Goal: Task Accomplishment & Management: Use online tool/utility

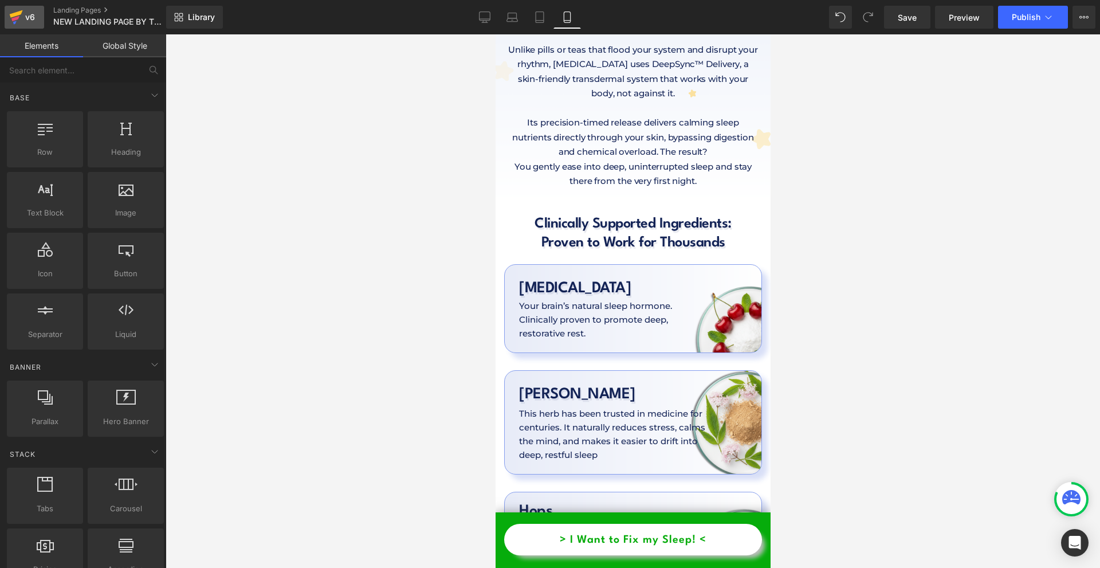
click at [35, 16] on div "v6" at bounding box center [30, 17] width 14 height 15
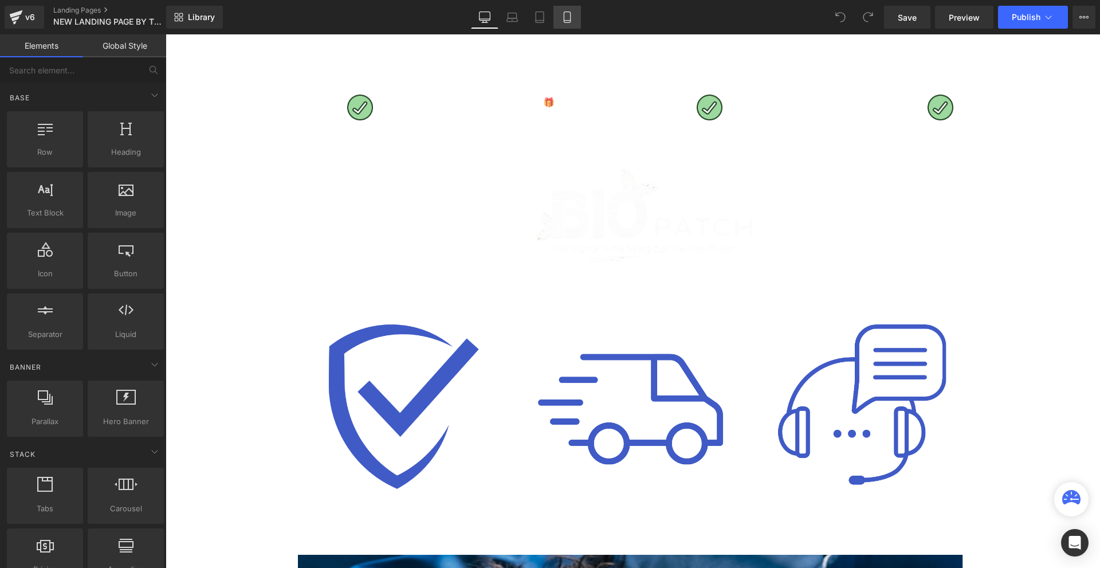
drag, startPoint x: 553, startPoint y: 19, endPoint x: 558, endPoint y: 15, distance: 7.0
click at [553, 19] on div "Desktop Laptop Tablet Mobile" at bounding box center [526, 17] width 110 height 23
click at [558, 15] on link "Mobile" at bounding box center [566, 17] width 27 height 23
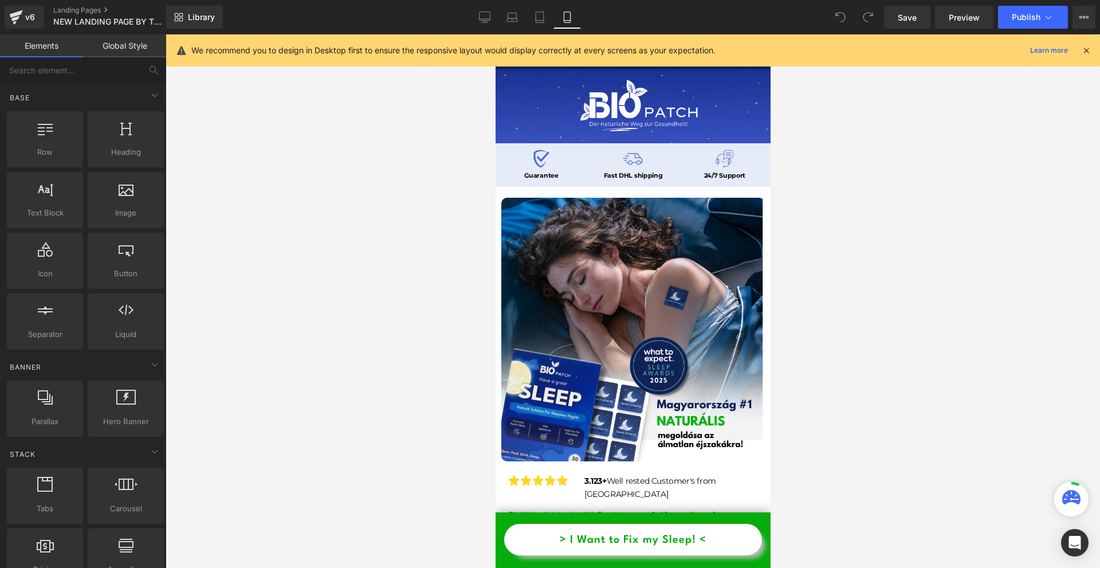
click at [1081, 45] on icon at bounding box center [1086, 50] width 10 height 10
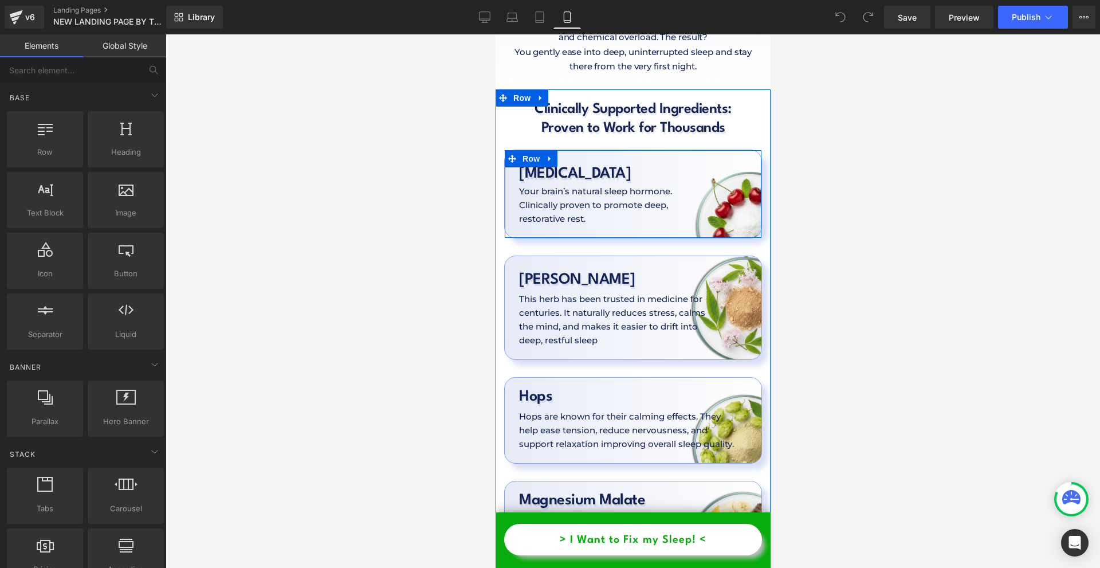
scroll to position [3265, 0]
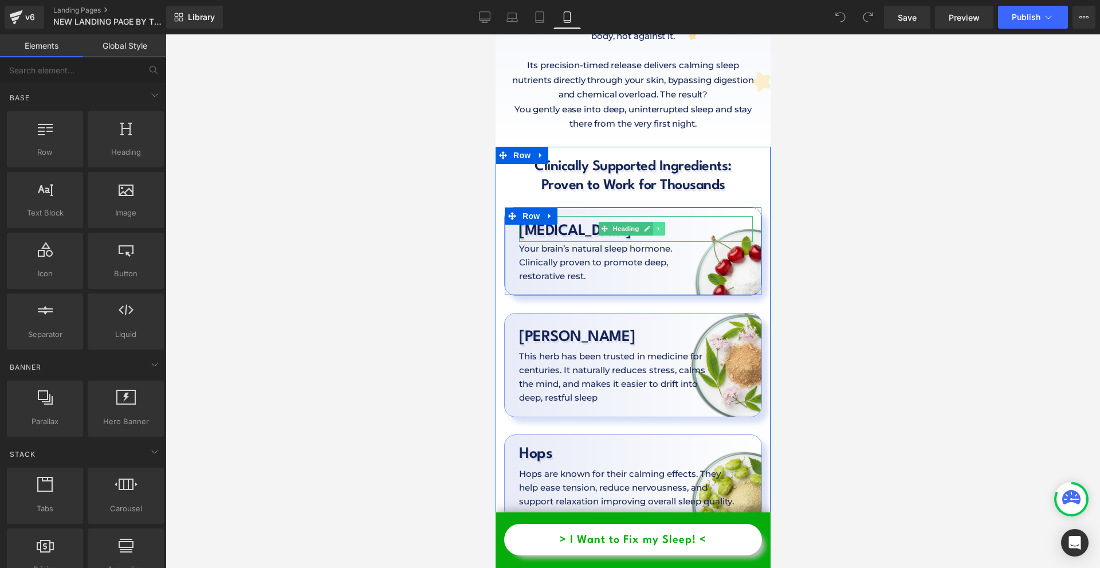
click at [657, 225] on icon at bounding box center [658, 228] width 6 height 7
click at [655, 225] on icon at bounding box center [652, 228] width 6 height 7
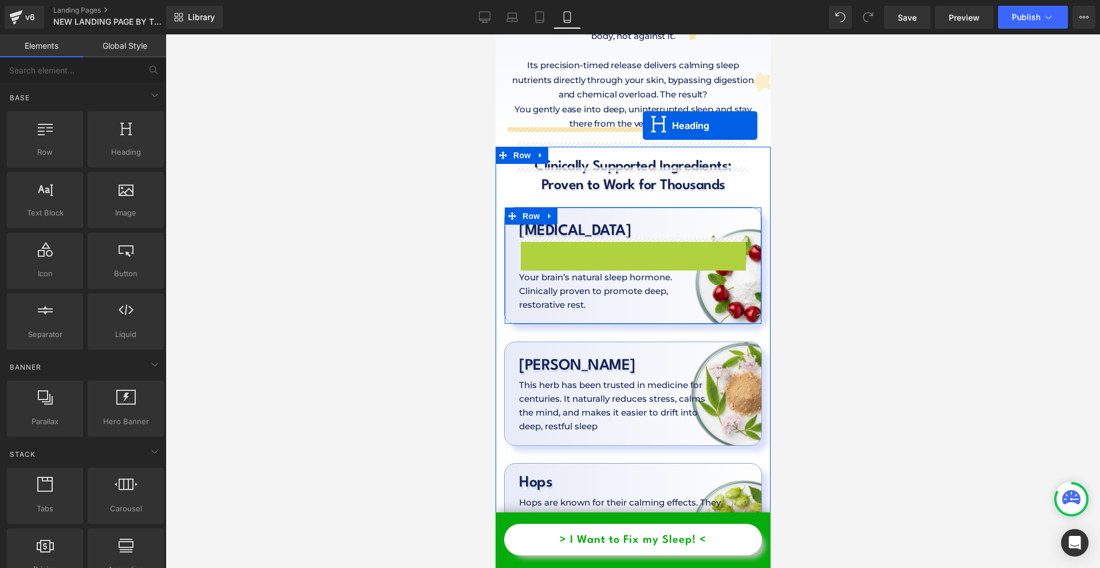
drag, startPoint x: 617, startPoint y: 182, endPoint x: 642, endPoint y: 125, distance: 62.1
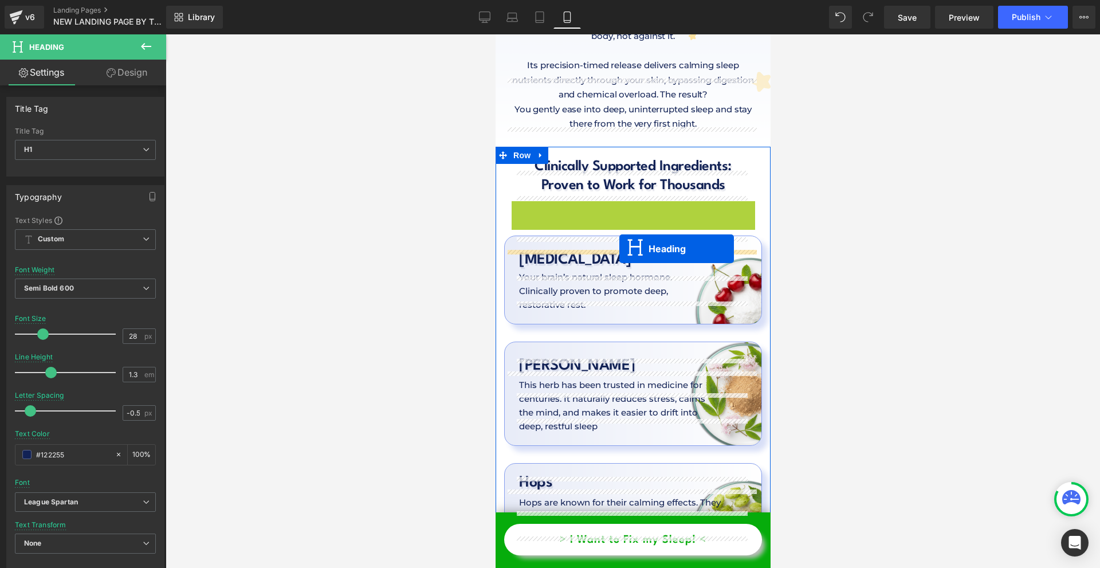
drag, startPoint x: 625, startPoint y: 140, endPoint x: 619, endPoint y: 249, distance: 109.0
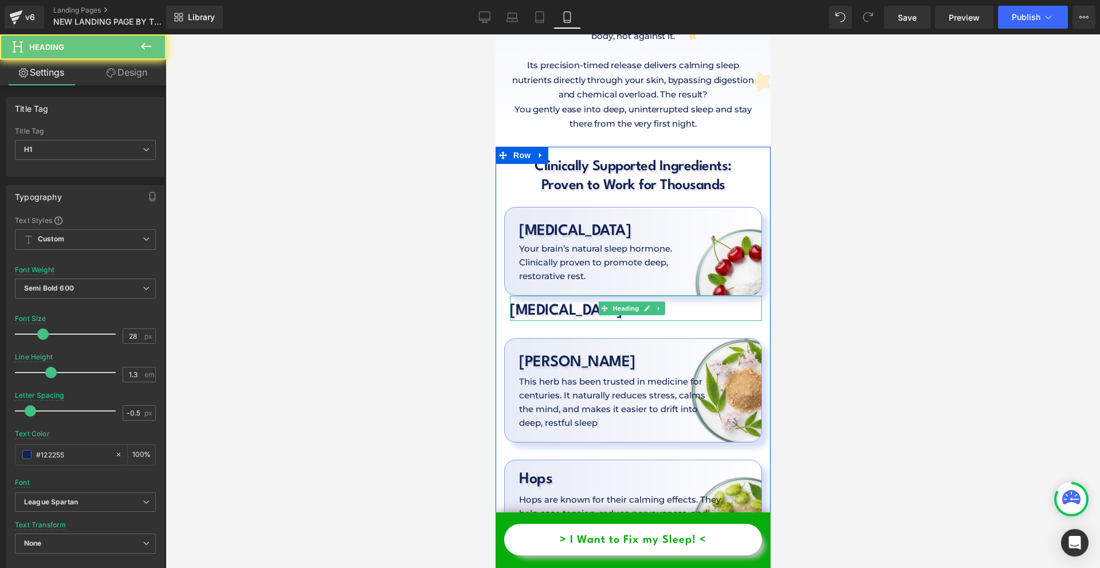
click at [549, 300] on h1 "[MEDICAL_DATA]" at bounding box center [635, 310] width 252 height 21
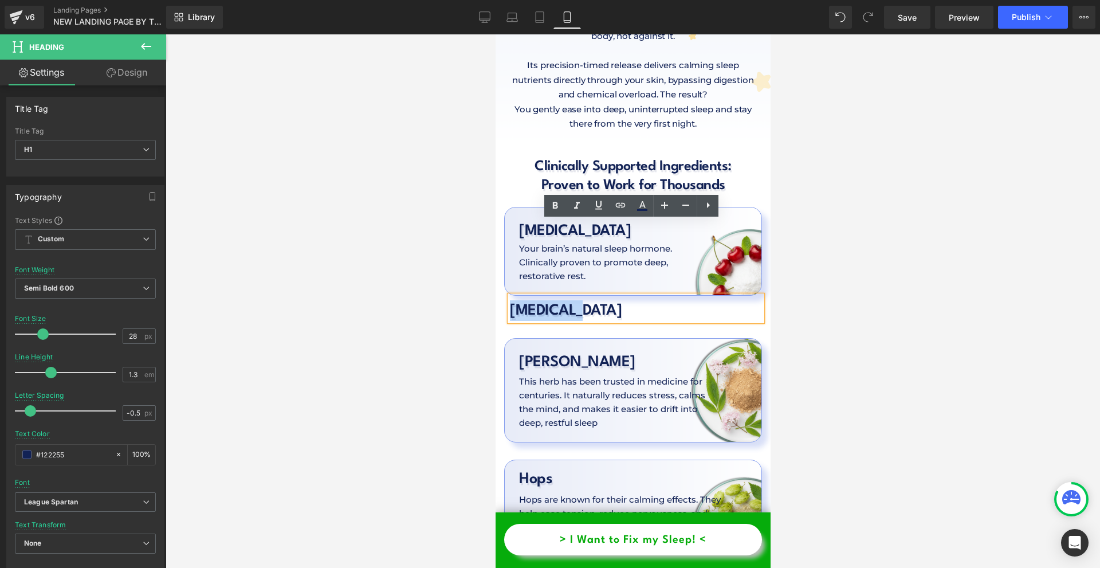
click at [549, 300] on h1 "[MEDICAL_DATA]" at bounding box center [635, 310] width 252 height 21
paste div
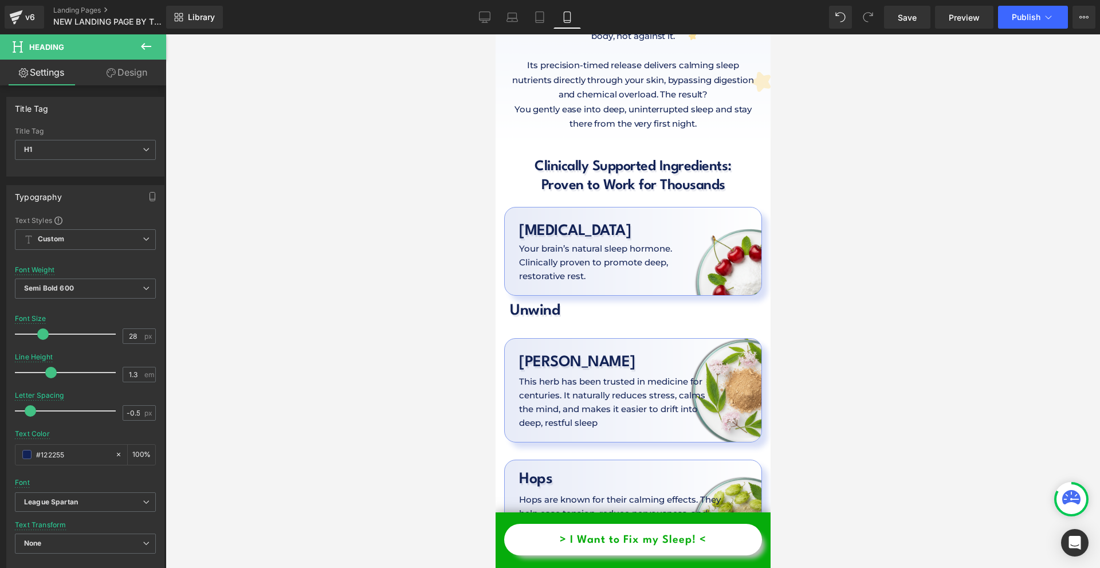
click at [116, 77] on link "Design" at bounding box center [126, 73] width 83 height 26
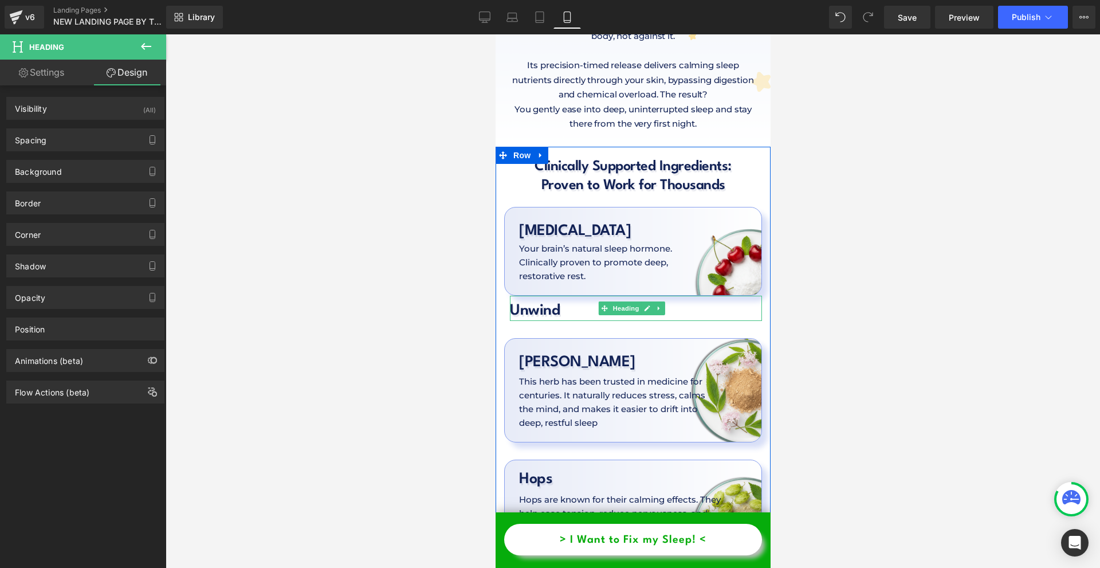
click at [528, 300] on h1 "Unwind" at bounding box center [635, 310] width 252 height 21
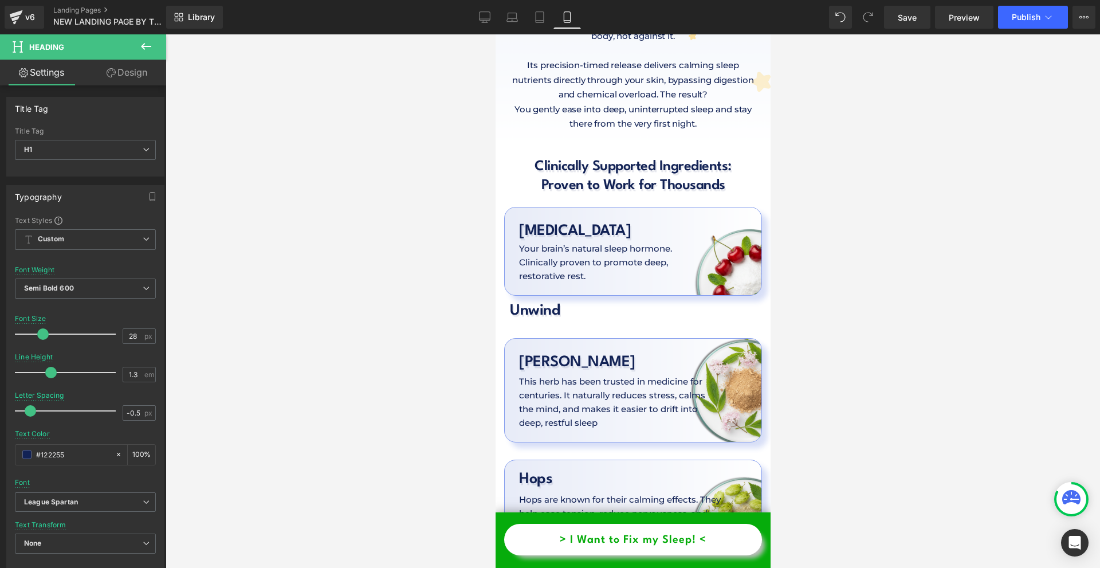
click at [111, 77] on icon at bounding box center [111, 72] width 9 height 9
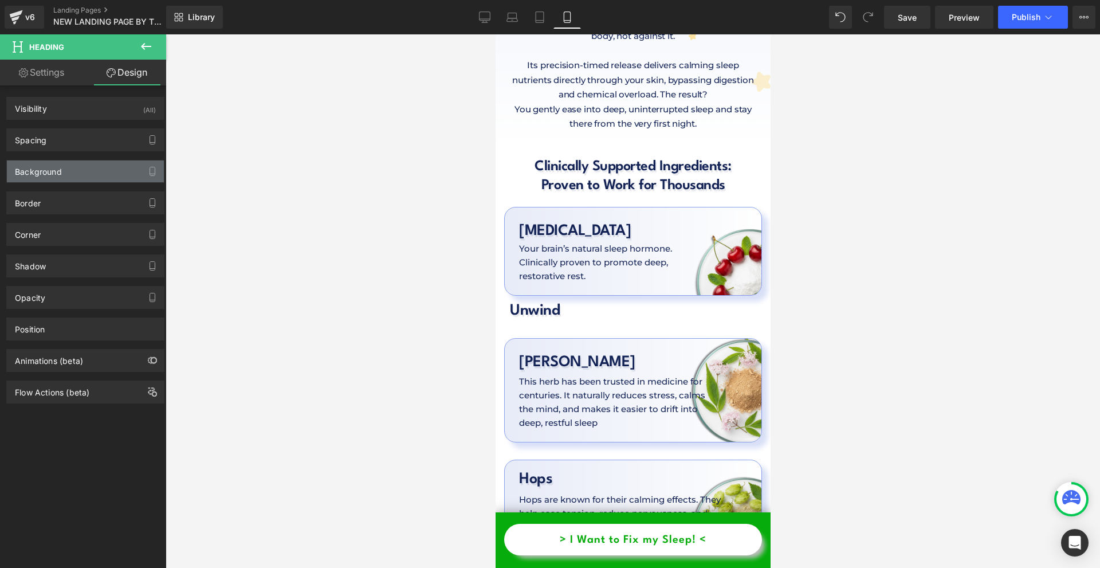
click at [66, 162] on div "Background" at bounding box center [85, 171] width 157 height 22
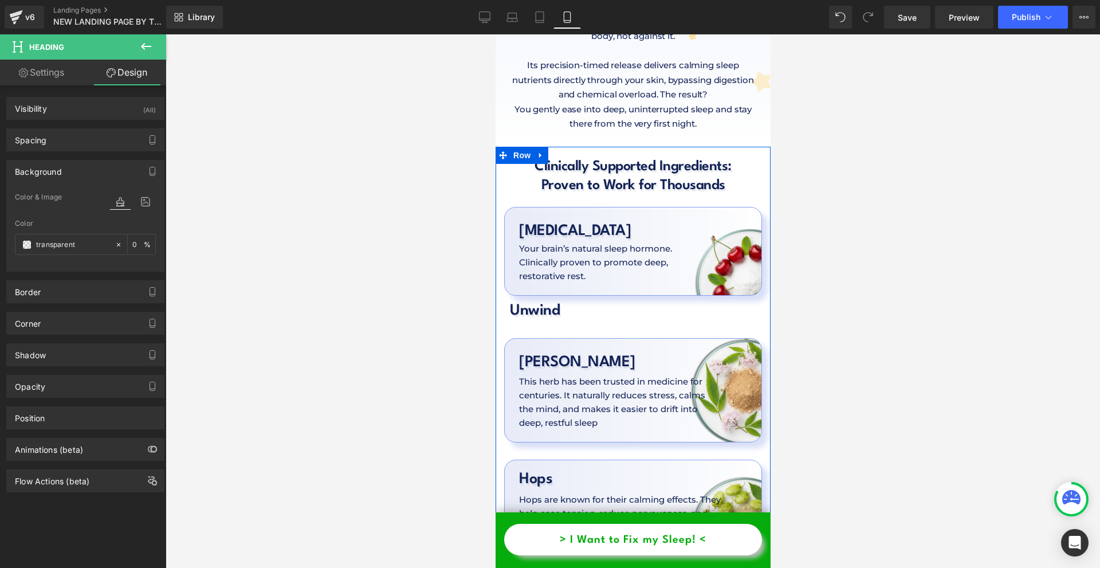
click at [529, 300] on h1 "Unwind" at bounding box center [635, 310] width 252 height 21
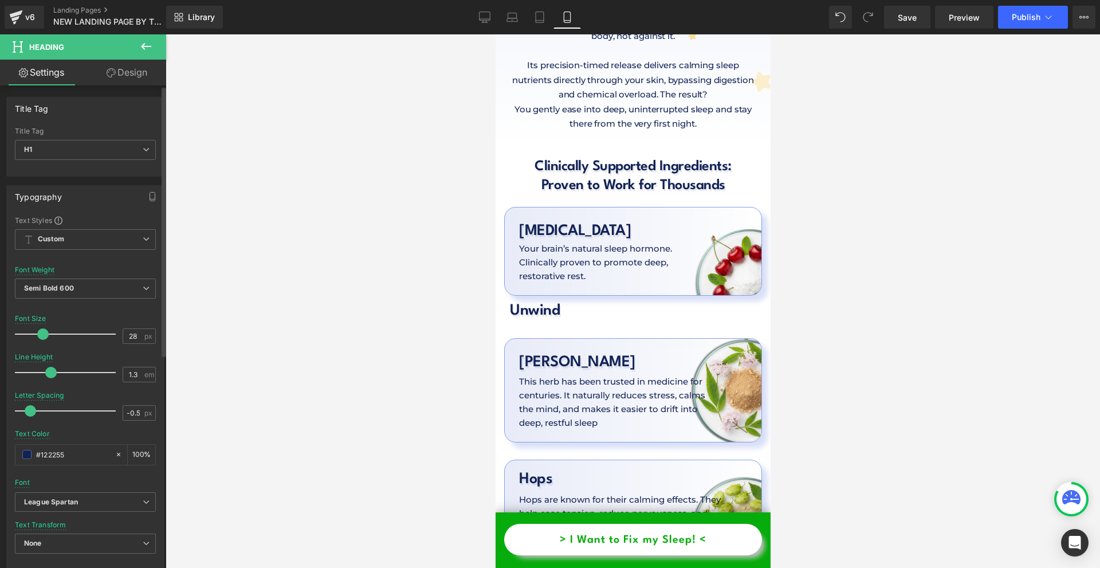
click at [53, 465] on div "Text Color #122255 100 %" at bounding box center [85, 454] width 141 height 49
click at [62, 451] on input "#122255" at bounding box center [72, 454] width 73 height 13
click at [138, 80] on link "Design" at bounding box center [126, 73] width 83 height 26
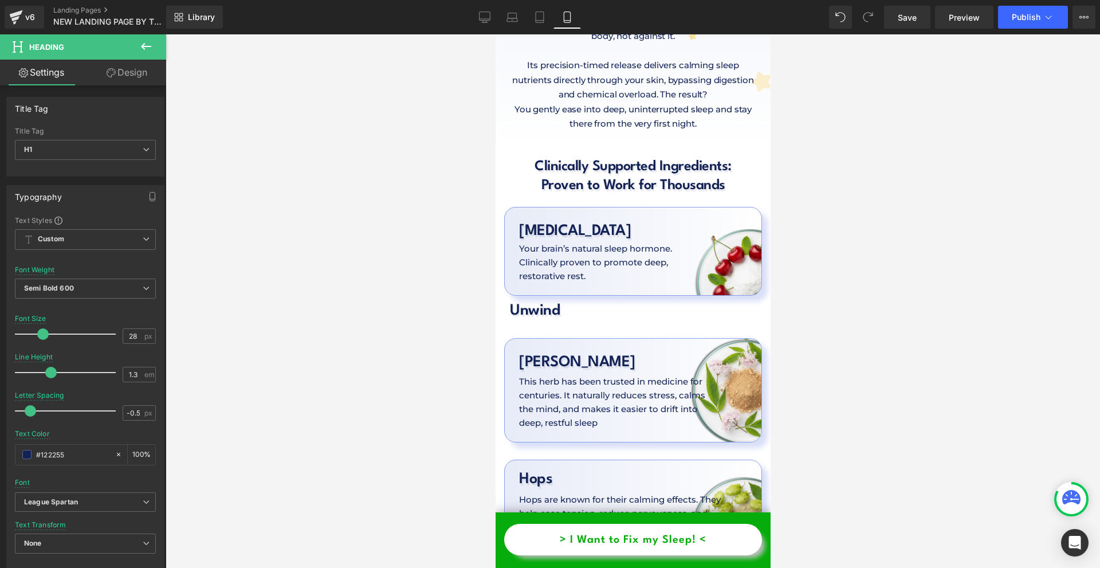
click at [0, 0] on div "Background" at bounding box center [0, 0] width 0 height 0
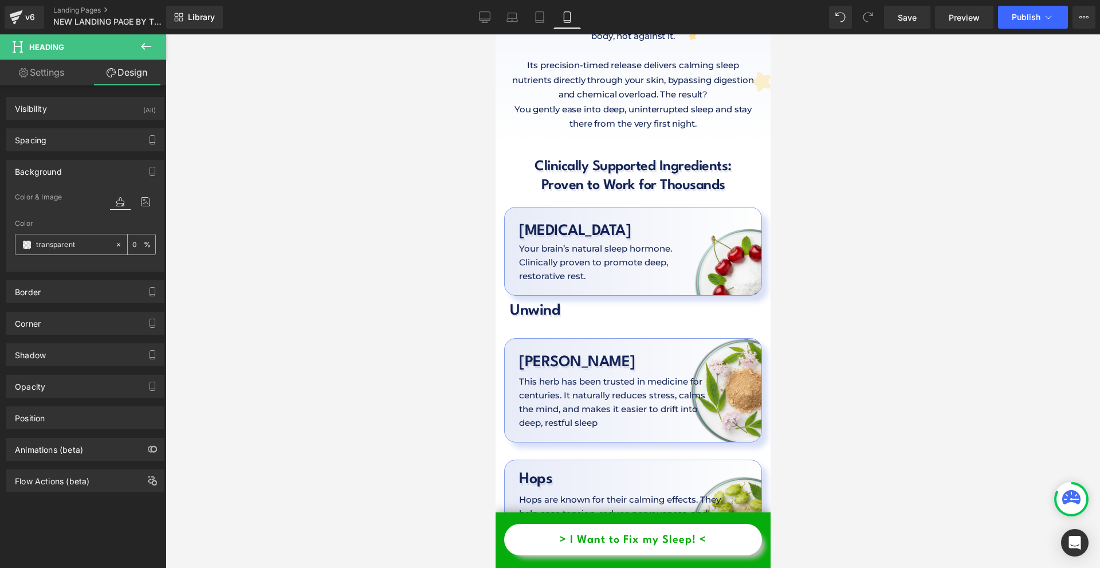
click at [68, 241] on input "text" at bounding box center [72, 244] width 73 height 13
paste input "#122255"
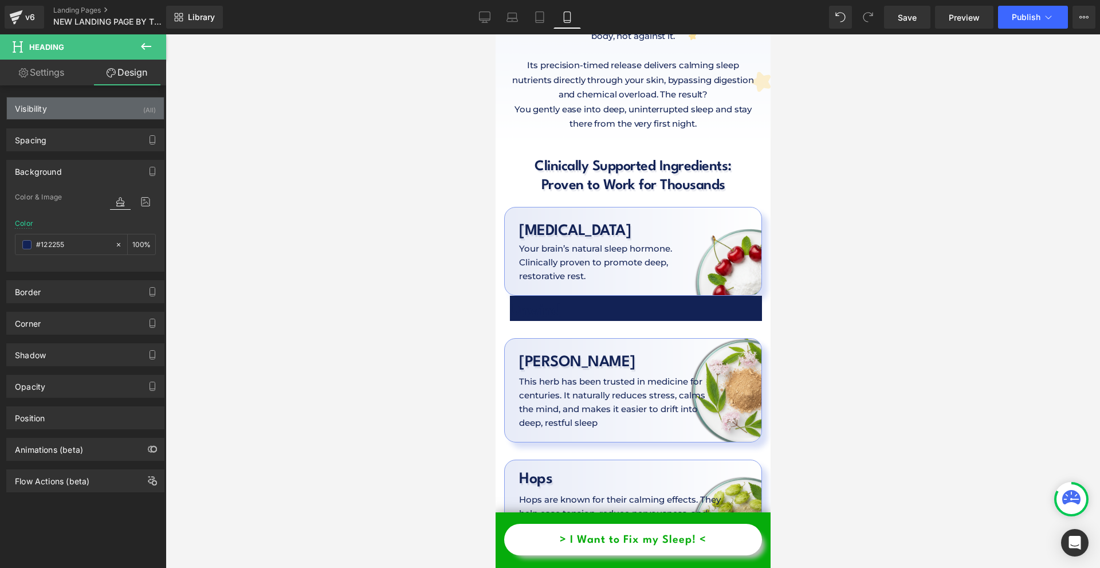
type input "#122255"
click at [53, 109] on div "Visibility (All)" at bounding box center [85, 108] width 157 height 22
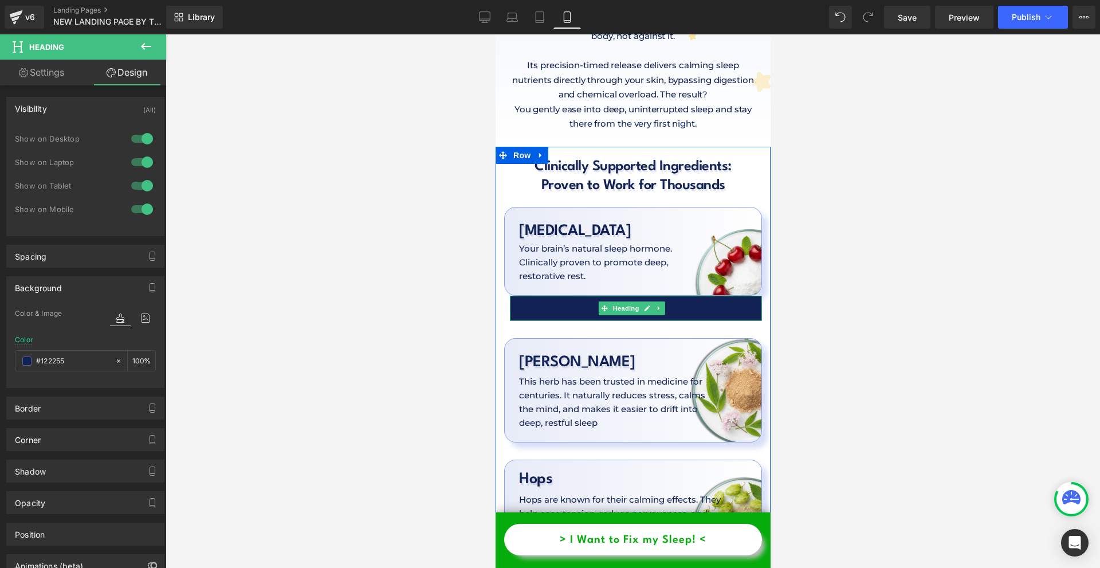
click at [541, 300] on h1 "Unwind" at bounding box center [635, 310] width 252 height 21
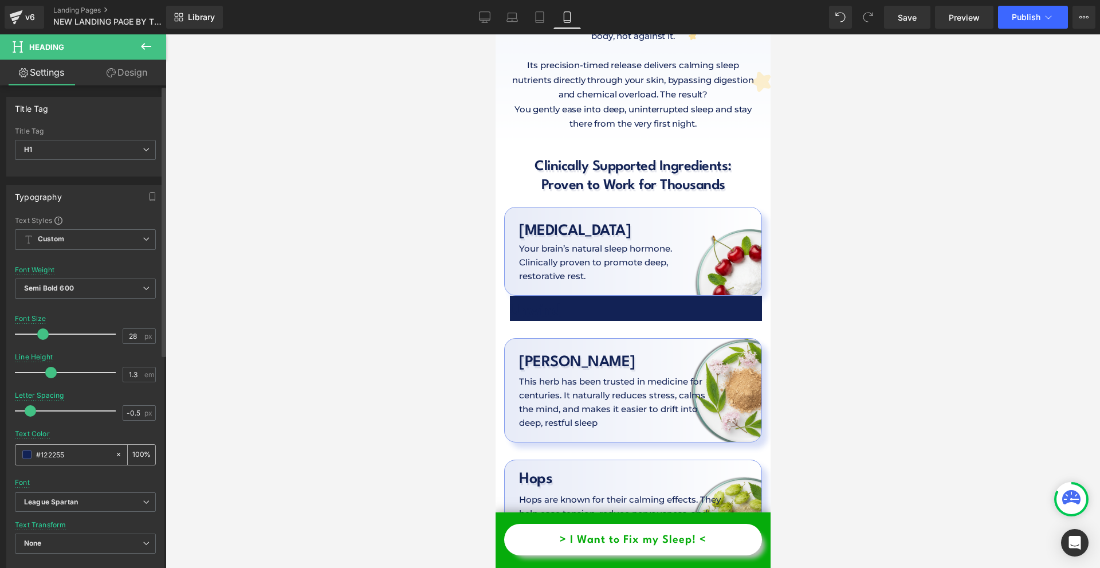
click at [28, 452] on span at bounding box center [26, 454] width 9 height 9
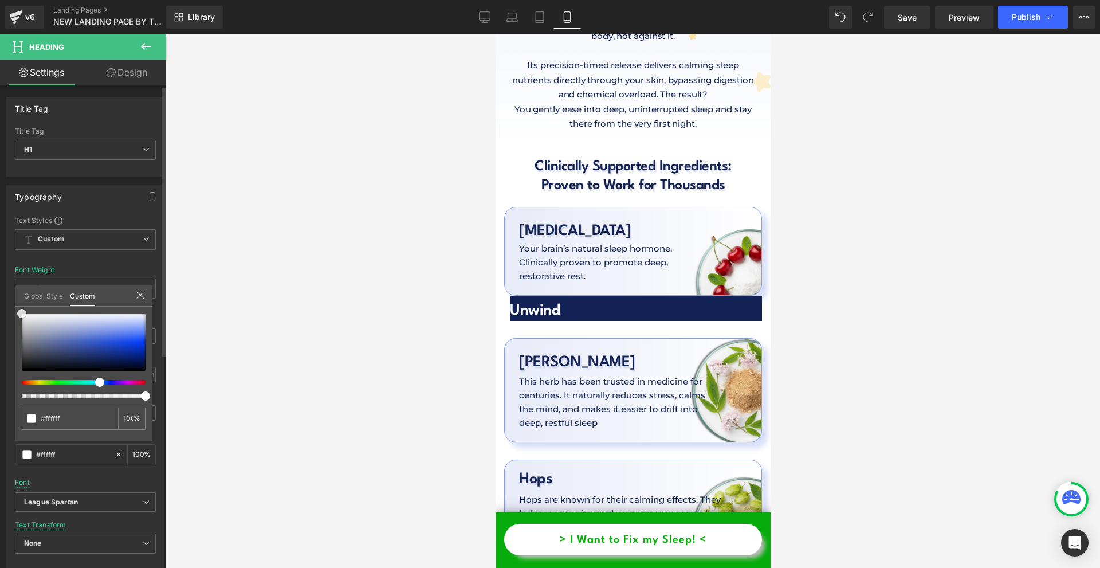
drag, startPoint x: 48, startPoint y: 324, endPoint x: 20, endPoint y: 146, distance: 179.7
click at [8, 176] on div "Typography Text Styles Custom Custom Setup Global Style Custom Setup Global Sty…" at bounding box center [85, 373] width 171 height 394
click at [123, 78] on link "Design" at bounding box center [126, 73] width 83 height 26
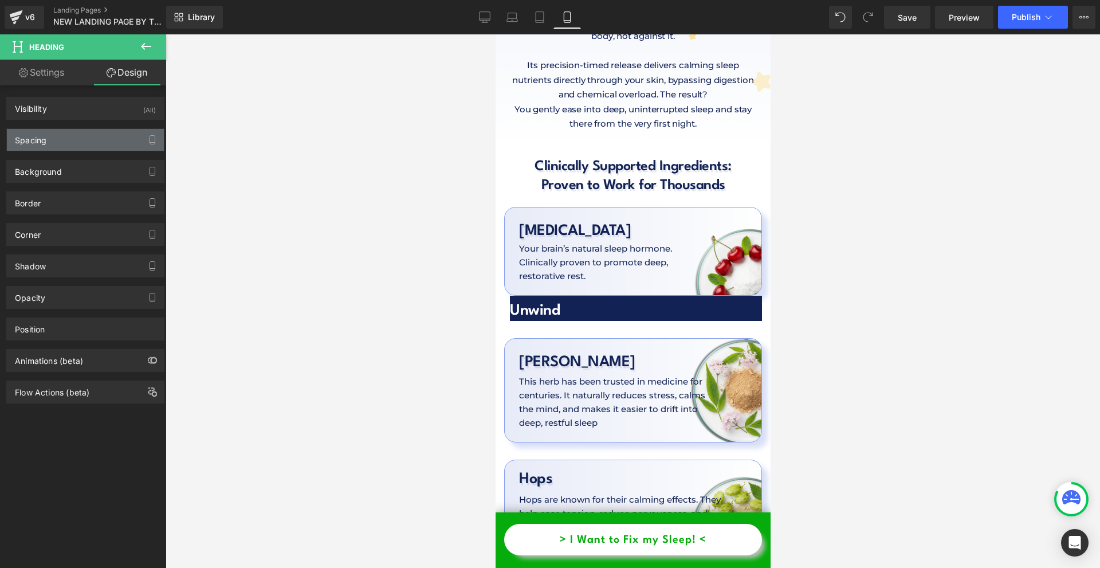
click at [38, 146] on div "Spacing" at bounding box center [85, 140] width 157 height 22
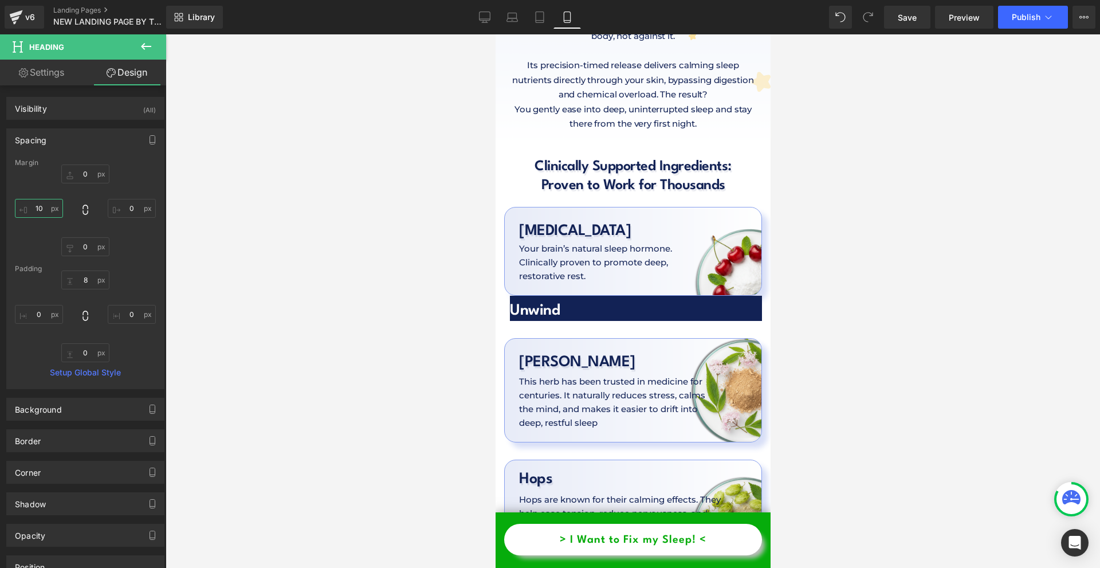
click at [44, 214] on input "text" at bounding box center [39, 208] width 48 height 19
click at [44, 211] on input "text" at bounding box center [39, 208] width 48 height 19
click at [41, 326] on div at bounding box center [85, 316] width 141 height 92
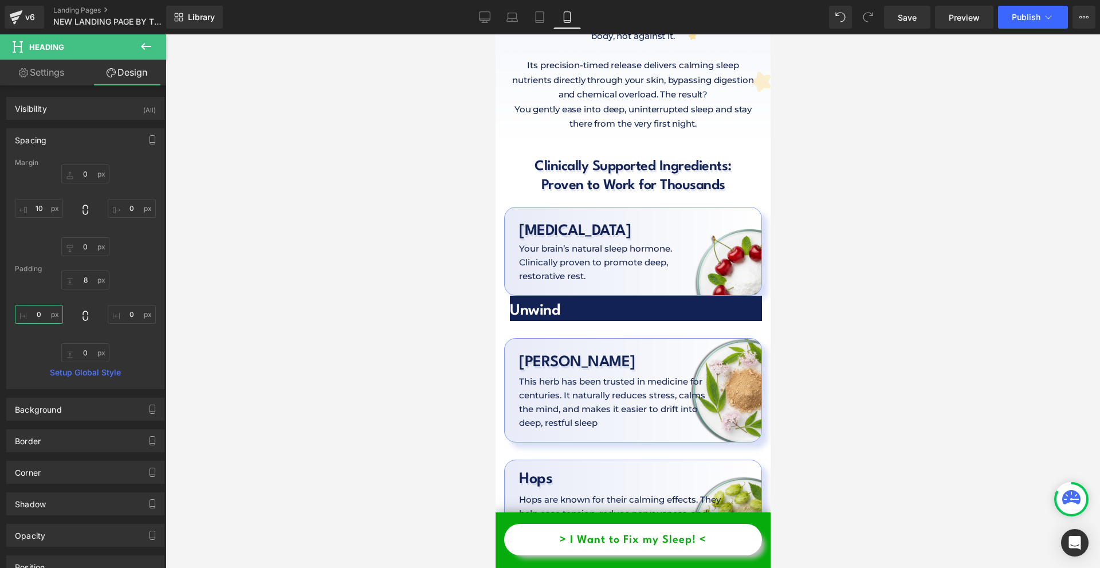
click at [40, 313] on input "text" at bounding box center [39, 314] width 48 height 19
type input "10"
click at [124, 207] on input "text" at bounding box center [132, 208] width 48 height 19
click at [124, 207] on input "100" at bounding box center [132, 208] width 48 height 19
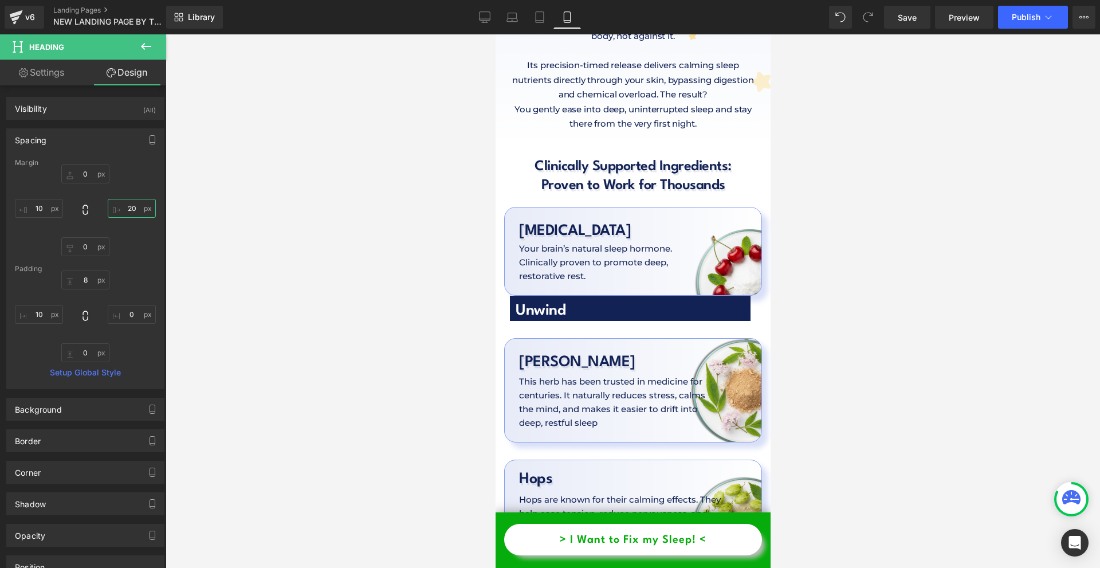
click at [124, 207] on input "20" at bounding box center [132, 208] width 48 height 19
click at [124, 207] on input "300" at bounding box center [132, 208] width 48 height 19
type input "300"
click at [90, 135] on div "Spacing" at bounding box center [85, 140] width 157 height 22
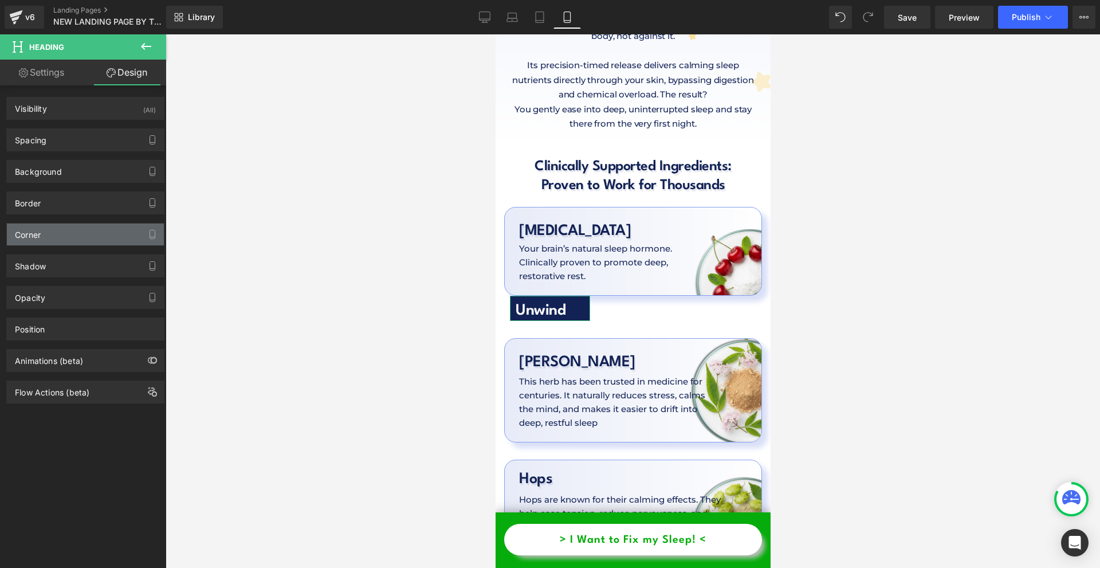
click at [36, 233] on div "Corner" at bounding box center [28, 231] width 26 height 16
click at [48, 236] on div "Corner" at bounding box center [85, 234] width 157 height 22
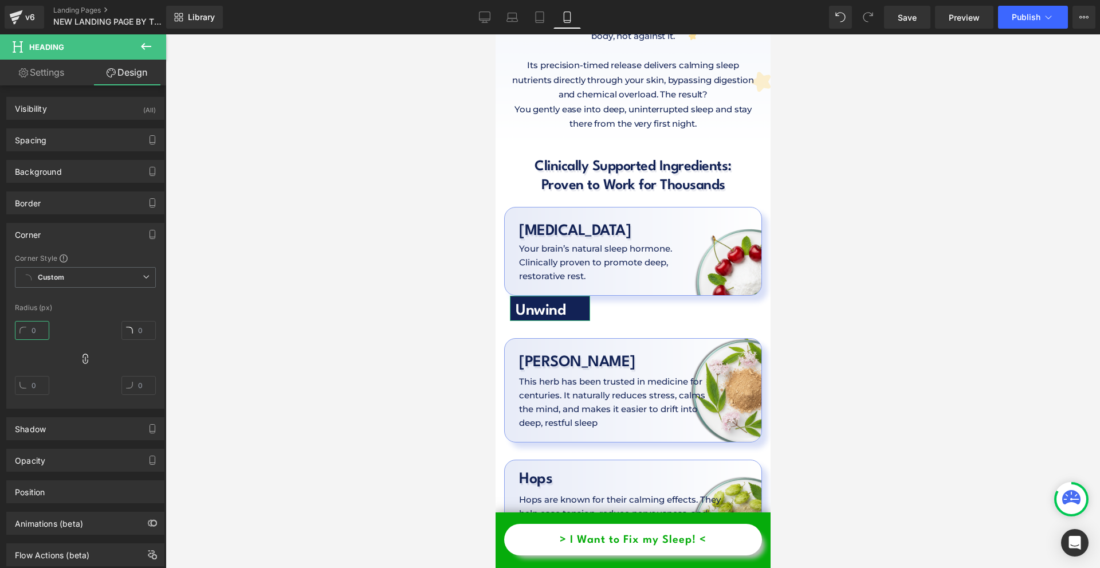
click at [42, 338] on input "text" at bounding box center [32, 330] width 34 height 19
type input "100"
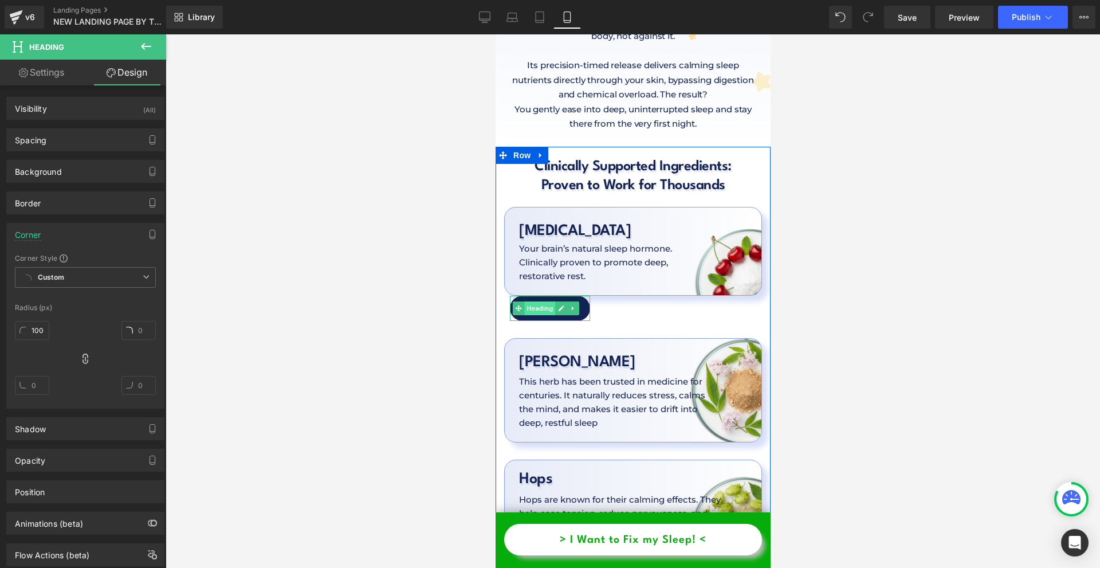
click at [535, 301] on span "Heading" at bounding box center [539, 308] width 31 height 14
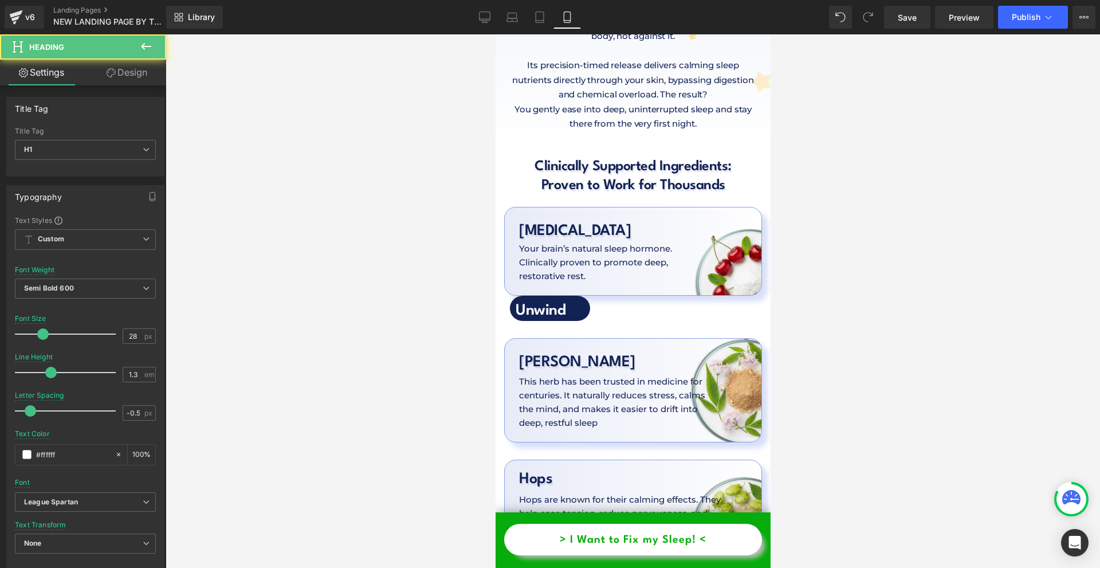
click at [150, 55] on button at bounding box center [146, 46] width 40 height 25
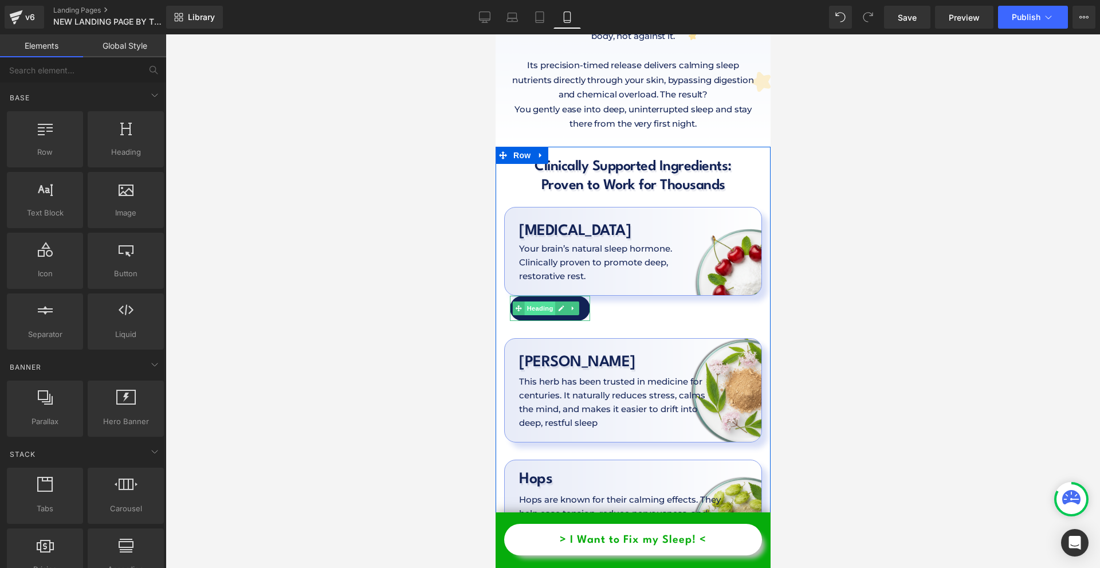
click at [533, 301] on span "Heading" at bounding box center [539, 308] width 31 height 14
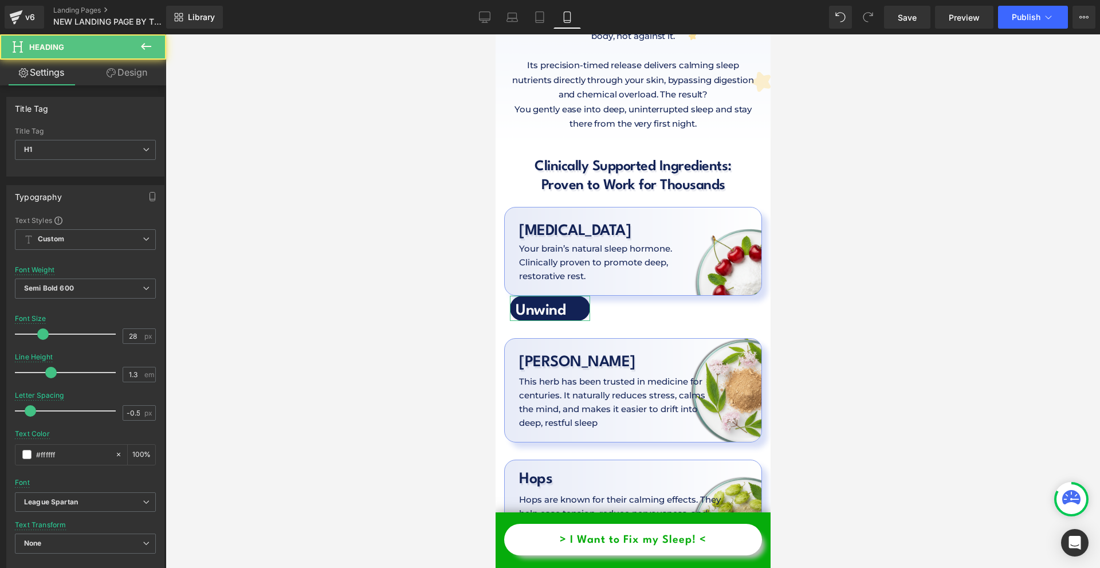
click at [155, 73] on link "Design" at bounding box center [126, 73] width 83 height 26
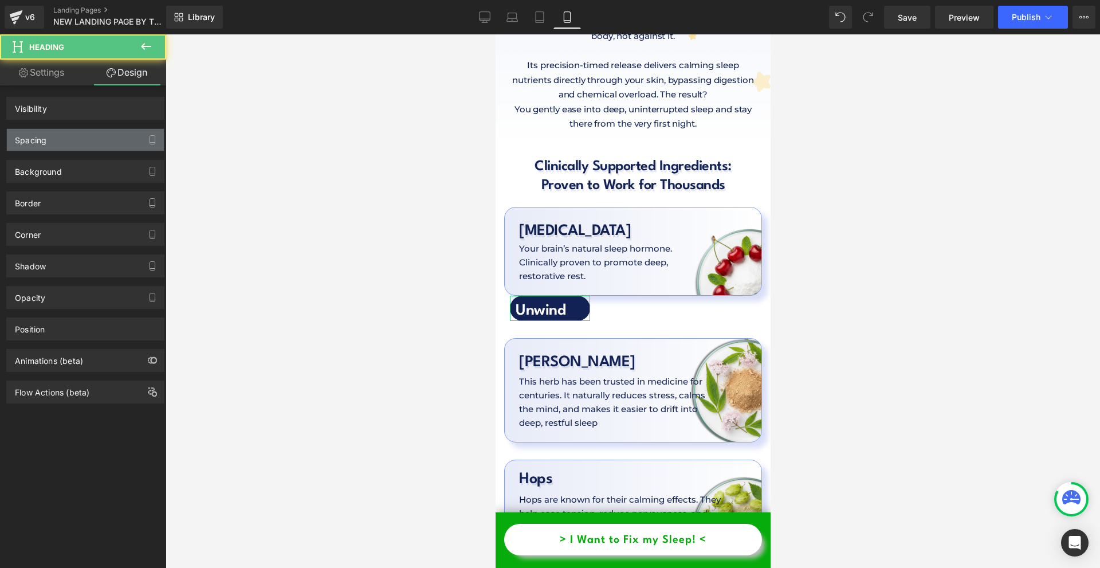
click at [74, 135] on div "Spacing" at bounding box center [85, 140] width 157 height 22
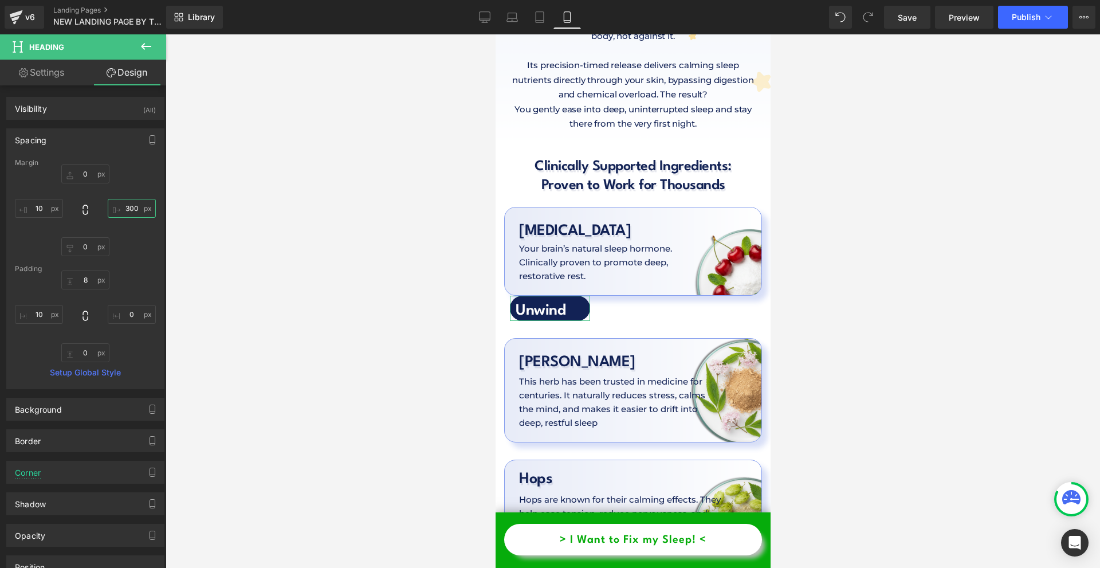
click at [137, 211] on input "300" at bounding box center [132, 208] width 48 height 19
type input "280"
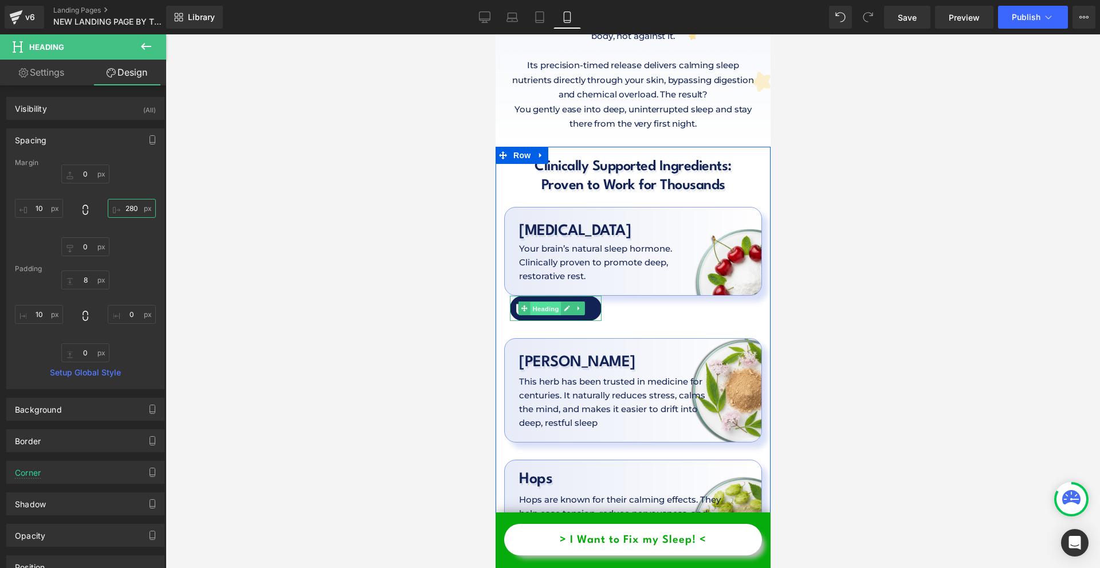
drag, startPoint x: 551, startPoint y: 233, endPoint x: 915, endPoint y: 298, distance: 369.6
click at [551, 302] on span "Heading" at bounding box center [544, 309] width 31 height 14
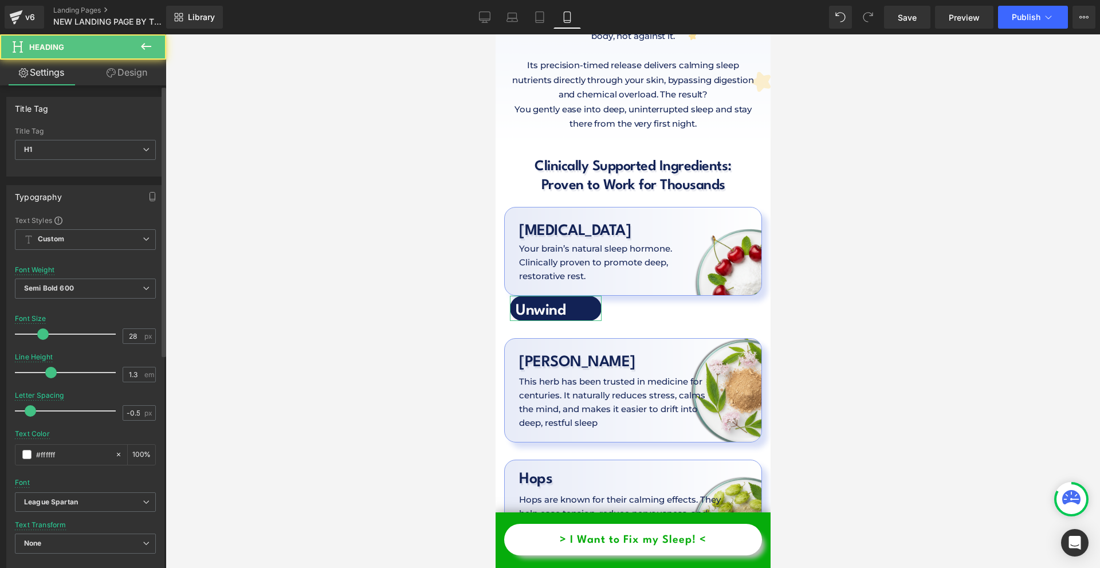
scroll to position [286, 0]
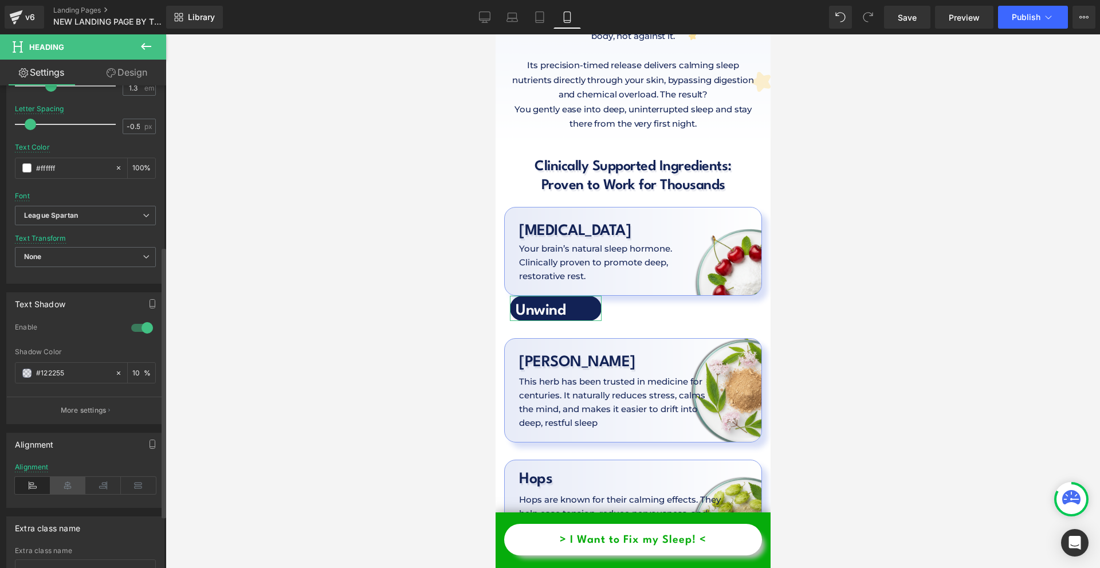
click at [72, 479] on icon at bounding box center [68, 485] width 36 height 17
click at [128, 71] on link "Design" at bounding box center [126, 73] width 83 height 26
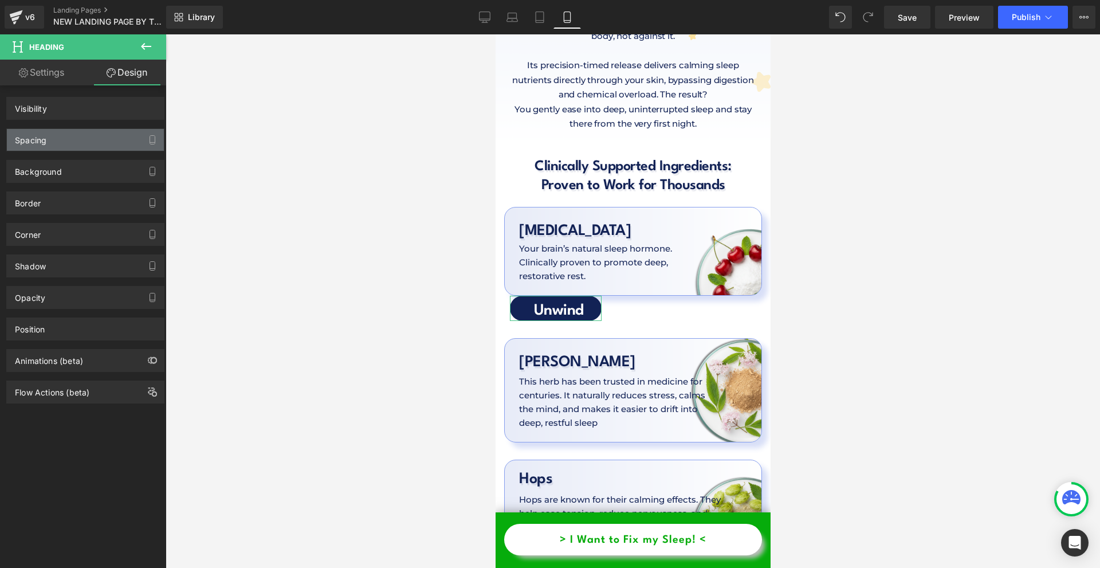
click at [64, 137] on div "Spacing" at bounding box center [85, 140] width 157 height 22
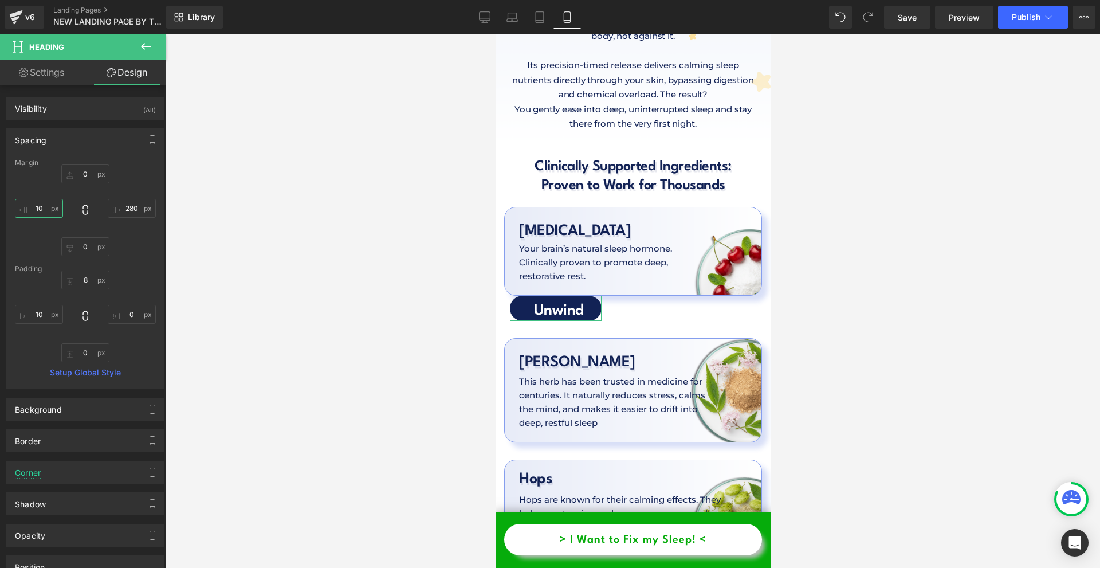
click at [40, 212] on input "10" at bounding box center [39, 208] width 48 height 19
type input "0"
click at [44, 319] on input "10" at bounding box center [39, 314] width 48 height 19
click at [40, 317] on input "0" at bounding box center [39, 314] width 48 height 19
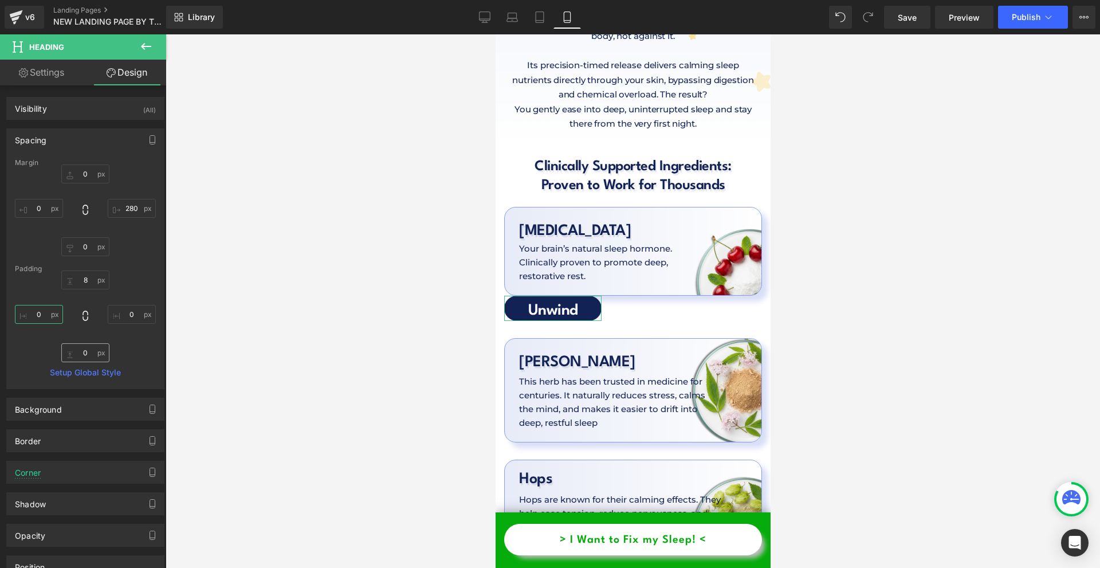
type input "0"
click at [91, 355] on input "0" at bounding box center [85, 352] width 48 height 19
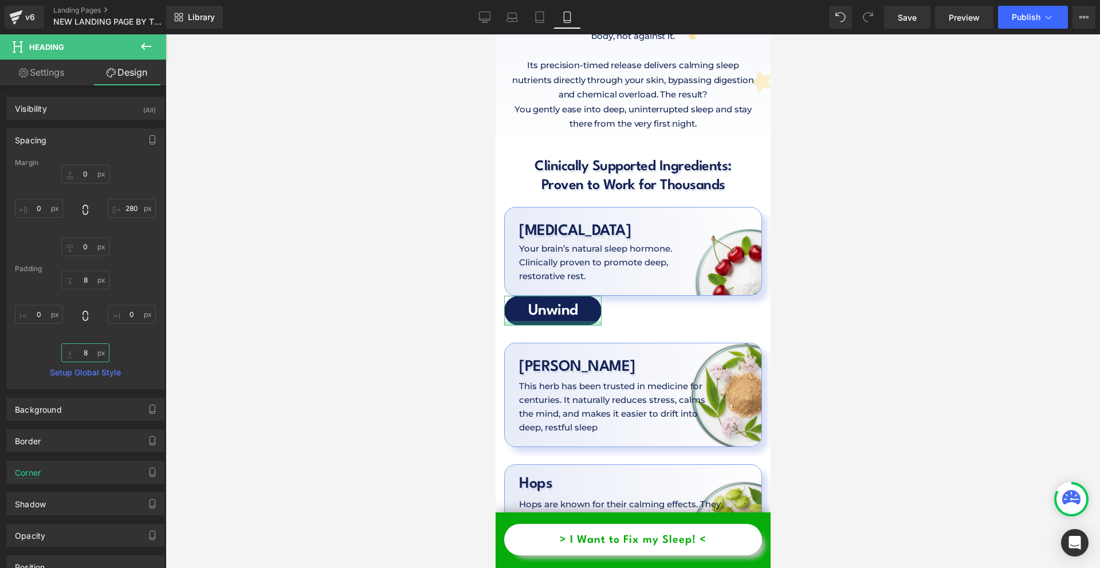
click at [91, 351] on input "8" at bounding box center [85, 352] width 48 height 19
type input "4"
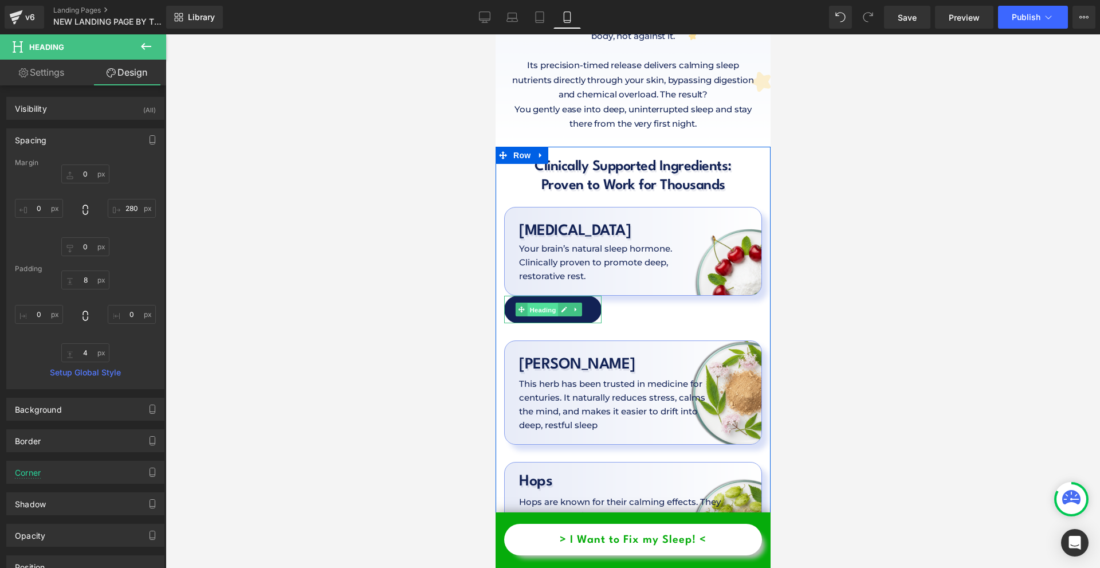
click at [549, 303] on span "Heading" at bounding box center [541, 310] width 31 height 14
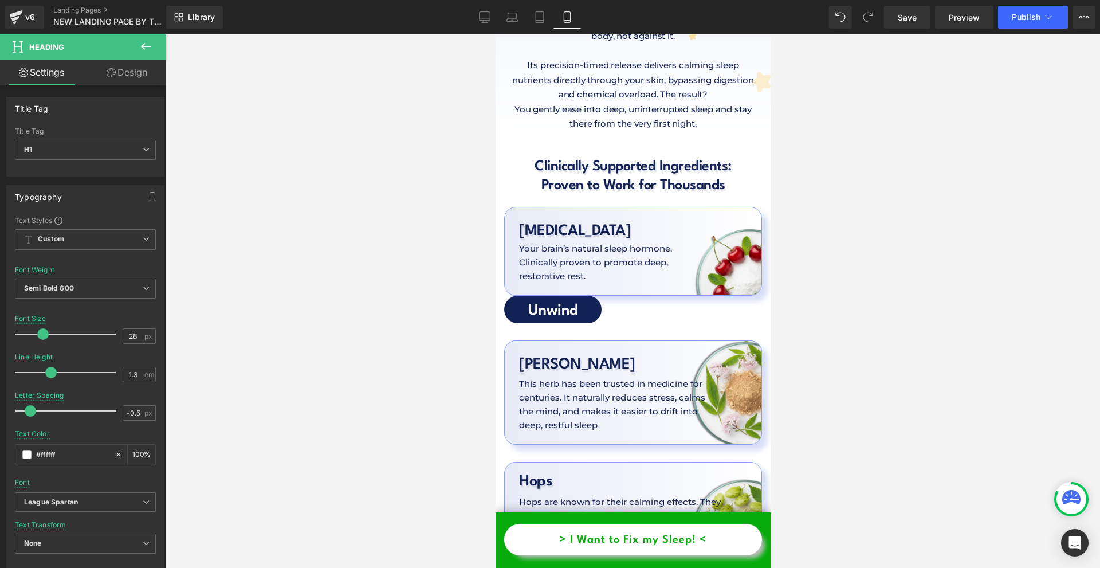
click at [140, 80] on link "Design" at bounding box center [126, 73] width 83 height 26
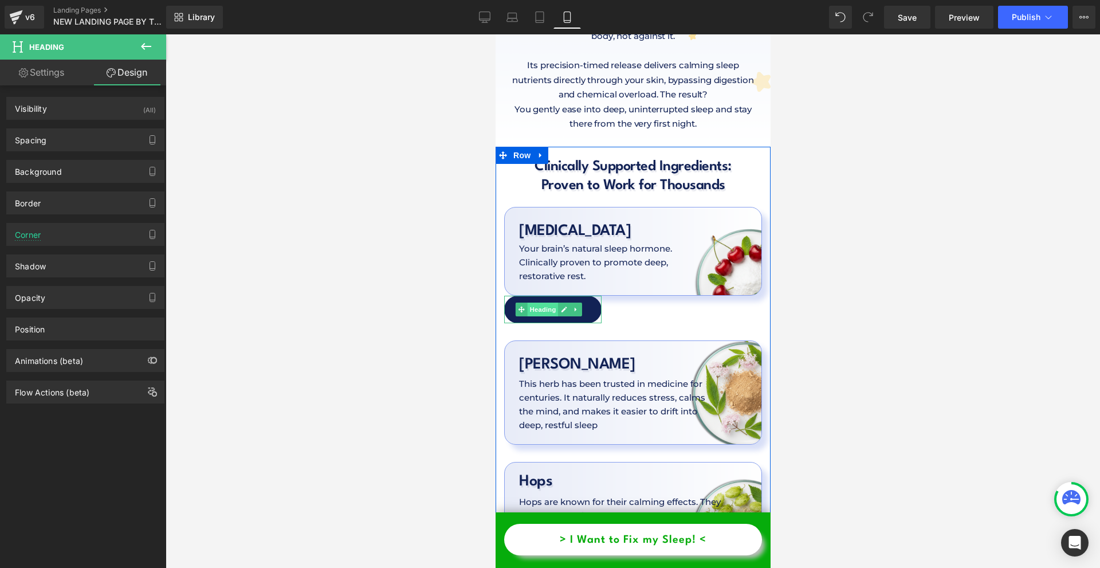
click at [550, 302] on span "Heading" at bounding box center [541, 309] width 31 height 14
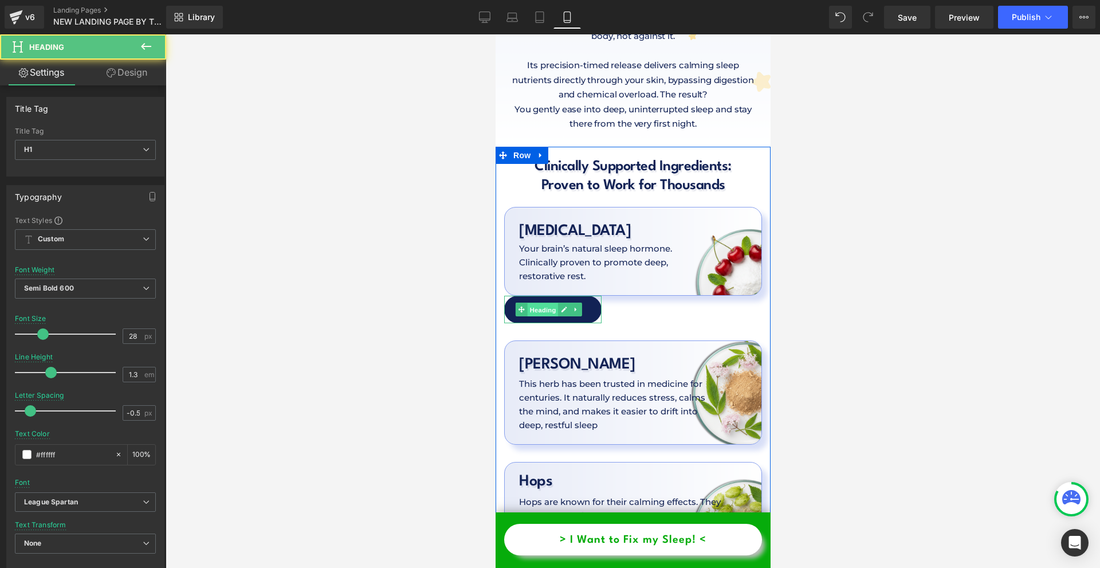
drag, startPoint x: 550, startPoint y: 240, endPoint x: 849, endPoint y: 296, distance: 304.2
click at [550, 303] on span "Heading" at bounding box center [541, 310] width 31 height 14
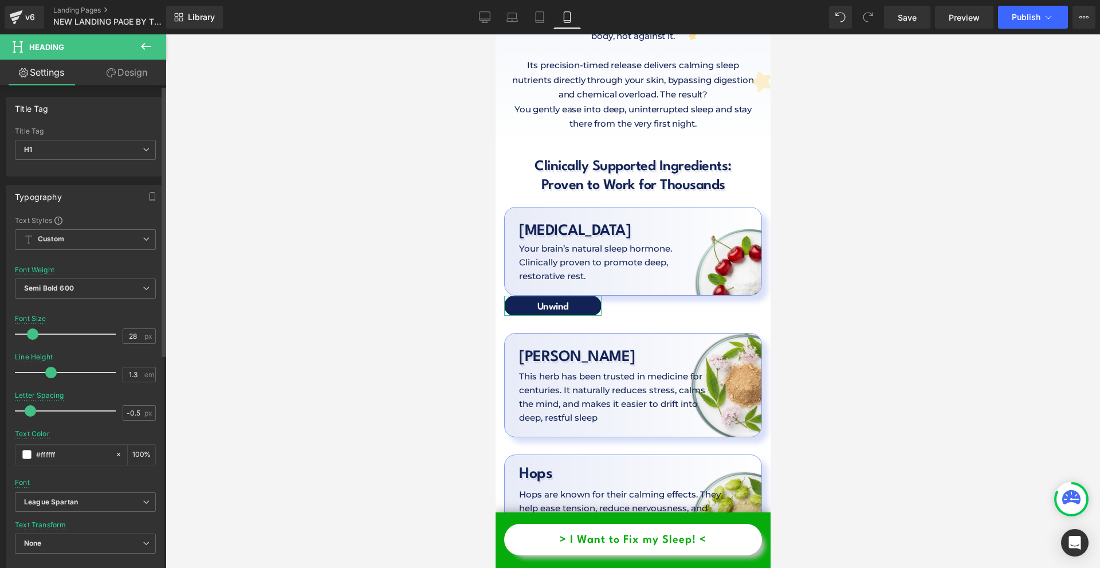
drag, startPoint x: 42, startPoint y: 338, endPoint x: 33, endPoint y: 337, distance: 9.8
click at [33, 337] on span at bounding box center [32, 333] width 11 height 11
click at [123, 76] on link "Design" at bounding box center [126, 73] width 83 height 26
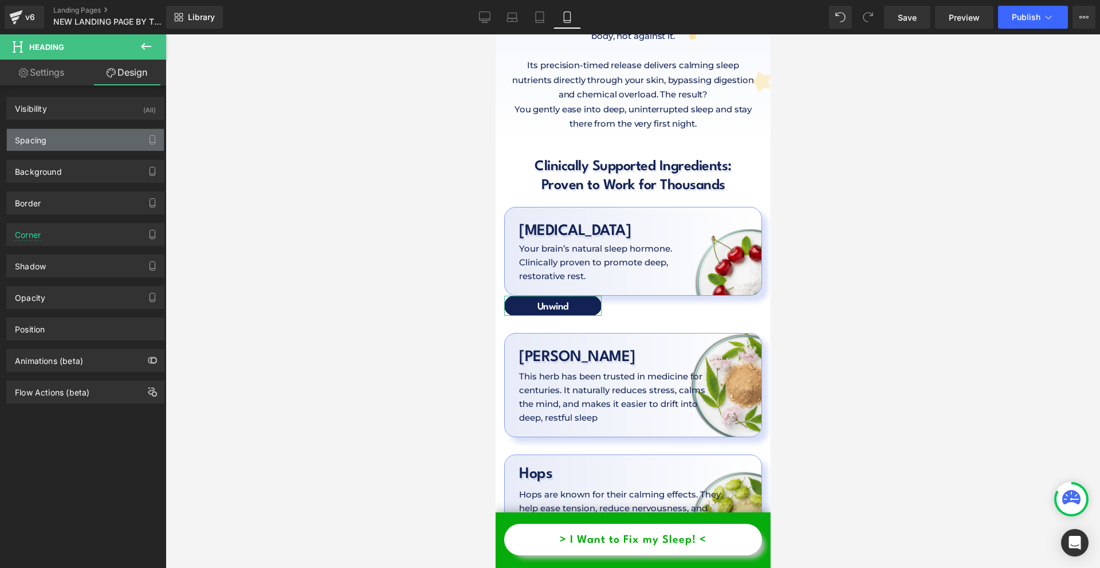
click at [41, 137] on div "Spacing" at bounding box center [31, 137] width 32 height 16
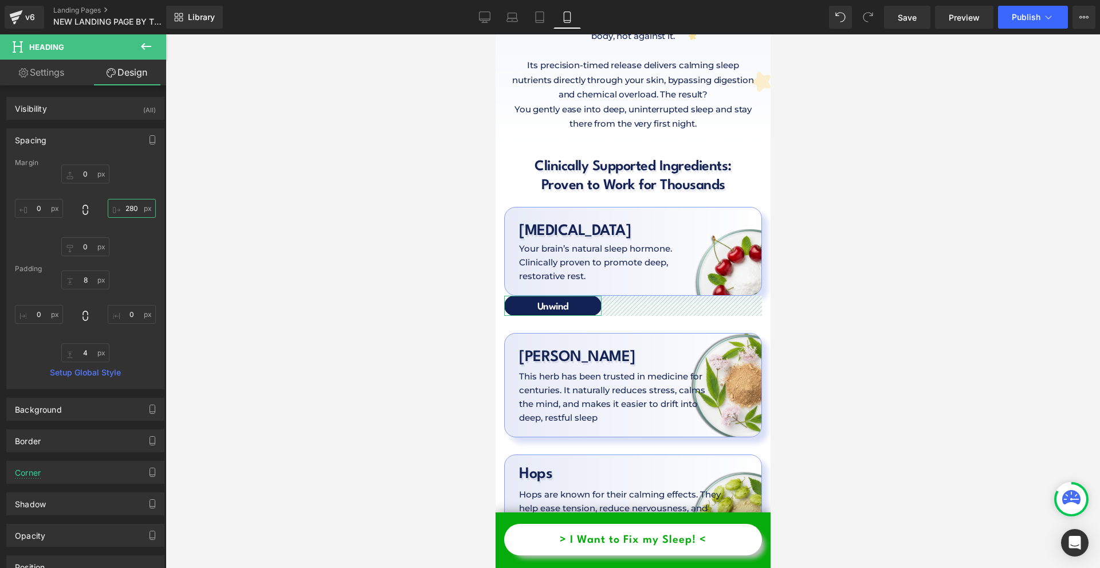
click at [134, 211] on input "text" at bounding box center [132, 208] width 48 height 19
click at [49, 209] on input "text" at bounding box center [39, 208] width 48 height 19
click at [49, 207] on input "20" at bounding box center [39, 208] width 48 height 19
type input "30"
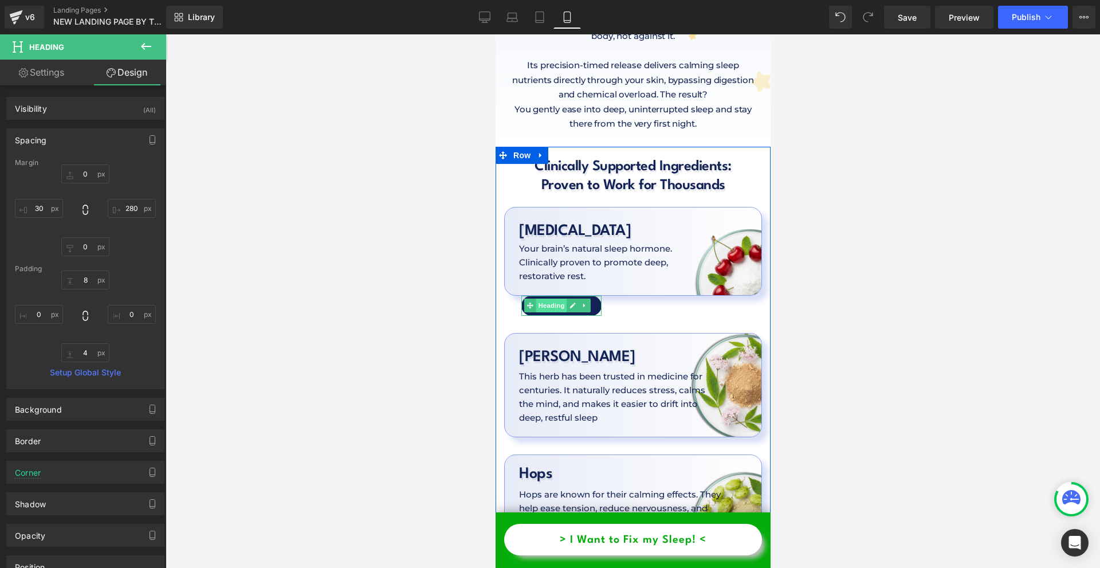
click at [545, 298] on span "Heading" at bounding box center [550, 305] width 31 height 14
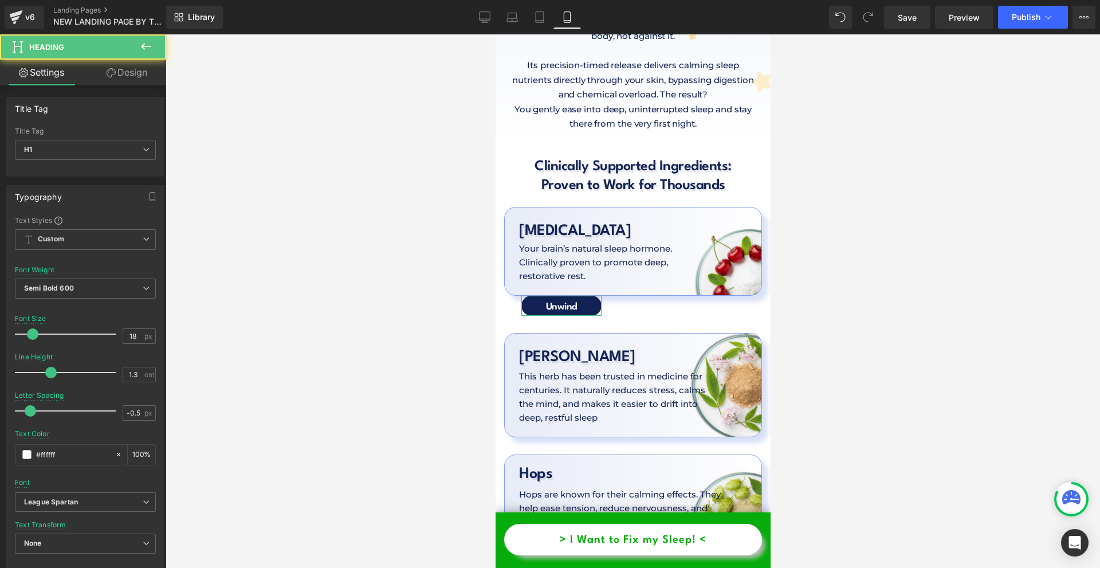
click at [113, 78] on link "Design" at bounding box center [126, 73] width 83 height 26
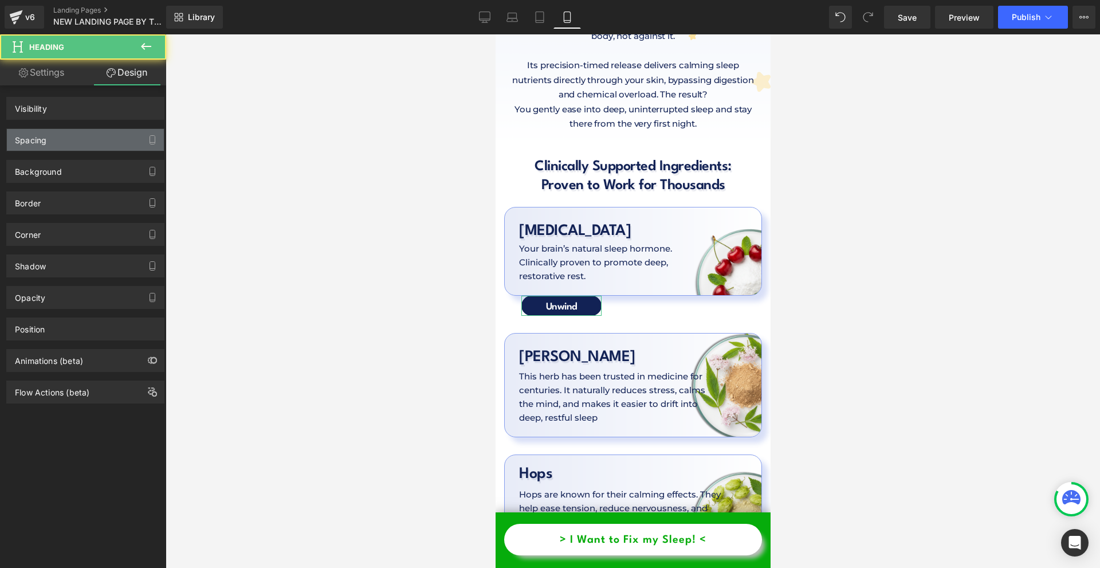
click at [73, 138] on div "Spacing" at bounding box center [85, 140] width 157 height 22
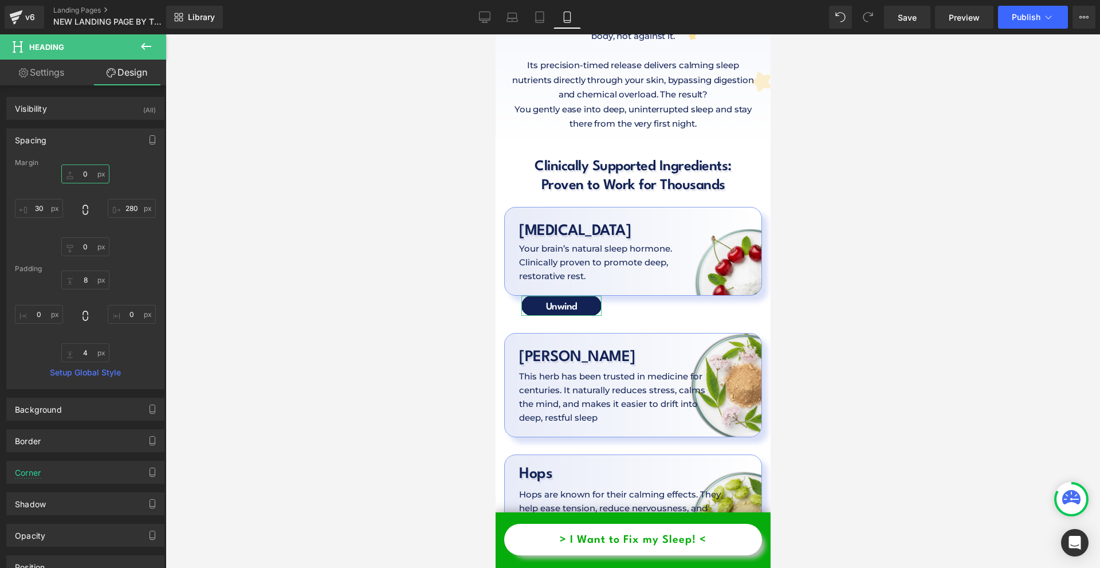
click at [89, 169] on input "0" at bounding box center [85, 173] width 48 height 19
type input "-20"
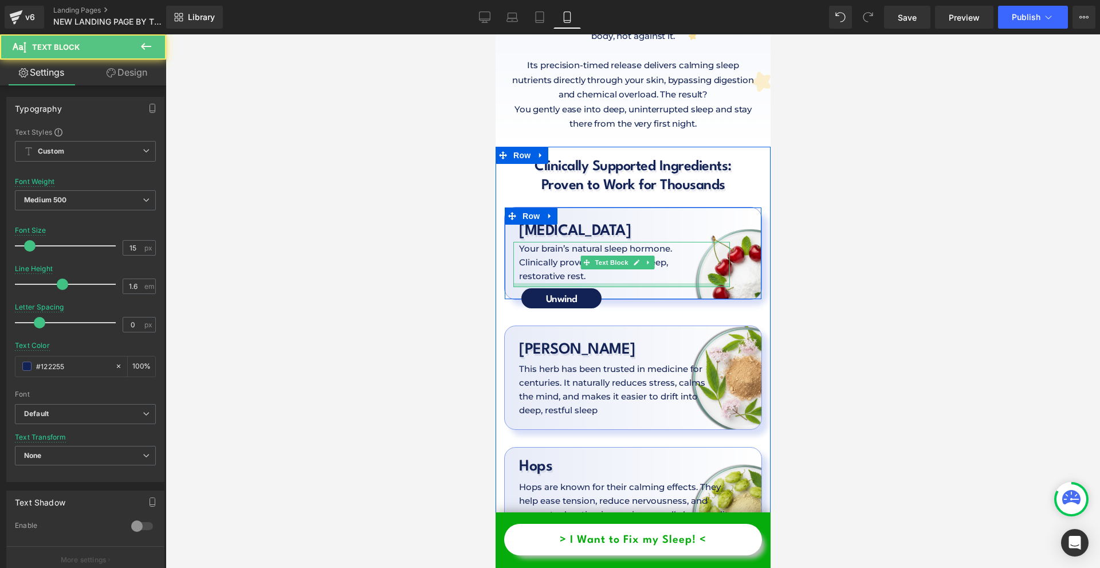
click at [588, 283] on div at bounding box center [621, 285] width 217 height 4
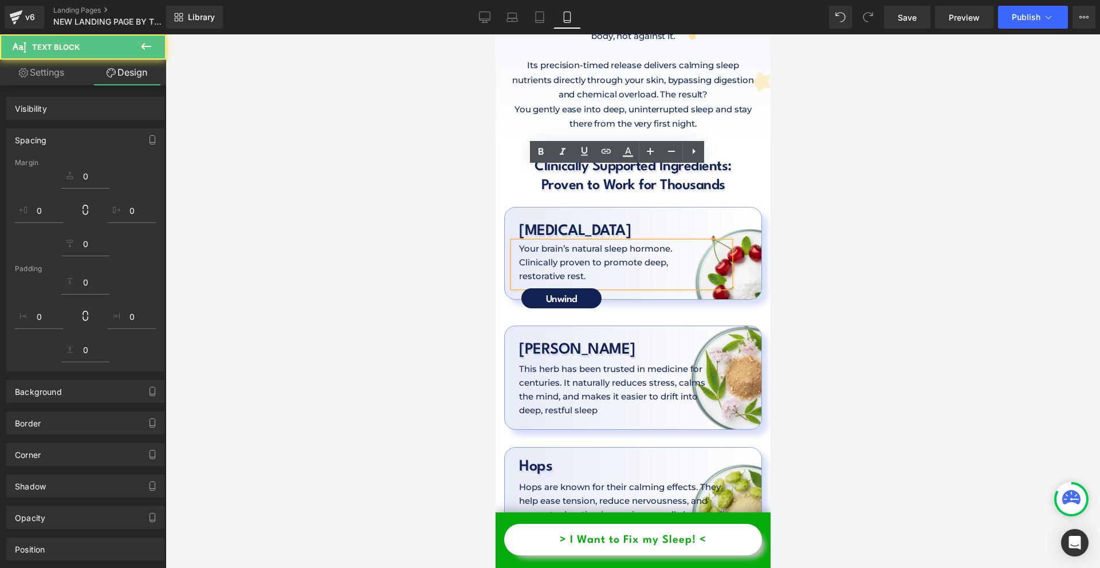
click at [864, 242] on div at bounding box center [633, 300] width 934 height 533
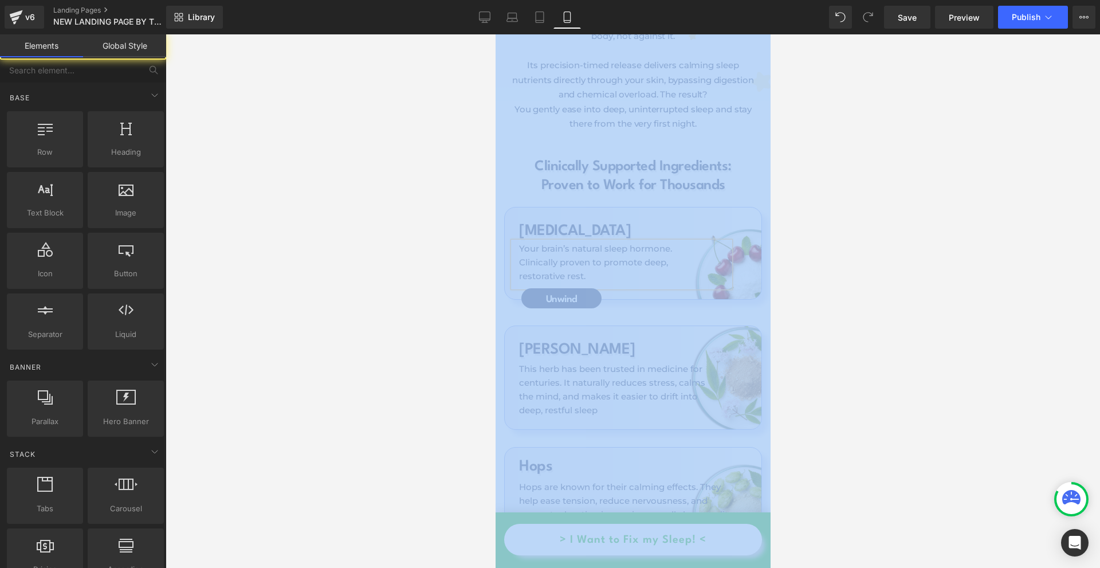
click at [864, 242] on div at bounding box center [633, 300] width 934 height 533
click at [548, 291] on span "Heading" at bounding box center [550, 298] width 31 height 14
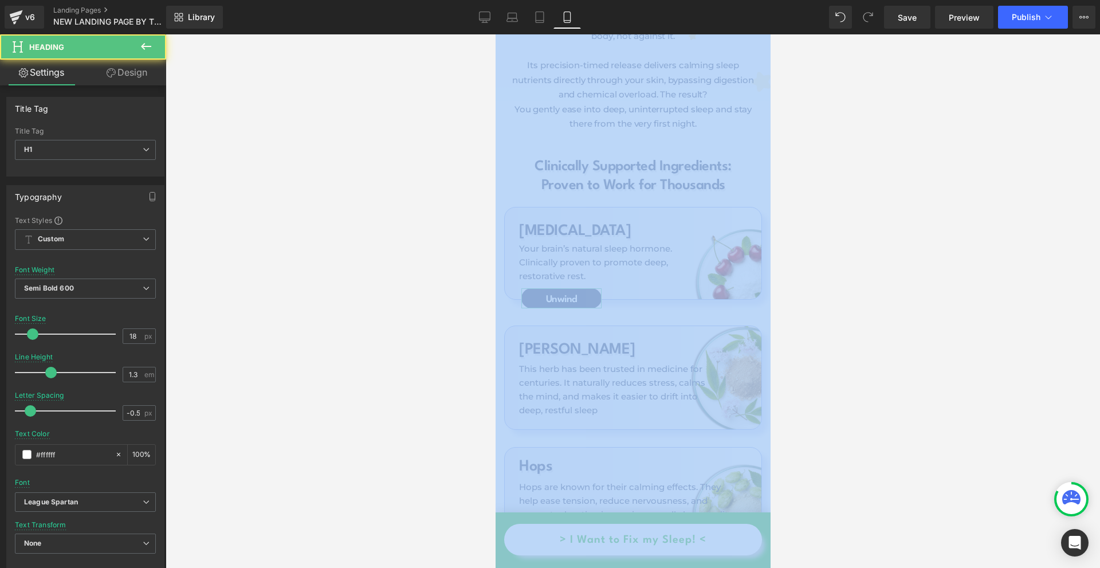
click at [124, 78] on link "Design" at bounding box center [126, 73] width 83 height 26
click at [0, 0] on div "Spacing" at bounding box center [0, 0] width 0 height 0
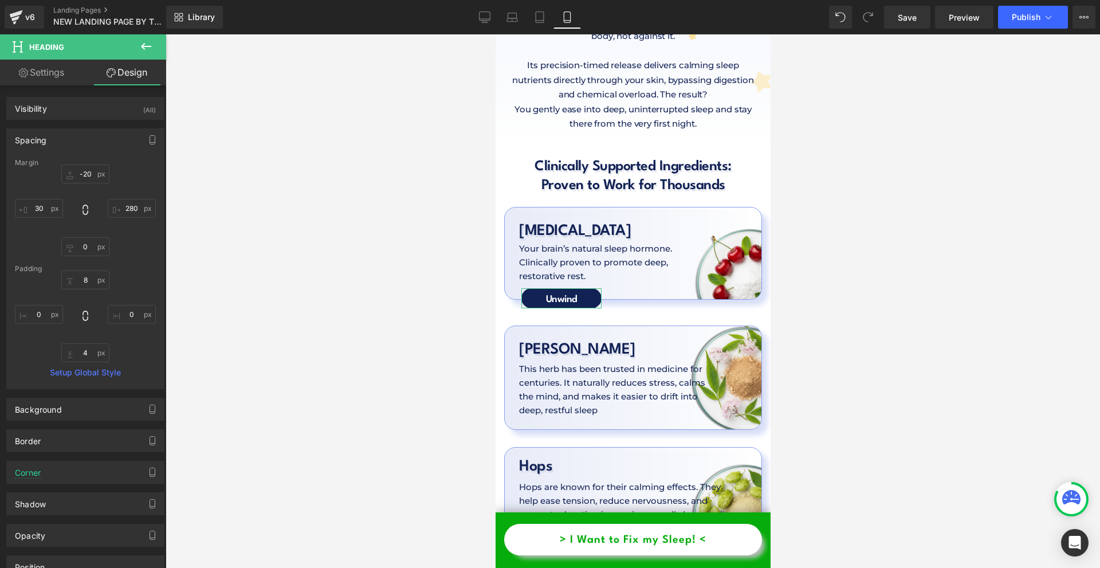
click at [49, 196] on div at bounding box center [85, 210] width 141 height 92
click at [48, 200] on input "text" at bounding box center [39, 208] width 48 height 19
type input "20"
click at [142, 209] on input "text" at bounding box center [132, 208] width 48 height 19
type input "300"
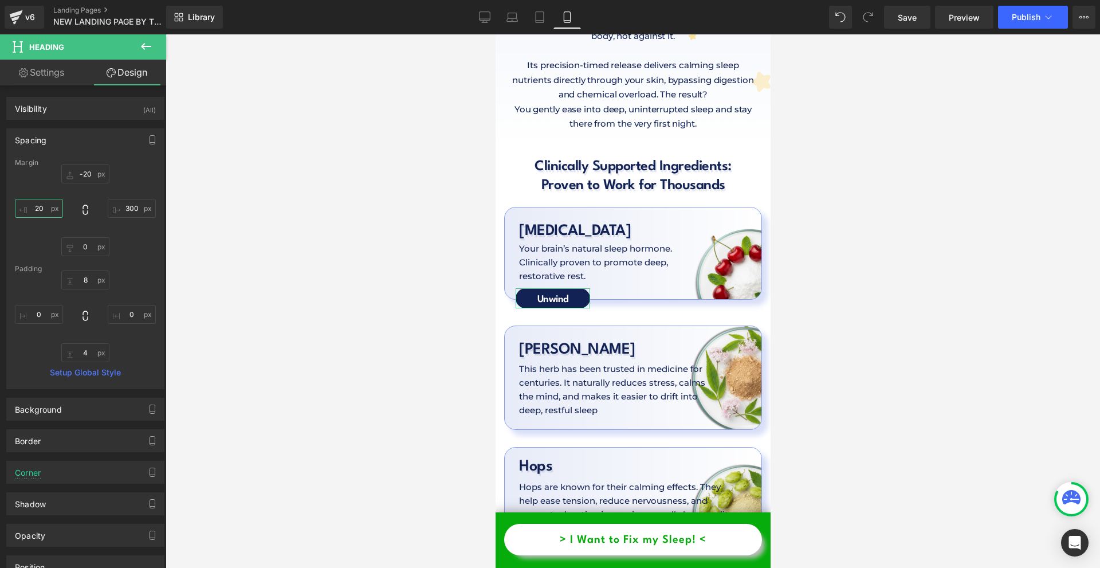
click at [60, 204] on input "20" at bounding box center [39, 208] width 48 height 19
type input "10"
click at [136, 206] on input "300" at bounding box center [132, 208] width 48 height 19
click at [136, 206] on input "2" at bounding box center [132, 208] width 48 height 19
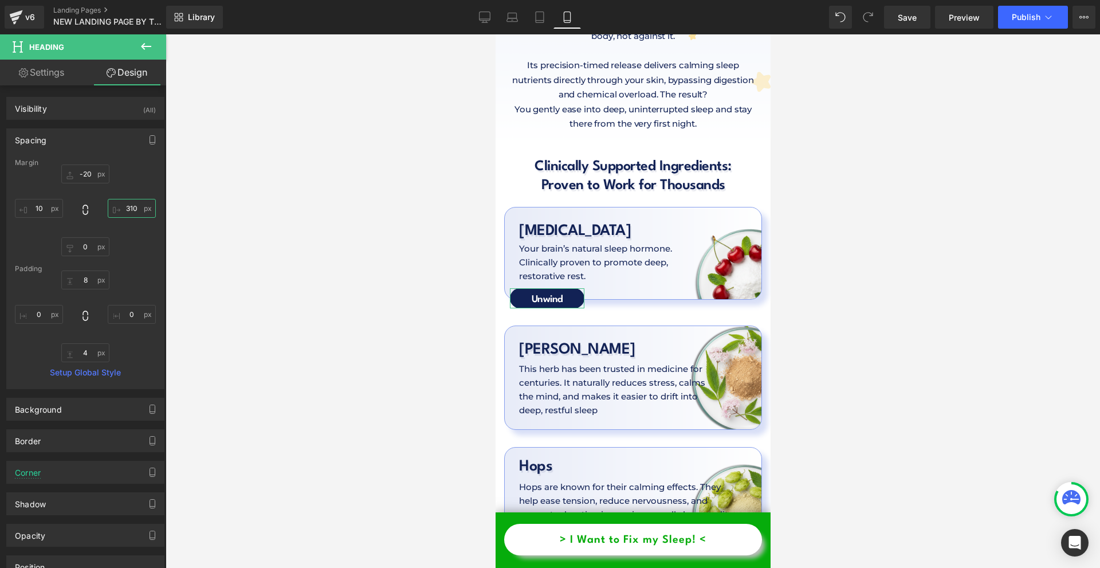
click at [136, 206] on input "310" at bounding box center [132, 208] width 48 height 19
click at [137, 206] on input "310" at bounding box center [132, 208] width 48 height 19
type input "310"
click at [143, 322] on input "text" at bounding box center [132, 314] width 48 height 19
type input "5"
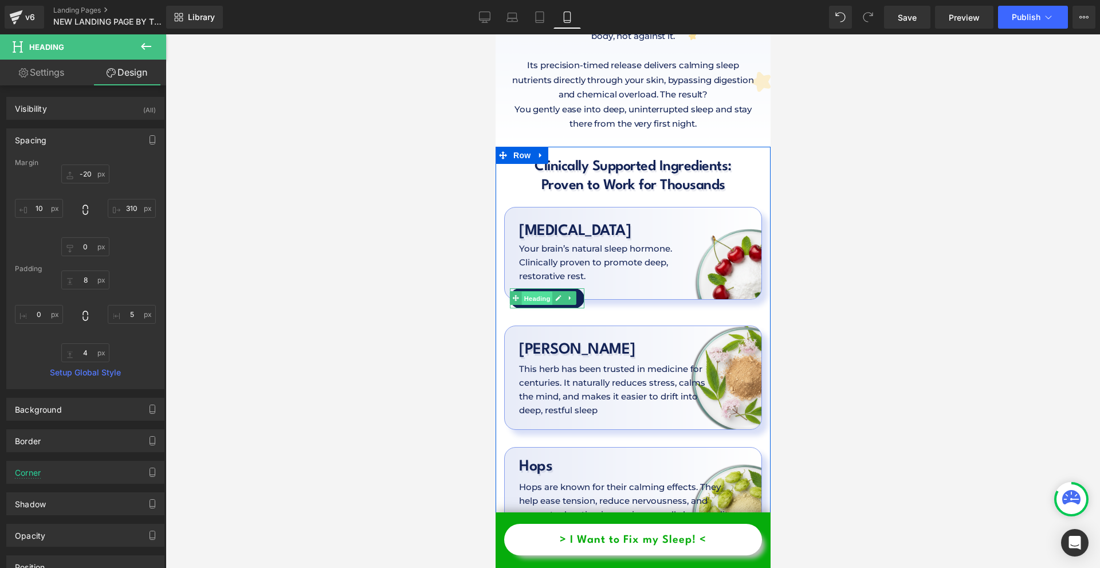
click at [543, 292] on span "Heading" at bounding box center [536, 299] width 31 height 14
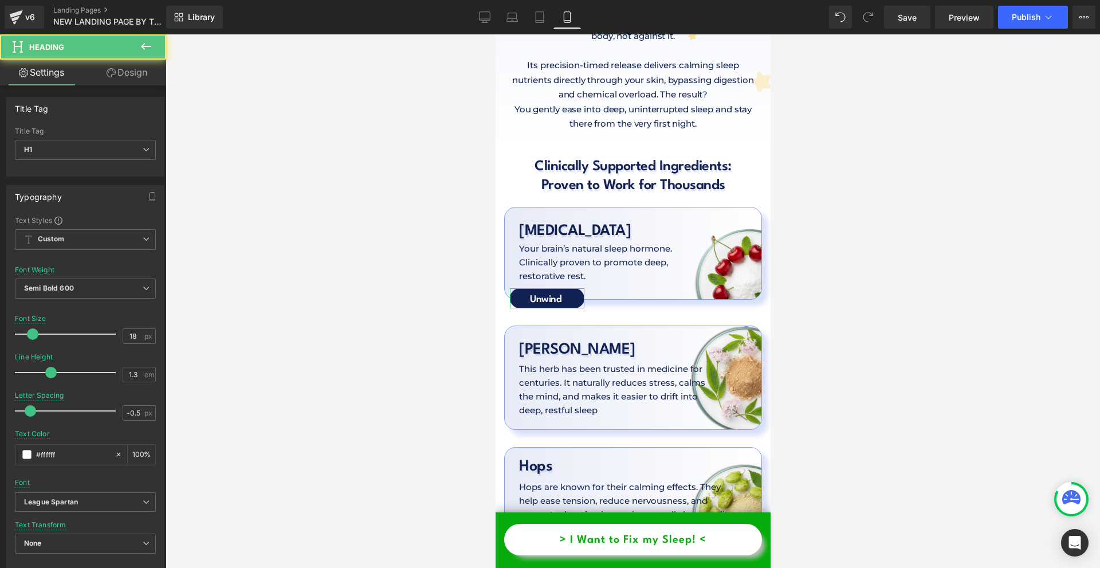
click at [121, 69] on link "Design" at bounding box center [126, 73] width 83 height 26
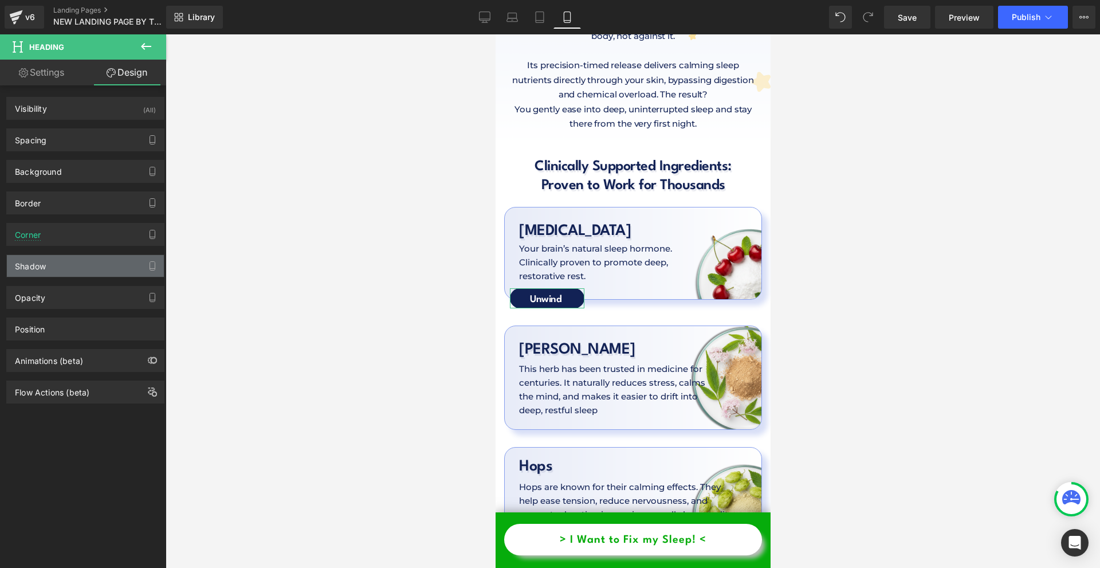
click at [64, 261] on div "Shadow" at bounding box center [85, 266] width 157 height 22
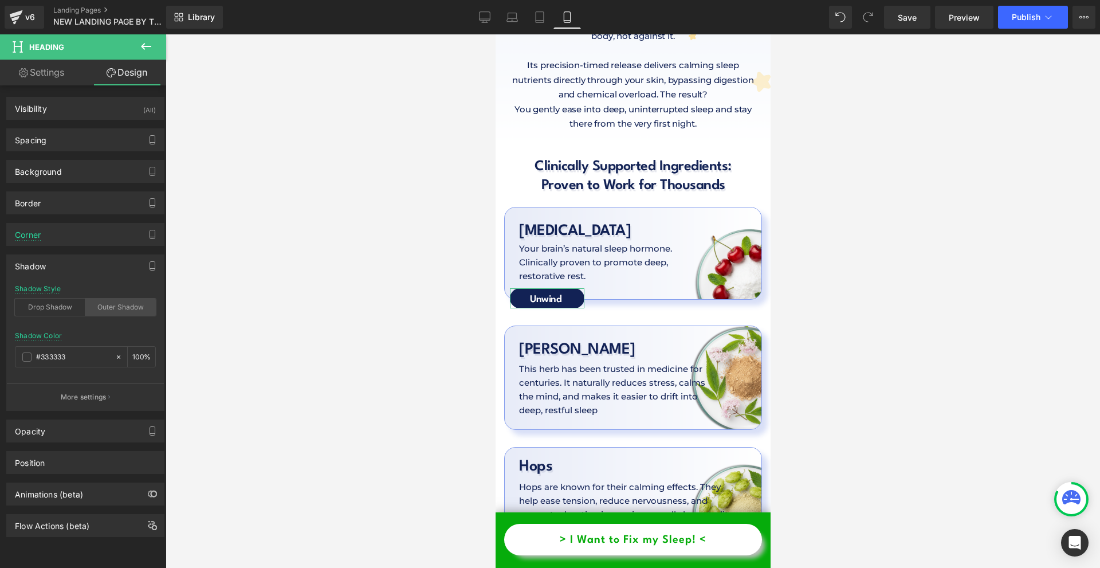
drag, startPoint x: 115, startPoint y: 301, endPoint x: 99, endPoint y: 300, distance: 16.1
click at [115, 301] on div "Outer Shadow" at bounding box center [120, 306] width 70 height 17
click at [54, 304] on div "Drop Shadow" at bounding box center [50, 306] width 70 height 17
click at [135, 298] on div "Shadow Style Drop Shadow Outer Shadow" at bounding box center [85, 307] width 141 height 44
click at [131, 308] on div "Outer Shadow" at bounding box center [120, 306] width 70 height 17
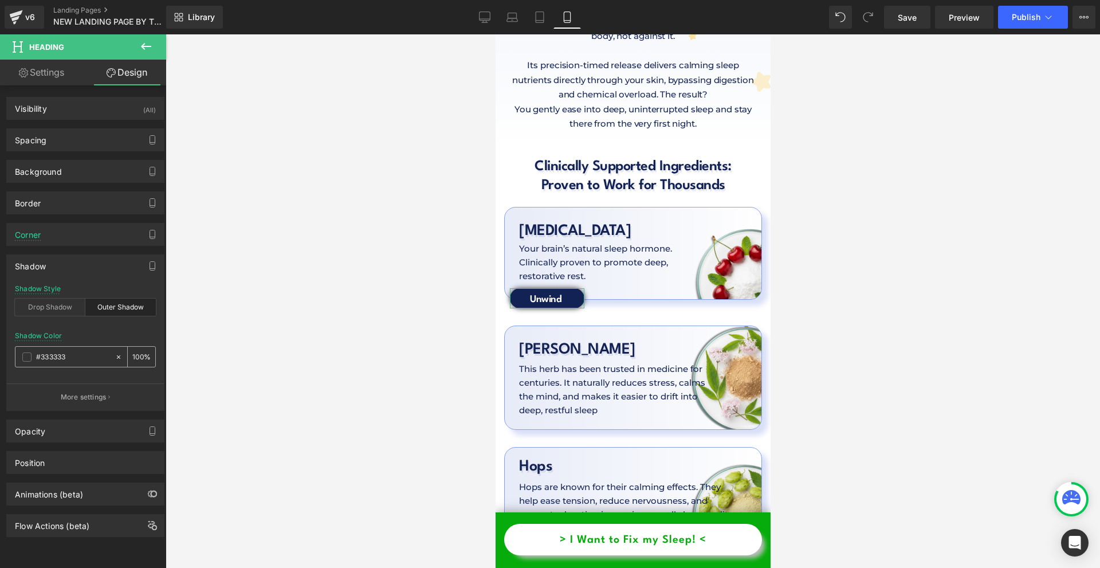
click at [28, 359] on span at bounding box center [26, 356] width 9 height 9
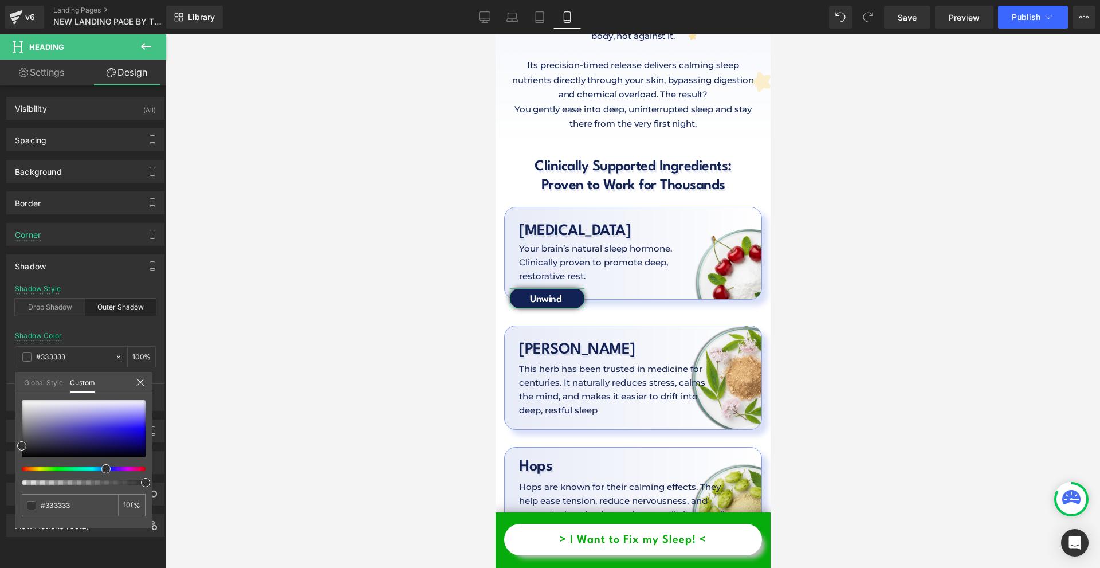
click at [99, 467] on div at bounding box center [79, 468] width 124 height 5
drag, startPoint x: 102, startPoint y: 466, endPoint x: 92, endPoint y: 463, distance: 10.2
click at [94, 465] on span at bounding box center [98, 468] width 9 height 9
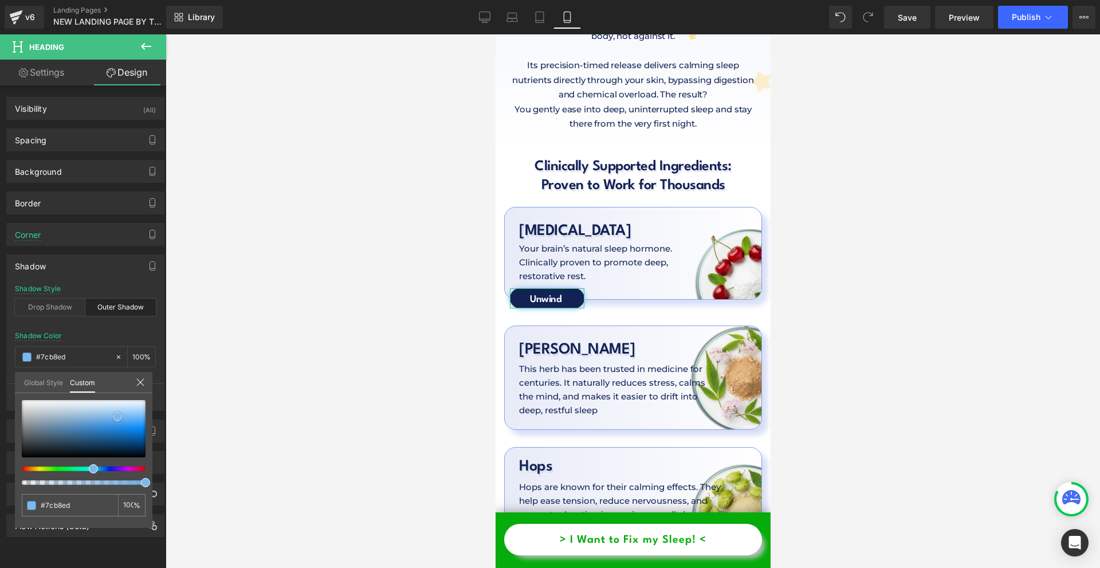
drag, startPoint x: 116, startPoint y: 423, endPoint x: 117, endPoint y: 416, distance: 7.1
click at [117, 416] on div at bounding box center [84, 428] width 124 height 57
drag, startPoint x: 117, startPoint y: 418, endPoint x: 133, endPoint y: 438, distance: 25.2
click at [133, 438] on span at bounding box center [133, 435] width 9 height 9
drag, startPoint x: 603, startPoint y: 250, endPoint x: 600, endPoint y: 239, distance: 11.3
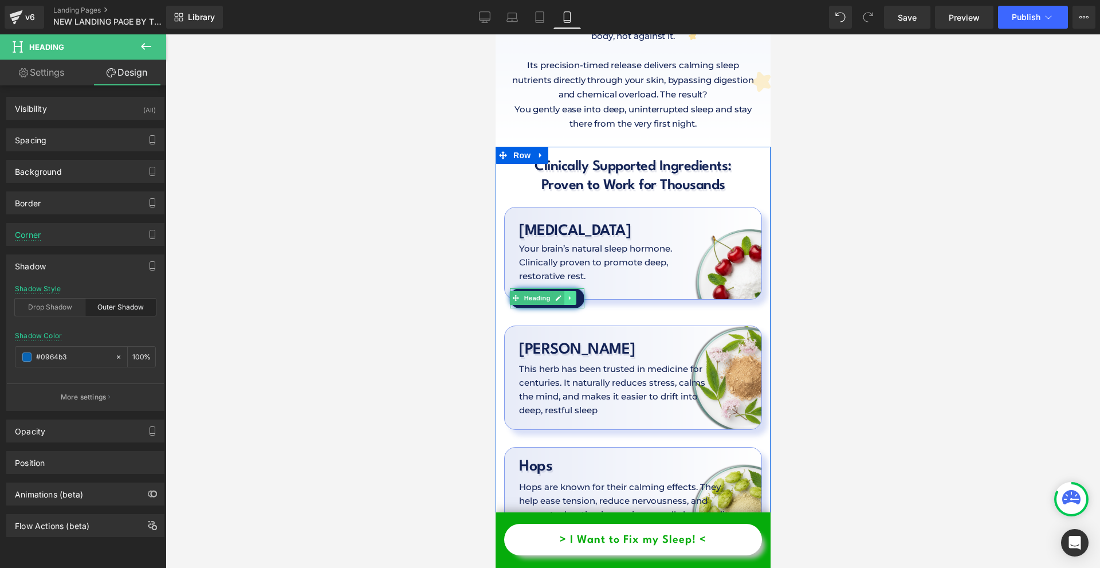
click at [571, 294] on icon at bounding box center [570, 297] width 6 height 7
click at [564, 294] on icon at bounding box center [563, 297] width 6 height 7
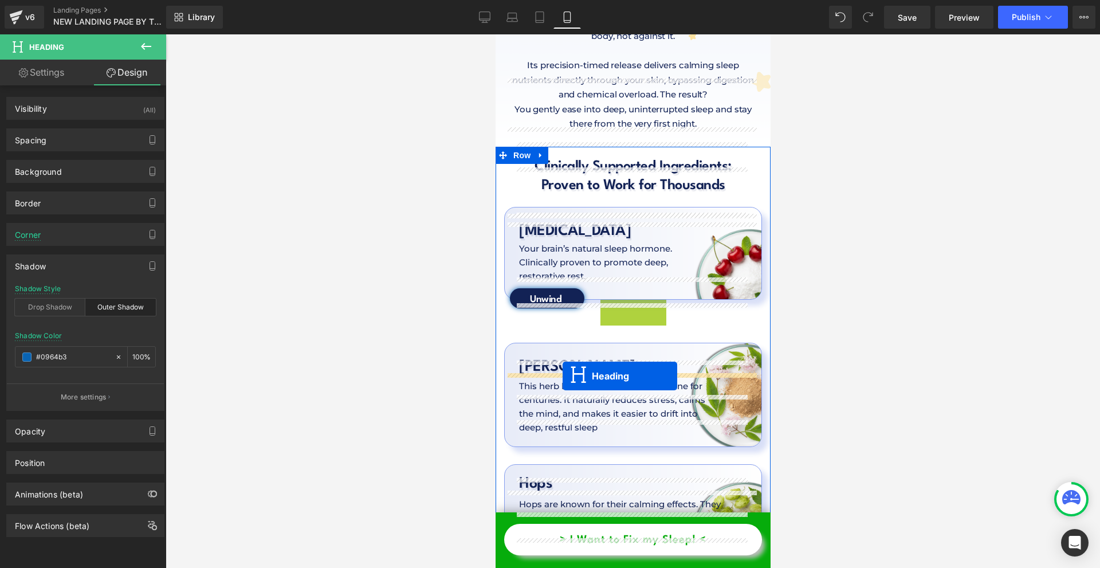
drag, startPoint x: 541, startPoint y: 233, endPoint x: 562, endPoint y: 376, distance: 144.2
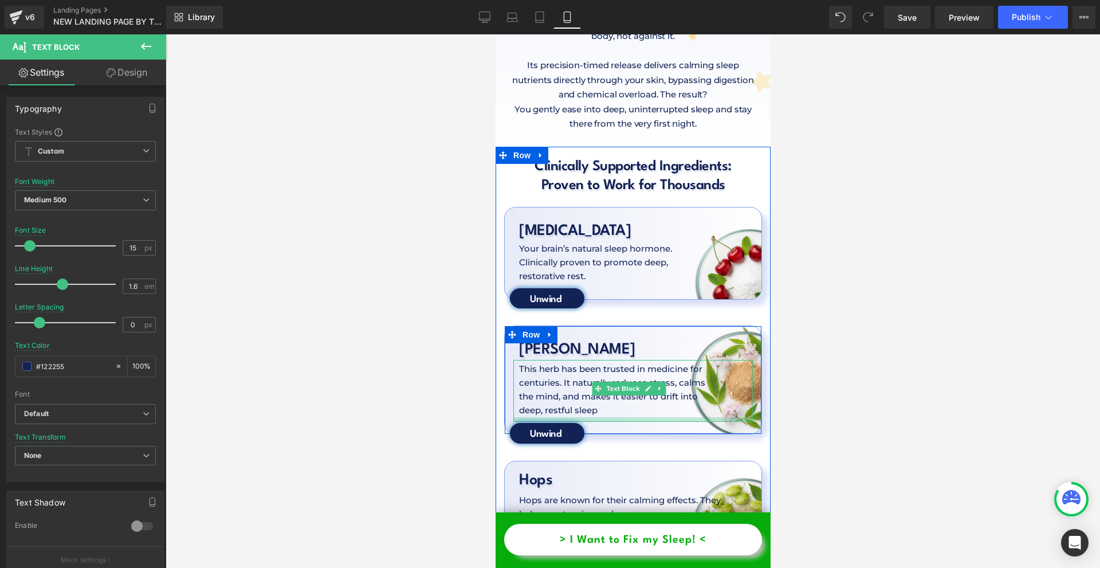
click at [627, 417] on div at bounding box center [632, 419] width 239 height 5
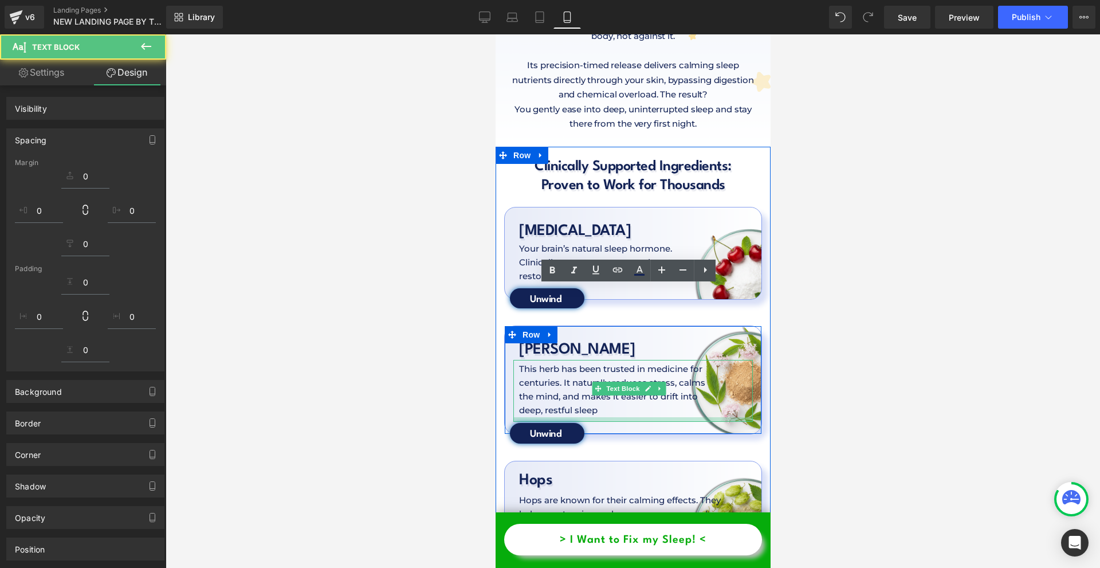
click at [839, 327] on div at bounding box center [633, 300] width 934 height 533
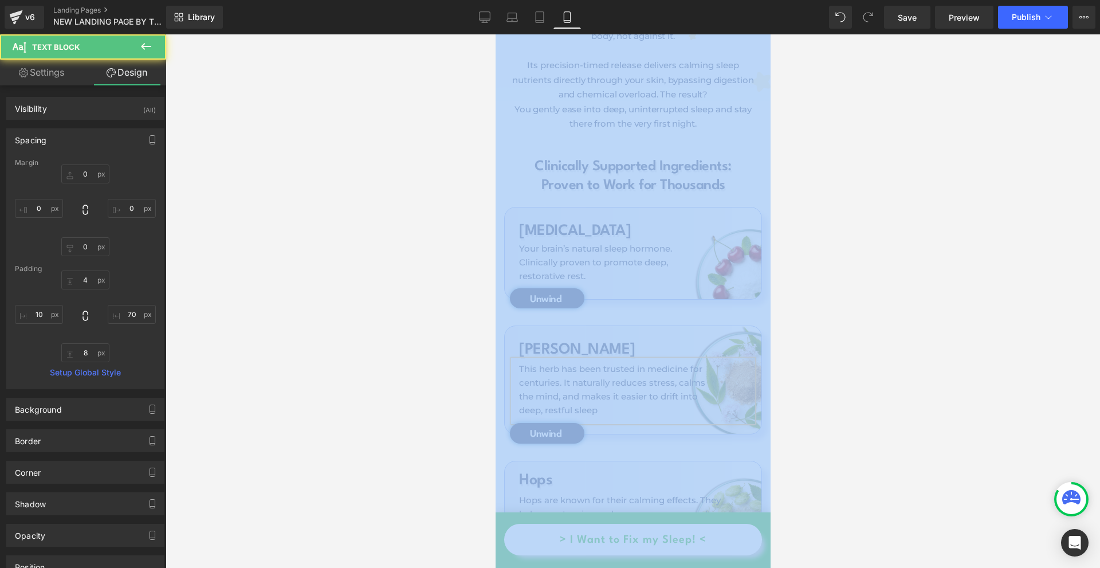
click at [839, 327] on div at bounding box center [633, 300] width 934 height 533
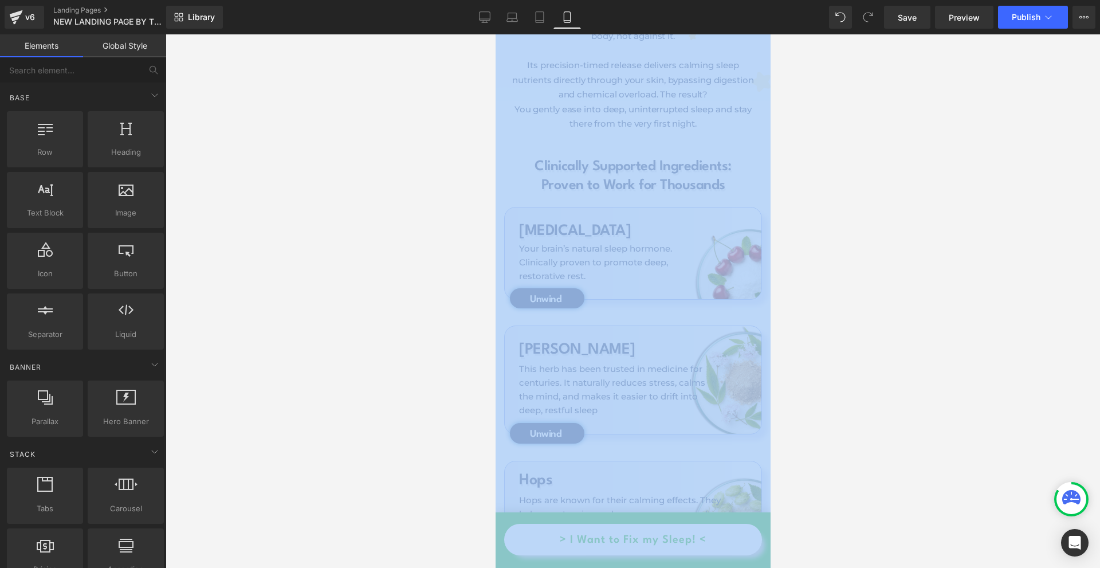
click at [839, 327] on div at bounding box center [633, 300] width 934 height 533
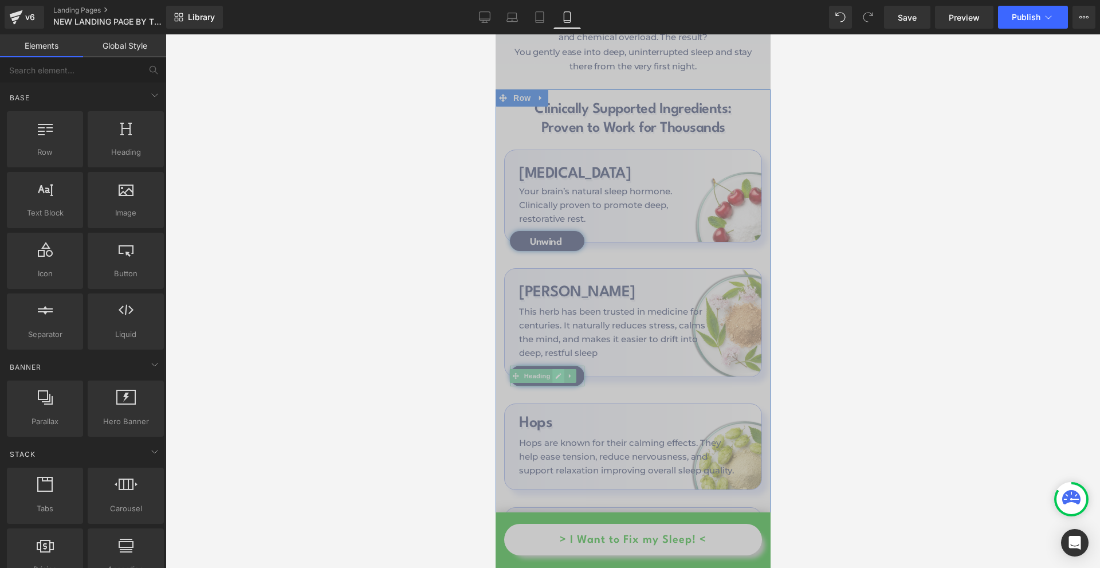
click at [554, 372] on icon at bounding box center [557, 375] width 6 height 7
click at [554, 370] on h1 "Unwind" at bounding box center [545, 376] width 72 height 13
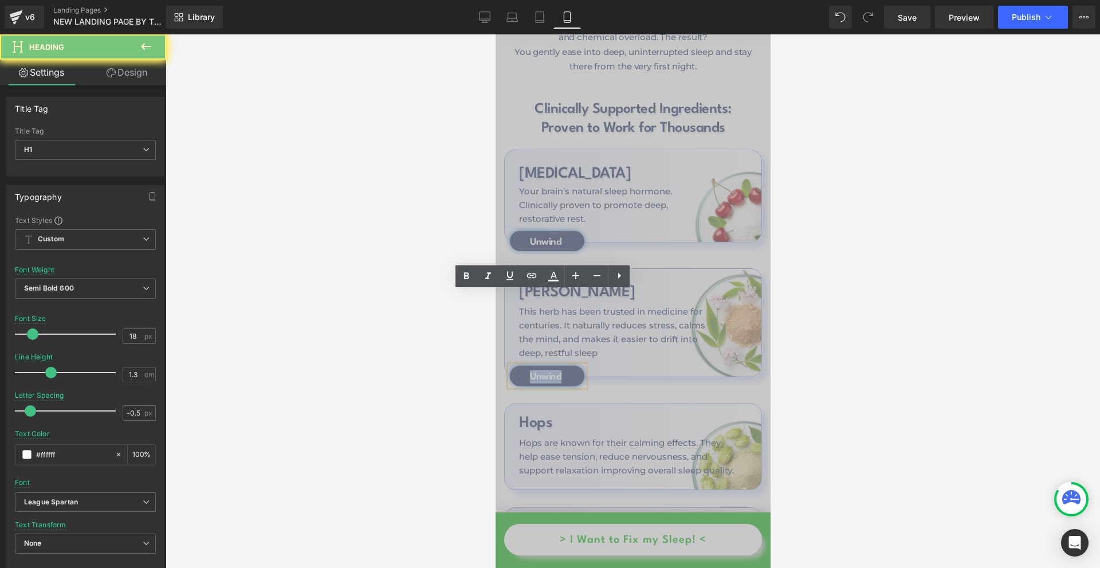
paste div
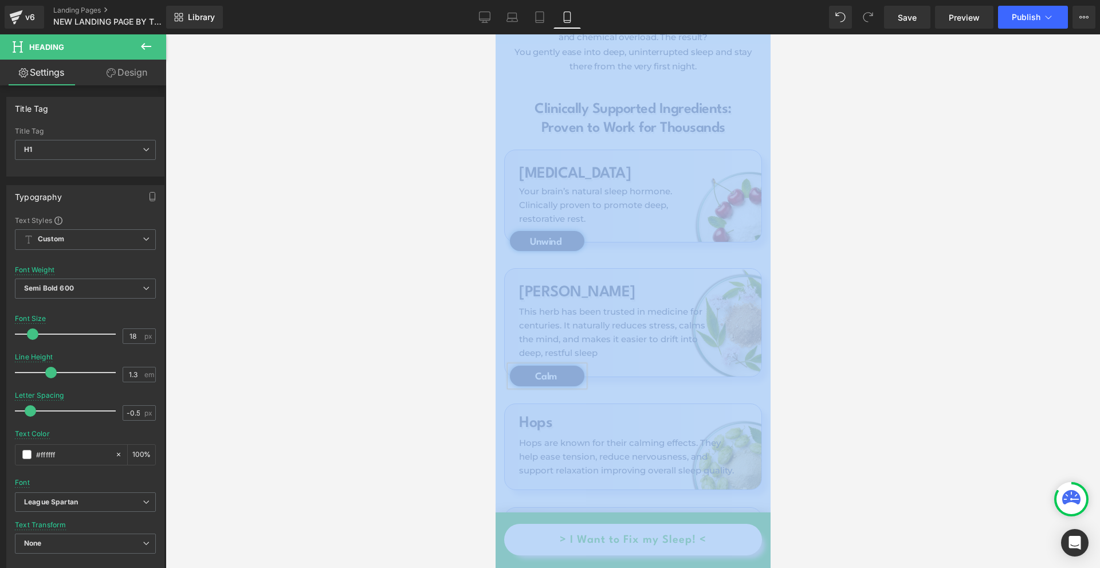
click at [900, 316] on div at bounding box center [633, 300] width 934 height 533
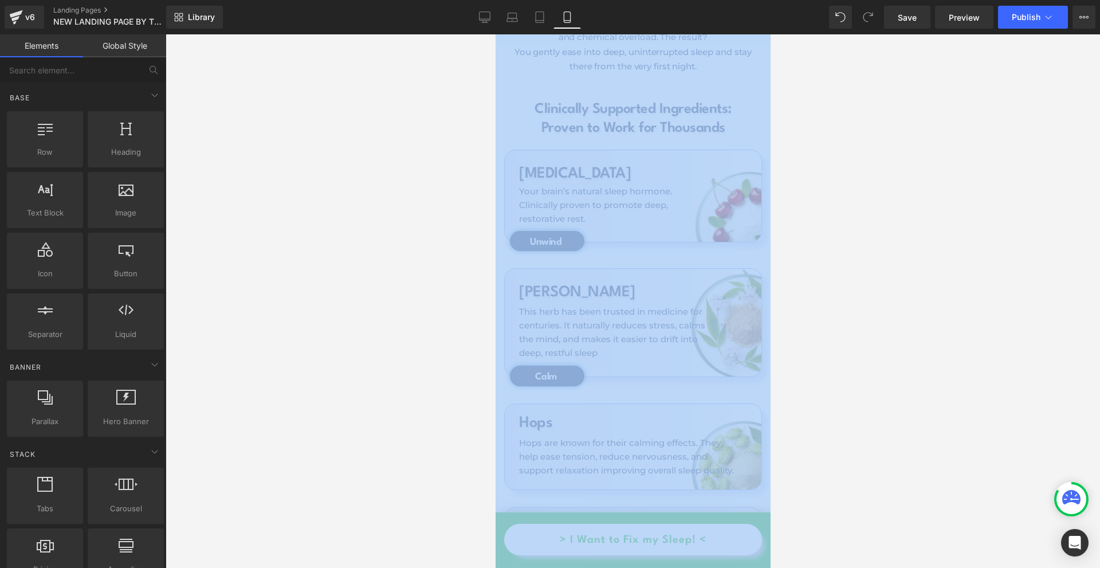
click at [899, 316] on div at bounding box center [633, 300] width 934 height 533
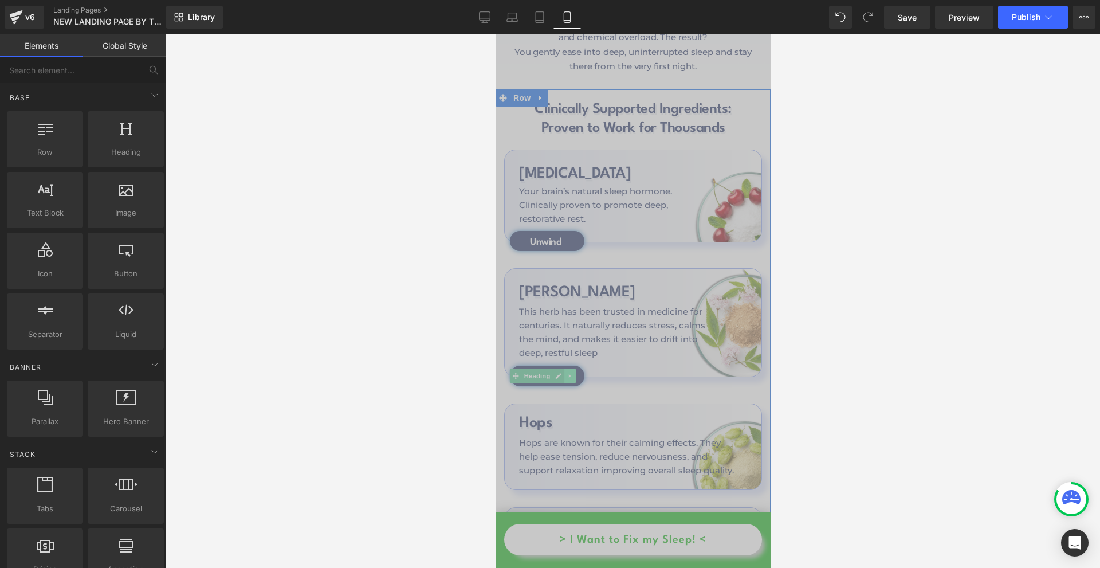
click at [569, 372] on icon at bounding box center [570, 375] width 6 height 7
click at [563, 372] on icon at bounding box center [563, 375] width 6 height 6
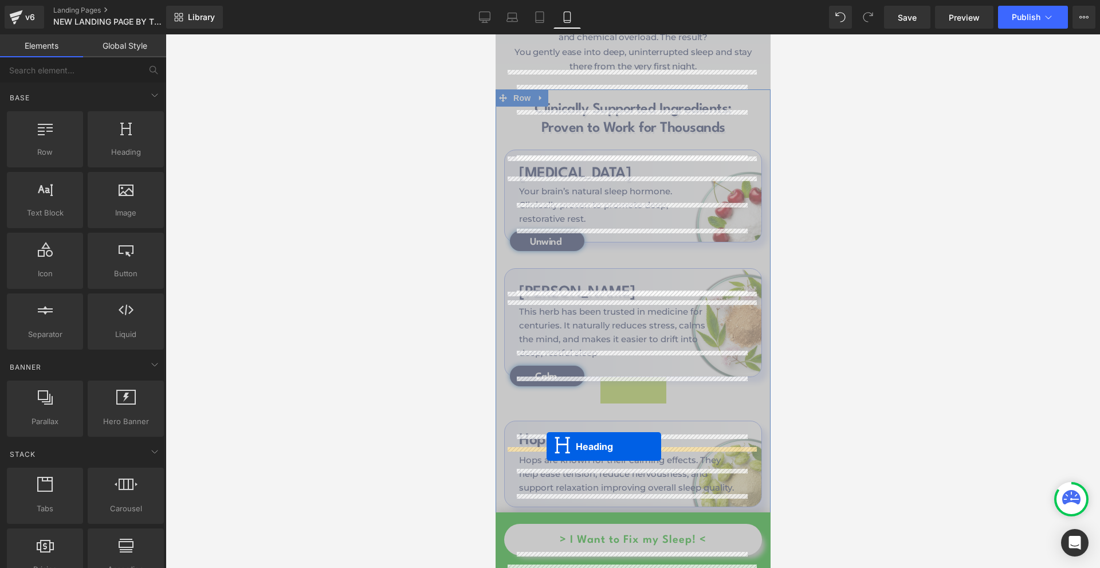
drag, startPoint x: 536, startPoint y: 313, endPoint x: 571, endPoint y: 454, distance: 145.9
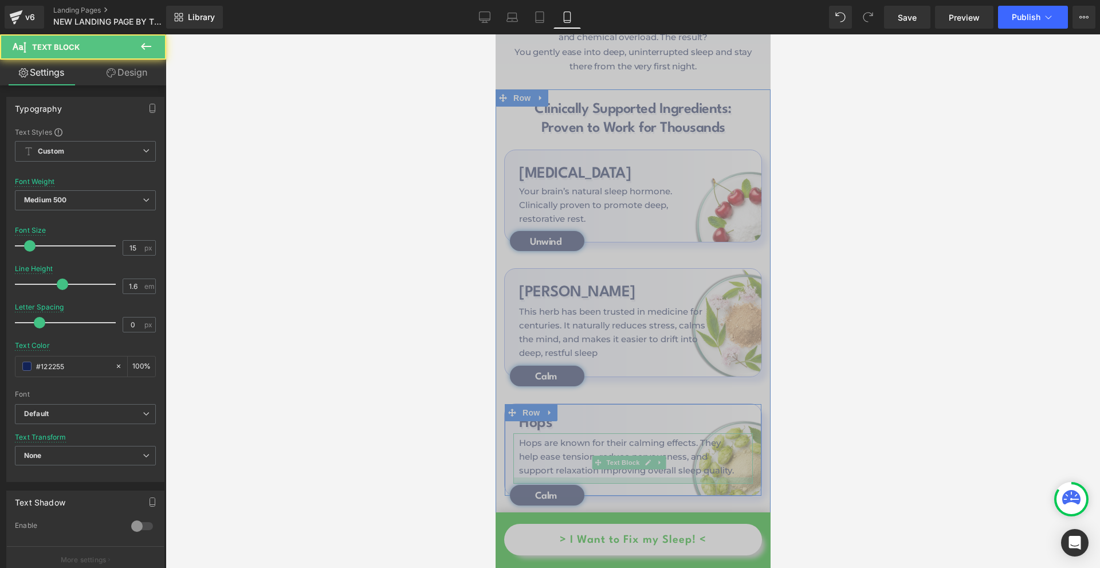
drag, startPoint x: 577, startPoint y: 416, endPoint x: 573, endPoint y: 422, distance: 7.2
click at [573, 477] on div at bounding box center [632, 480] width 239 height 6
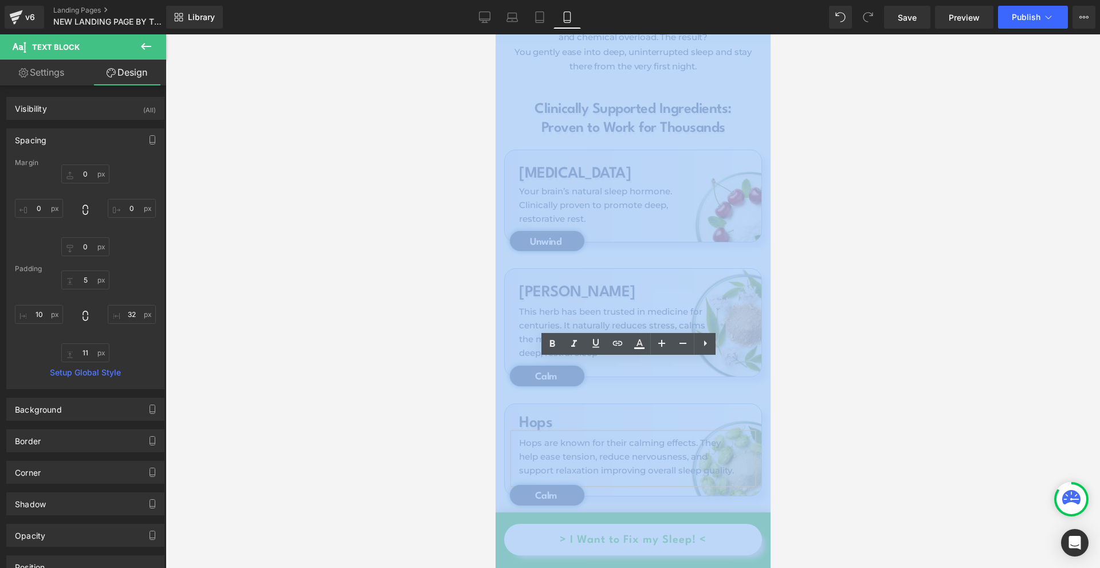
click at [860, 348] on div at bounding box center [633, 300] width 934 height 533
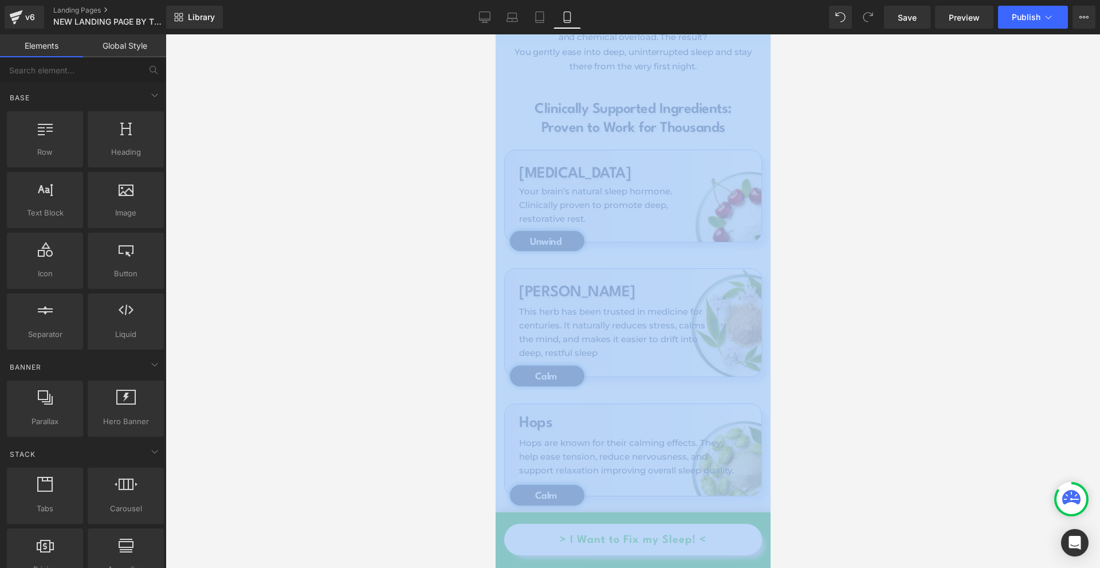
click at [860, 348] on div at bounding box center [633, 300] width 934 height 533
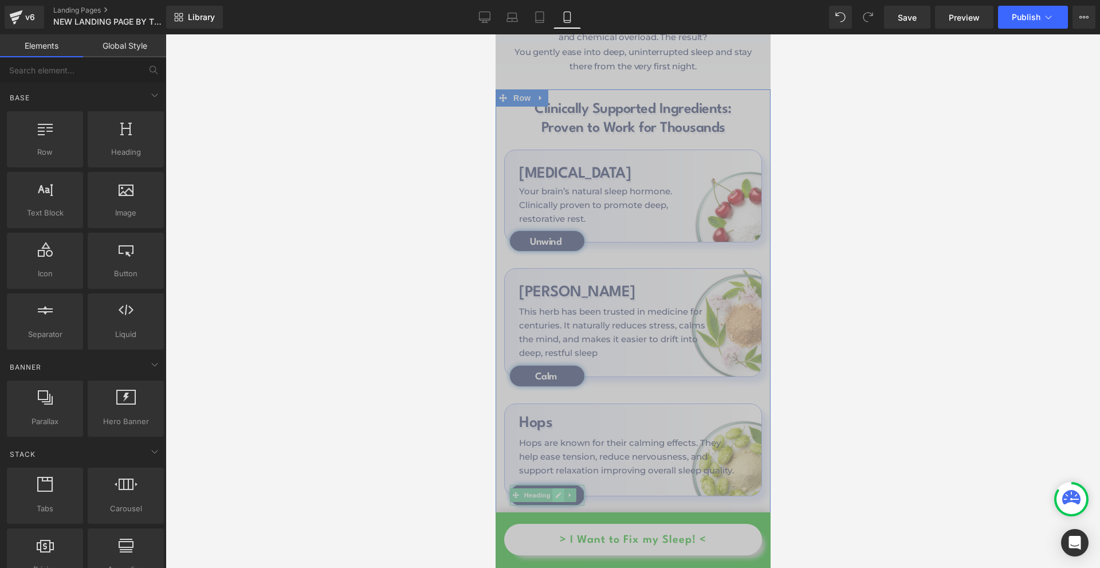
click at [554, 491] on icon at bounding box center [557, 494] width 6 height 7
click at [554, 489] on h1 "Calm" at bounding box center [545, 495] width 72 height 13
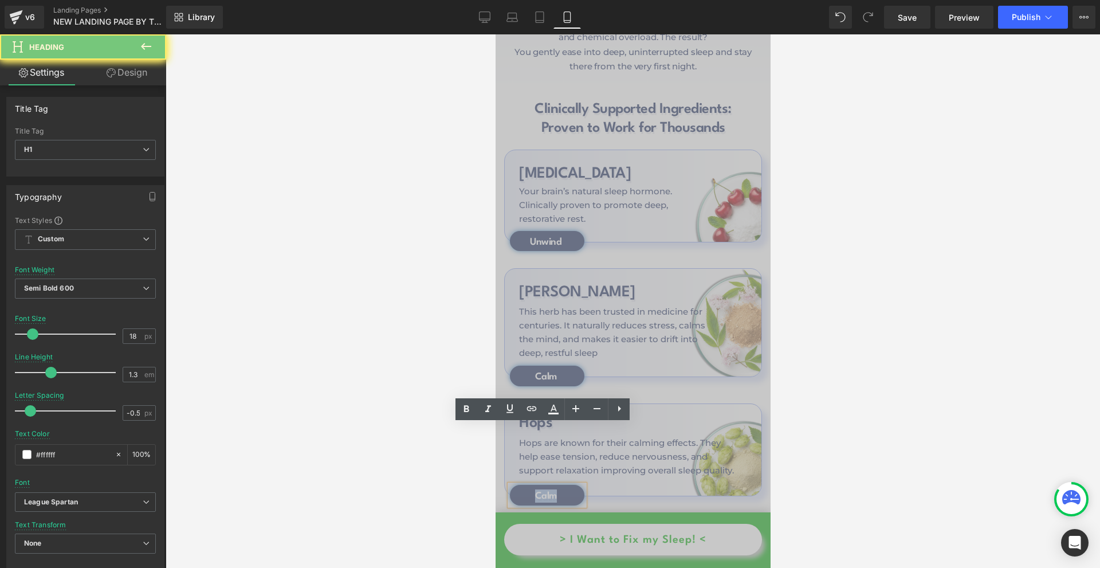
click at [554, 489] on h1 "Calm" at bounding box center [545, 495] width 72 height 13
paste div
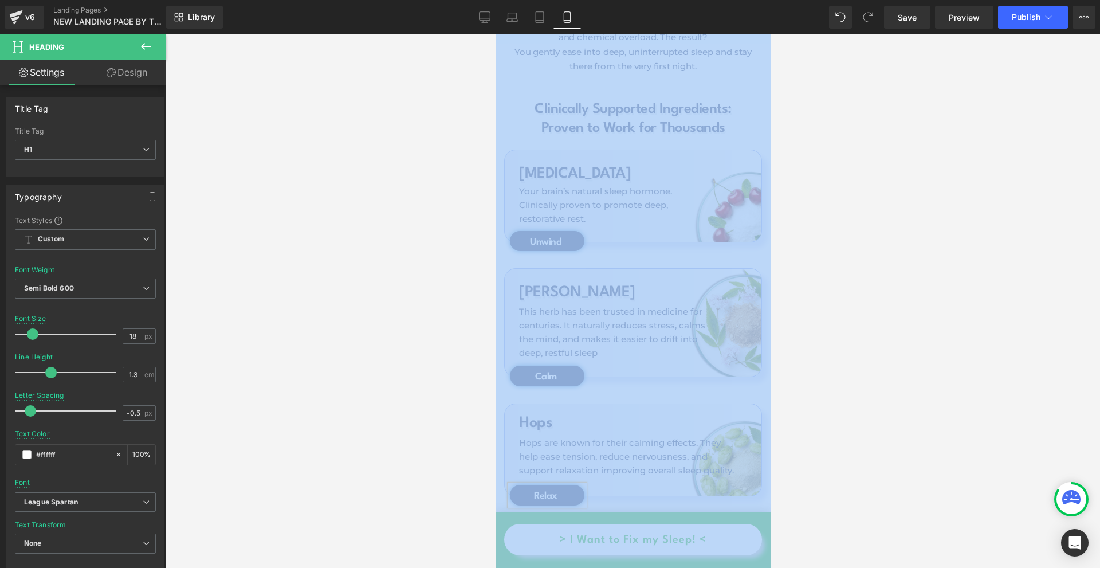
click at [949, 369] on div at bounding box center [633, 300] width 934 height 533
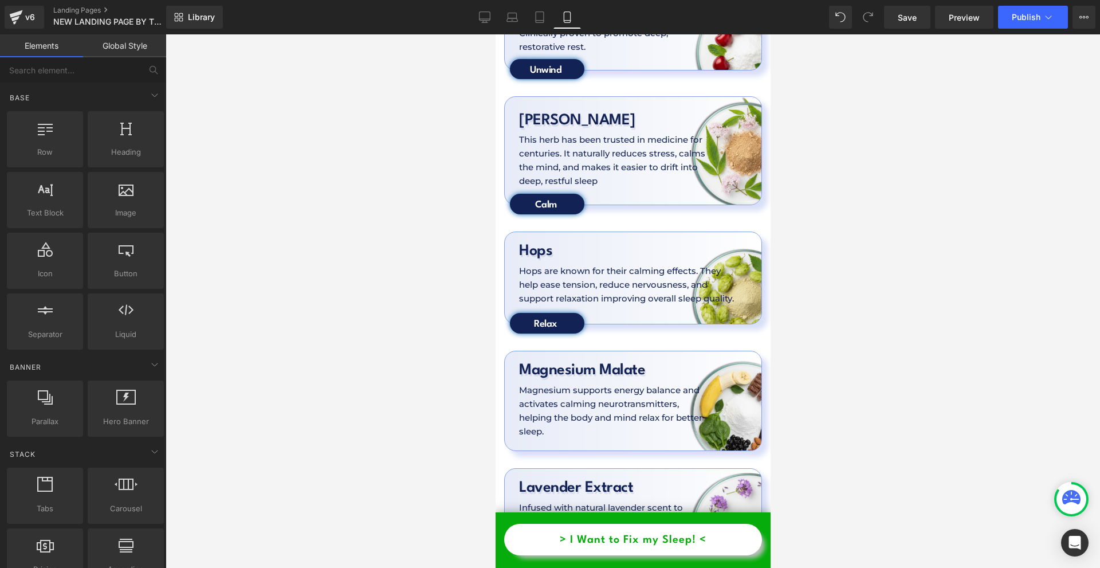
scroll to position [3666, 0]
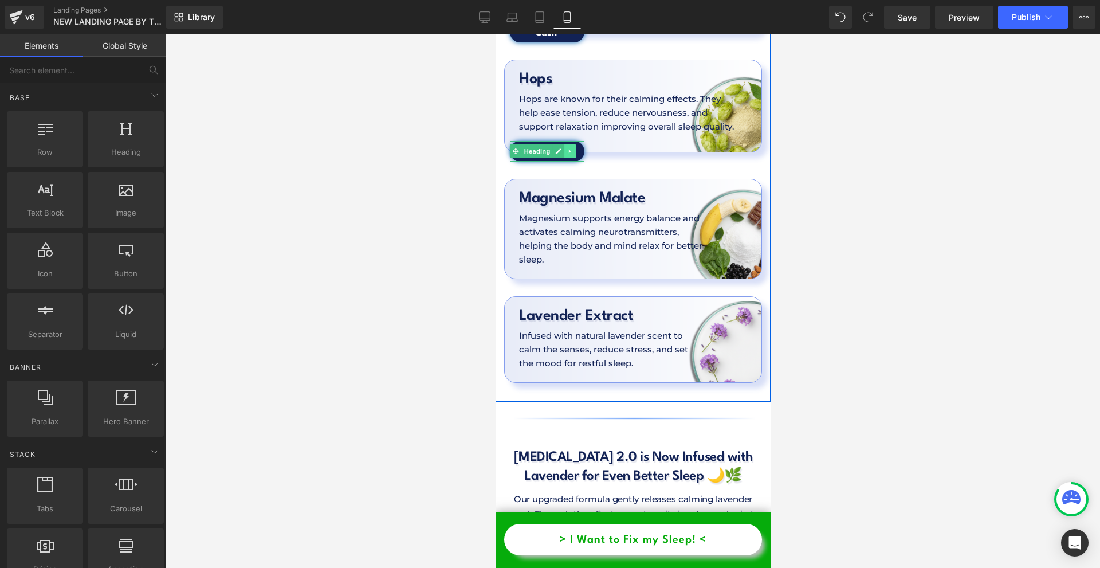
click at [569, 148] on icon at bounding box center [570, 151] width 6 height 7
click at [564, 148] on icon at bounding box center [563, 151] width 6 height 6
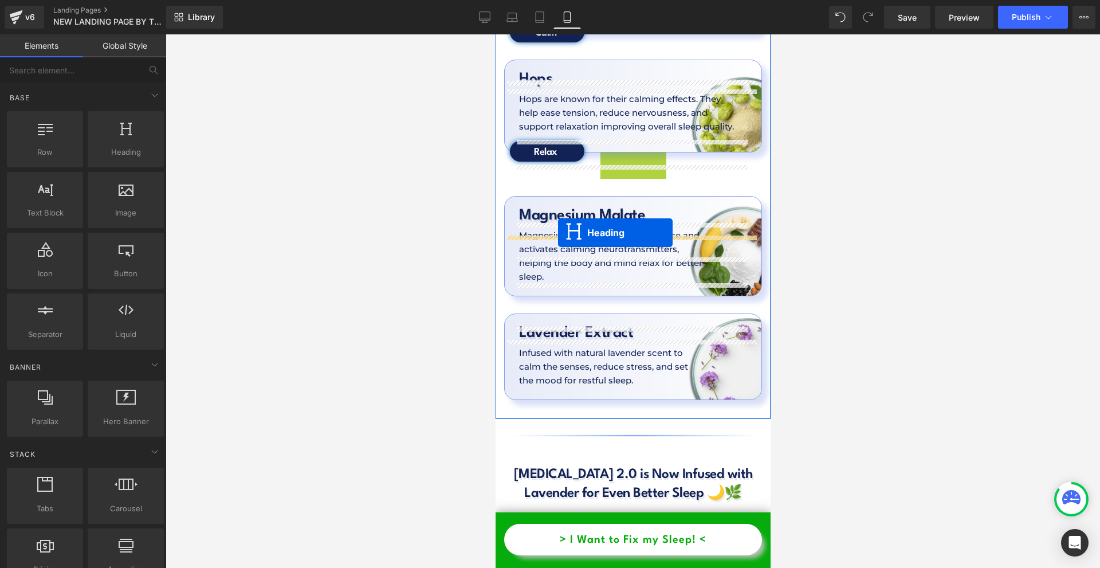
drag, startPoint x: 540, startPoint y: 100, endPoint x: 557, endPoint y: 233, distance: 134.1
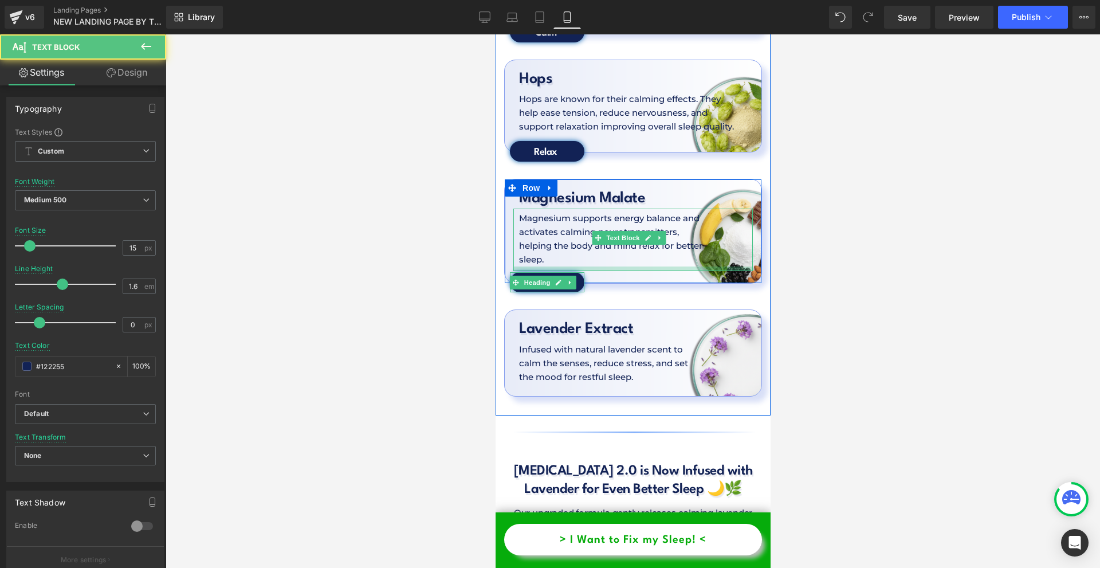
click at [584, 266] on div at bounding box center [632, 268] width 239 height 5
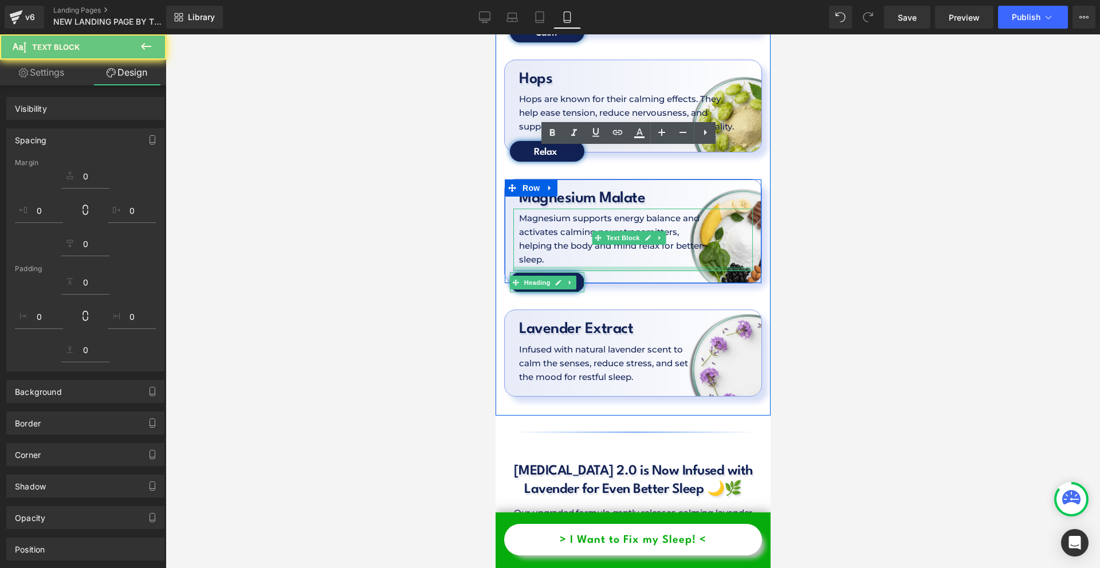
click at [820, 237] on div at bounding box center [633, 300] width 934 height 533
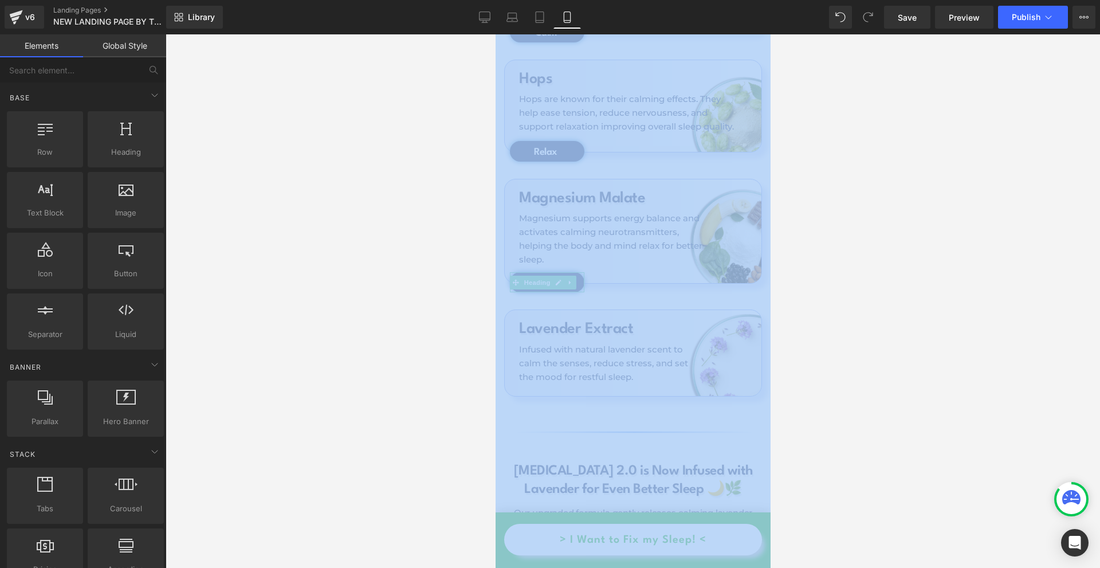
click at [820, 236] on div at bounding box center [633, 300] width 934 height 533
click at [817, 225] on div at bounding box center [633, 300] width 934 height 533
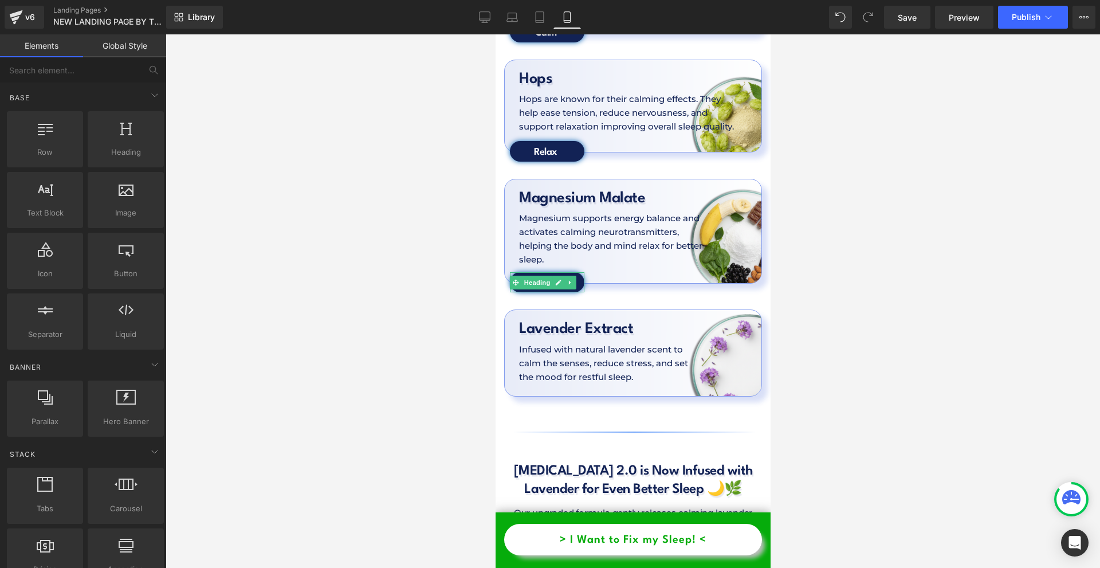
click at [878, 246] on div at bounding box center [633, 300] width 934 height 533
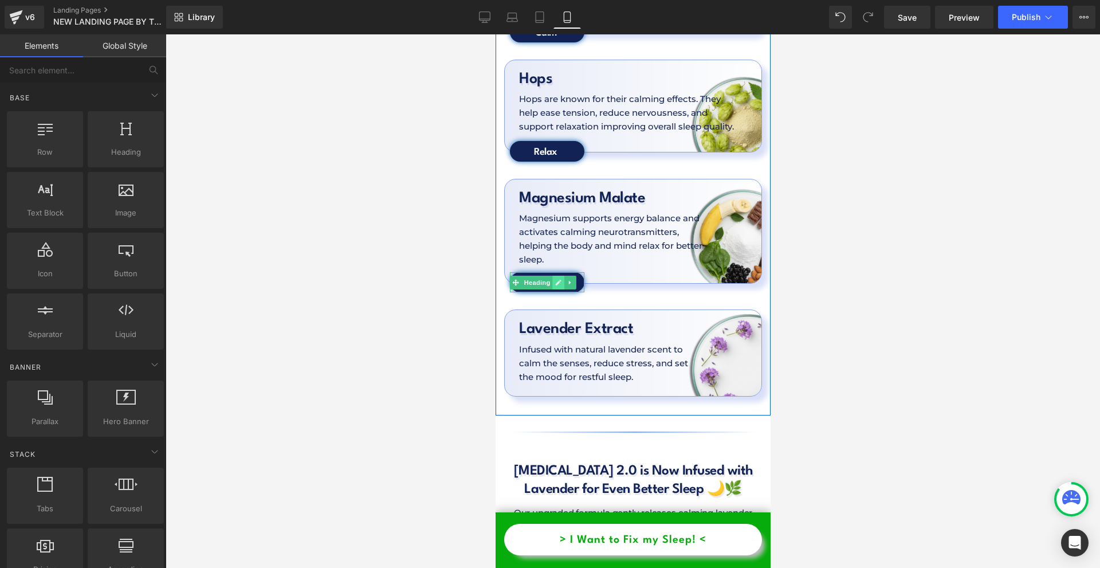
click at [553, 276] on link at bounding box center [558, 283] width 12 height 14
click at [553, 277] on h1 "Relax" at bounding box center [545, 283] width 72 height 13
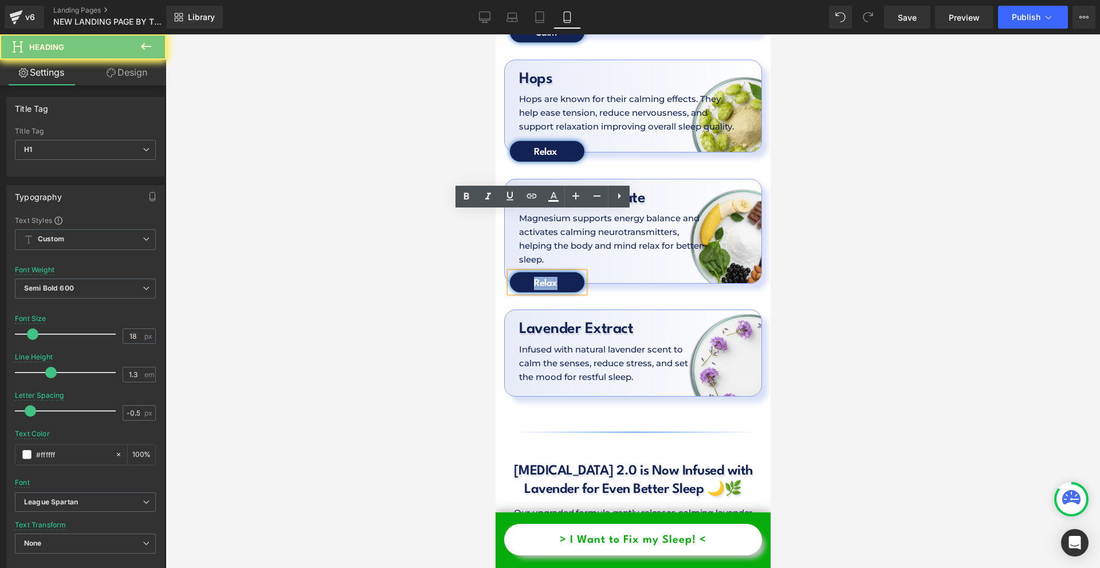
click at [553, 277] on h1 "Relax" at bounding box center [545, 283] width 72 height 13
paste div
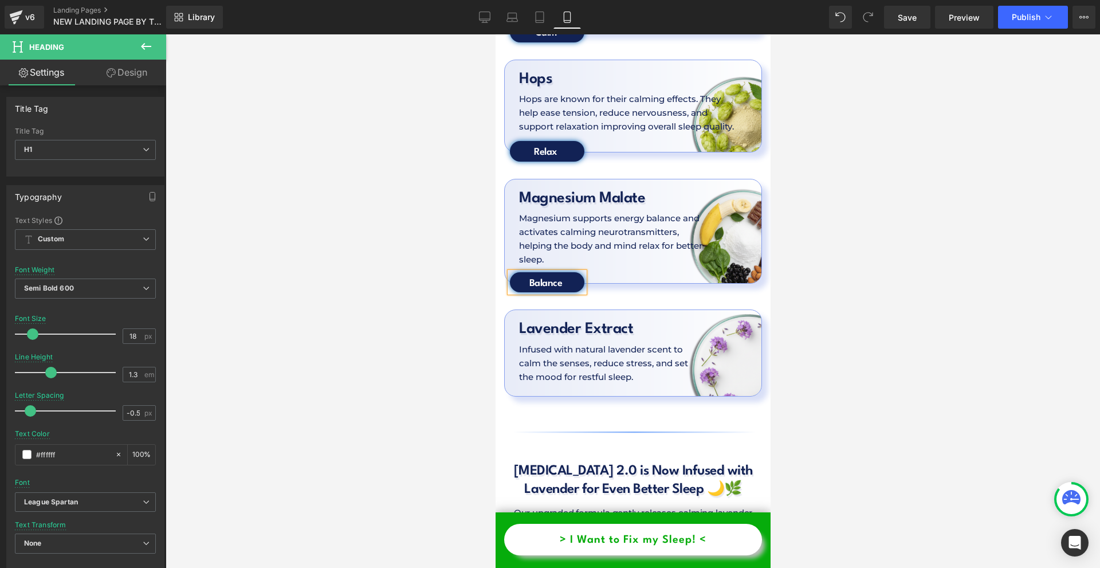
click at [866, 278] on div at bounding box center [633, 300] width 934 height 533
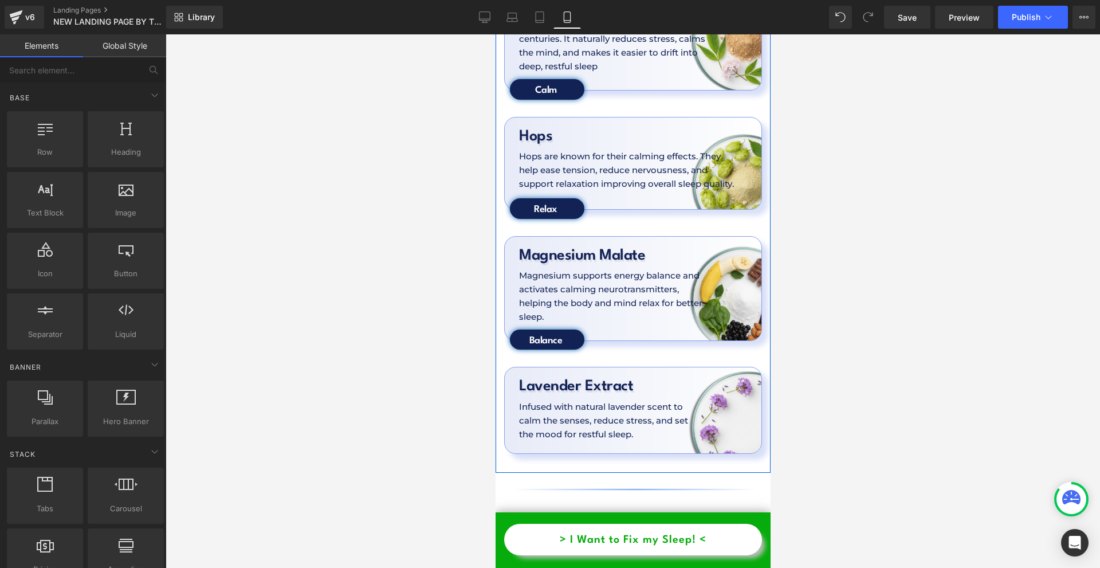
scroll to position [3723, 0]
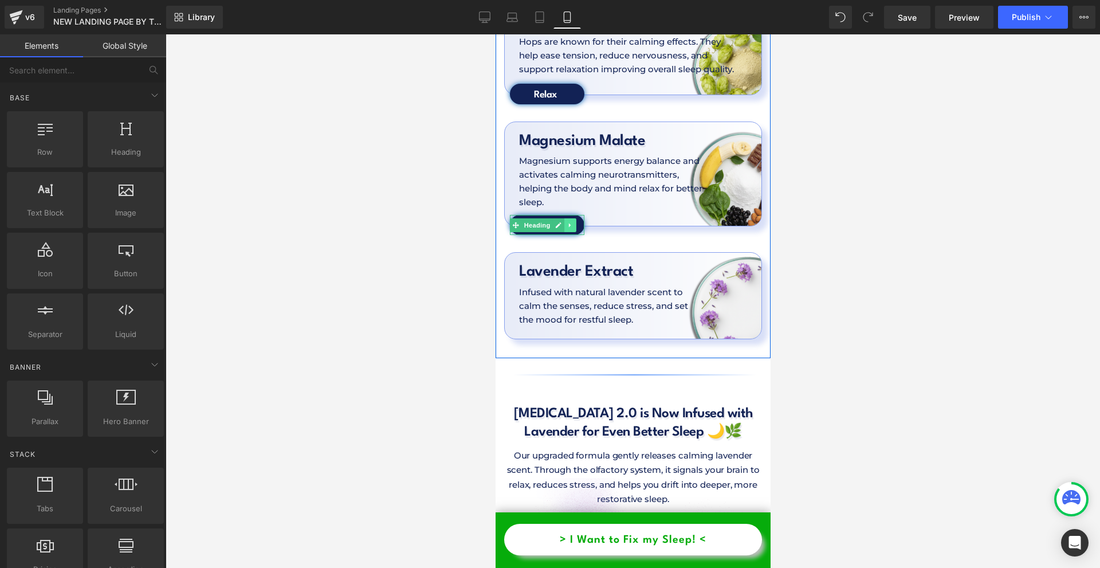
click at [565, 218] on link at bounding box center [570, 225] width 12 height 14
click at [564, 222] on icon at bounding box center [563, 225] width 6 height 6
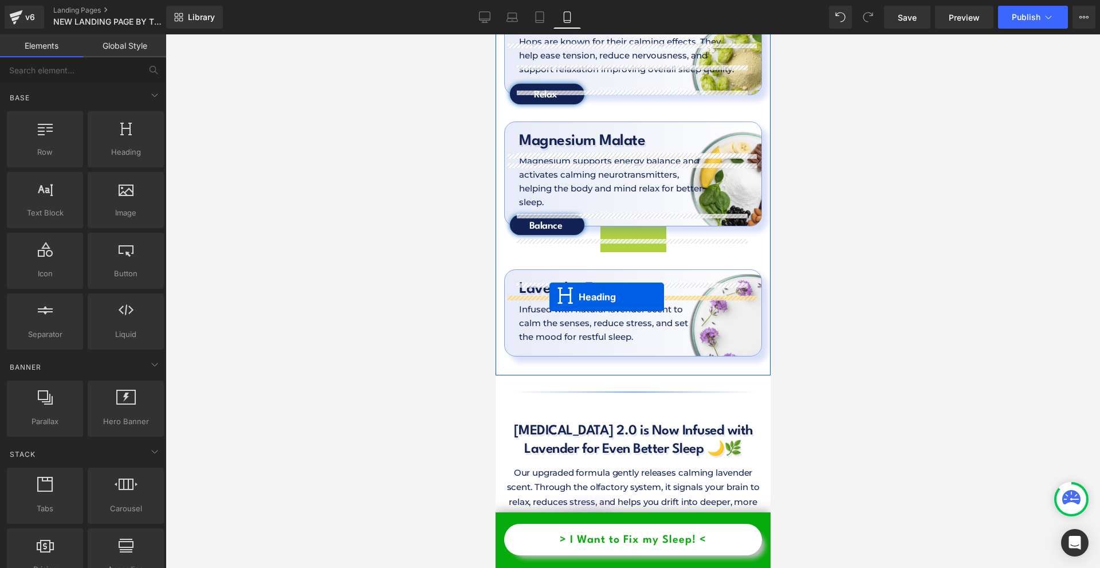
drag, startPoint x: 540, startPoint y: 173, endPoint x: 549, endPoint y: 297, distance: 124.1
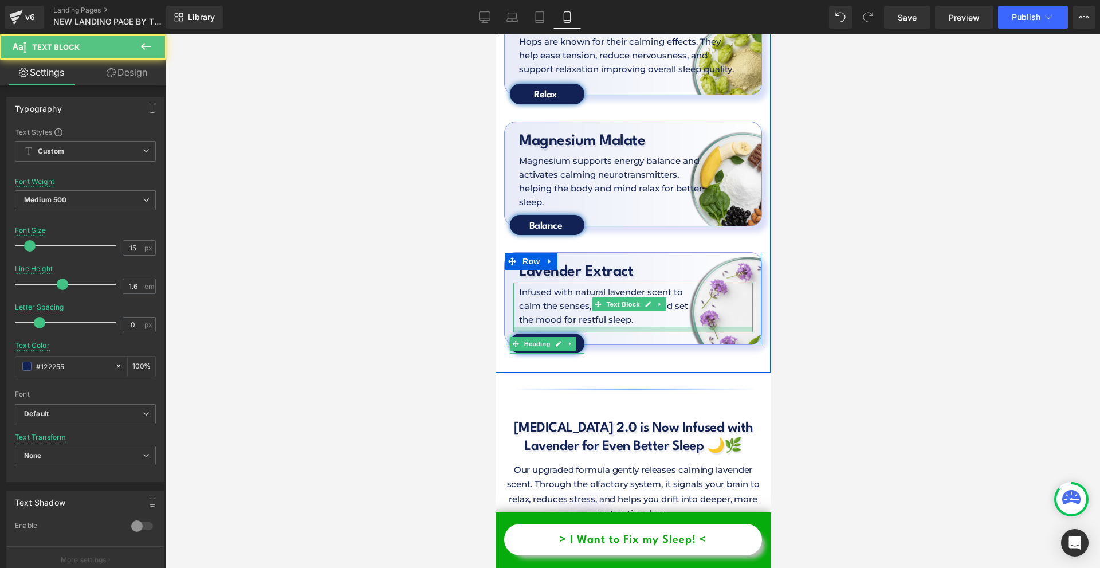
drag, startPoint x: 655, startPoint y: 265, endPoint x: 655, endPoint y: 272, distance: 6.3
click at [655, 327] on div at bounding box center [632, 330] width 239 height 6
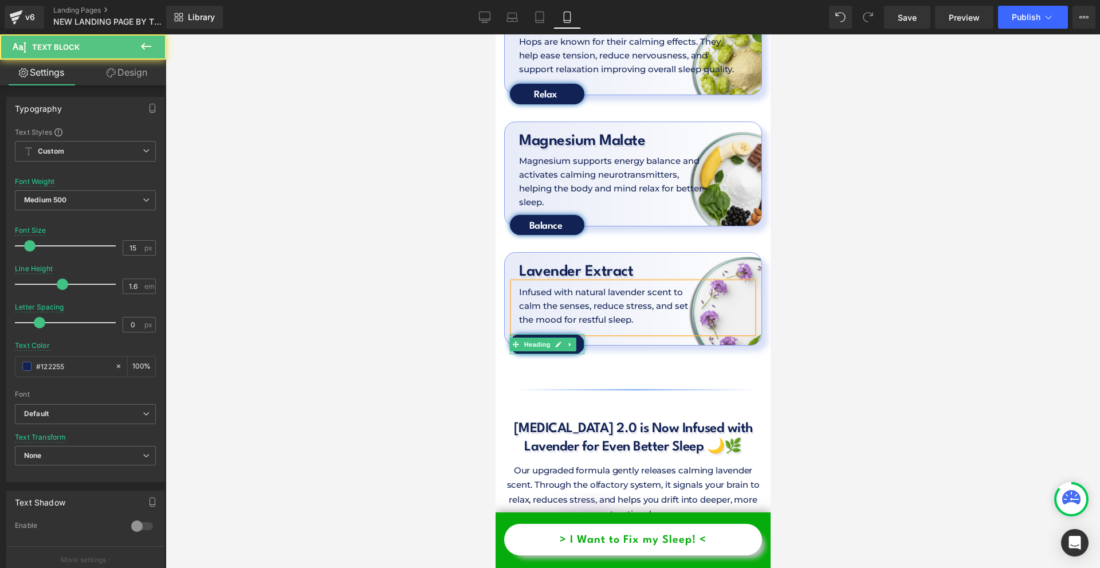
click at [831, 286] on div at bounding box center [633, 300] width 934 height 533
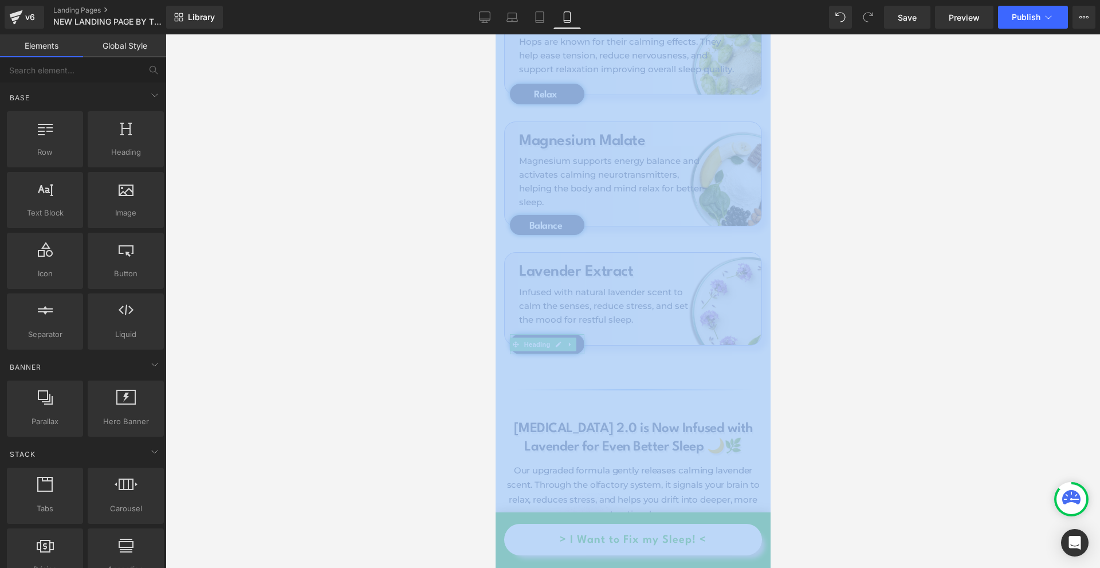
click at [831, 287] on div at bounding box center [633, 300] width 934 height 533
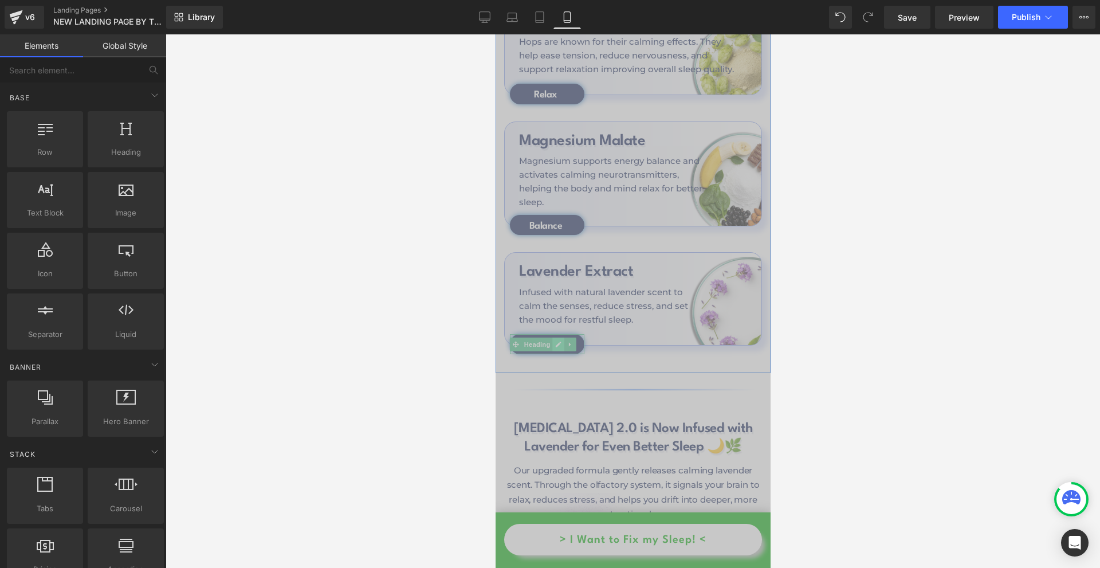
click at [560, 341] on icon at bounding box center [557, 344] width 6 height 7
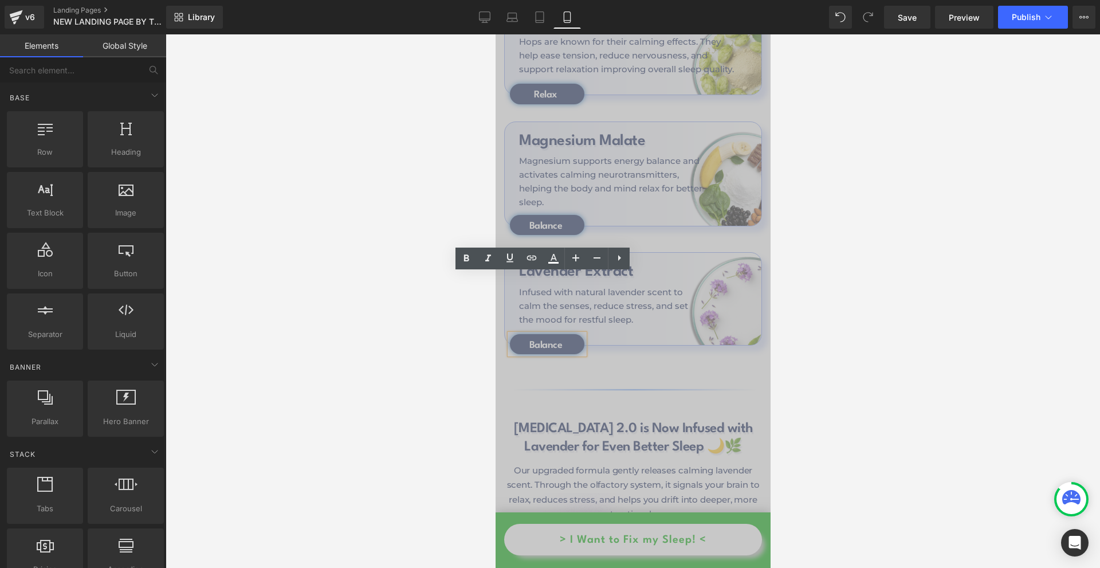
click at [560, 339] on h1 "Balance" at bounding box center [545, 345] width 72 height 13
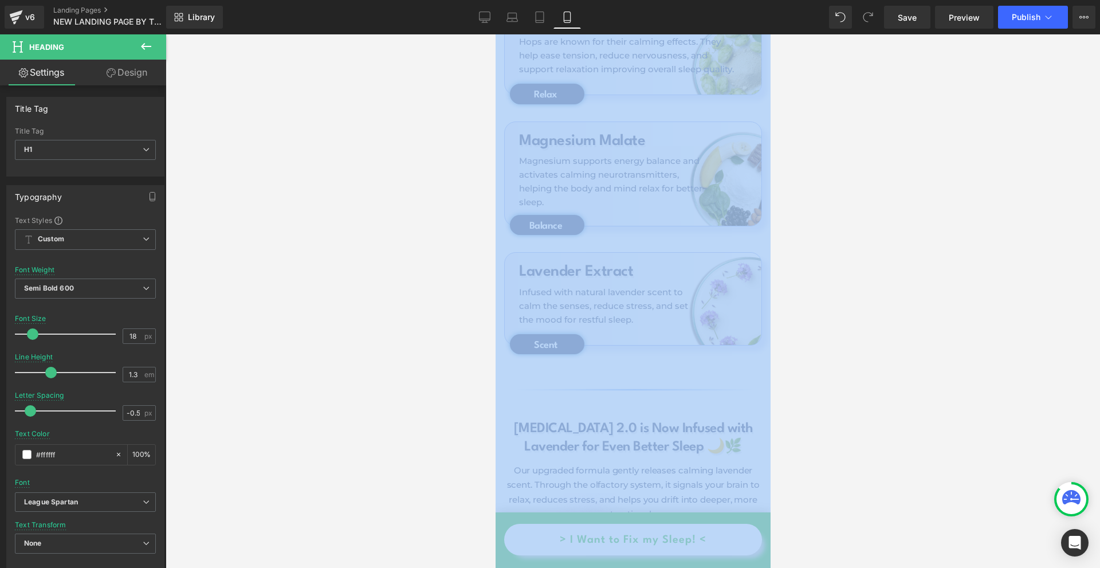
click at [852, 275] on div at bounding box center [633, 300] width 934 height 533
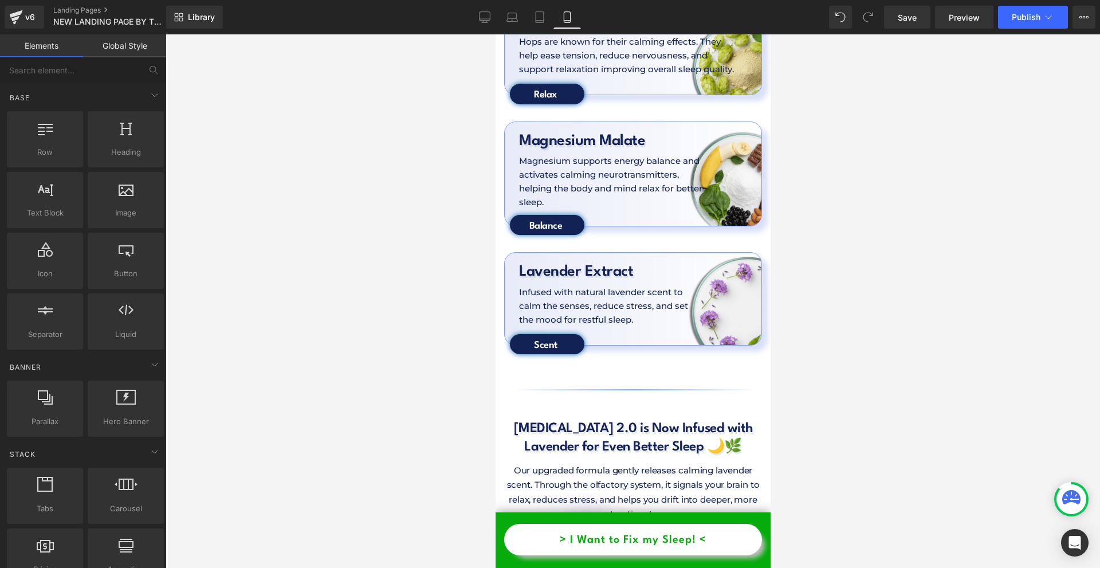
drag, startPoint x: 862, startPoint y: 284, endPoint x: 844, endPoint y: 268, distance: 23.9
click at [852, 276] on div at bounding box center [633, 300] width 934 height 533
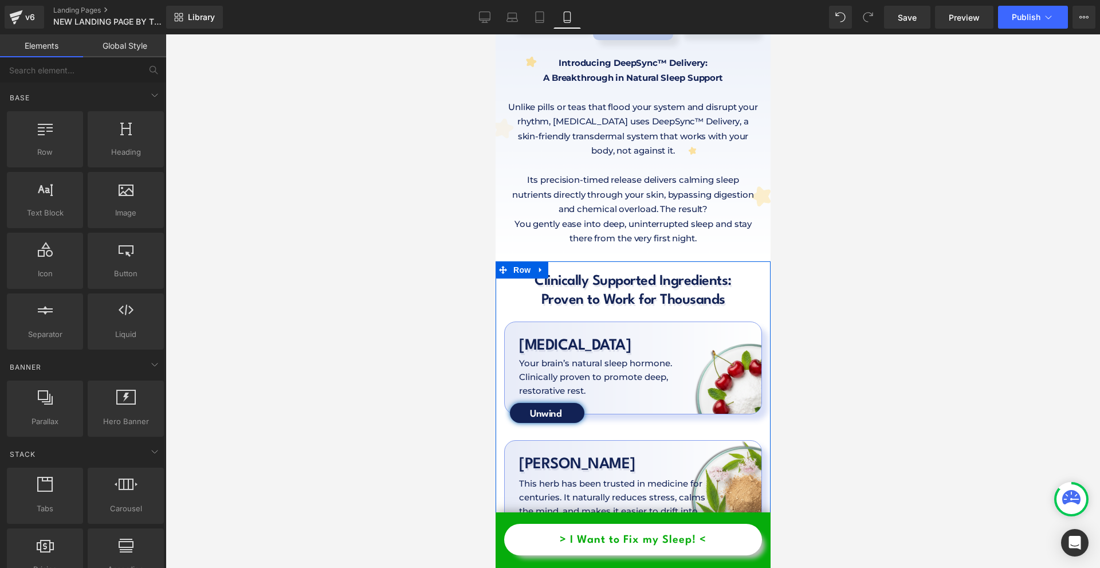
scroll to position [2921, 0]
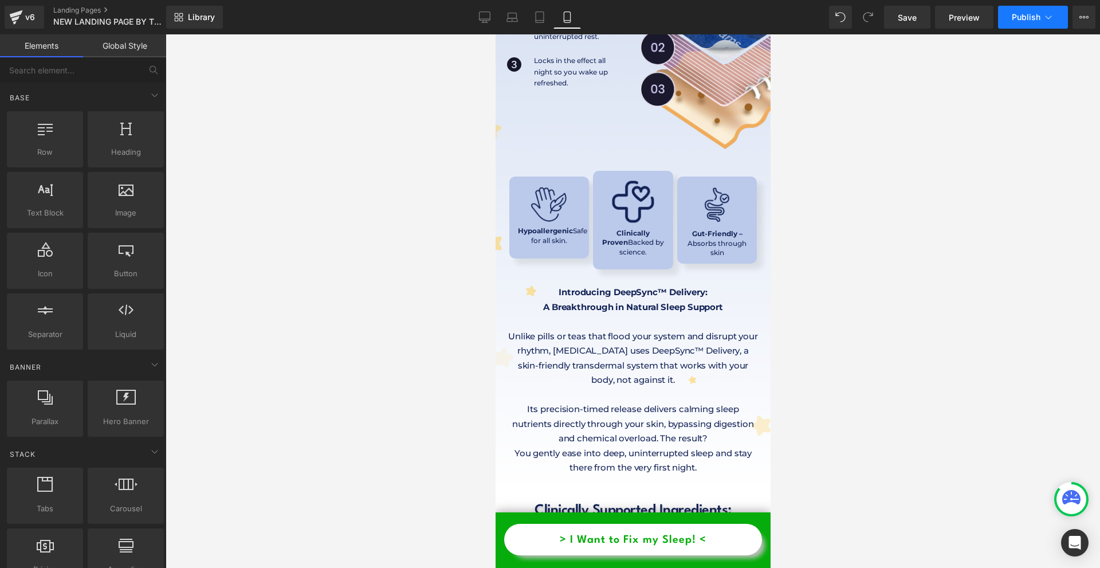
click at [1018, 18] on span "Publish" at bounding box center [1026, 17] width 29 height 9
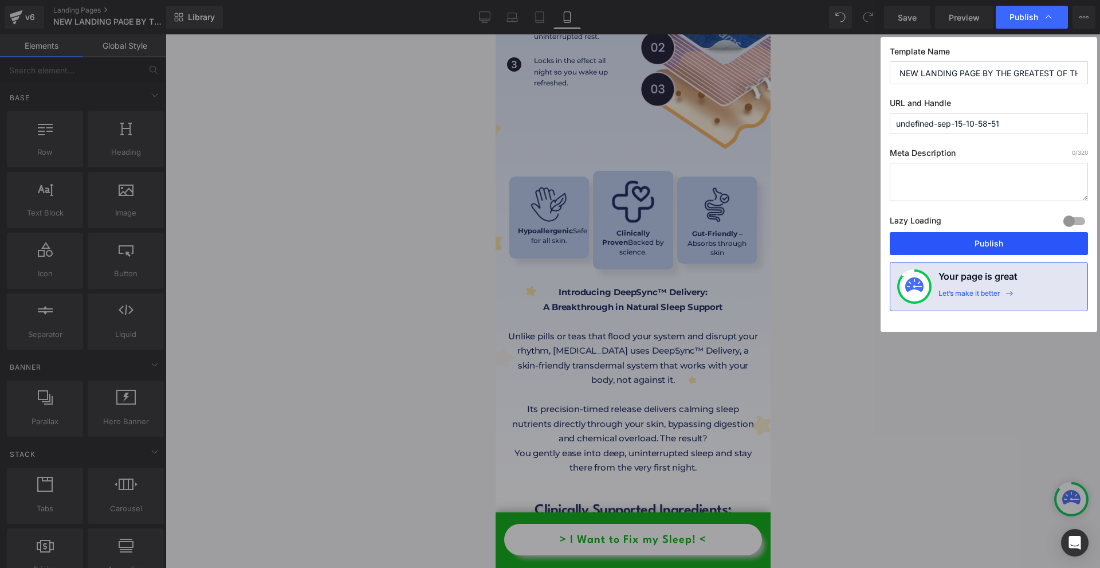
click at [1001, 245] on button "Publish" at bounding box center [989, 243] width 198 height 23
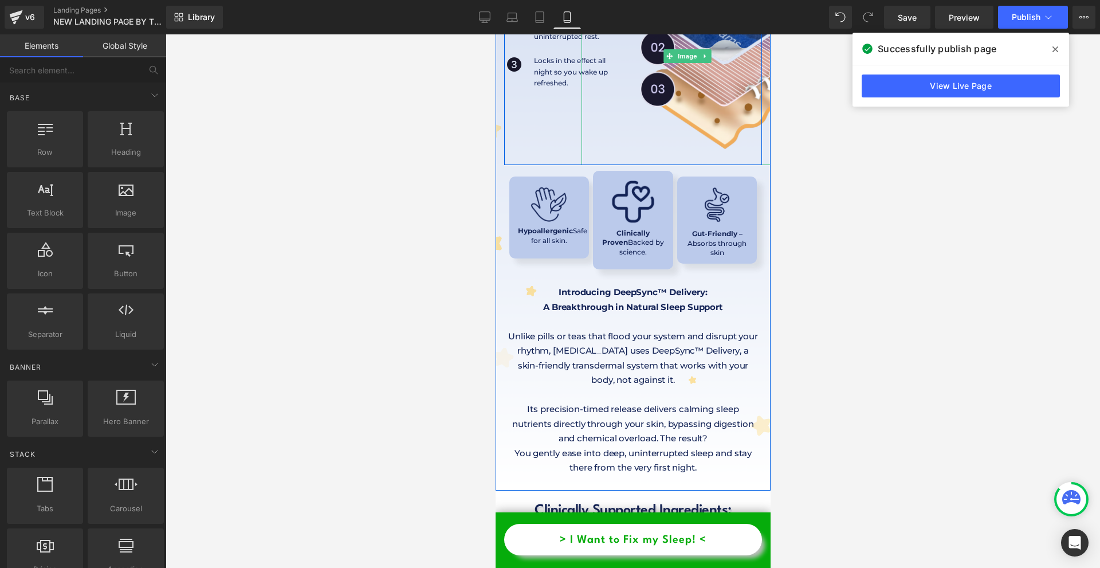
click at [889, 72] on div "View Live Page" at bounding box center [960, 85] width 217 height 41
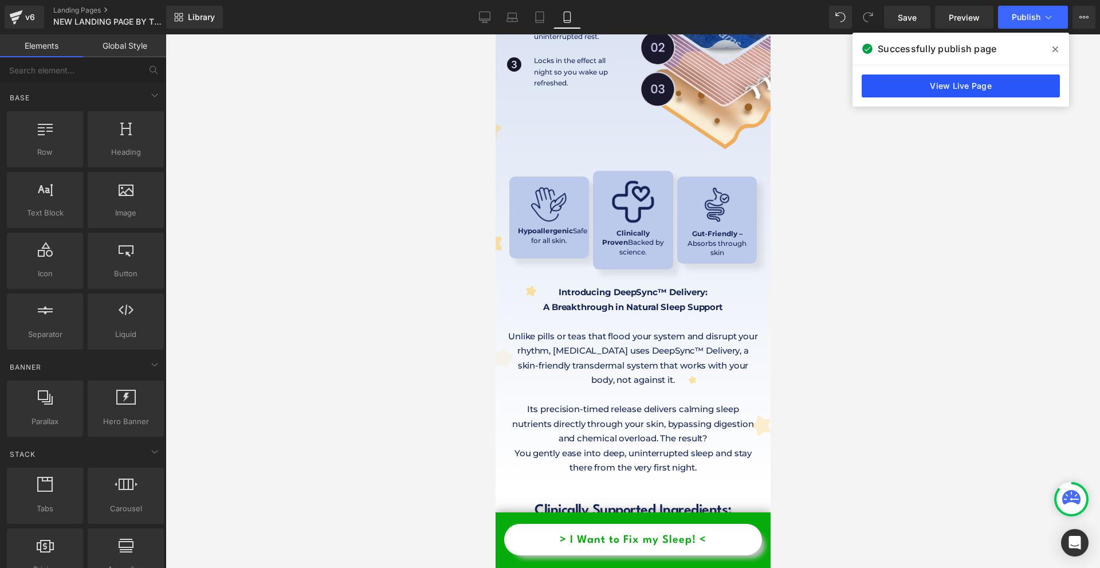
click at [892, 83] on link "View Live Page" at bounding box center [961, 85] width 198 height 23
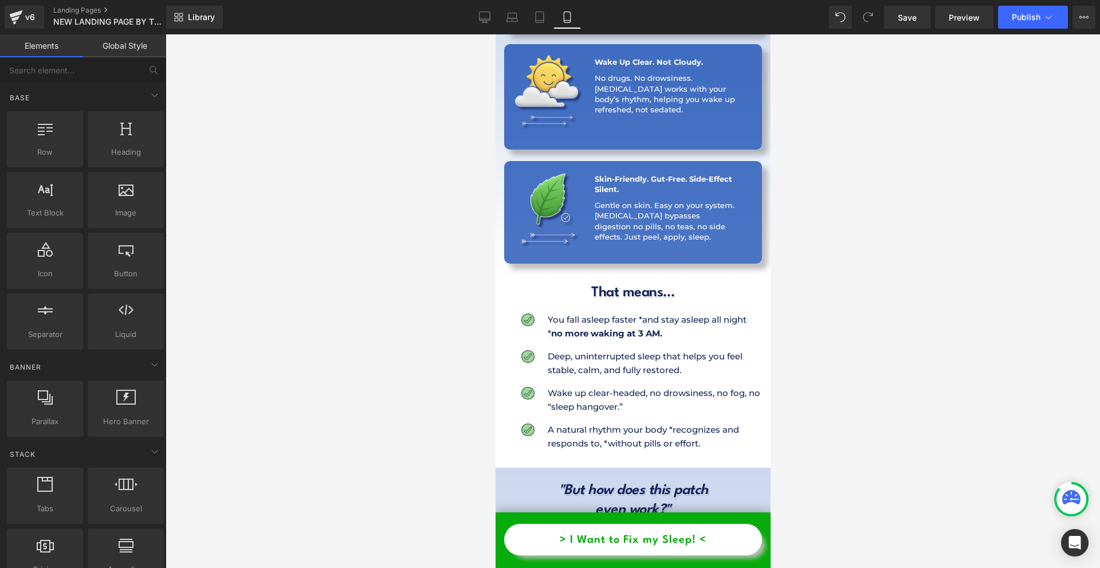
scroll to position [2177, 0]
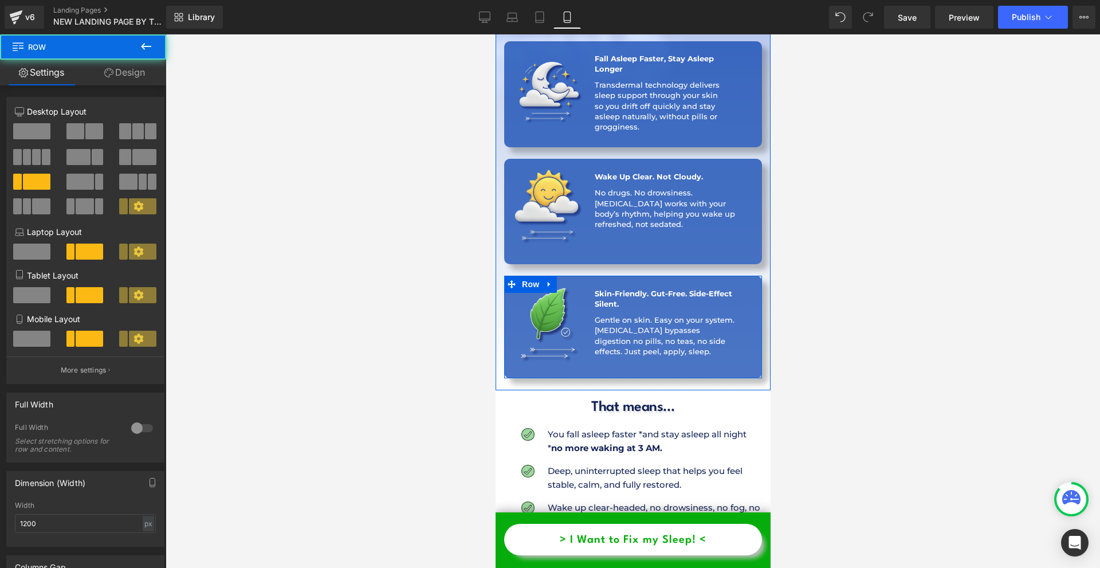
click at [627, 306] on div "Image Skin-Friendly. Gut-Free. Side-Effect Silent. Text Block Gentle on skin. E…" at bounding box center [633, 327] width 258 height 103
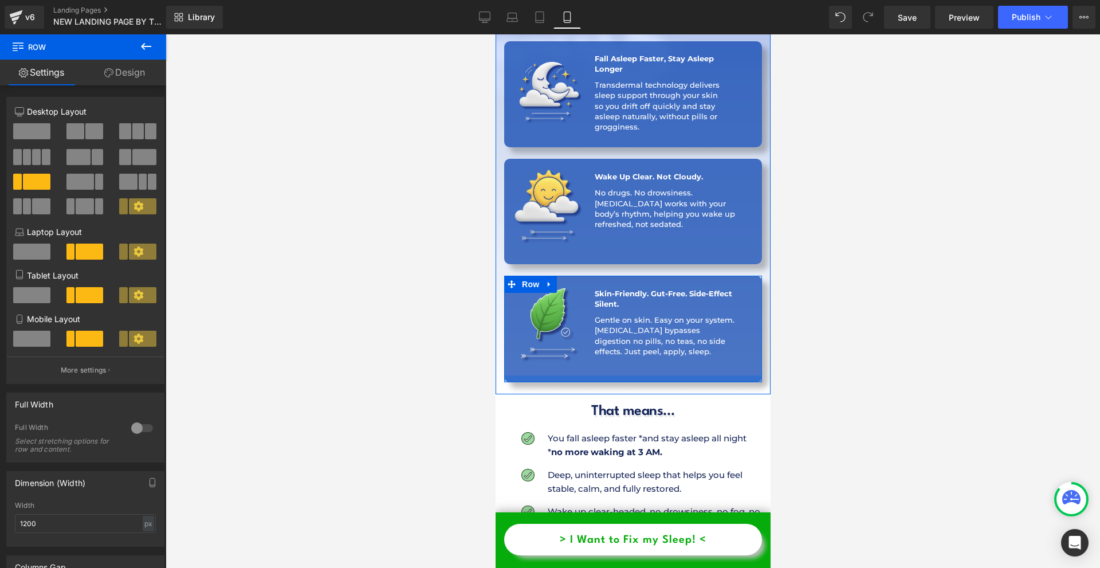
click at [626, 375] on div at bounding box center [633, 378] width 258 height 7
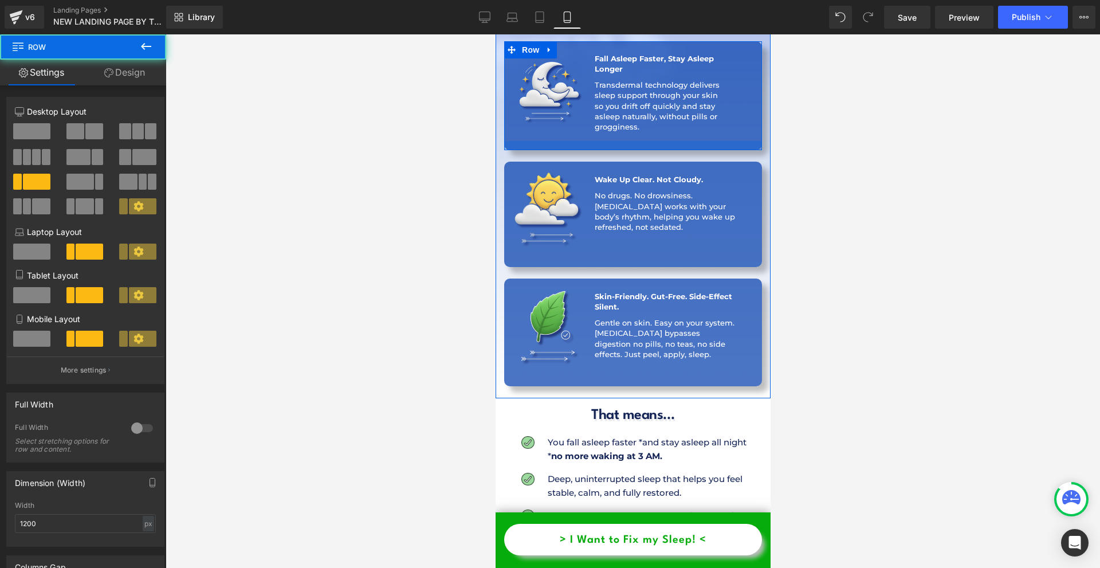
click at [586, 141] on div at bounding box center [633, 145] width 258 height 9
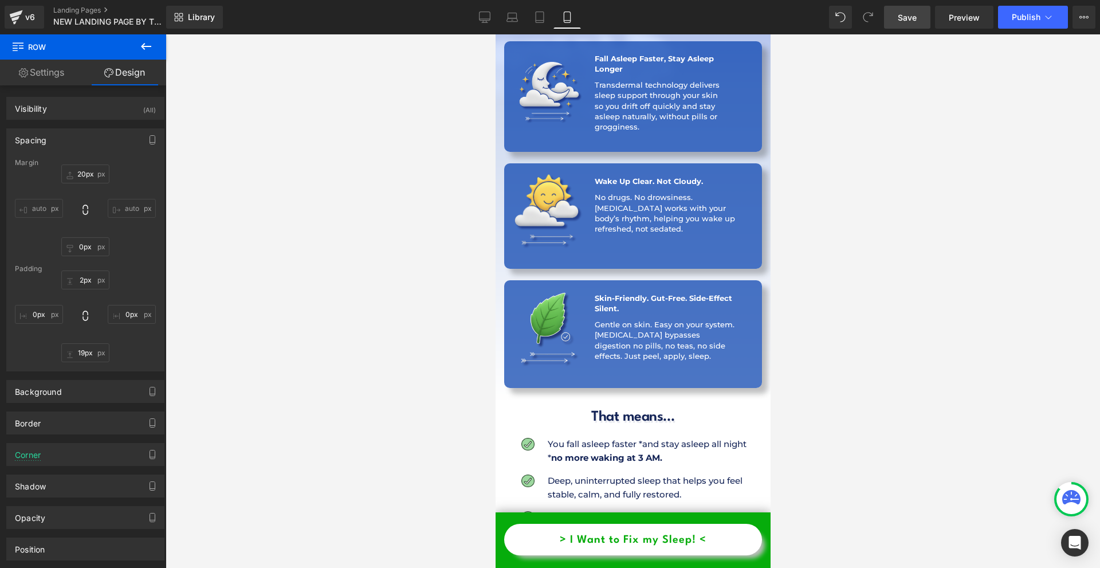
click at [913, 21] on span "Save" at bounding box center [907, 17] width 19 height 12
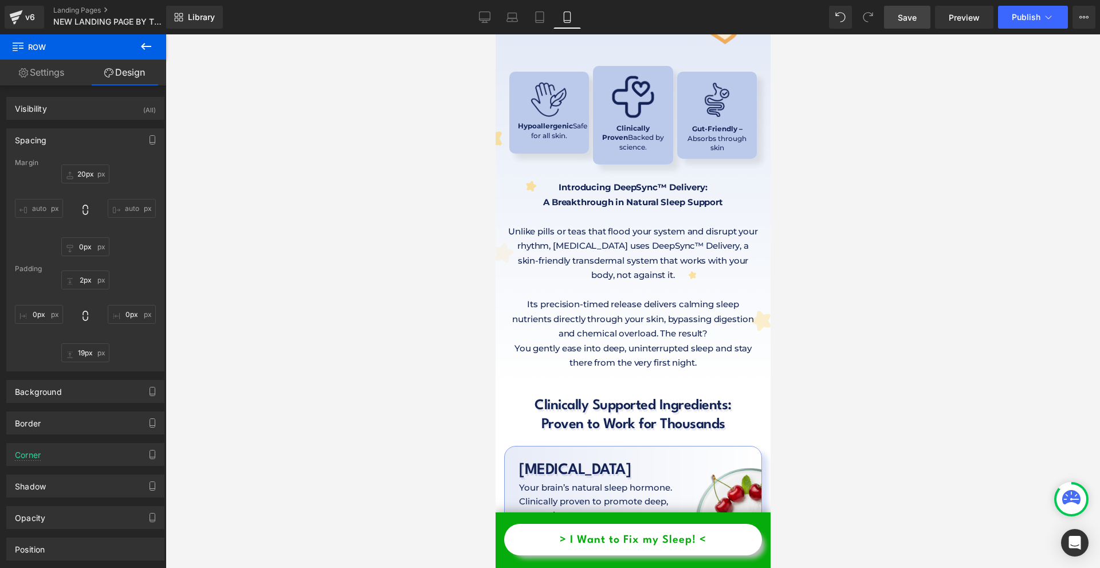
scroll to position [3322, 0]
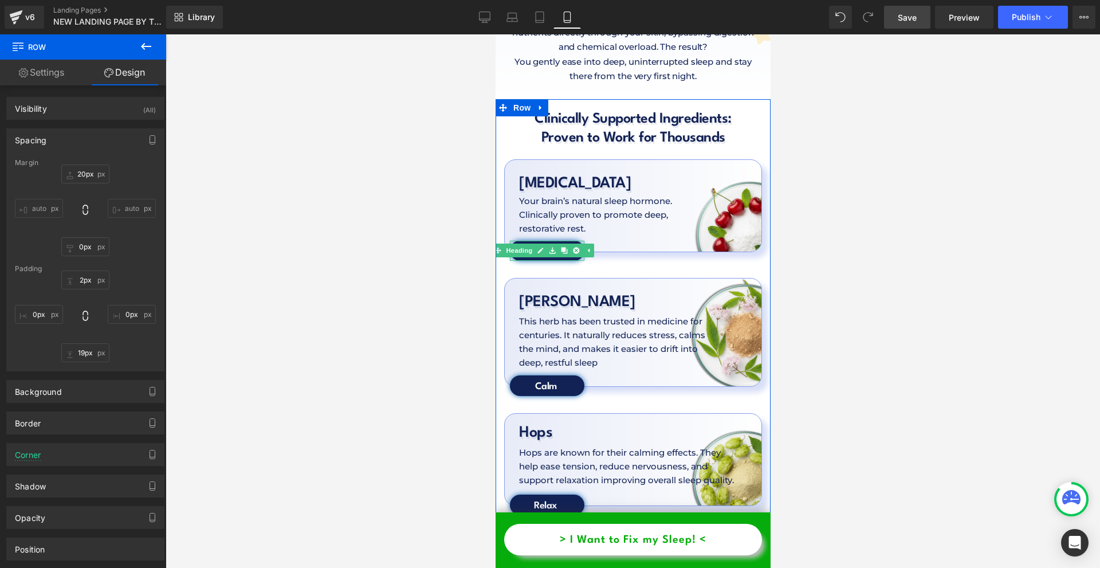
click at [531, 243] on span "Heading" at bounding box center [518, 250] width 31 height 14
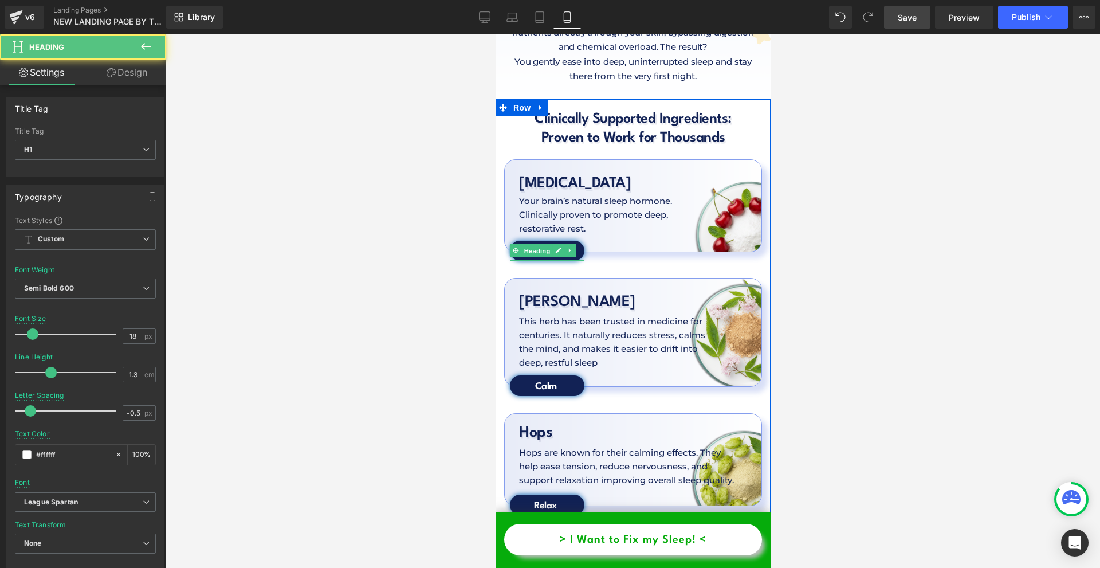
click at [531, 244] on span "Heading" at bounding box center [536, 251] width 31 height 14
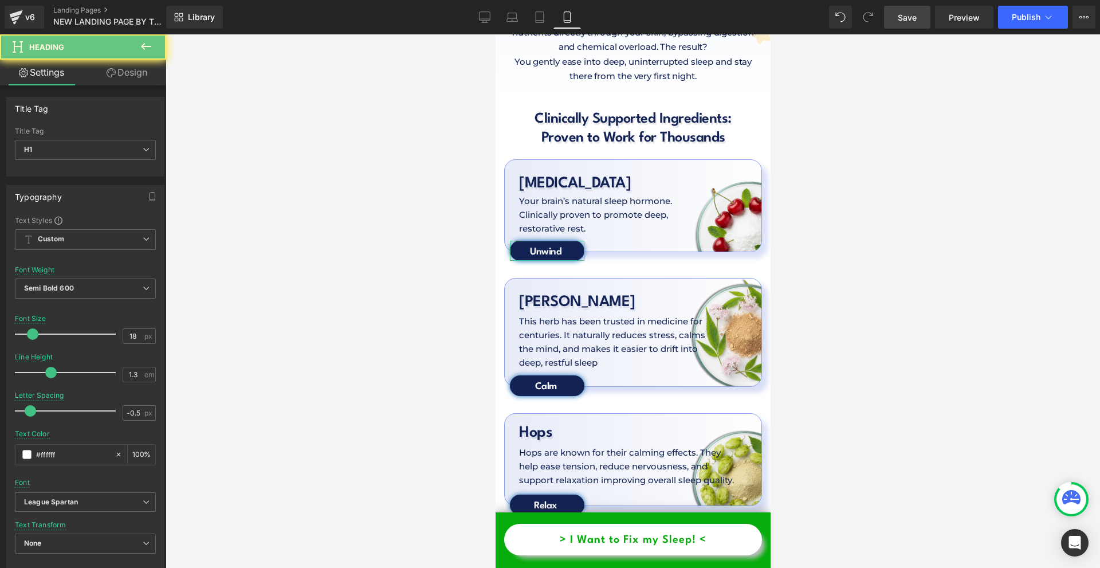
click at [93, 76] on link "Design" at bounding box center [126, 73] width 83 height 26
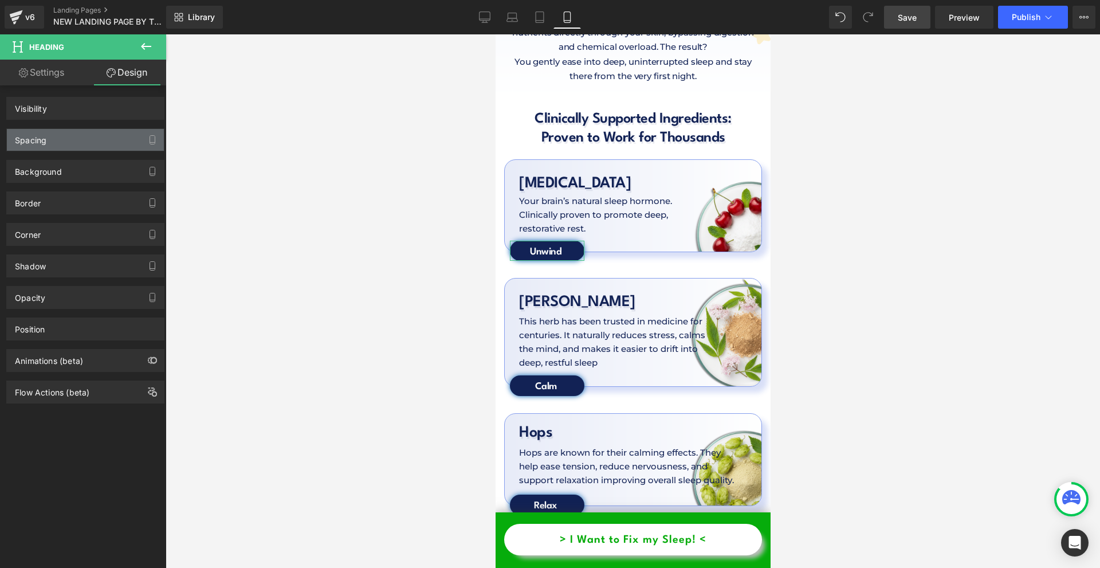
click at [84, 129] on div "Spacing" at bounding box center [85, 140] width 157 height 22
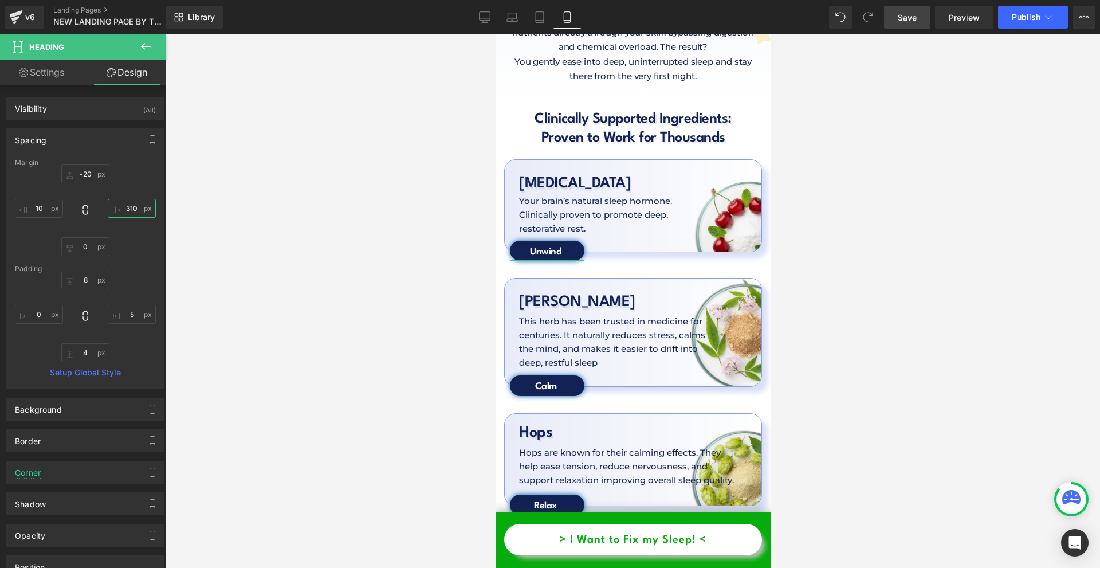
click at [132, 215] on input "310" at bounding box center [132, 208] width 48 height 19
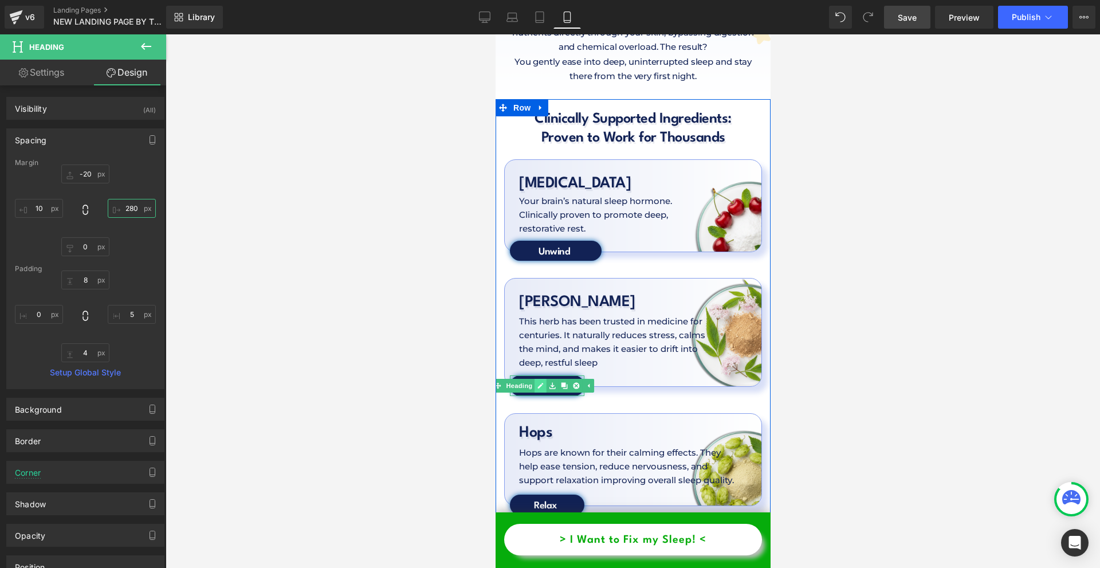
type input "280"
drag, startPoint x: 538, startPoint y: 313, endPoint x: 525, endPoint y: 314, distance: 12.7
click at [525, 379] on ul "Heading" at bounding box center [542, 386] width 103 height 14
click at [525, 379] on span "Heading" at bounding box center [518, 386] width 31 height 14
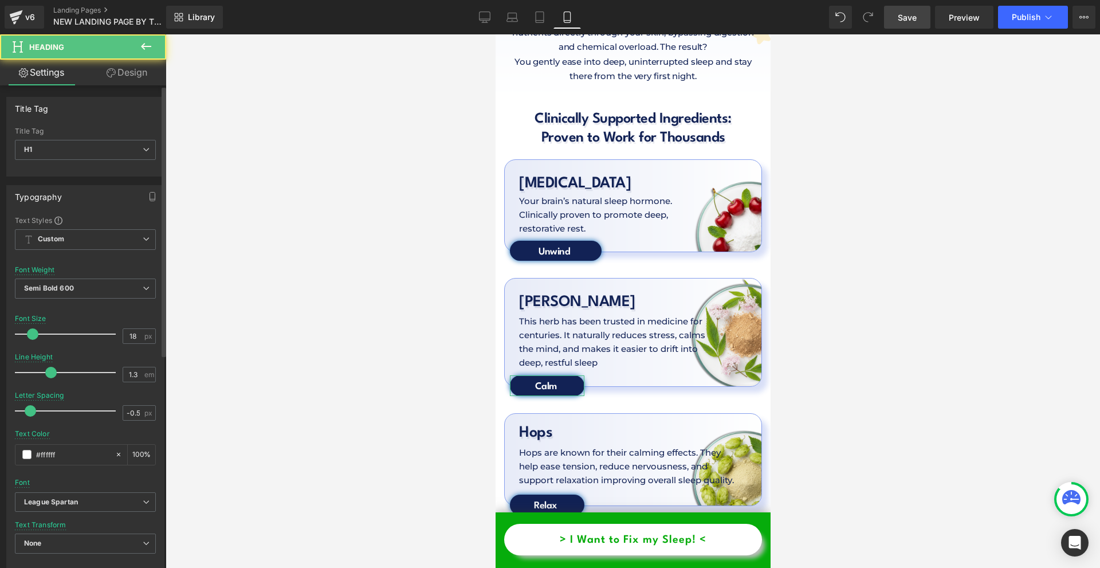
click at [127, 97] on div "Title Tag H1 H2 H3 H4 H5 H6 Title Tag H1 H1 H2 H3 H4 H5 H6" at bounding box center [85, 137] width 158 height 80
click at [130, 82] on link "Design" at bounding box center [126, 73] width 83 height 26
click at [0, 0] on div "Spacing Margin Padding" at bounding box center [0, 0] width 0 height 0
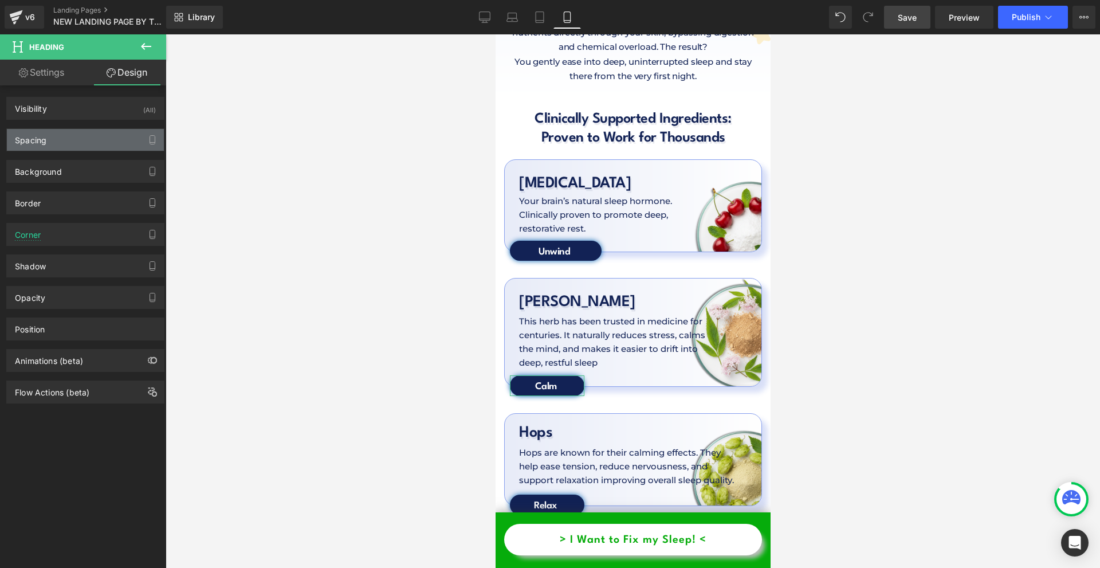
click at [72, 135] on div "Spacing" at bounding box center [85, 140] width 157 height 22
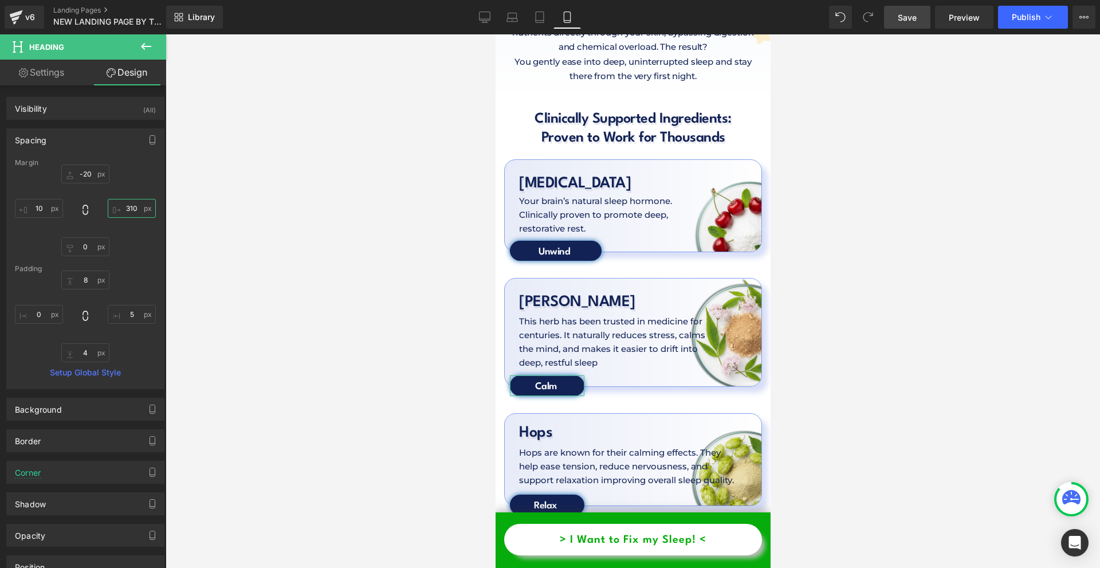
click at [131, 202] on input "310" at bounding box center [132, 208] width 48 height 19
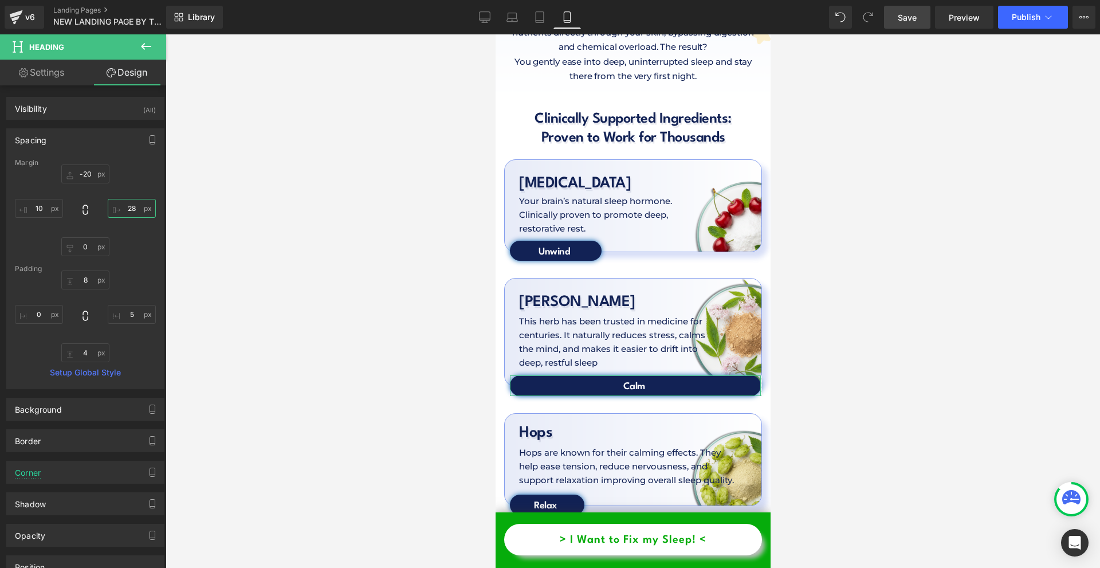
type input "280"
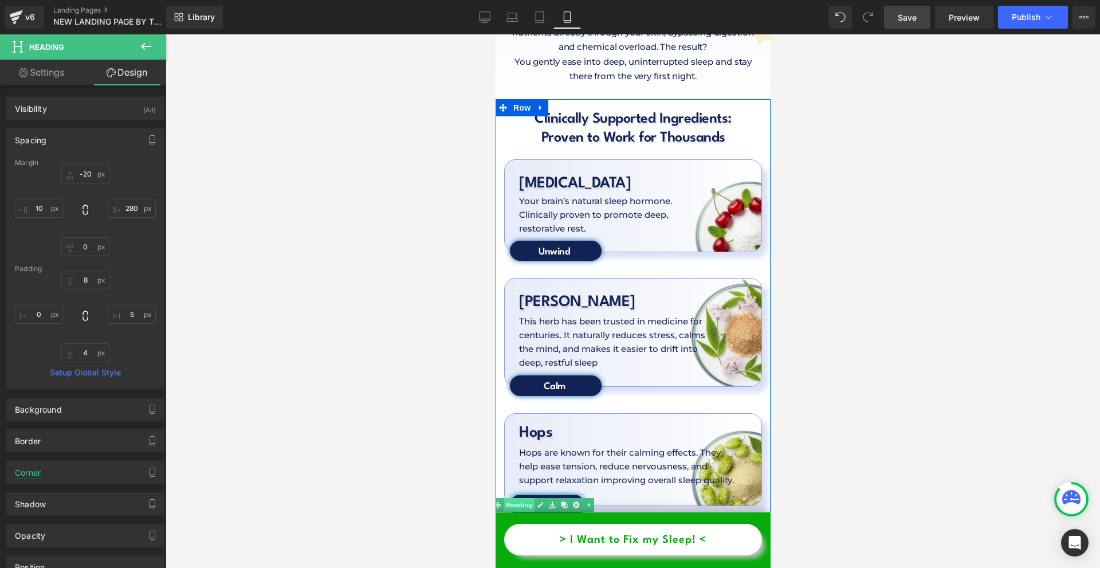
click at [523, 498] on span "Heading" at bounding box center [518, 505] width 31 height 14
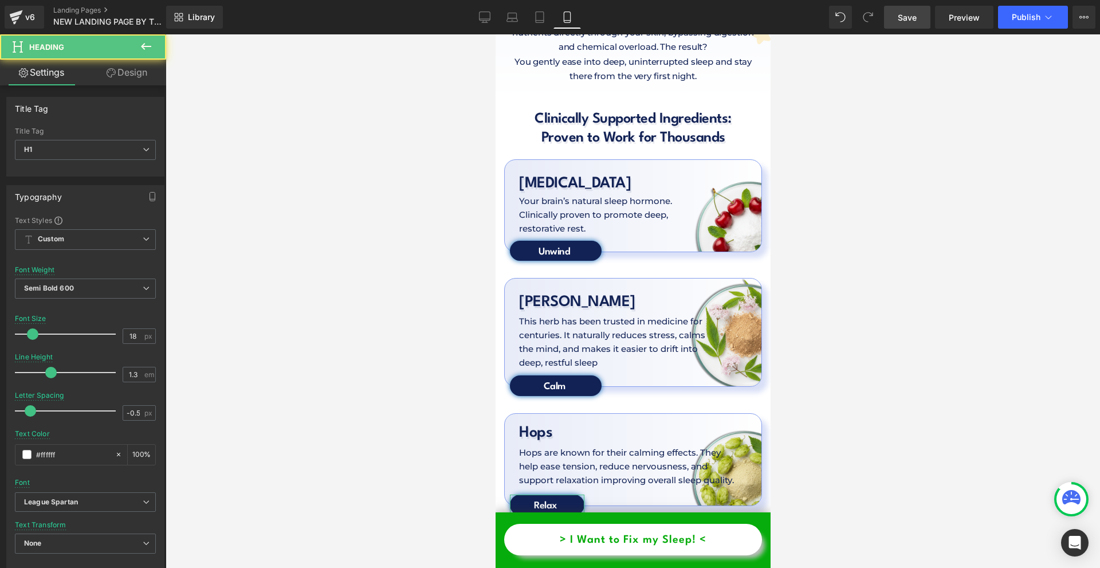
click at [139, 76] on link "Design" at bounding box center [126, 73] width 83 height 26
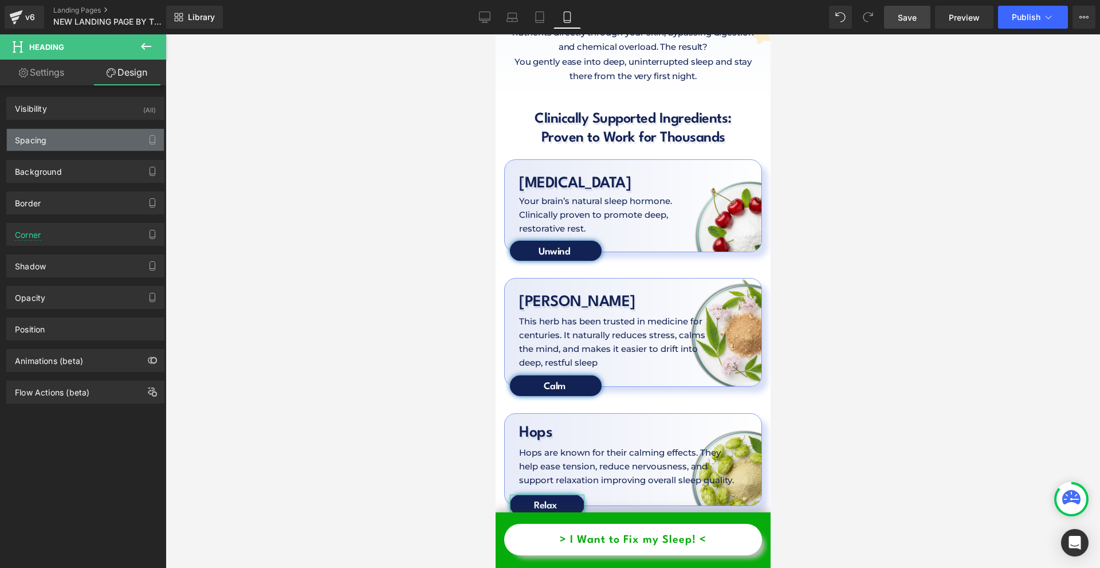
click at [86, 134] on div "Spacing" at bounding box center [85, 140] width 157 height 22
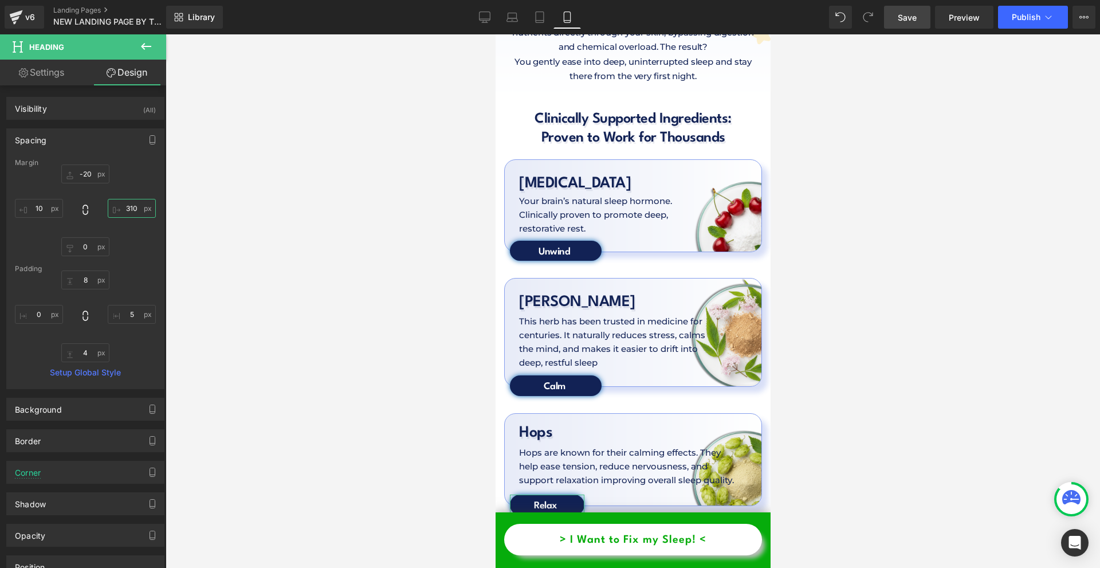
click at [136, 205] on input "text" at bounding box center [132, 208] width 48 height 19
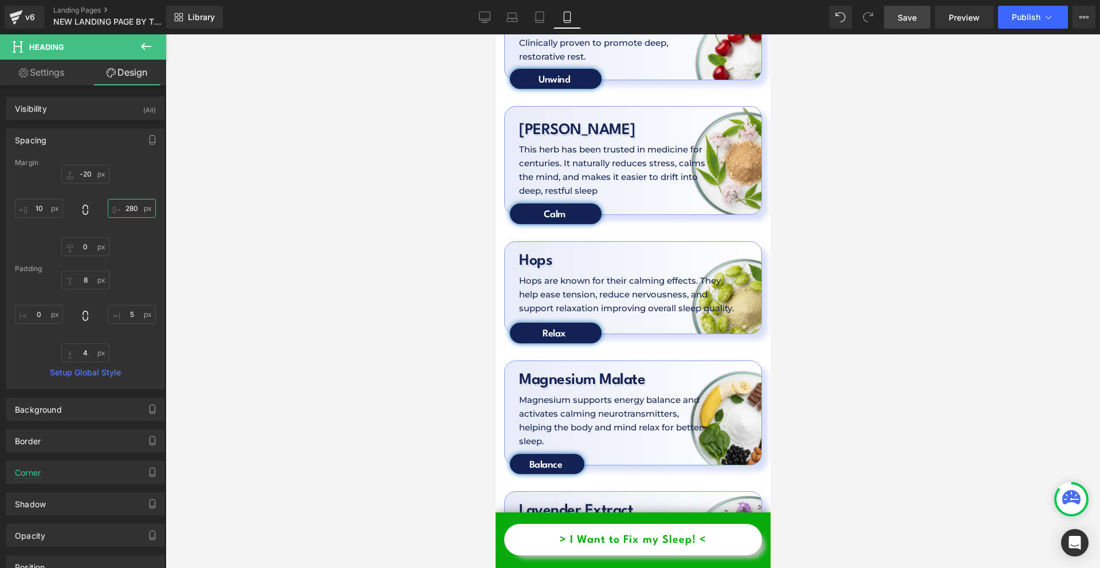
scroll to position [3609, 0]
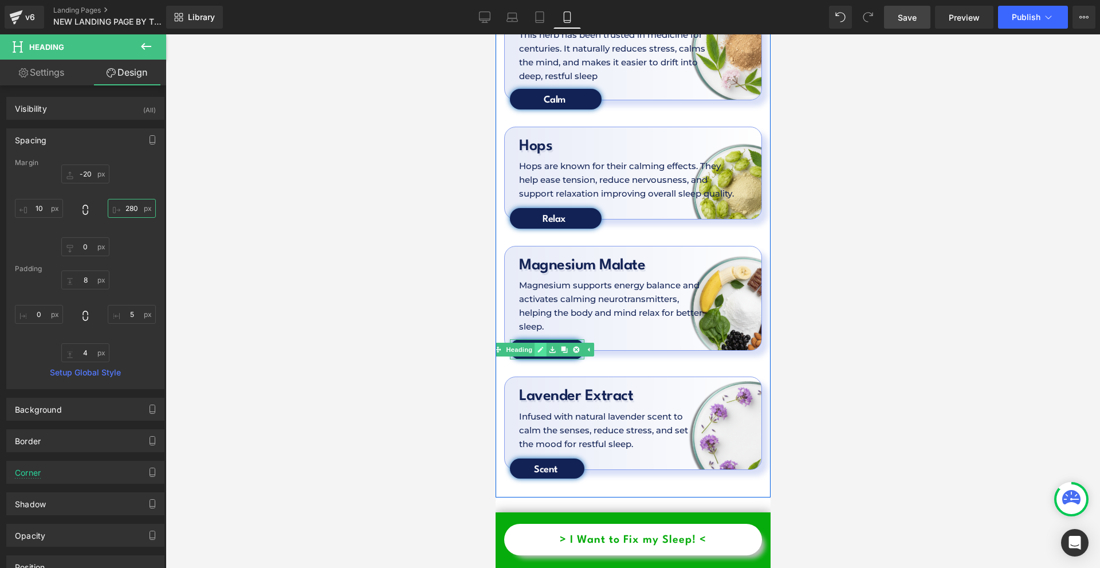
type input "280"
click at [537, 346] on icon at bounding box center [540, 349] width 6 height 7
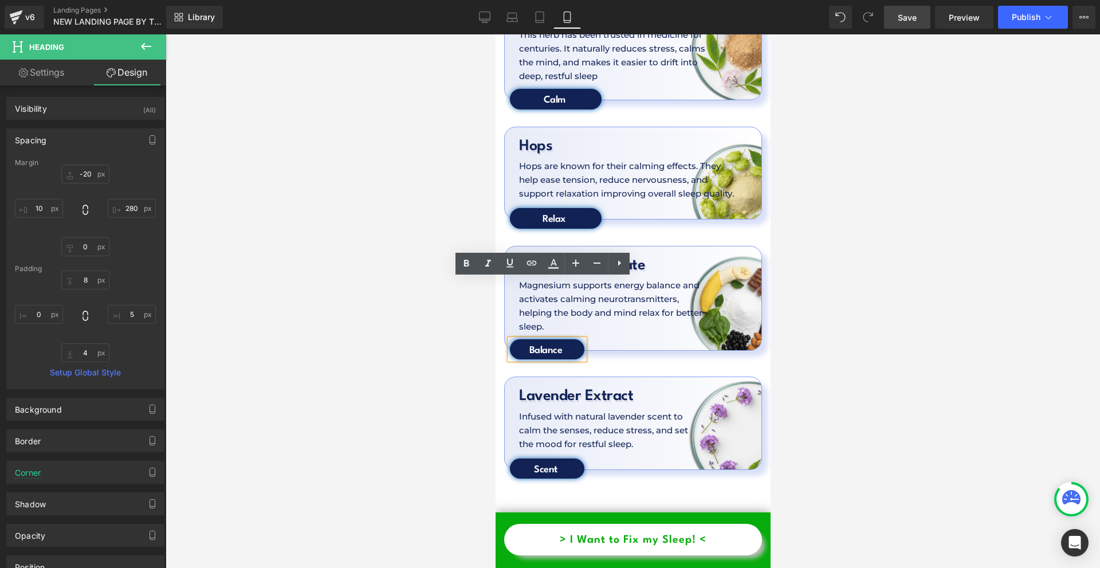
click at [534, 344] on h1 "Balance" at bounding box center [545, 350] width 72 height 13
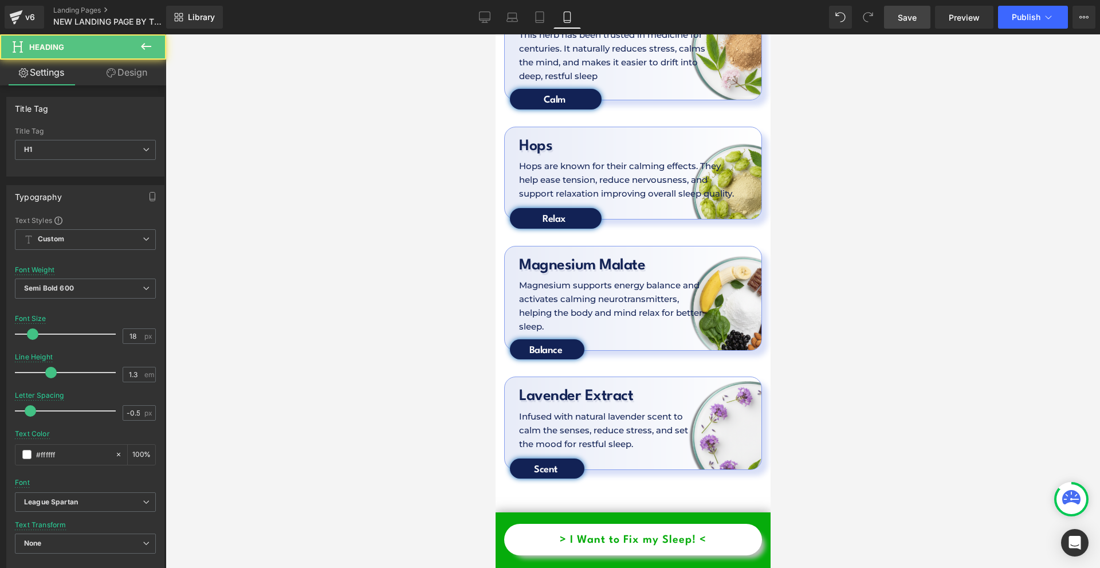
click at [150, 82] on link "Design" at bounding box center [126, 73] width 83 height 26
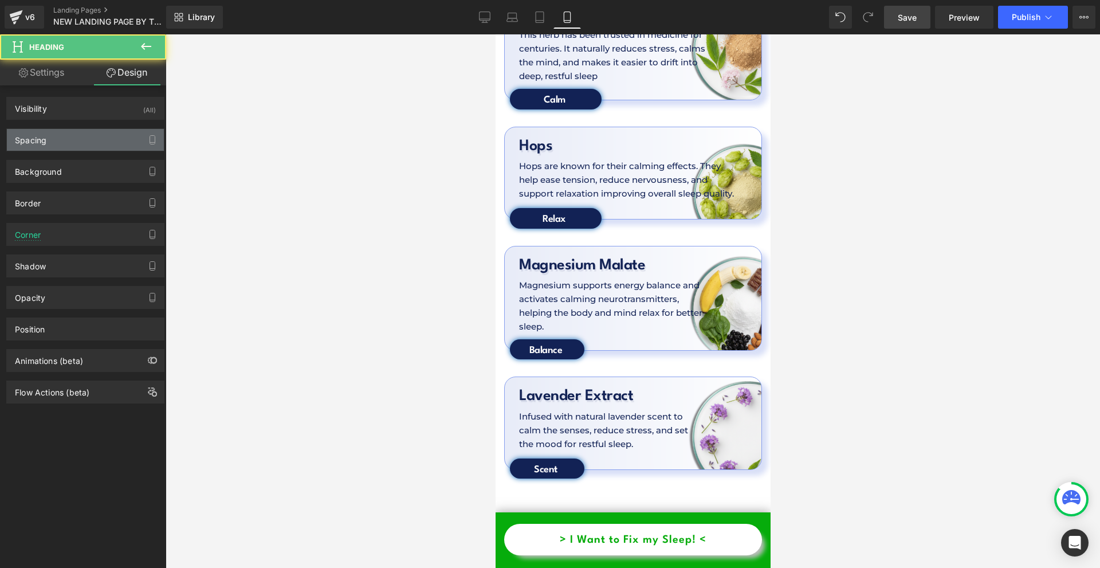
click at [66, 136] on div "Spacing" at bounding box center [85, 140] width 157 height 22
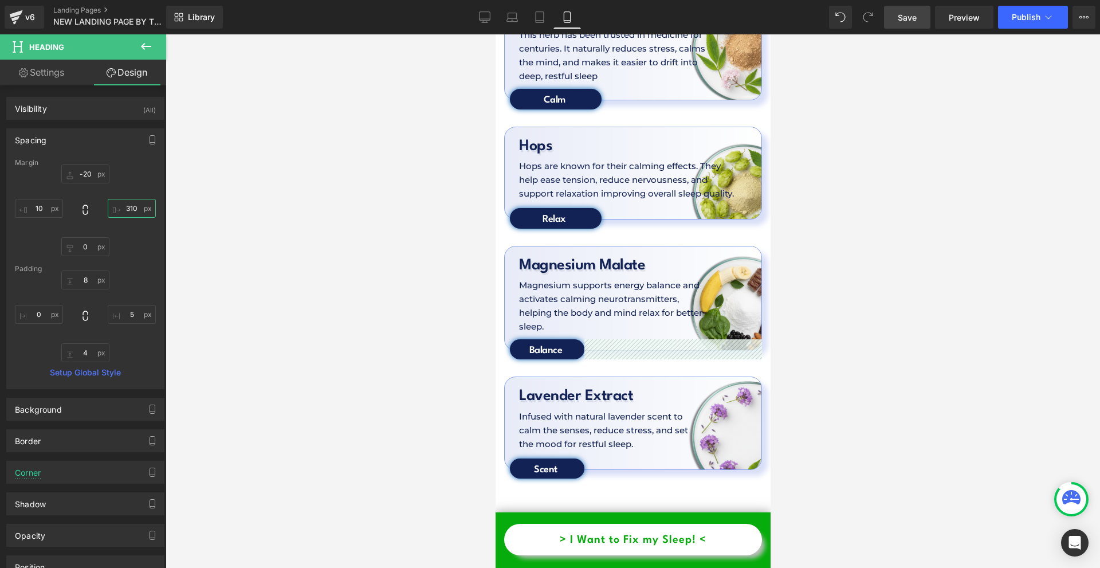
click at [123, 211] on input "text" at bounding box center [132, 208] width 48 height 19
type input "280"
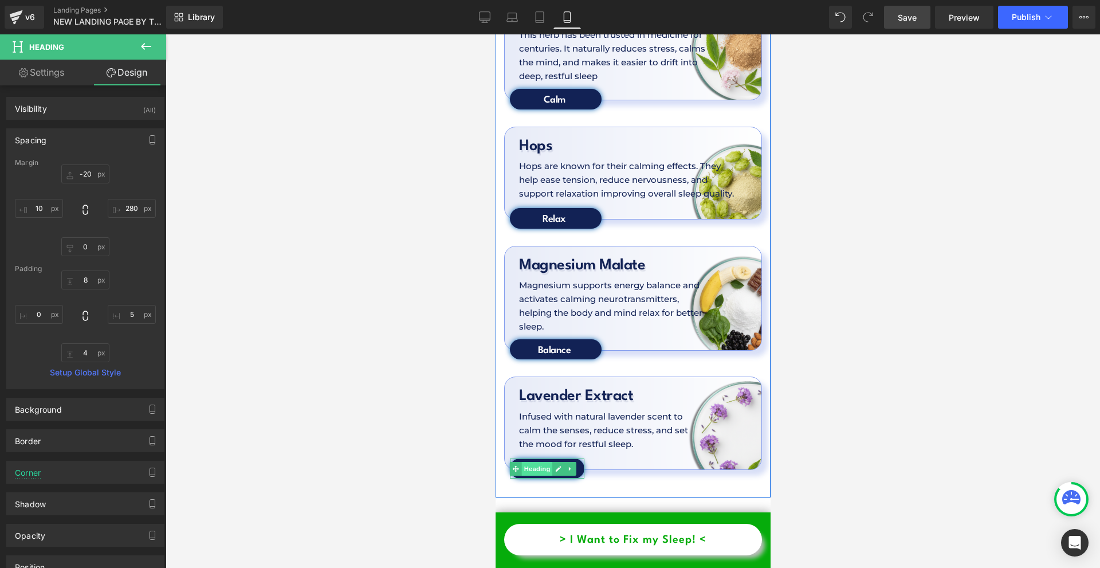
click at [542, 462] on span "Heading" at bounding box center [536, 469] width 31 height 14
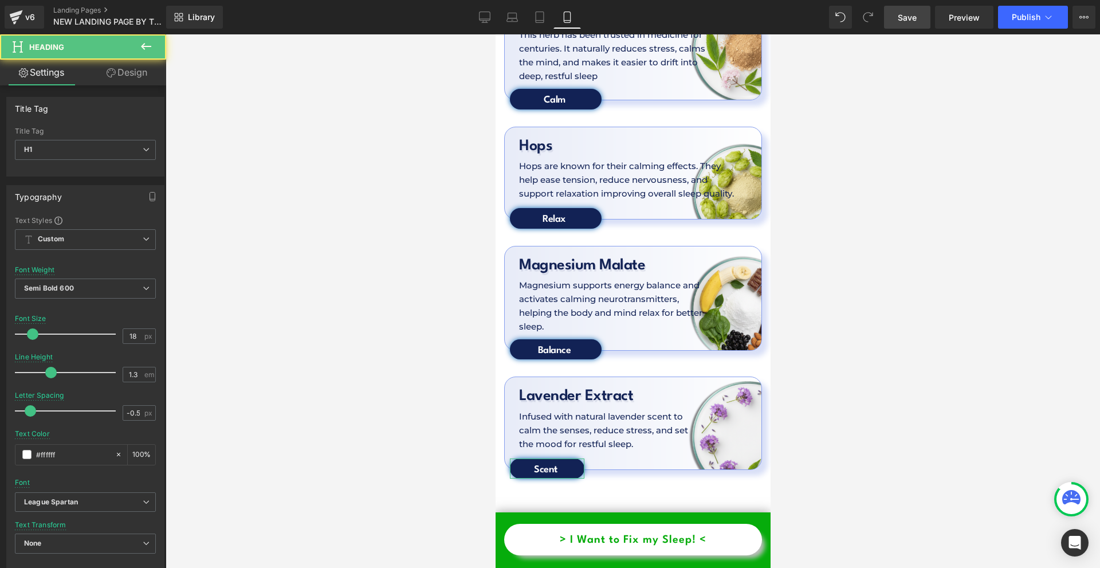
click at [124, 66] on link "Design" at bounding box center [126, 73] width 83 height 26
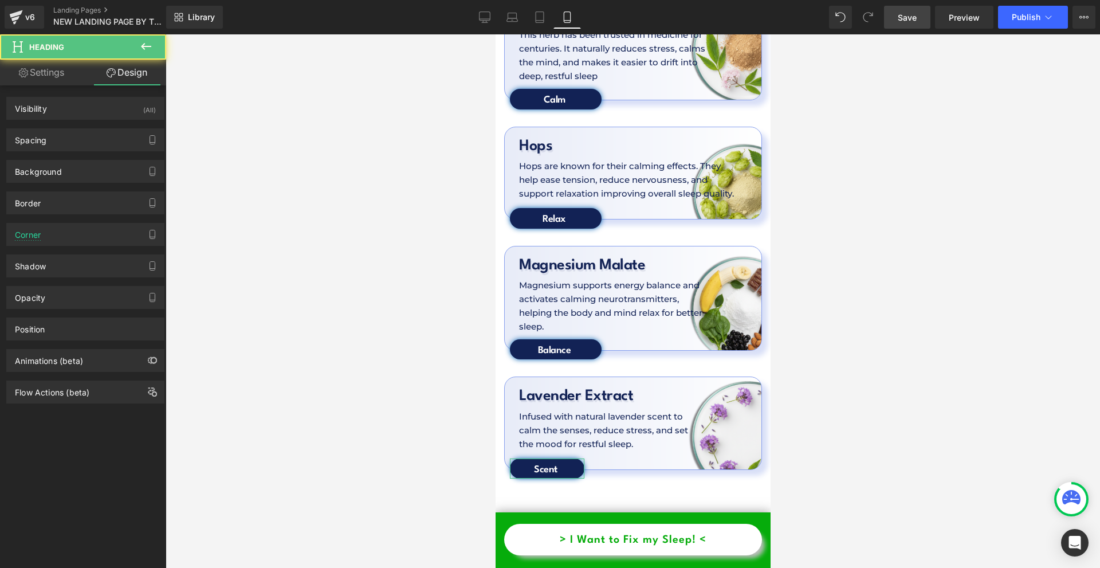
click at [55, 159] on div "Background Color & Image color Color % Image Replace Image Upload image or Brow…" at bounding box center [85, 167] width 171 height 32
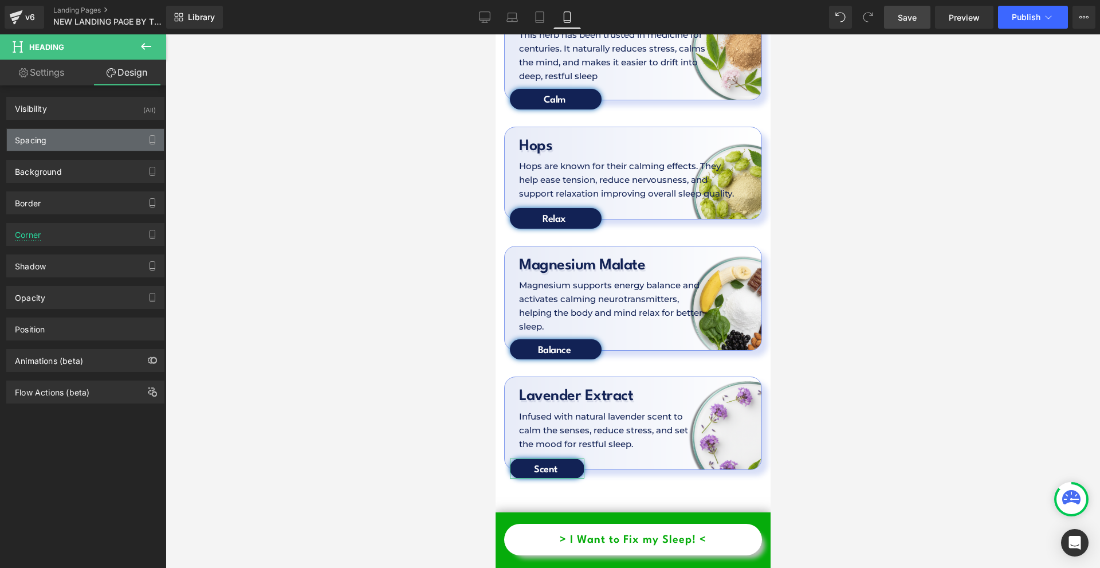
click at [49, 143] on div "Spacing" at bounding box center [85, 140] width 157 height 22
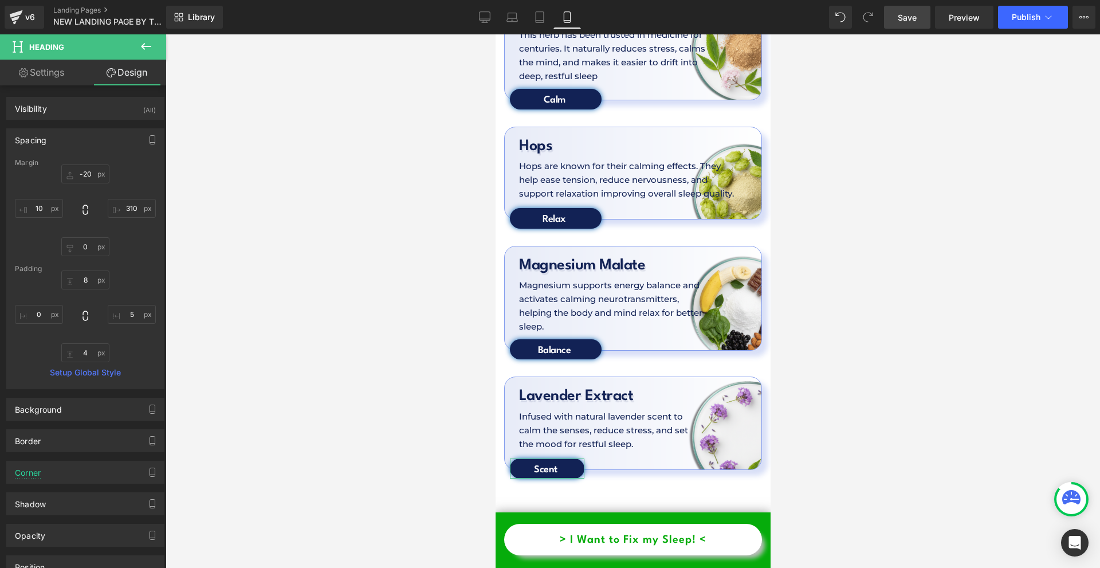
click at [137, 219] on div at bounding box center [85, 210] width 141 height 92
click at [136, 217] on input "text" at bounding box center [132, 208] width 48 height 19
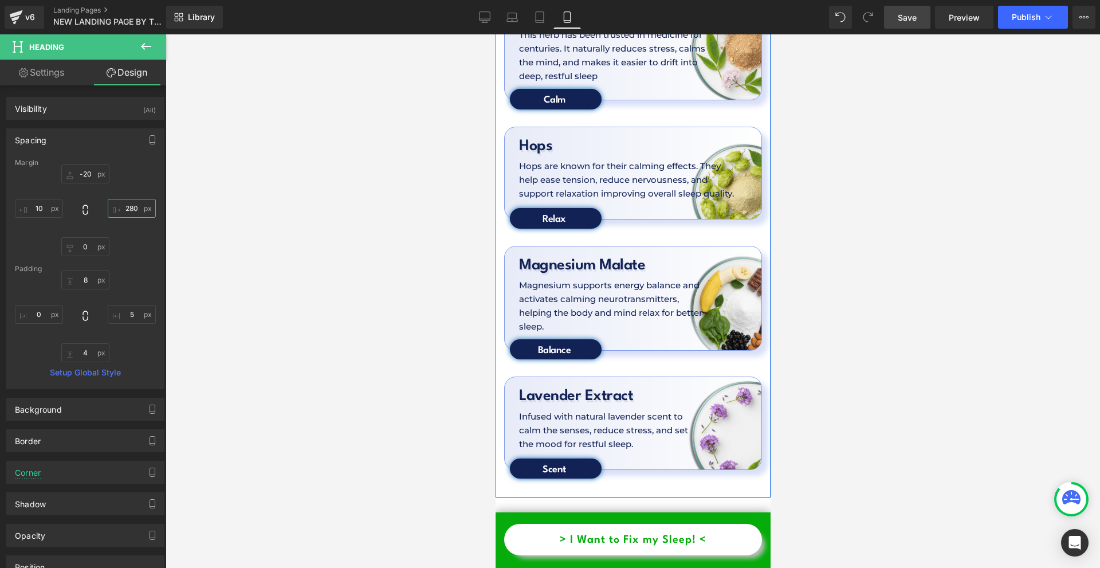
scroll to position [3380, 0]
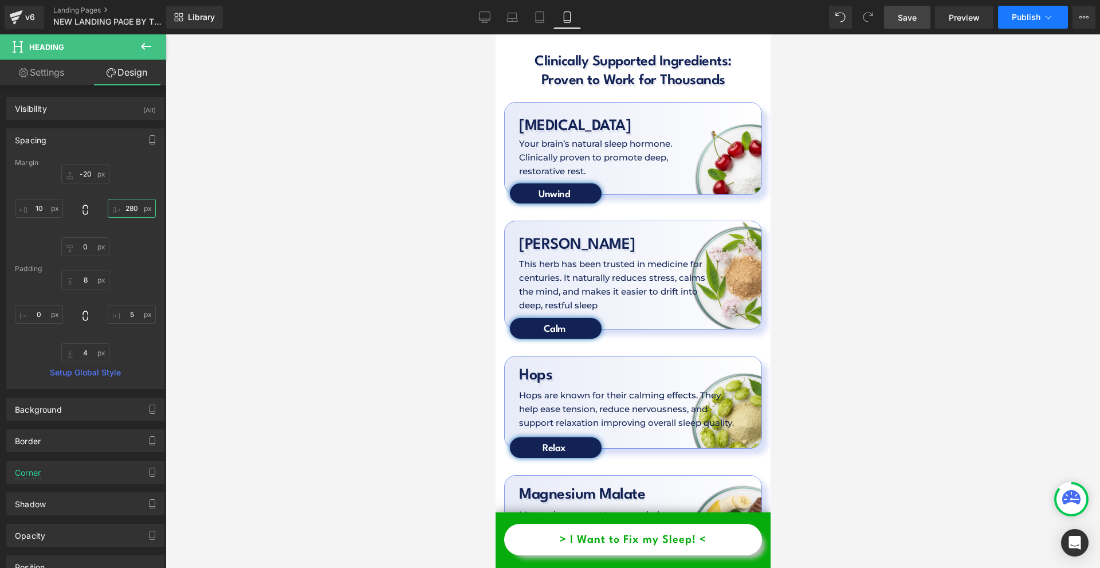
type input "280"
click at [1023, 9] on button "Publish" at bounding box center [1033, 17] width 70 height 23
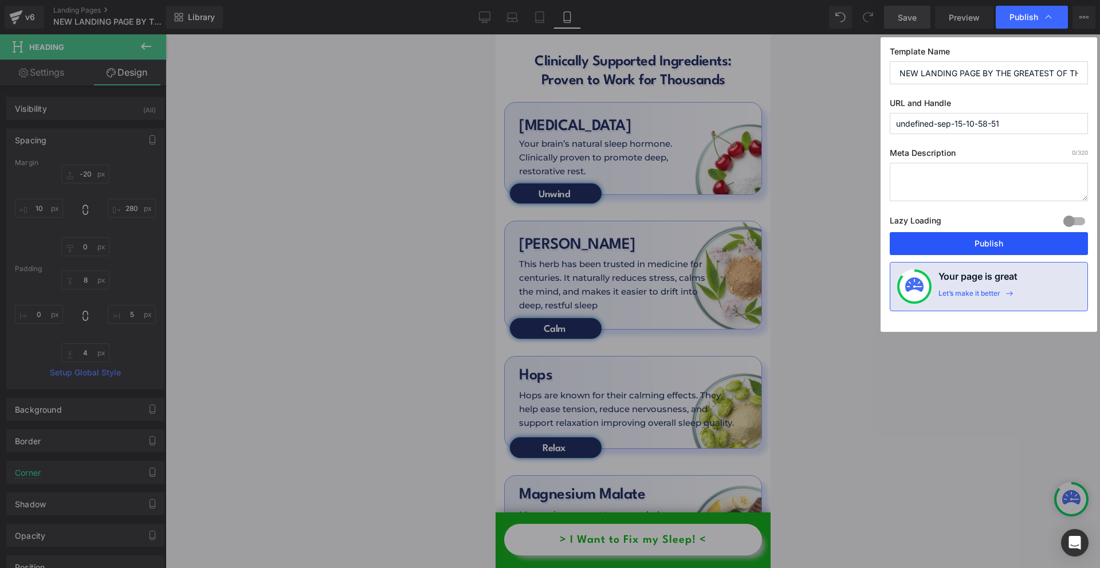
click at [981, 239] on button "Publish" at bounding box center [989, 243] width 198 height 23
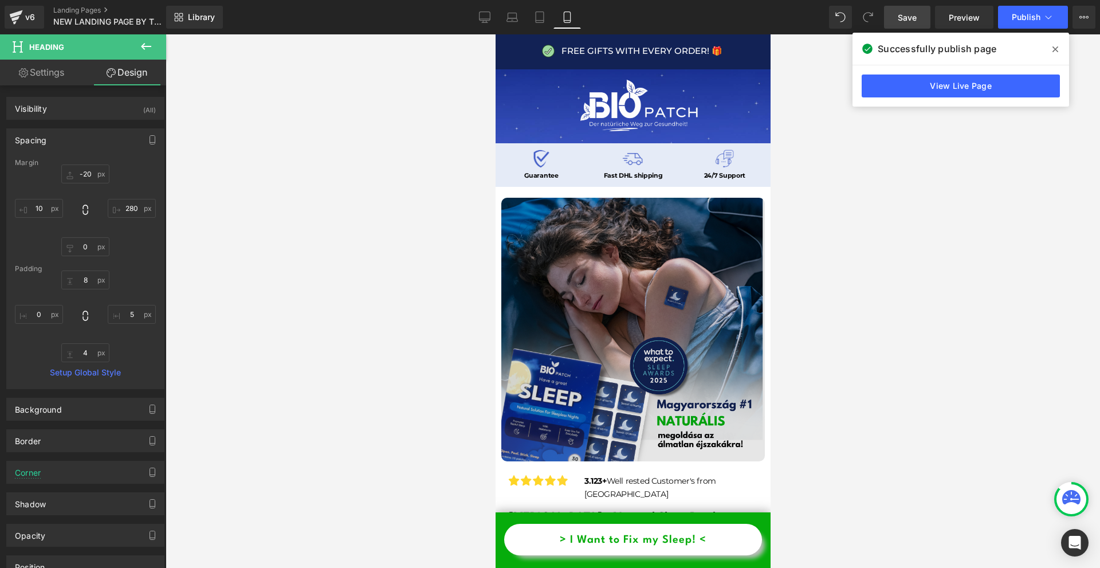
scroll to position [229, 0]
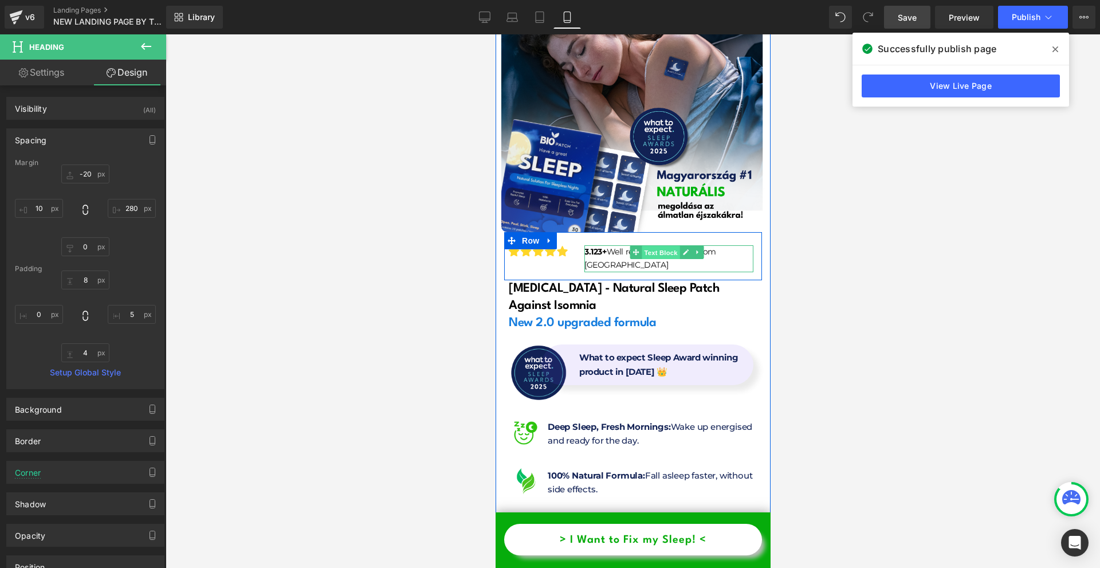
click at [641, 245] on span "Text Block" at bounding box center [660, 252] width 38 height 14
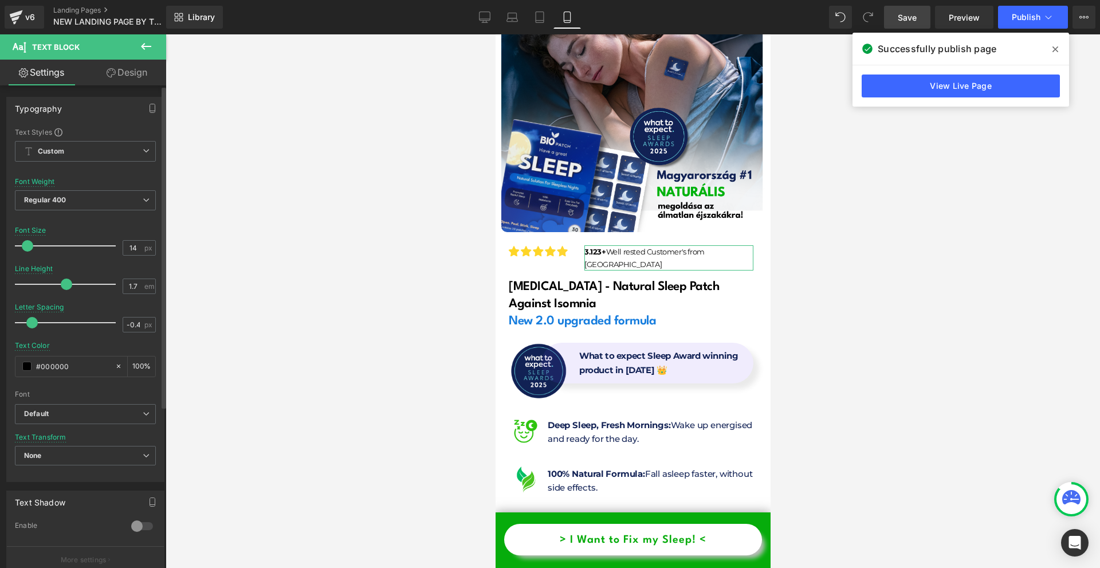
click at [28, 246] on span at bounding box center [27, 245] width 11 height 11
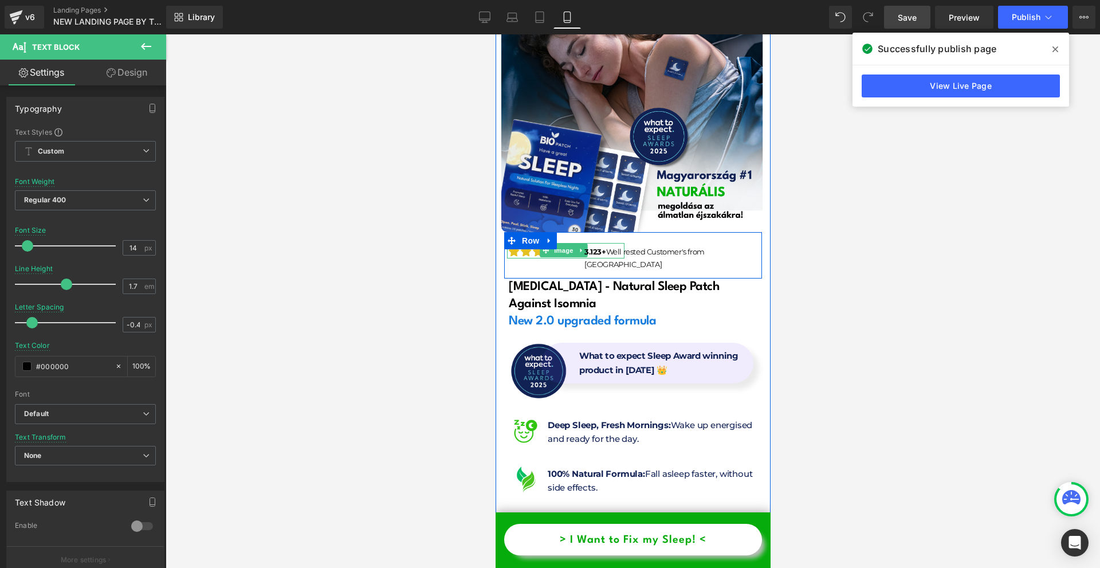
click at [534, 244] on img at bounding box center [564, 251] width 117 height 14
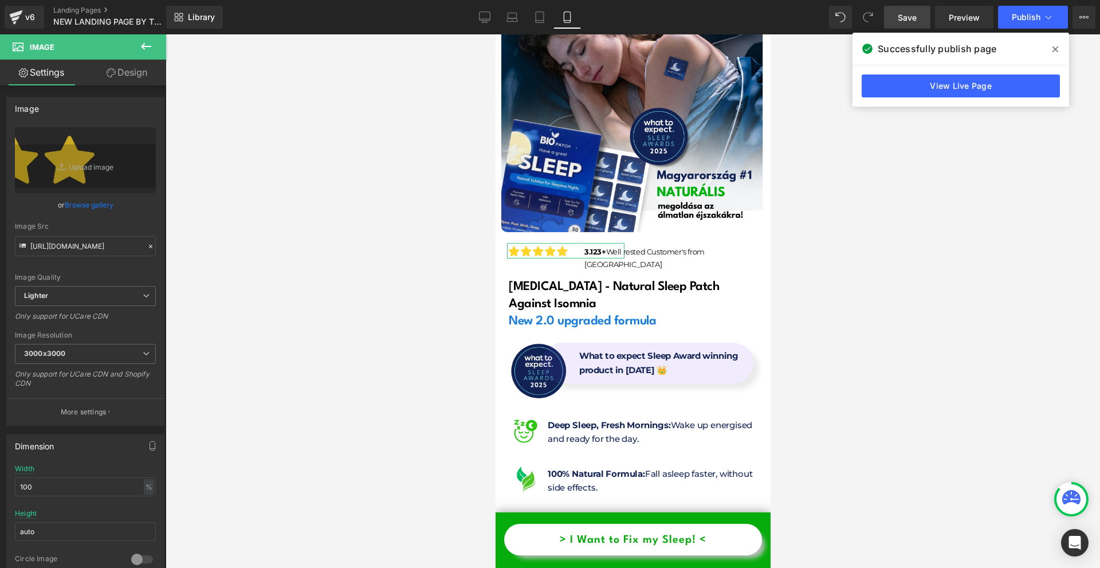
click at [116, 74] on link "Design" at bounding box center [126, 73] width 83 height 26
click at [0, 0] on div "Spacing Margin Padding" at bounding box center [0, 0] width 0 height 0
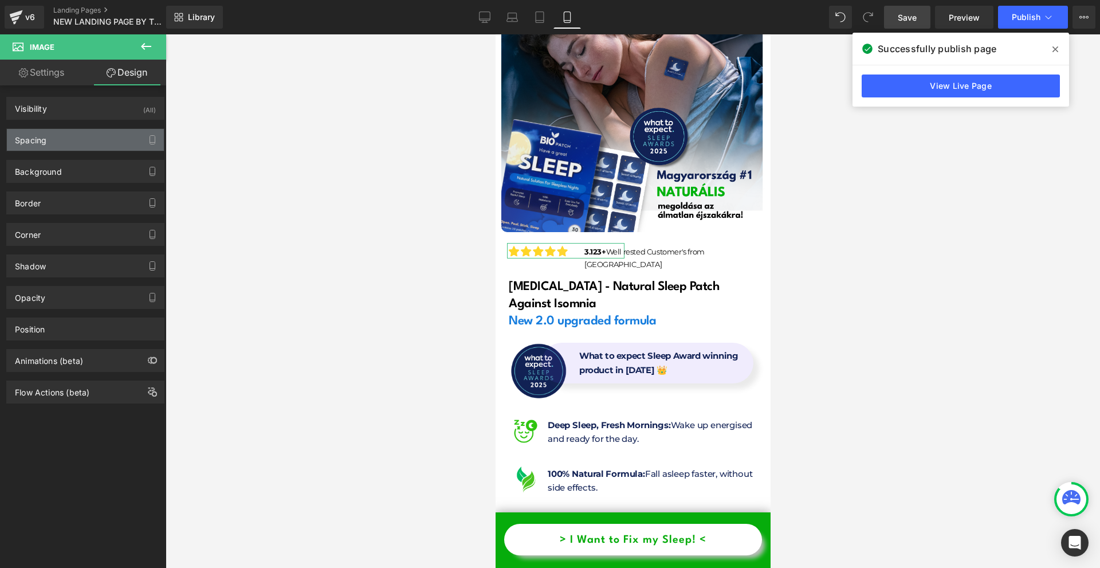
click at [104, 133] on div "Spacing" at bounding box center [85, 140] width 157 height 22
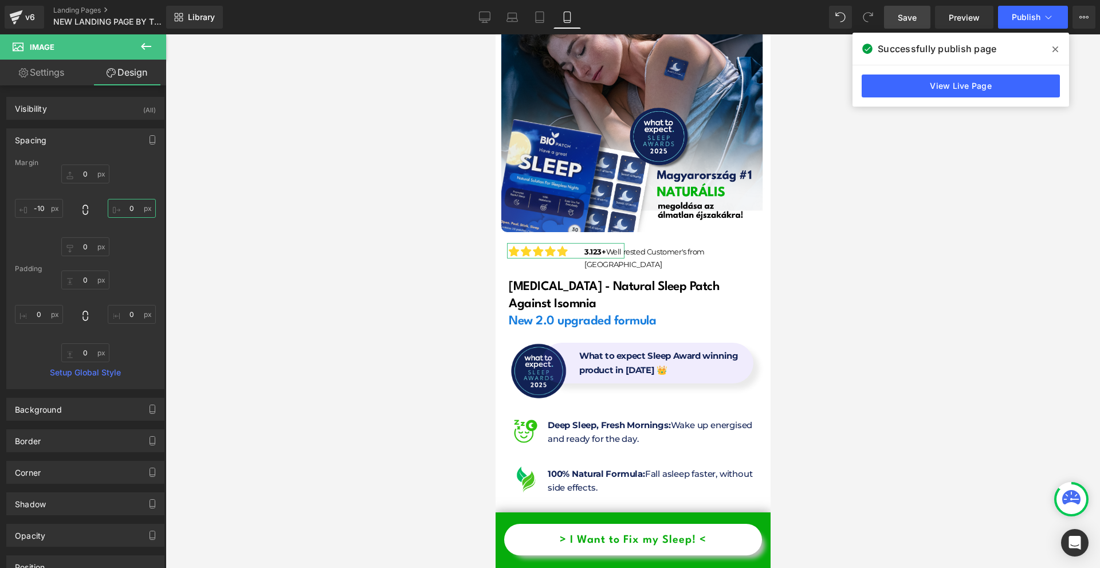
click at [135, 204] on input "text" at bounding box center [132, 208] width 48 height 19
type input "10"
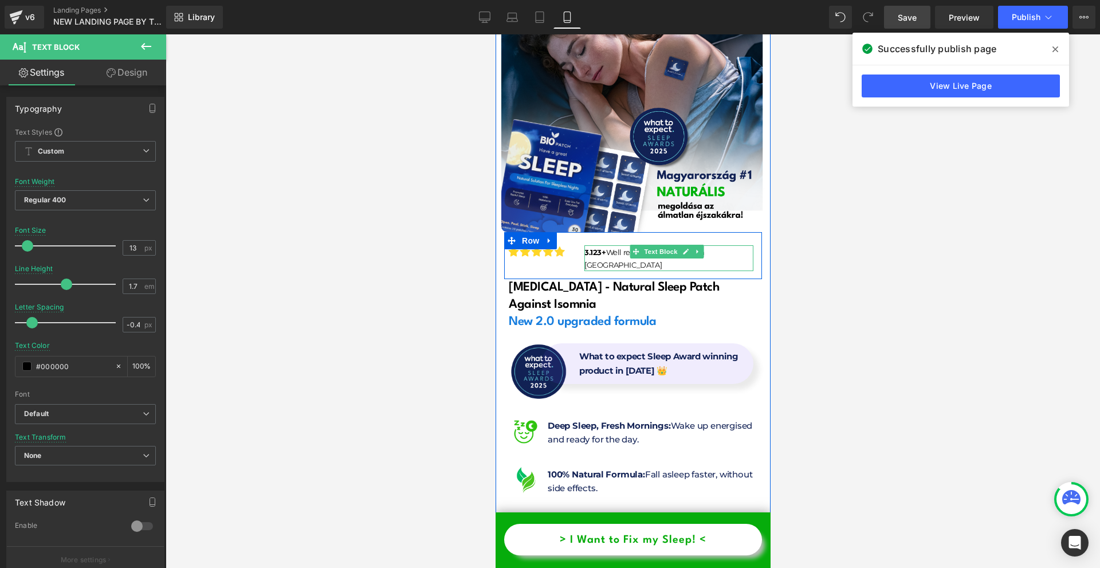
click at [623, 245] on div "3.123+ Well rested Customer's from UK Text Block" at bounding box center [668, 258] width 169 height 26
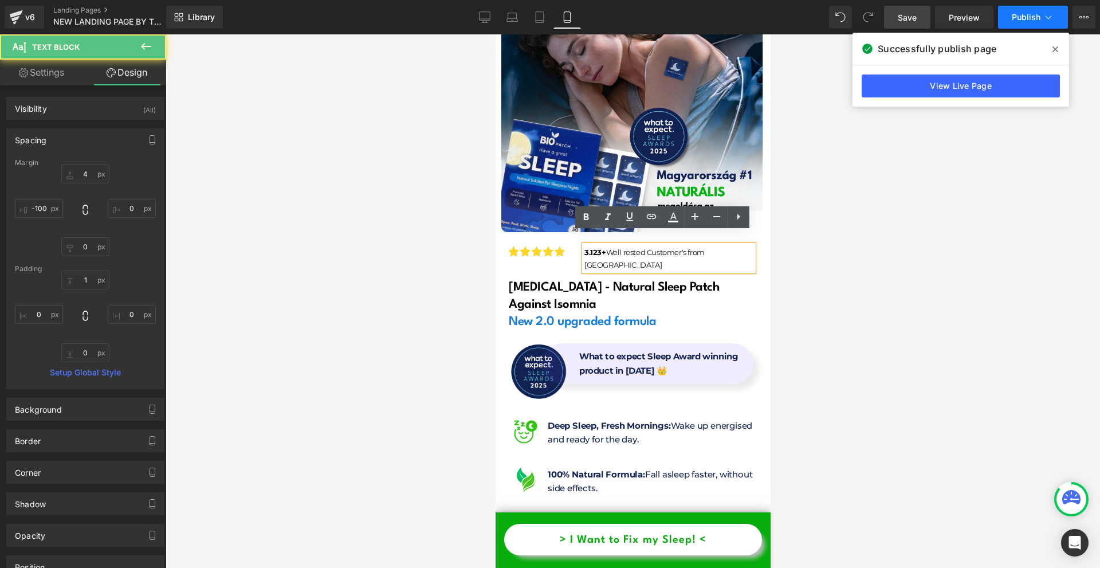
click at [1051, 14] on icon at bounding box center [1048, 16] width 11 height 11
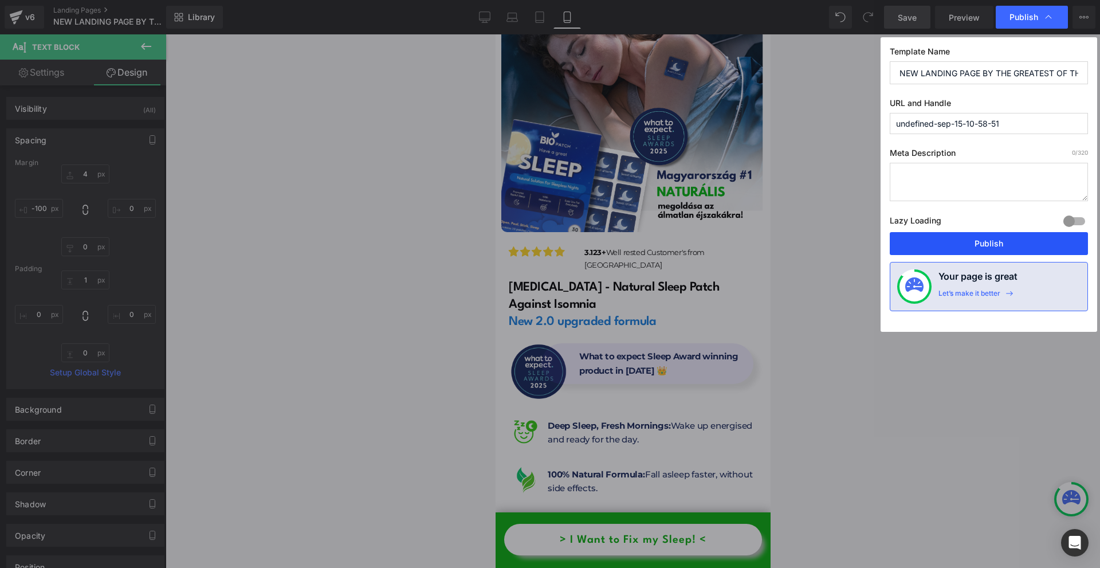
click at [974, 245] on button "Publish" at bounding box center [989, 243] width 198 height 23
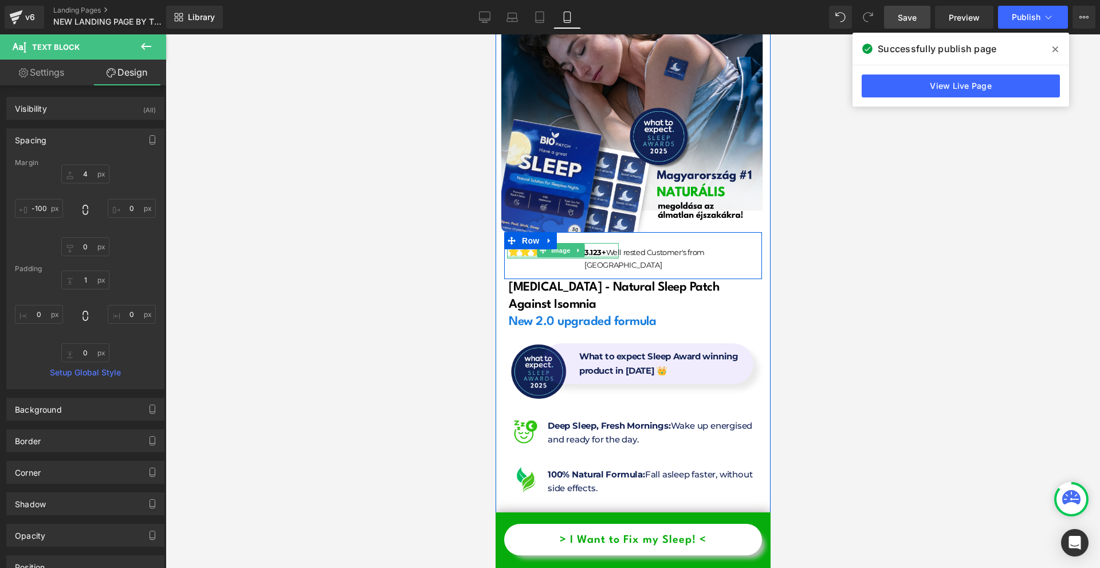
click at [532, 255] on div at bounding box center [562, 256] width 112 height 3
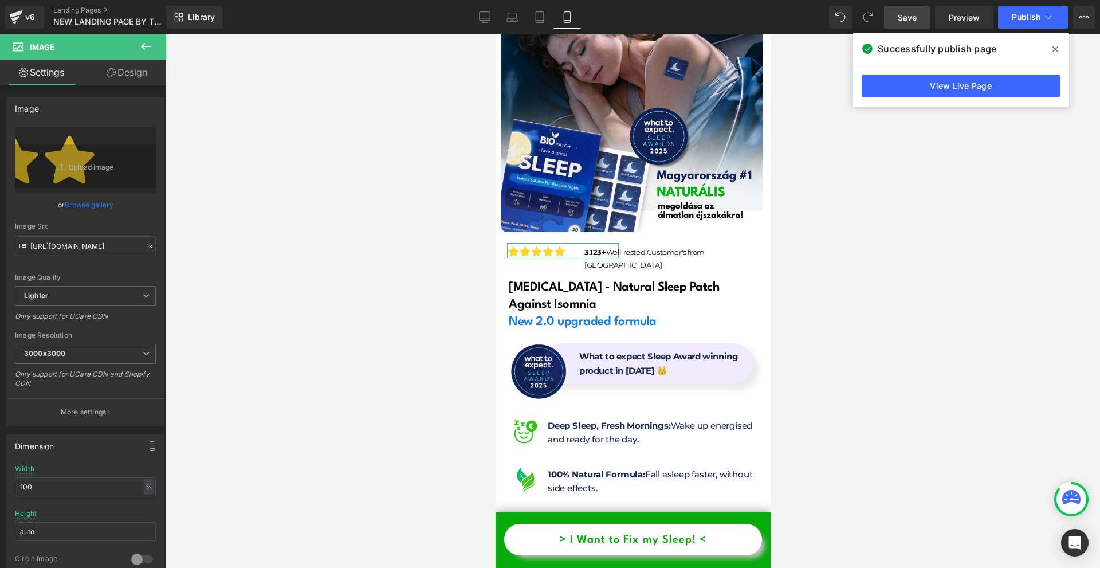
click at [133, 81] on link "Design" at bounding box center [126, 73] width 83 height 26
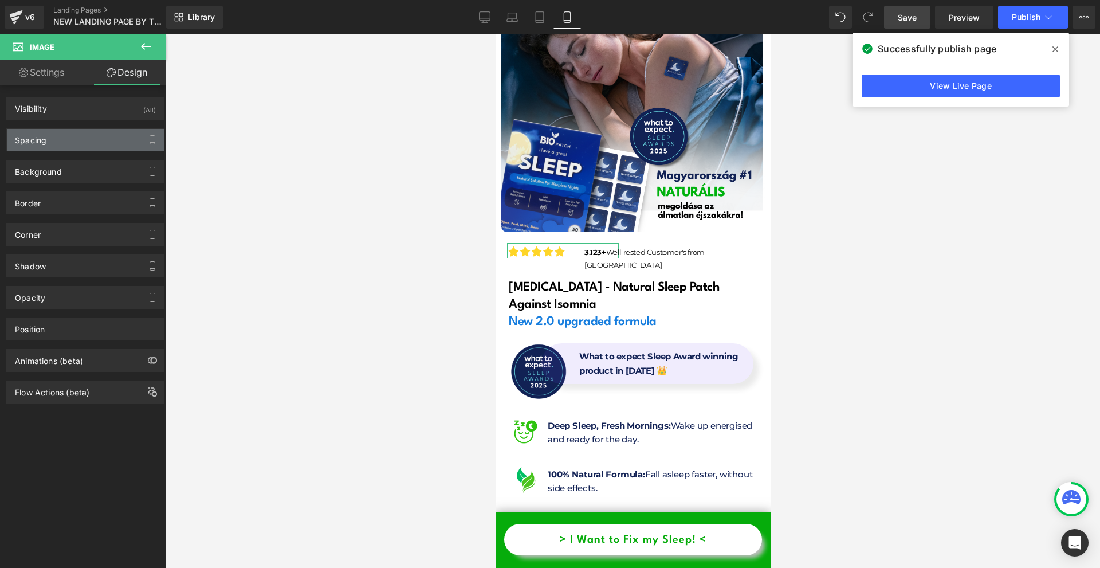
click at [92, 132] on div "Spacing" at bounding box center [85, 140] width 157 height 22
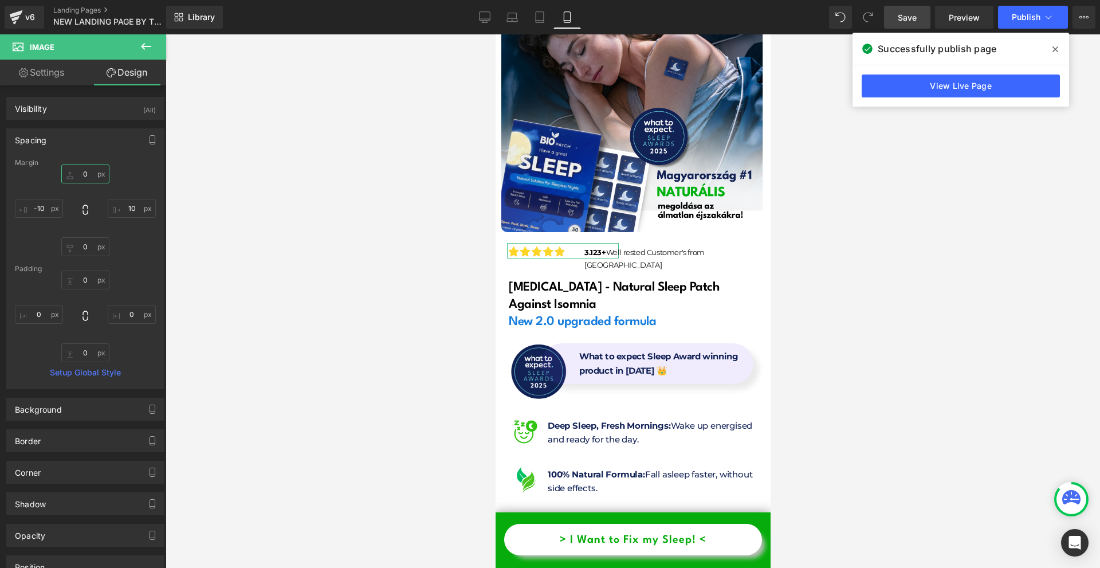
click at [92, 170] on input "text" at bounding box center [85, 173] width 48 height 19
type input "-2"
click at [1055, 22] on button "Publish" at bounding box center [1033, 17] width 70 height 23
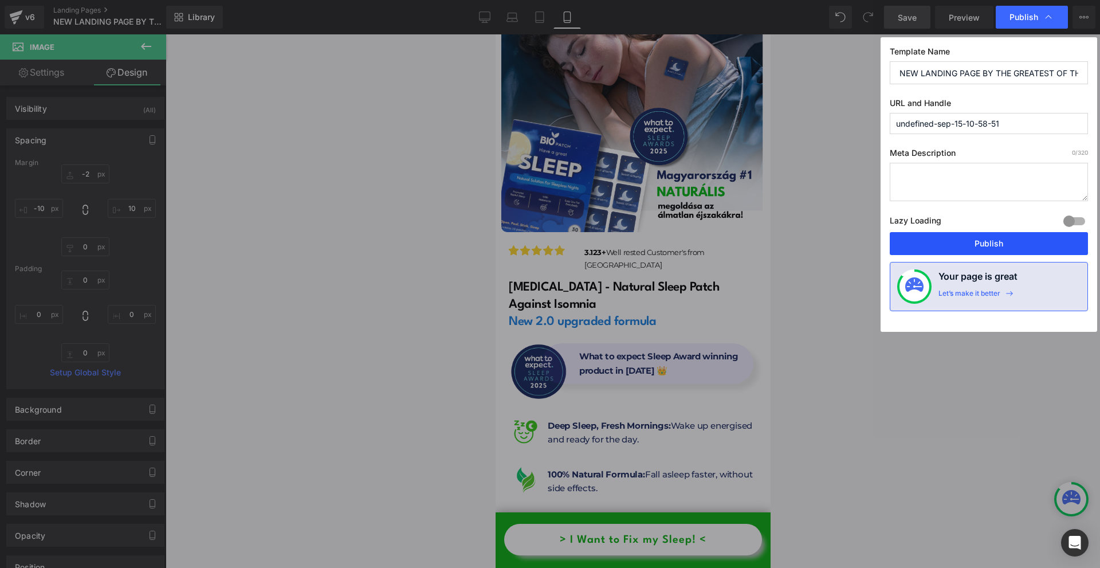
click at [969, 236] on button "Publish" at bounding box center [989, 243] width 198 height 23
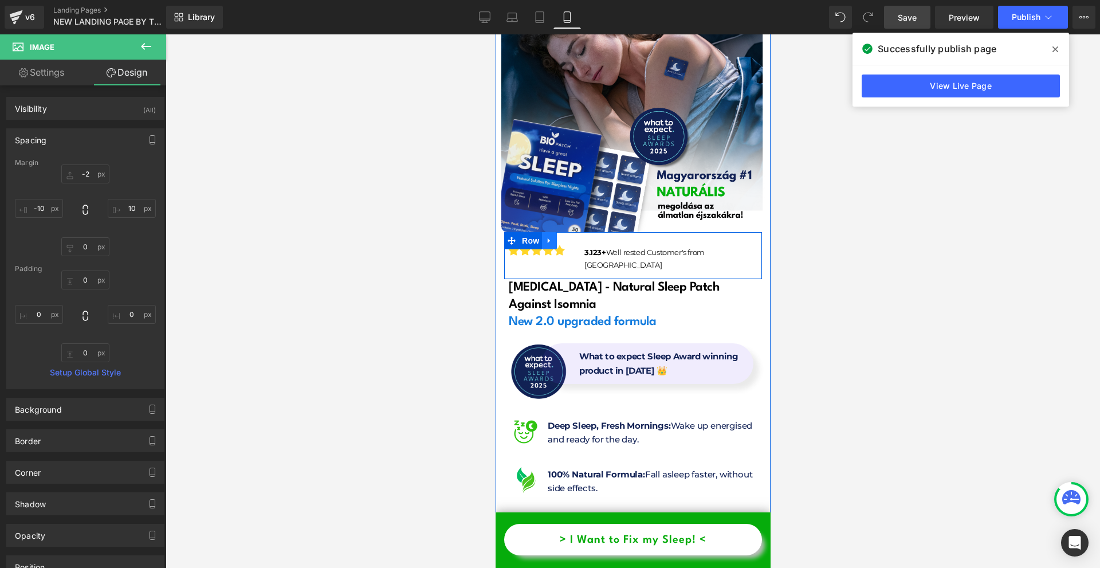
click at [550, 236] on icon at bounding box center [549, 240] width 8 height 9
click at [560, 237] on icon at bounding box center [564, 241] width 8 height 8
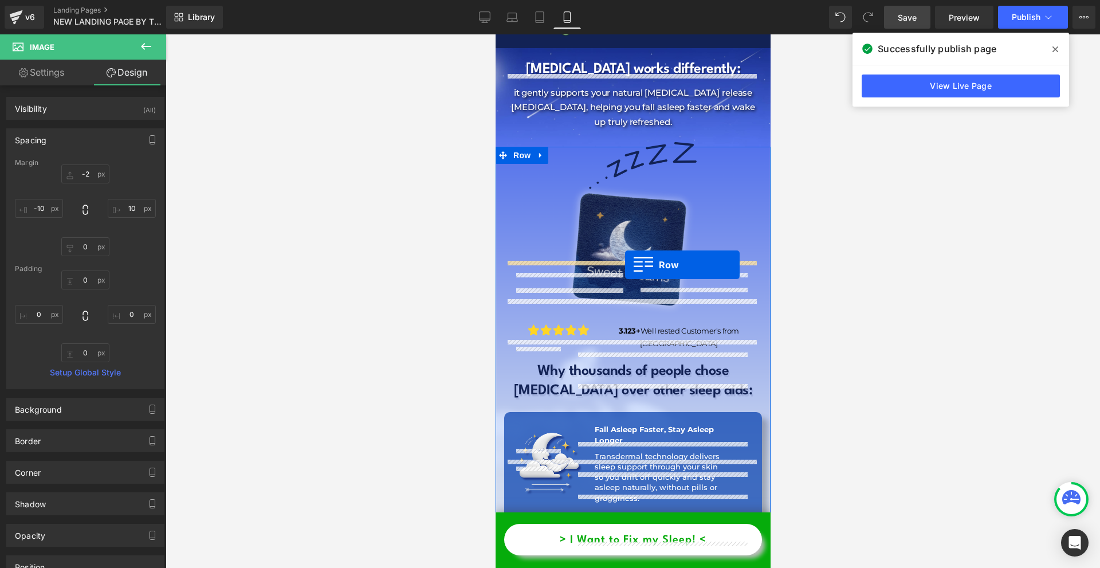
drag, startPoint x: 521, startPoint y: 260, endPoint x: 624, endPoint y: 265, distance: 103.2
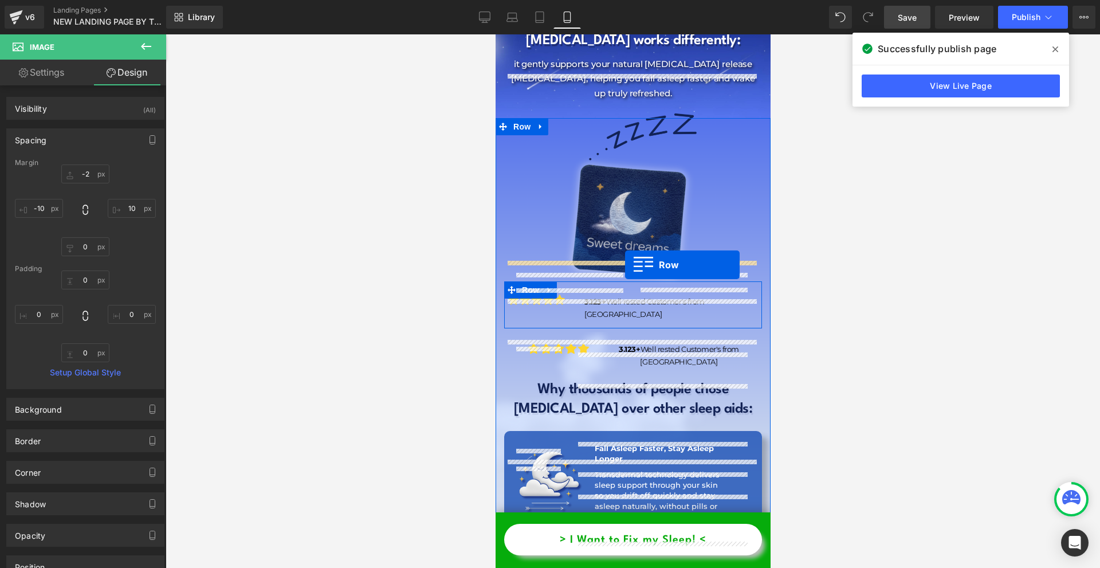
scroll to position [1804, 0]
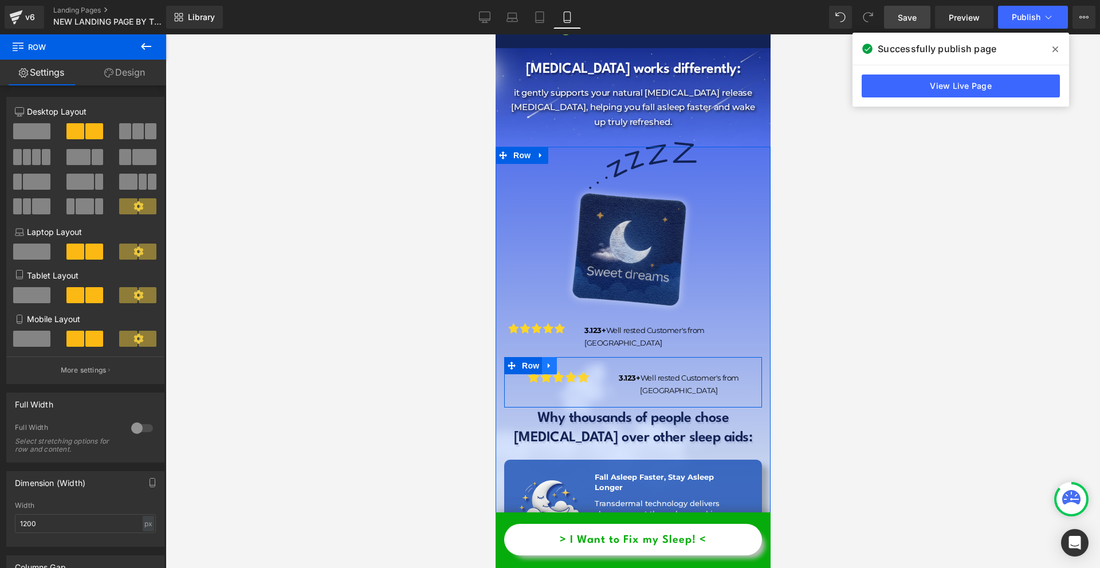
click at [552, 361] on icon at bounding box center [549, 365] width 8 height 9
click at [575, 361] on icon at bounding box center [579, 365] width 8 height 9
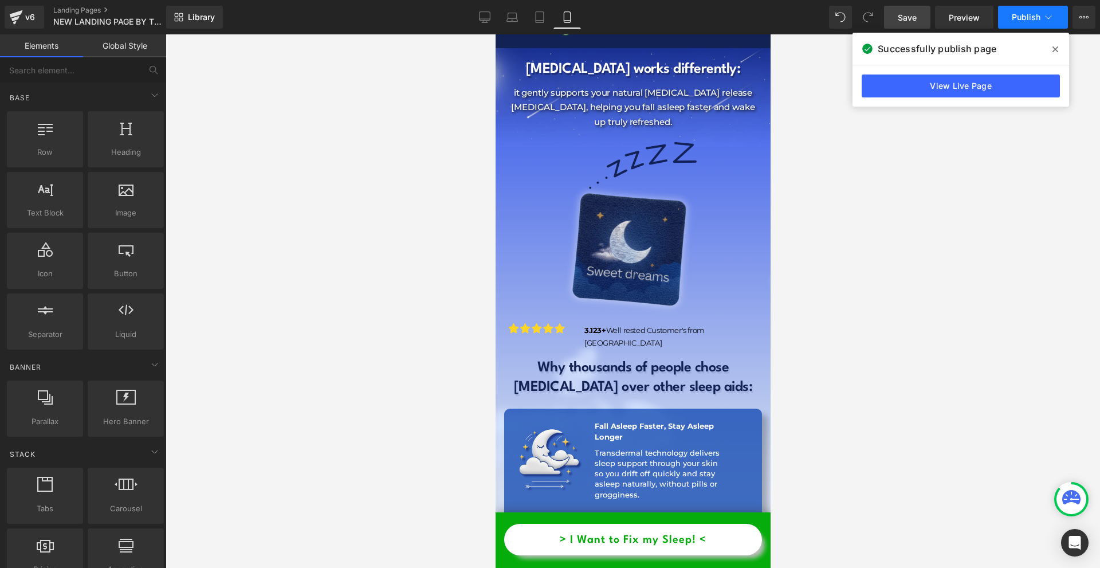
click at [1046, 23] on button "Publish" at bounding box center [1033, 17] width 70 height 23
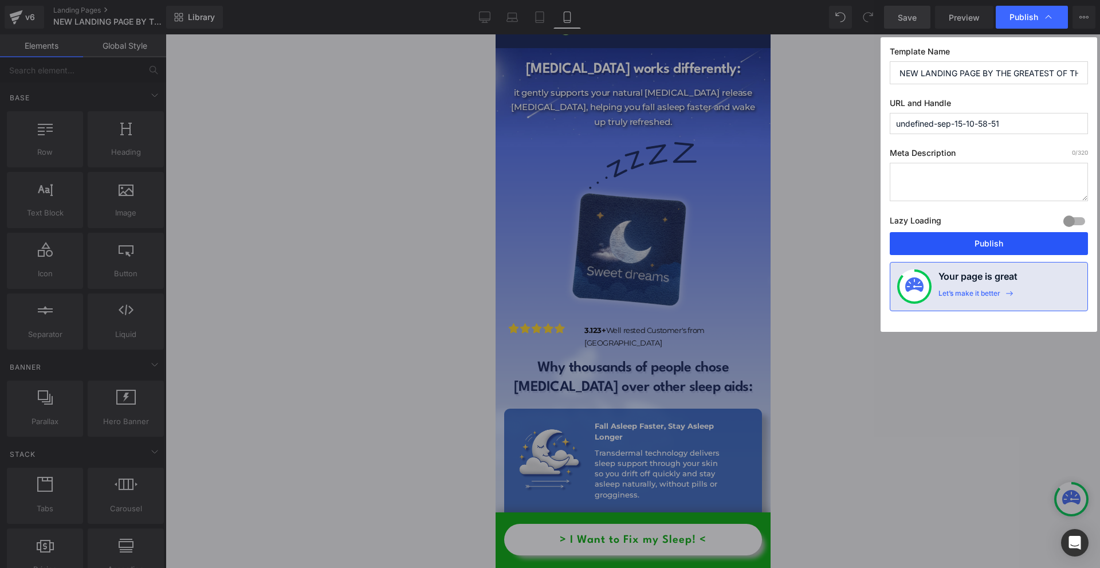
click at [985, 238] on button "Publish" at bounding box center [989, 243] width 198 height 23
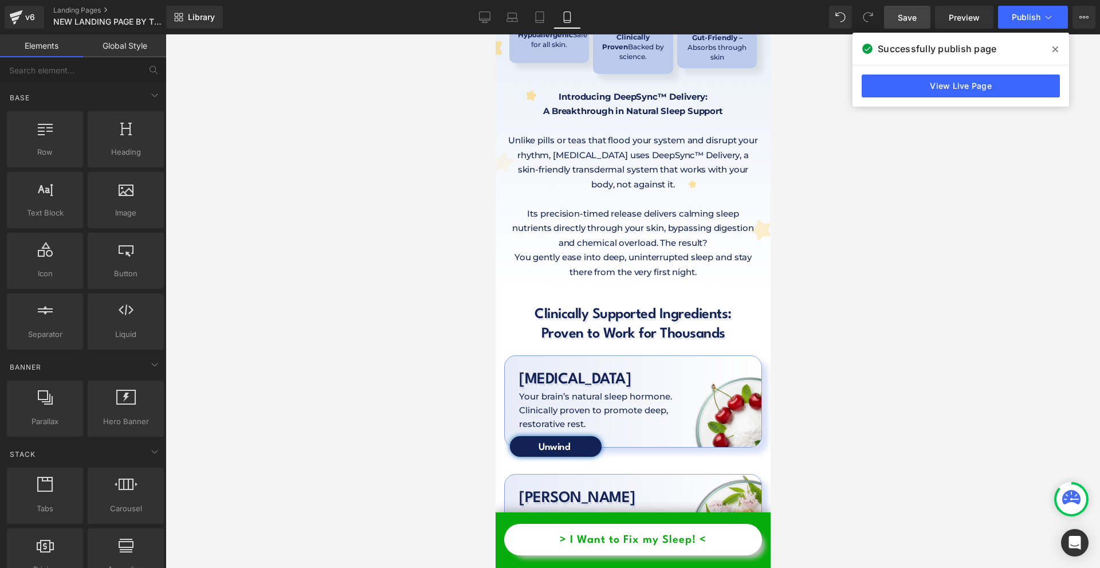
scroll to position [3351, 0]
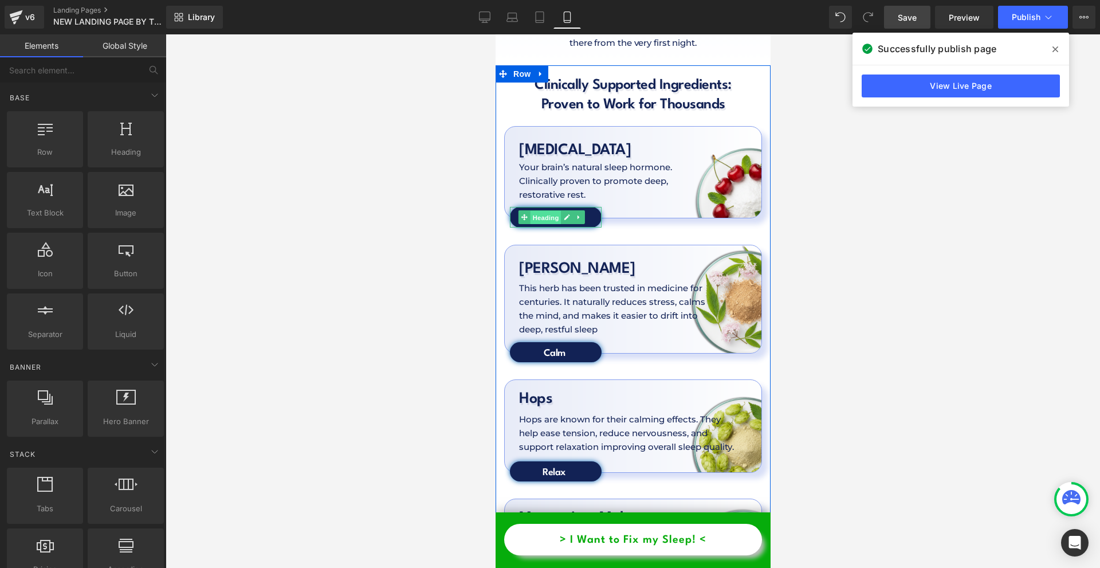
click at [536, 211] on span "Heading" at bounding box center [544, 218] width 31 height 14
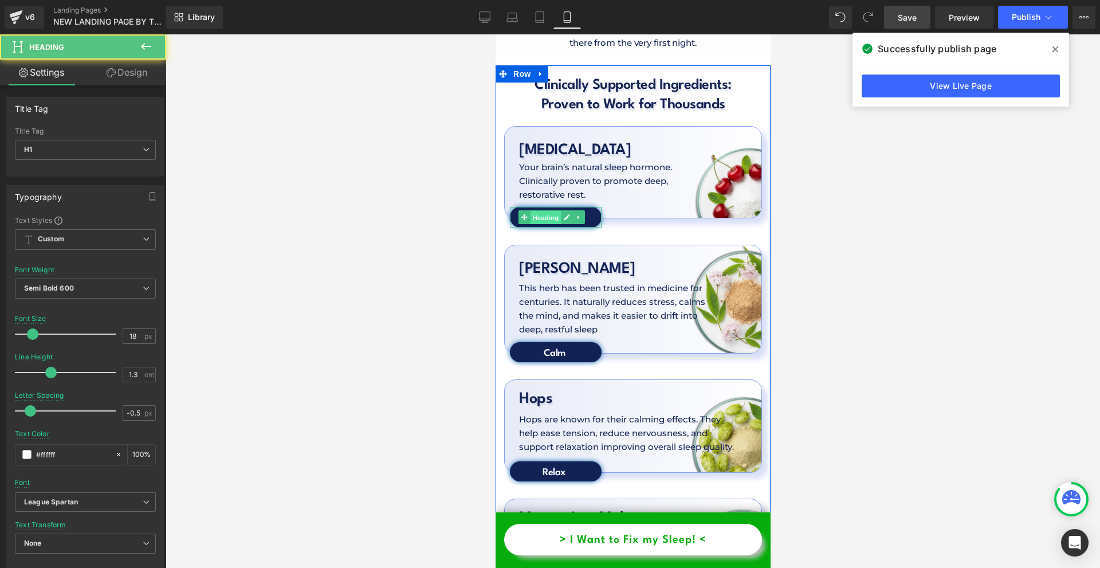
click at [536, 211] on span "Heading" at bounding box center [544, 218] width 31 height 14
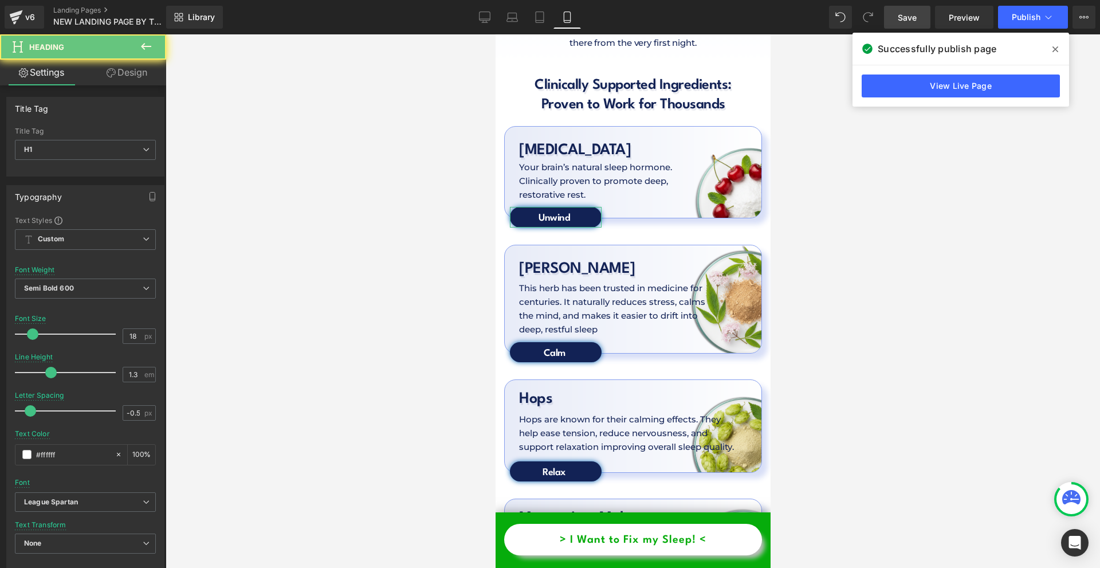
click at [108, 77] on icon at bounding box center [111, 72] width 9 height 9
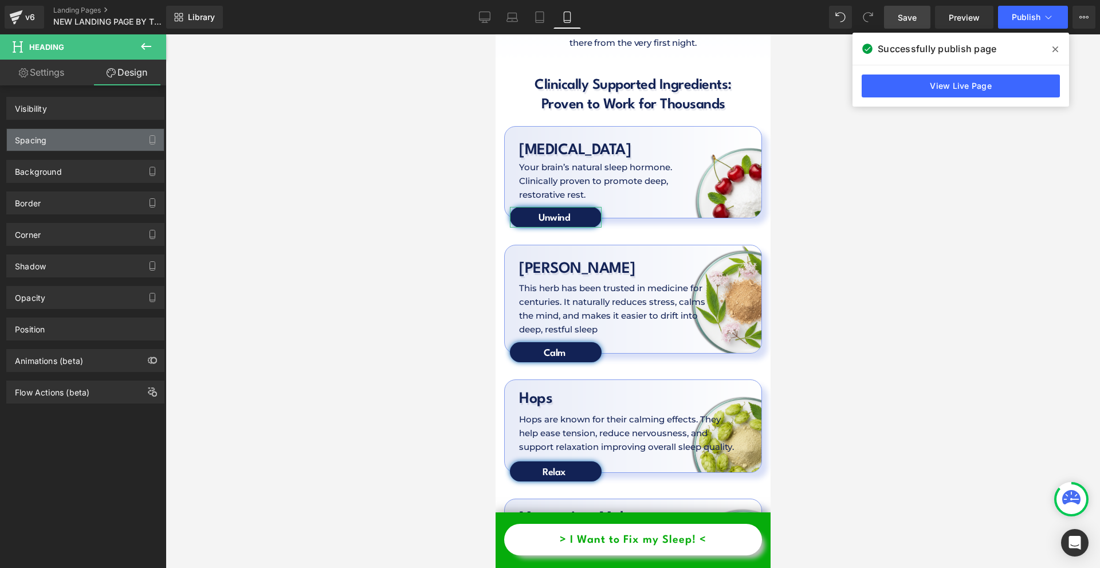
click at [76, 150] on div "Spacing" at bounding box center [85, 140] width 157 height 22
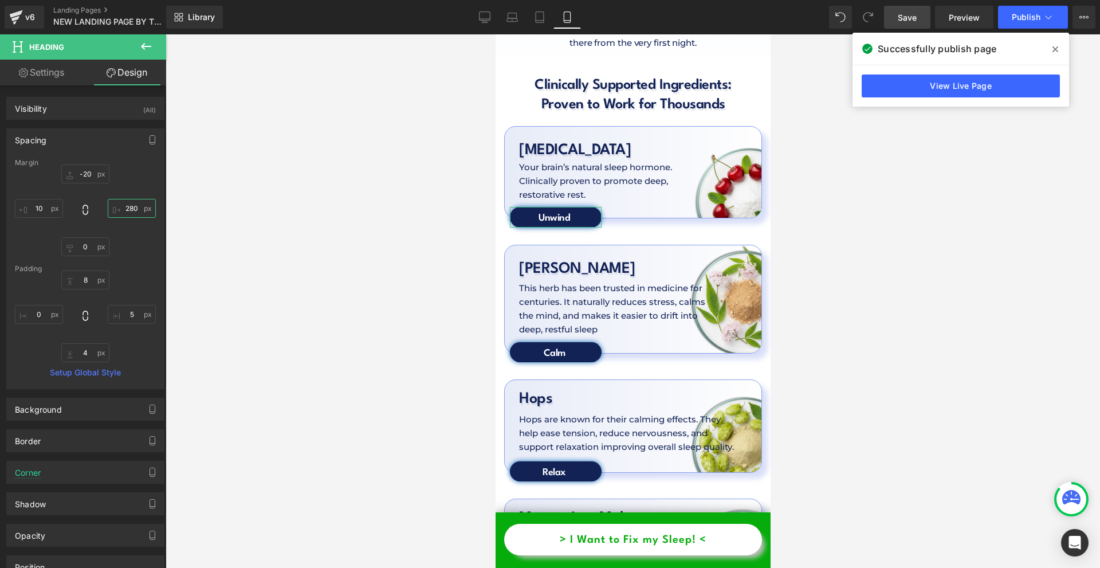
click at [123, 204] on input "280" at bounding box center [132, 208] width 48 height 19
type input "230"
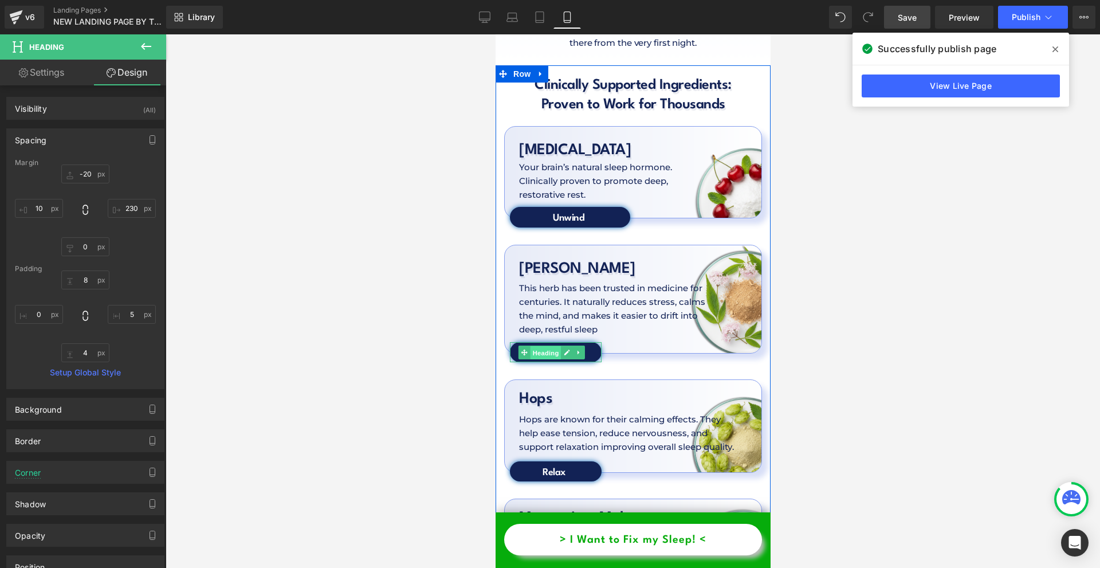
click at [546, 345] on span "Heading" at bounding box center [544, 352] width 31 height 14
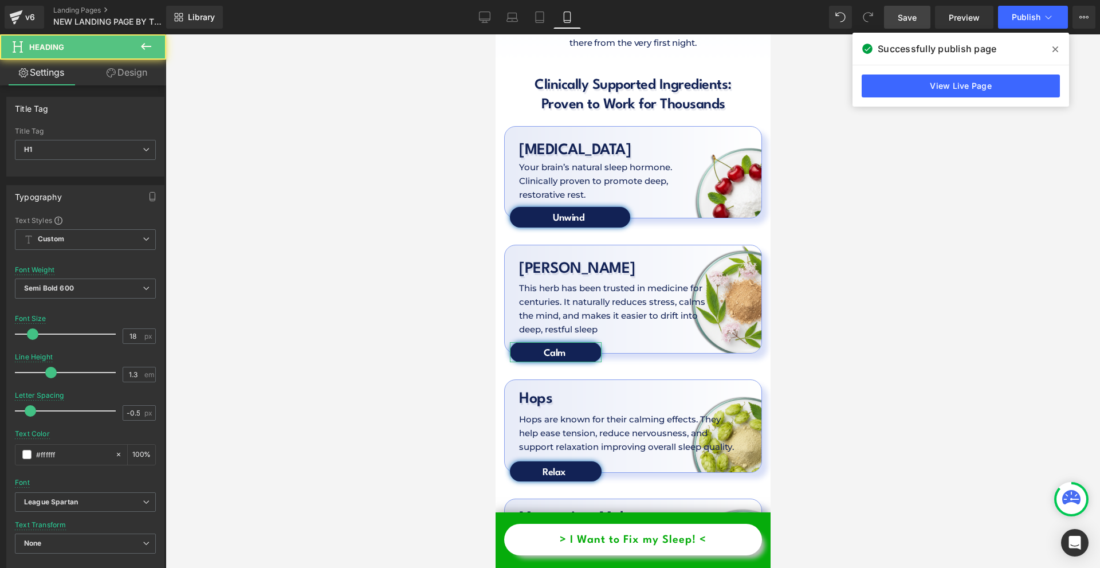
click at [130, 64] on link "Design" at bounding box center [126, 73] width 83 height 26
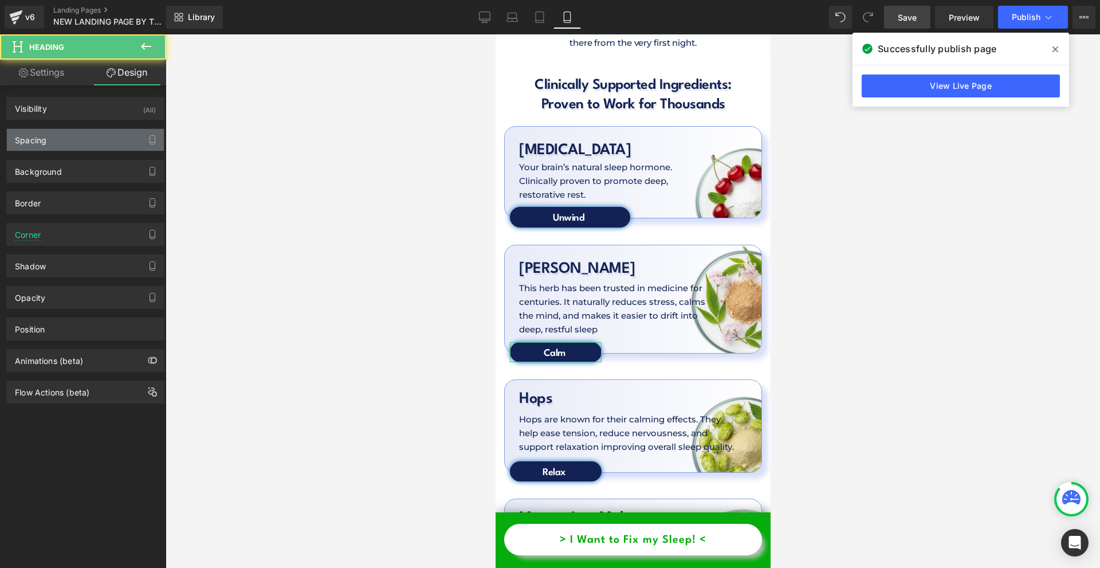
click at [86, 135] on div "Spacing" at bounding box center [85, 140] width 157 height 22
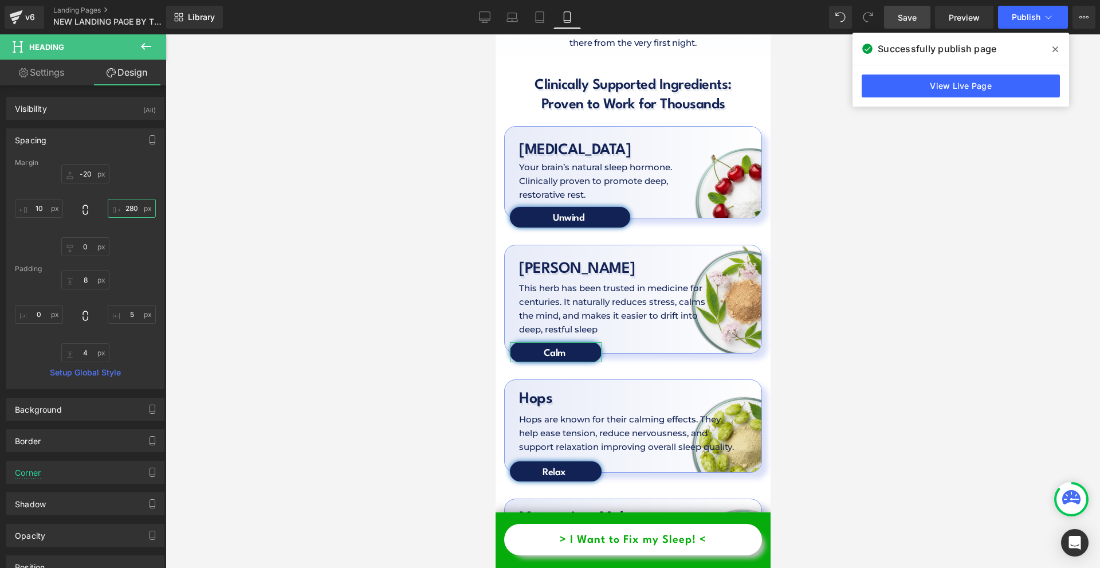
click at [129, 207] on input "text" at bounding box center [132, 208] width 48 height 19
type input "230"
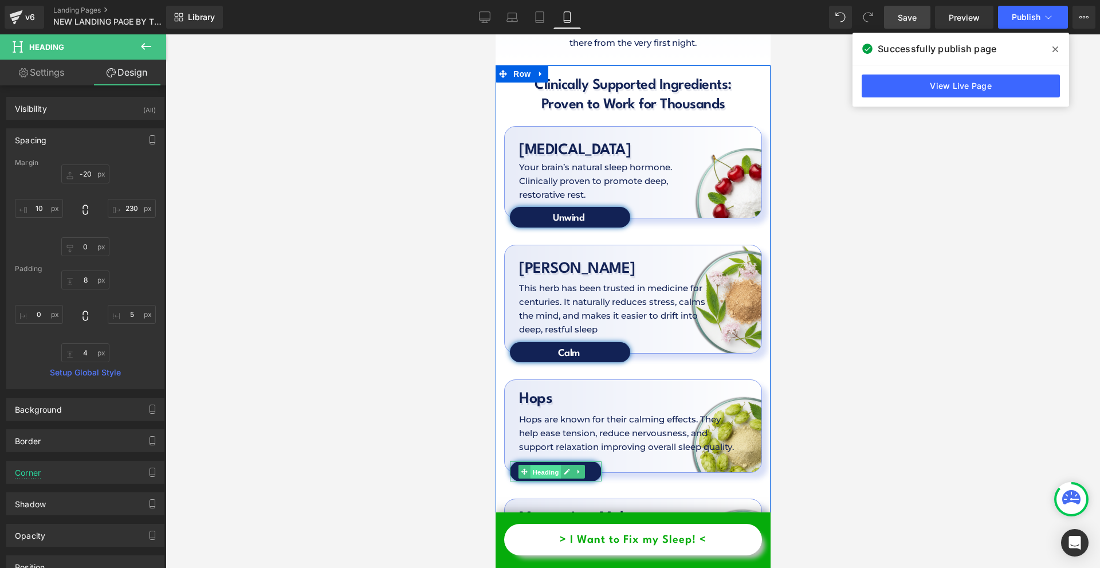
click at [544, 465] on span "Heading" at bounding box center [544, 472] width 31 height 14
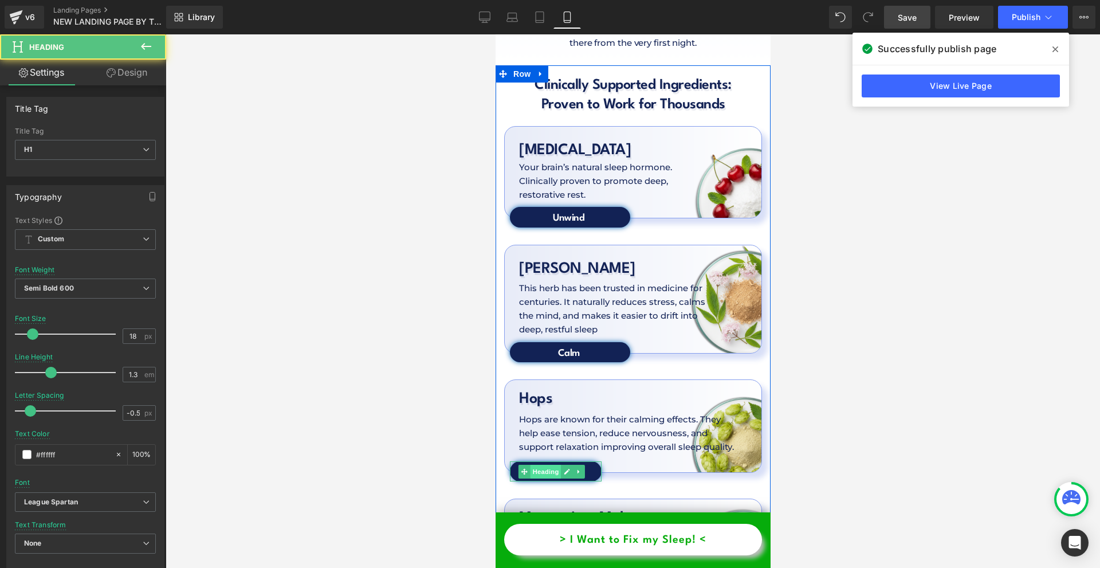
click at [545, 465] on span "Heading" at bounding box center [544, 472] width 31 height 14
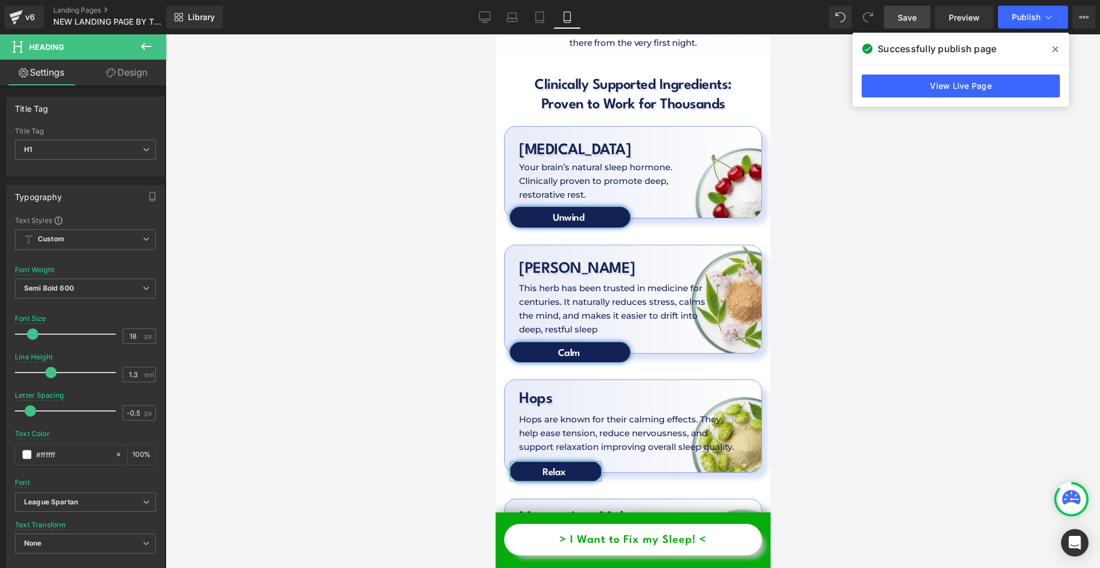
click at [121, 77] on link "Design" at bounding box center [126, 73] width 83 height 26
click at [0, 0] on div "Spacing" at bounding box center [0, 0] width 0 height 0
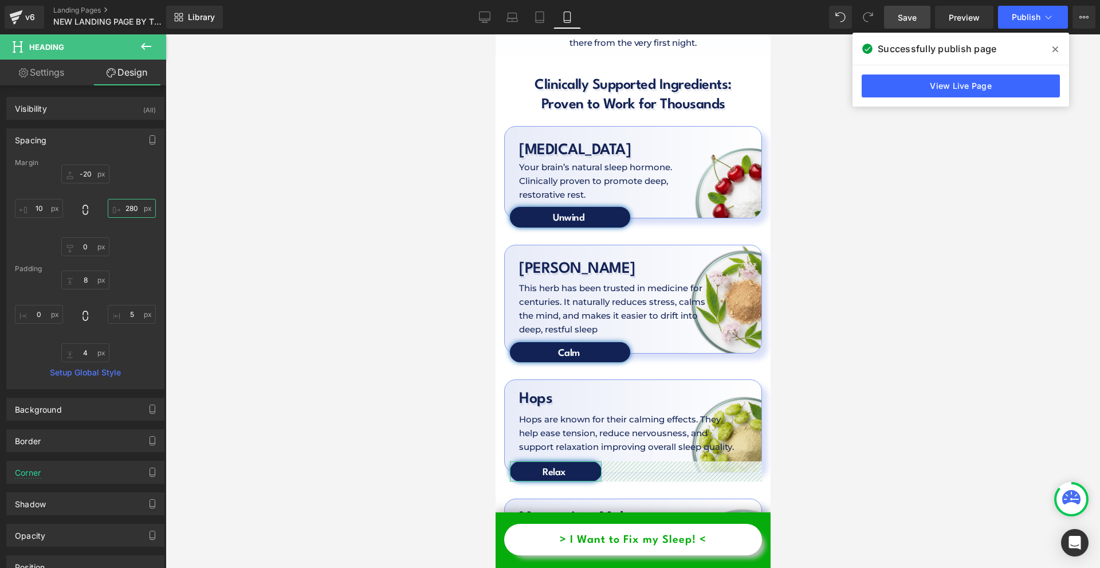
click at [139, 209] on input "text" at bounding box center [132, 208] width 48 height 19
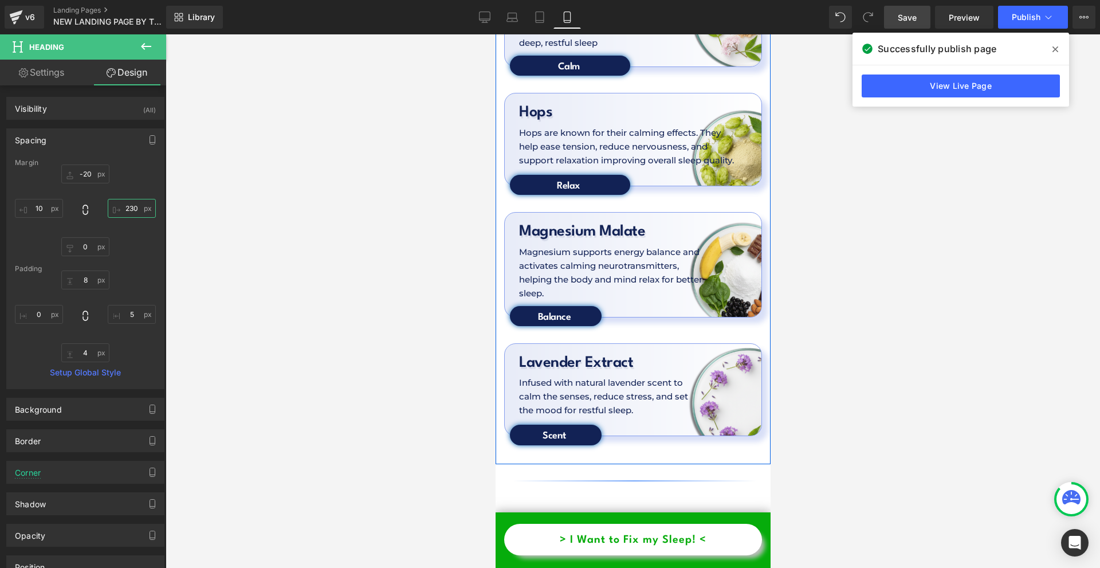
scroll to position [3752, 0]
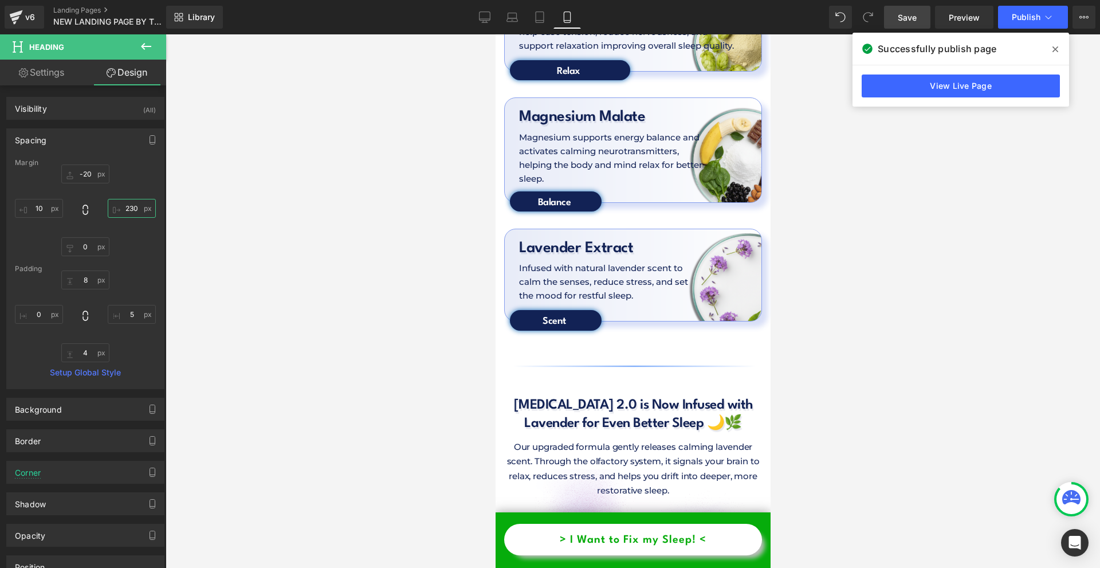
type input "230"
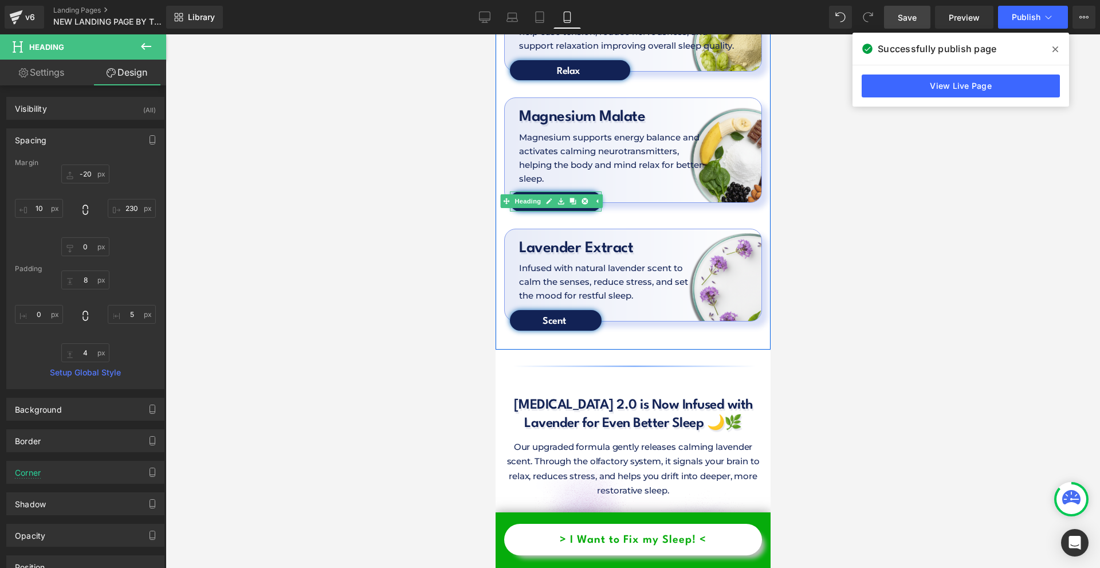
click at [546, 199] on icon at bounding box center [548, 202] width 6 height 6
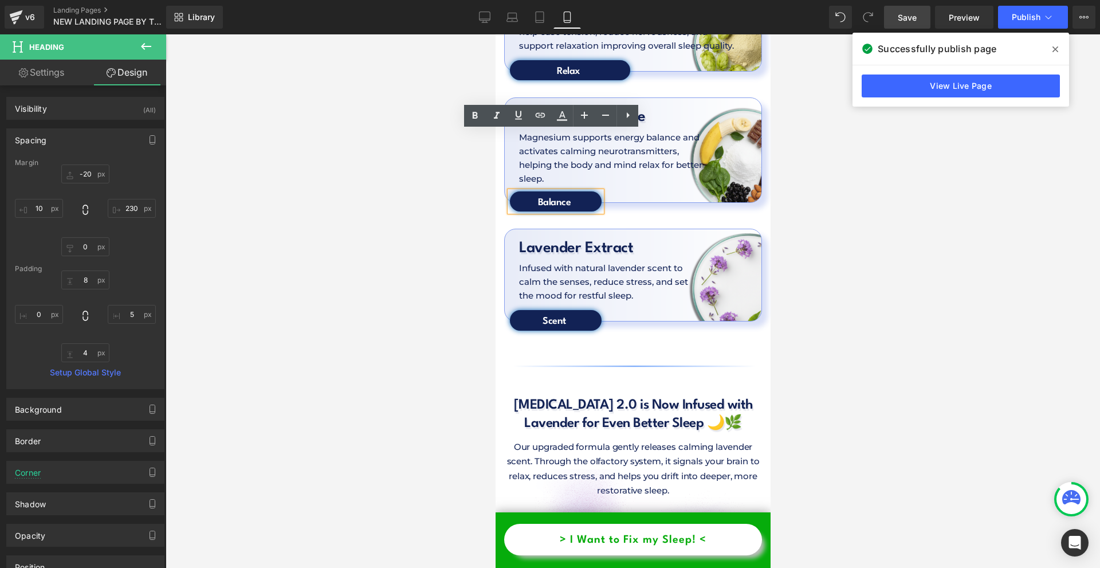
click at [546, 196] on h1 "Balance" at bounding box center [553, 202] width 89 height 13
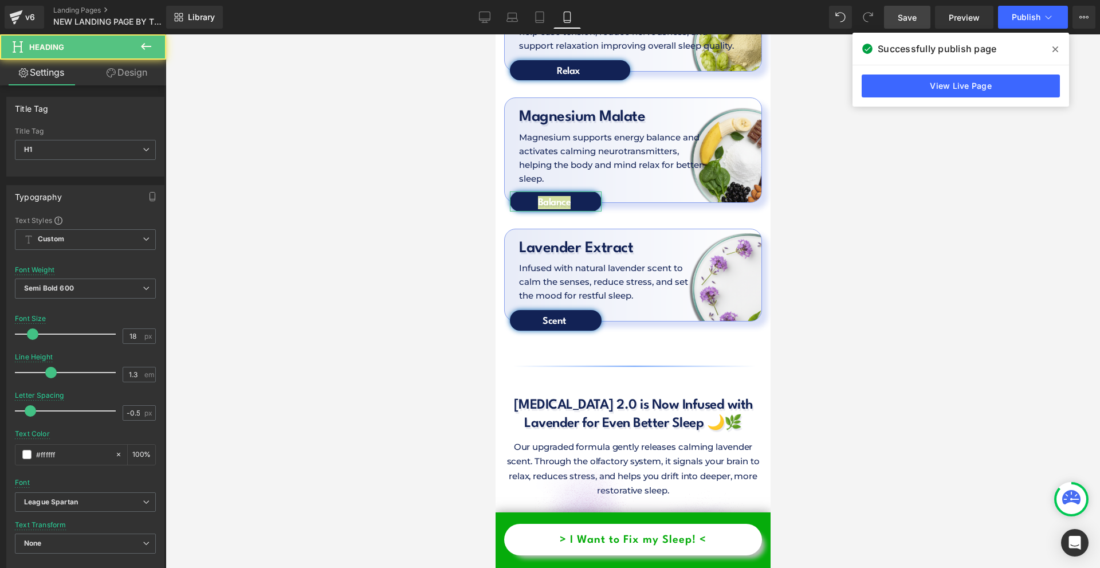
click at [117, 62] on link "Design" at bounding box center [126, 73] width 83 height 26
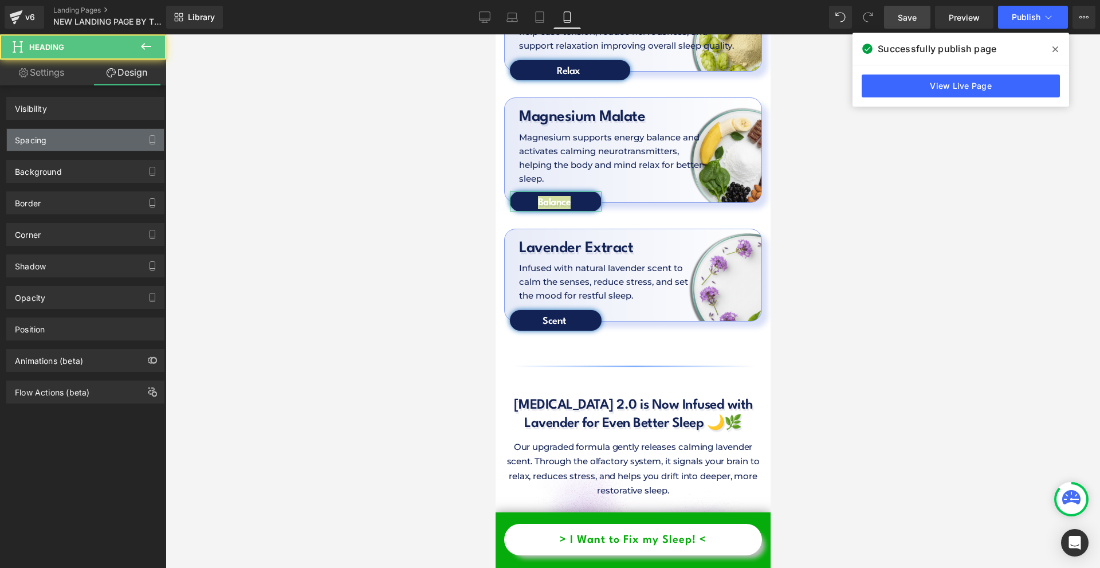
click at [83, 135] on div "Spacing" at bounding box center [85, 140] width 157 height 22
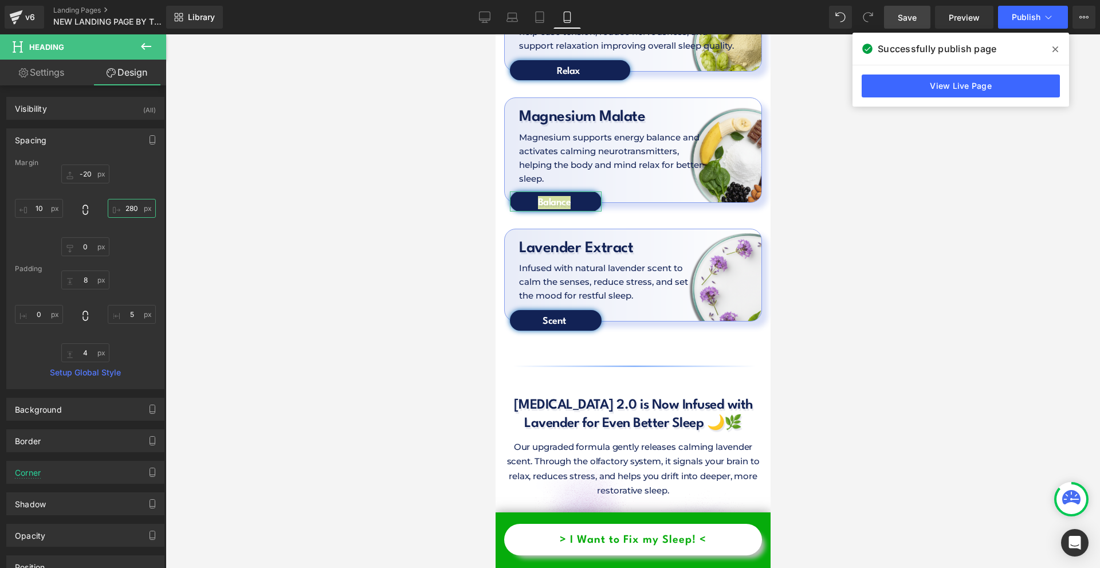
click at [129, 210] on input "280" at bounding box center [132, 208] width 48 height 19
type input "230"
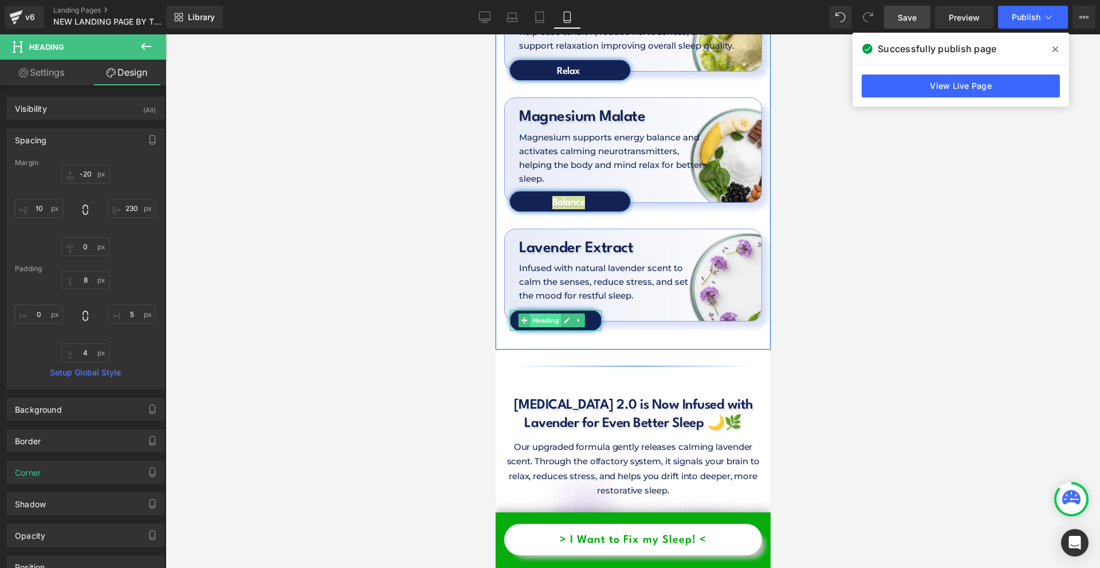
click at [545, 313] on span "Heading" at bounding box center [544, 320] width 31 height 14
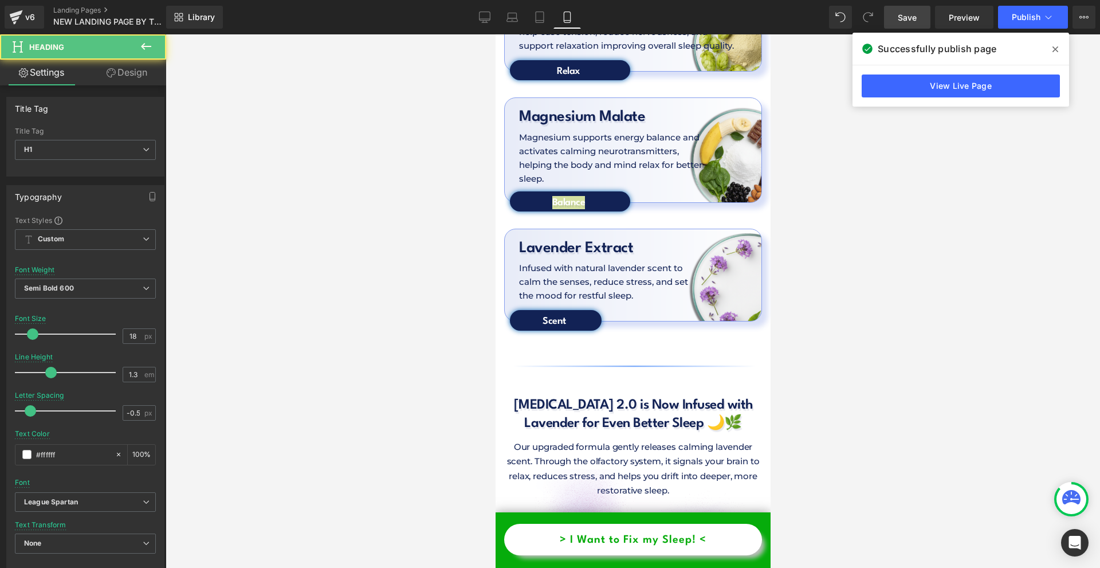
click at [126, 74] on link "Design" at bounding box center [126, 73] width 83 height 26
click at [0, 0] on div "Spacing" at bounding box center [0, 0] width 0 height 0
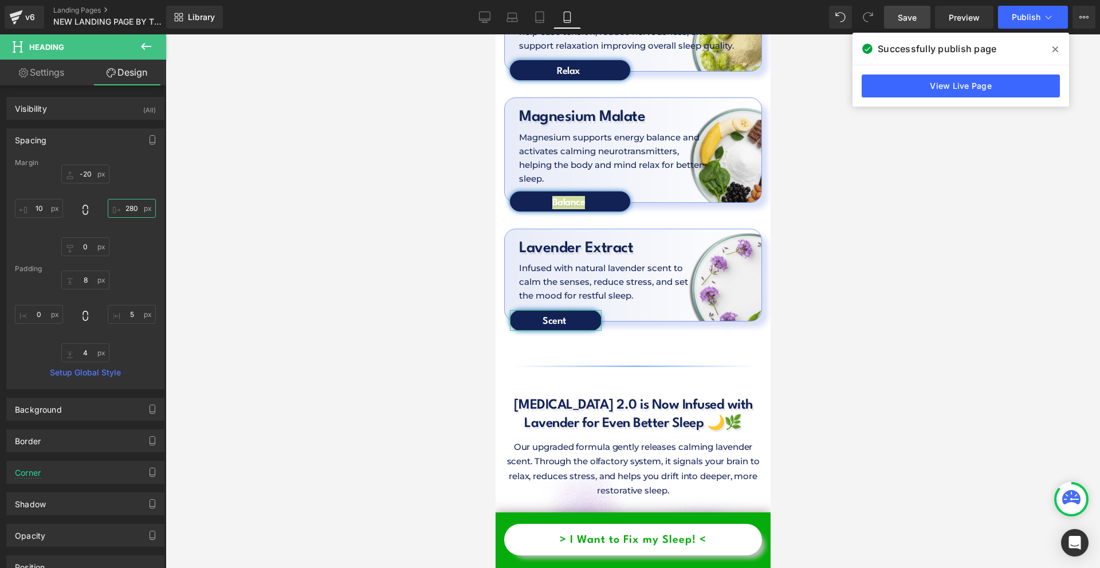
click at [128, 209] on input "280" at bounding box center [132, 208] width 48 height 19
type input "230"
click at [1025, 20] on span "Publish" at bounding box center [1026, 17] width 29 height 9
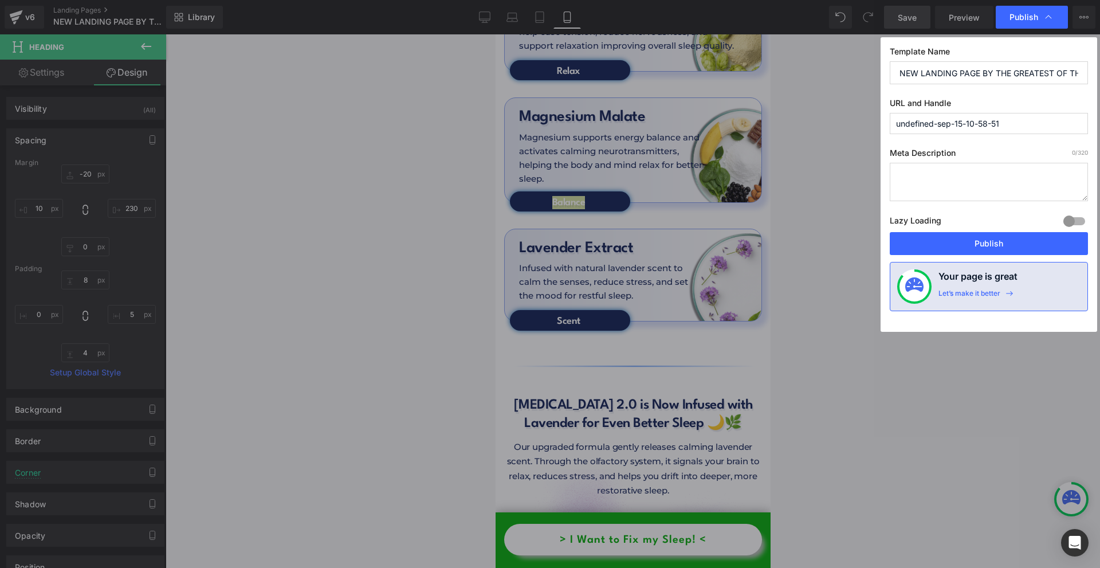
click at [1001, 241] on button "Publish" at bounding box center [989, 243] width 198 height 23
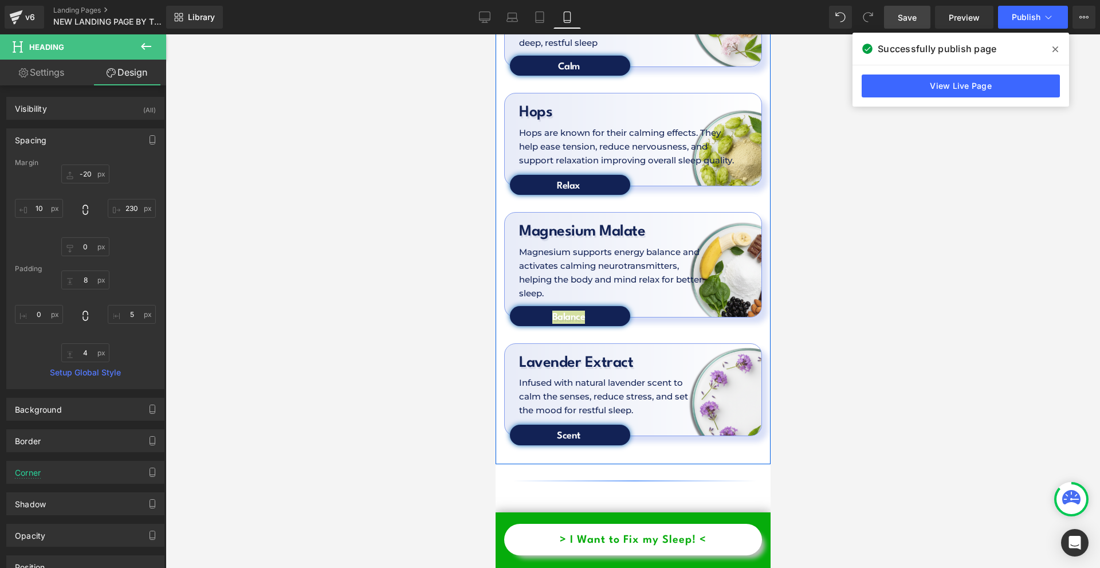
scroll to position [3580, 0]
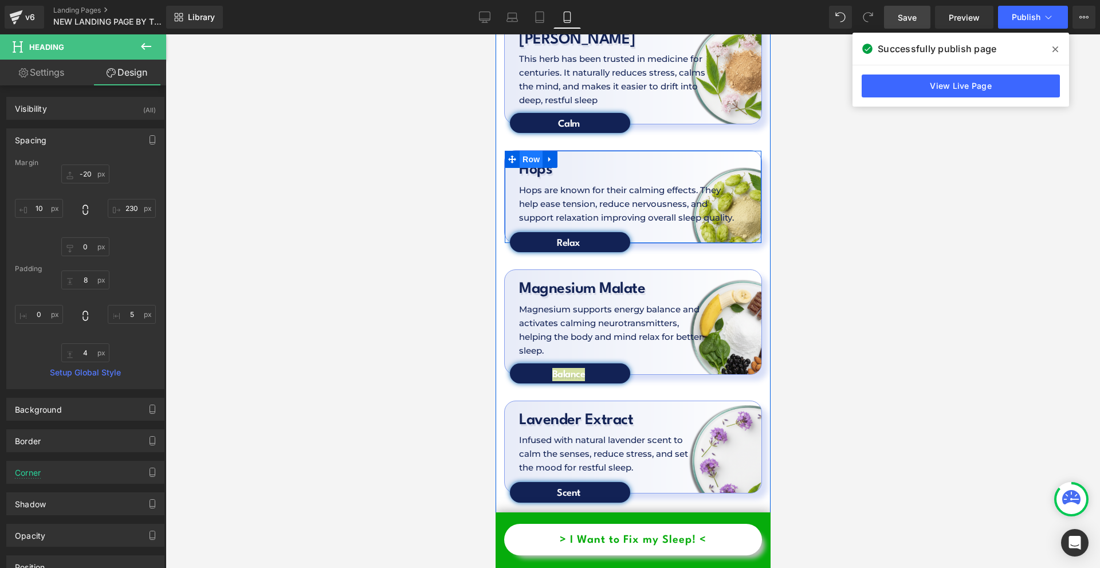
click at [530, 151] on span "Row" at bounding box center [530, 159] width 23 height 17
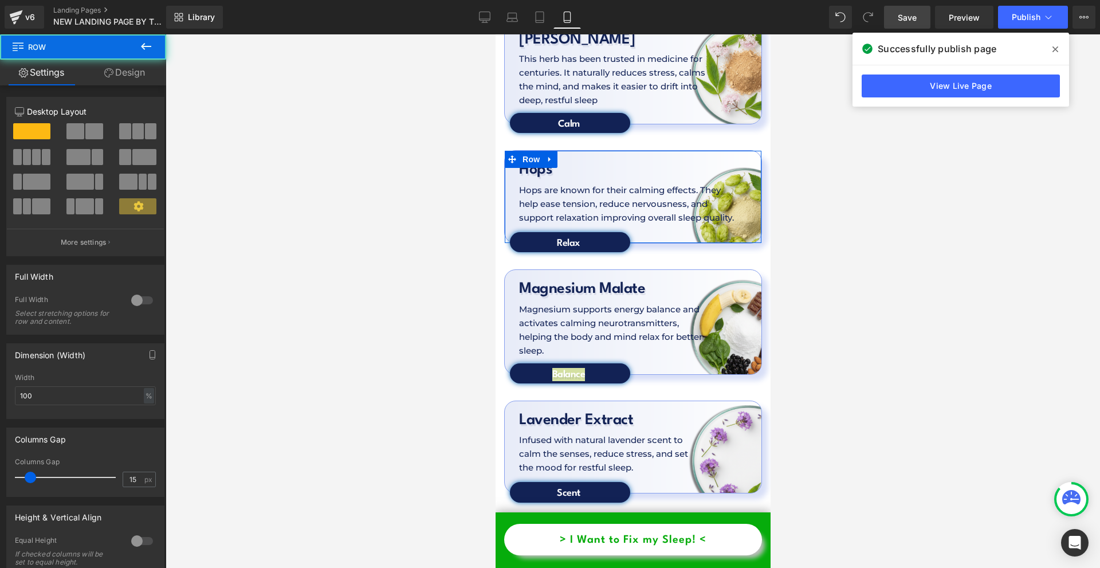
click at [137, 78] on link "Design" at bounding box center [124, 73] width 83 height 26
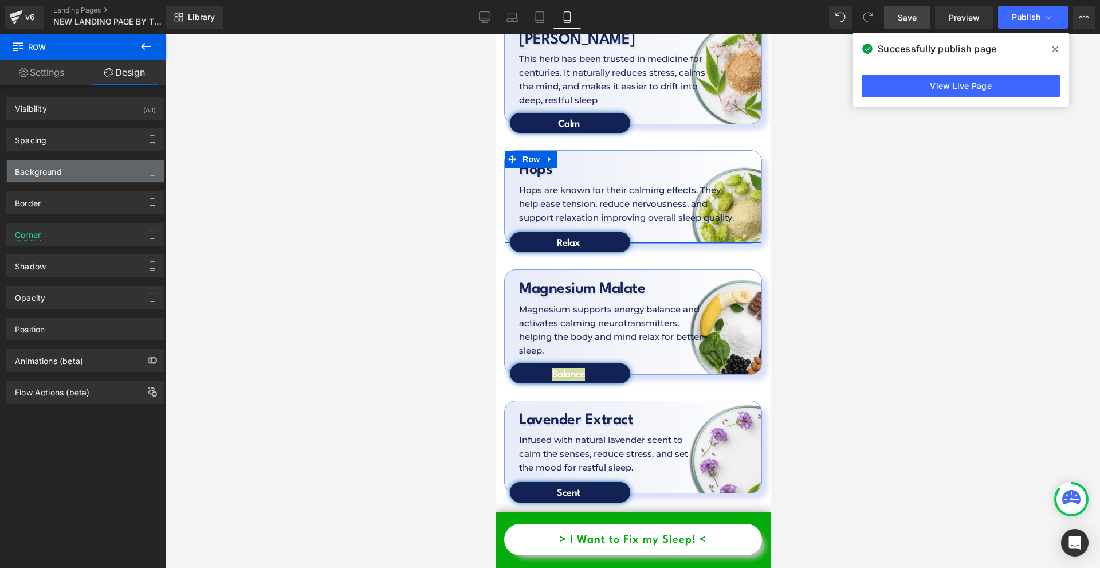
click at [69, 172] on div "Background" at bounding box center [85, 171] width 157 height 22
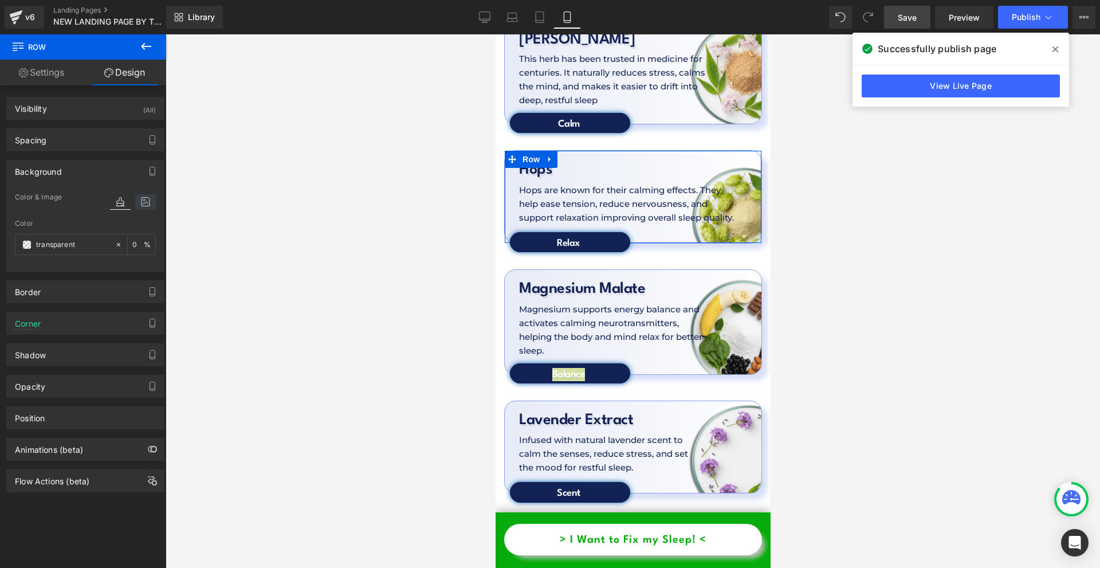
click at [135, 204] on icon at bounding box center [145, 201] width 21 height 15
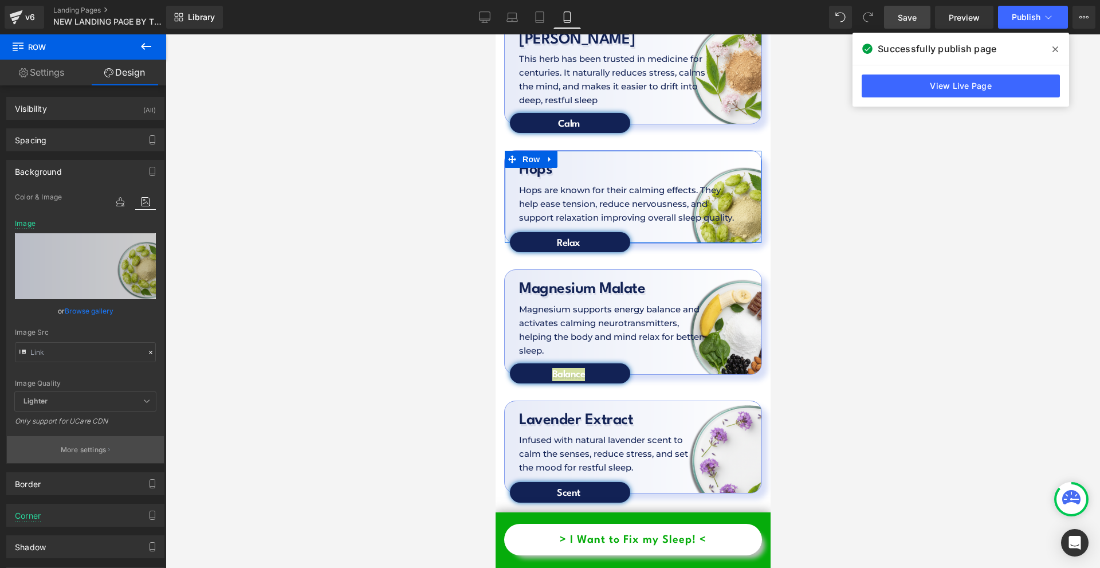
click at [99, 456] on button "More settings" at bounding box center [85, 449] width 157 height 27
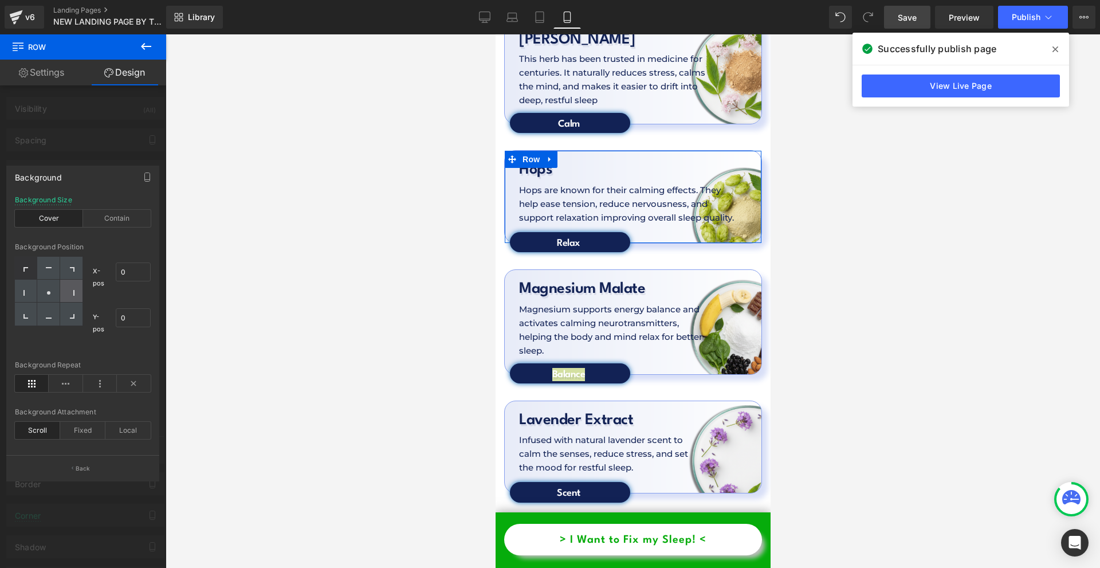
click at [72, 292] on icon at bounding box center [72, 293] width 6 height 6
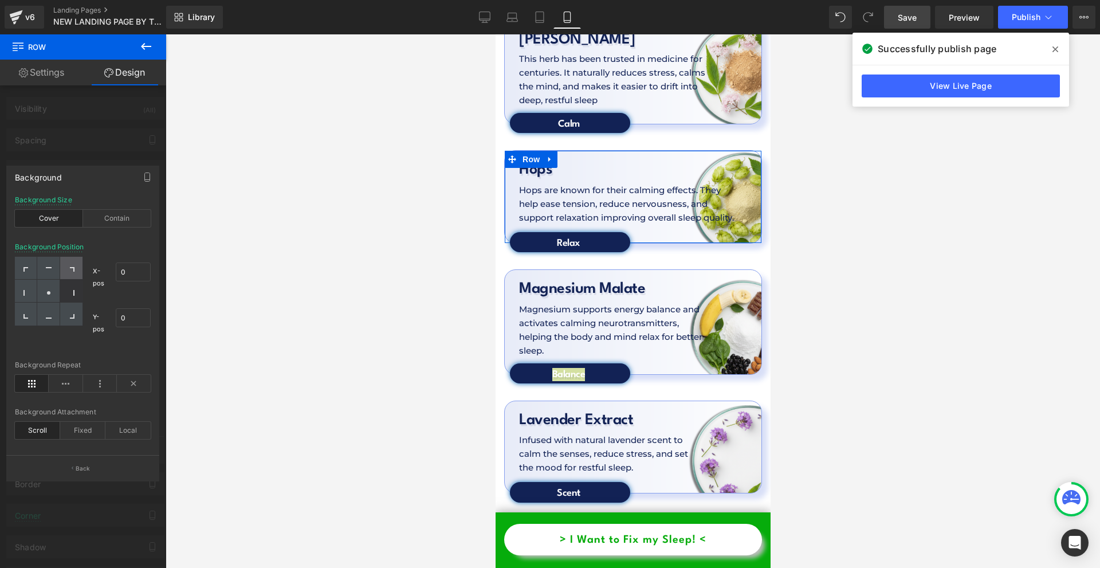
click at [69, 265] on div at bounding box center [71, 268] width 22 height 23
click at [56, 278] on div at bounding box center [48, 268] width 22 height 23
click at [26, 294] on icon at bounding box center [26, 293] width 6 height 6
click at [27, 274] on div at bounding box center [26, 268] width 22 height 23
click at [29, 291] on div at bounding box center [26, 291] width 22 height 23
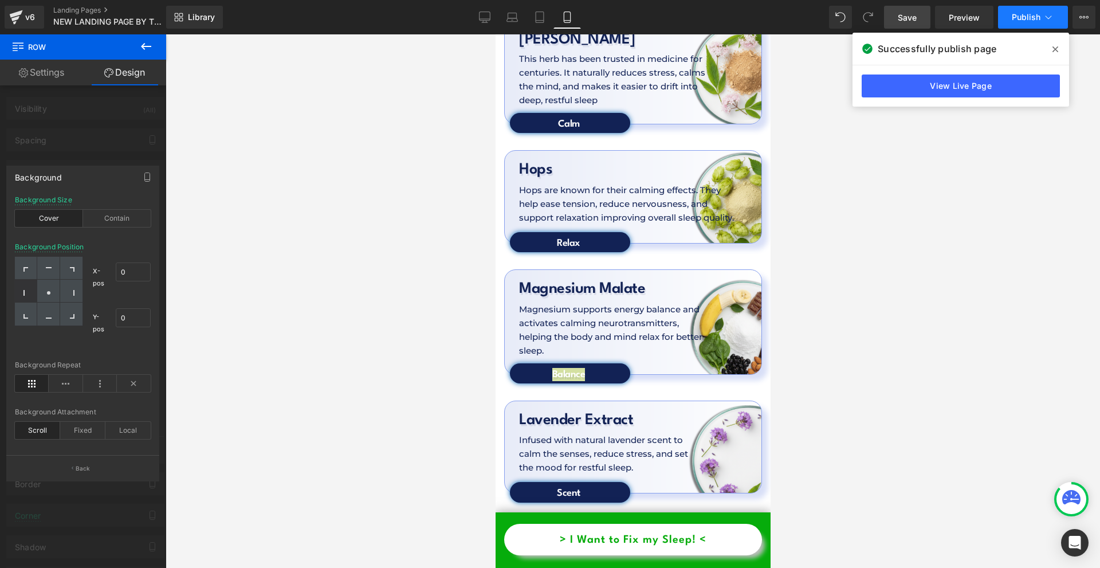
click at [1051, 22] on icon at bounding box center [1048, 16] width 11 height 11
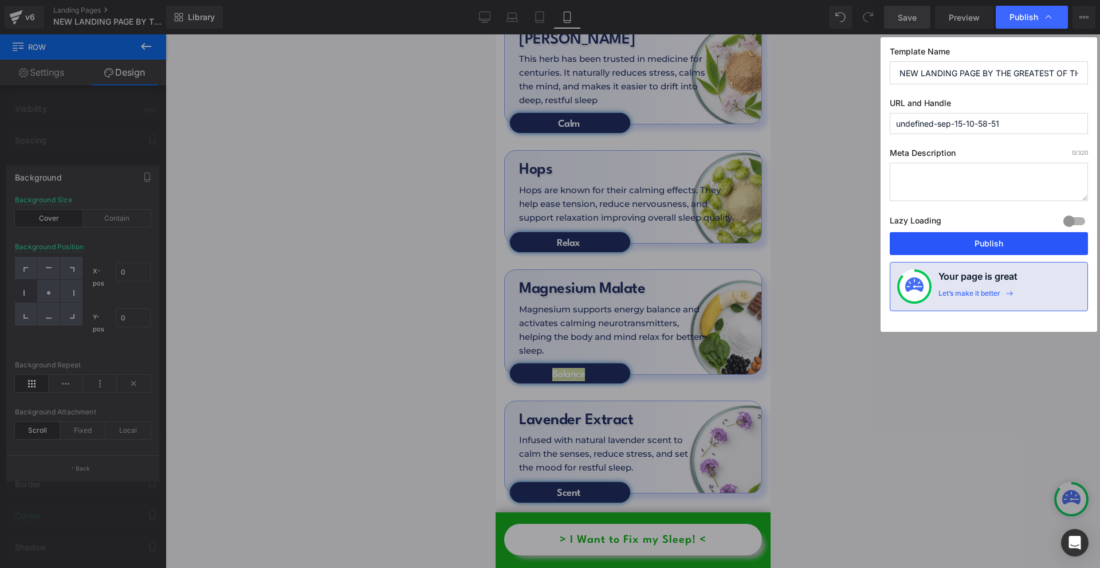
click at [932, 242] on button "Publish" at bounding box center [989, 243] width 198 height 23
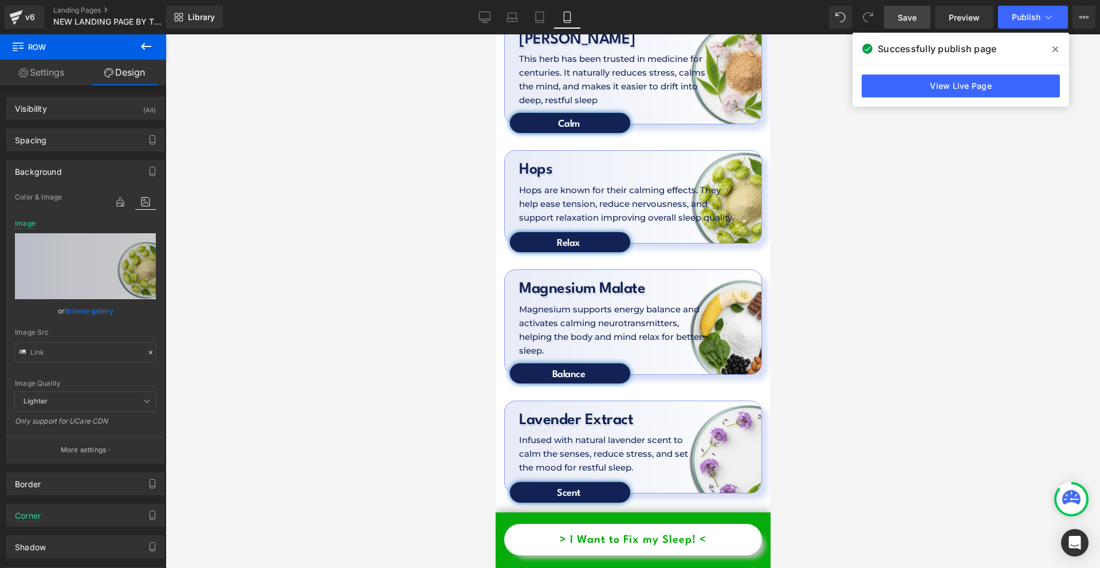
click at [534, 183] on p "Hops are known for their calming effects. They help ease tension, reduce nervou…" at bounding box center [625, 203] width 215 height 41
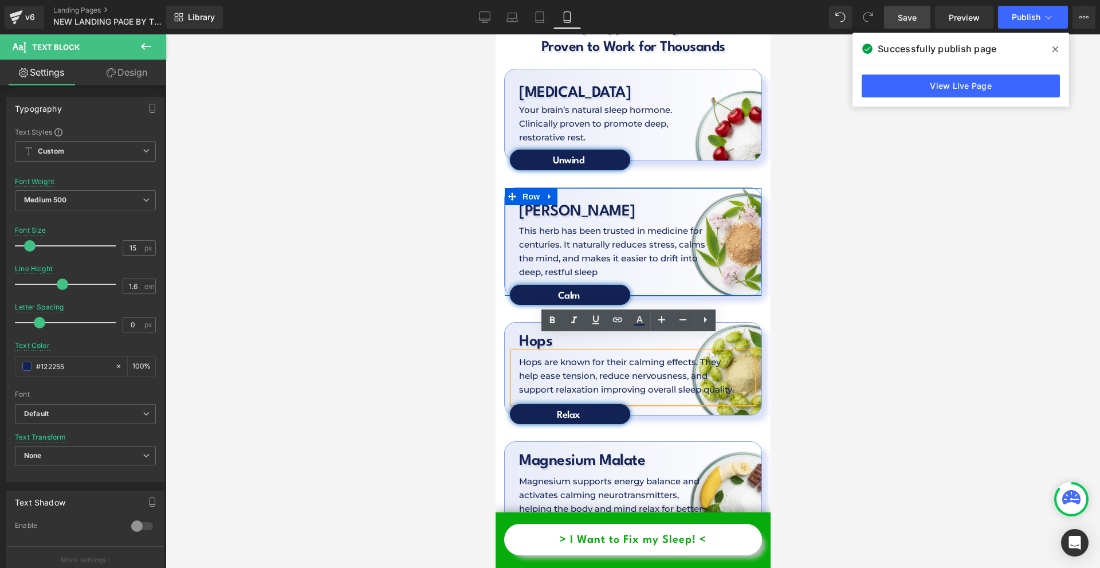
scroll to position [3179, 0]
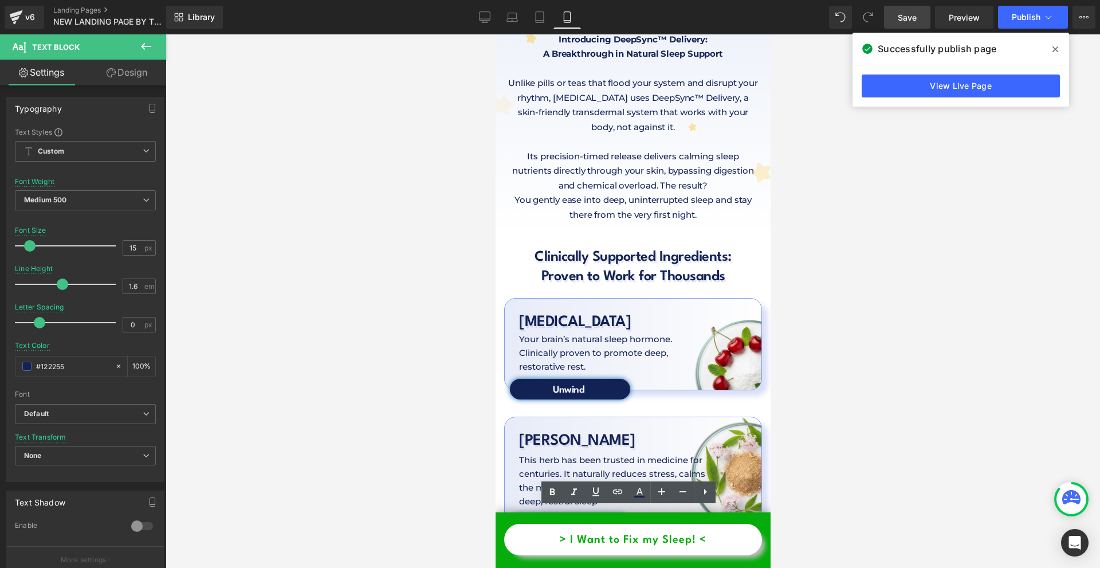
click at [545, 332] on p "Your brain’s natural sleep hormone. Clinically proven to promote deep, restorat…" at bounding box center [607, 352] width 178 height 41
drag, startPoint x: 844, startPoint y: 276, endPoint x: 274, endPoint y: 227, distance: 572.1
click at [844, 276] on div at bounding box center [633, 300] width 934 height 533
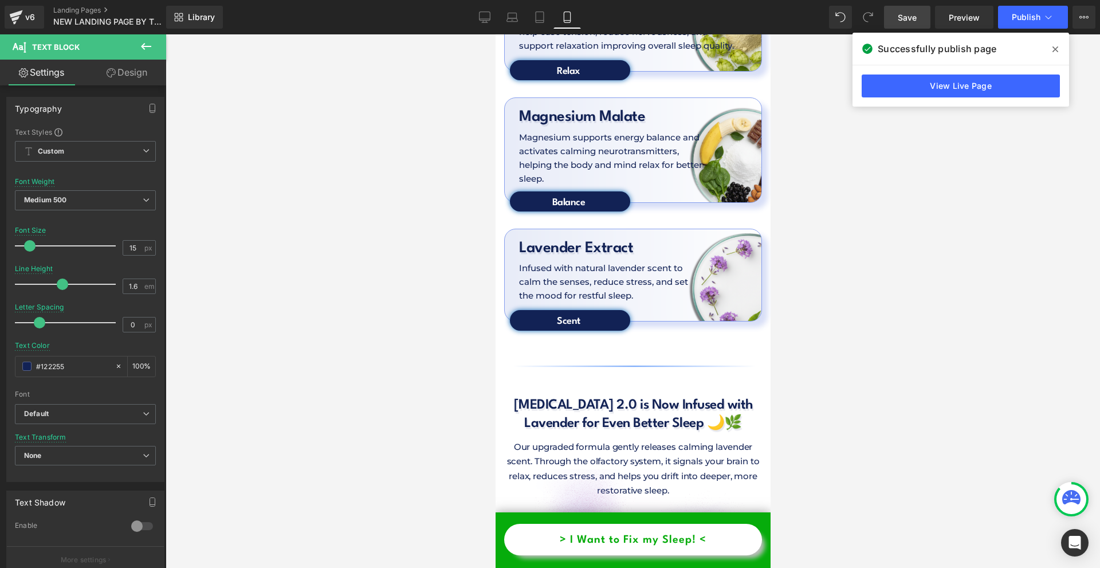
scroll to position [3809, 0]
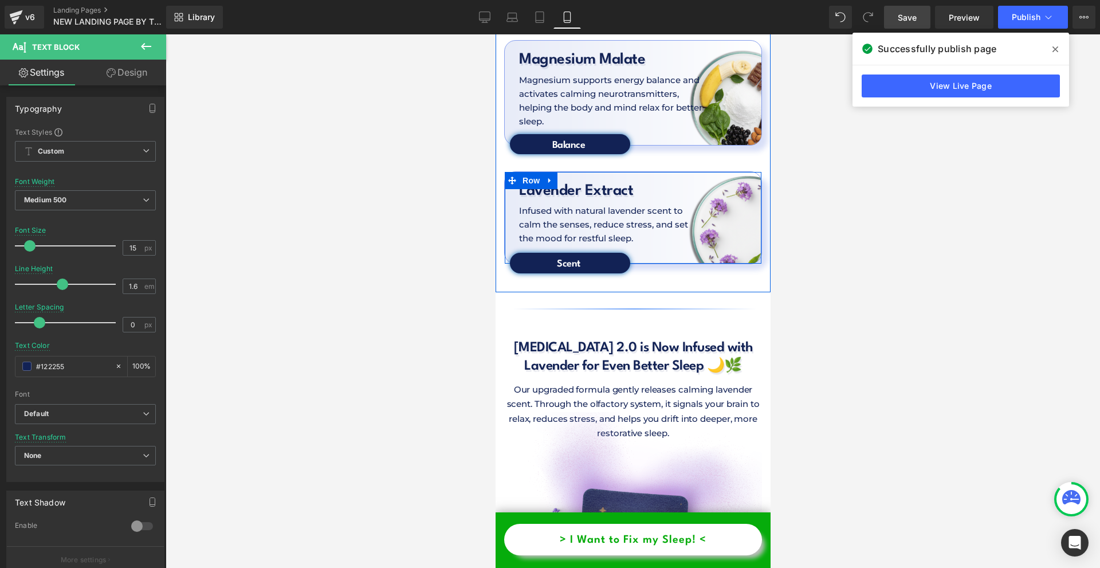
click at [531, 172] on span "Row" at bounding box center [530, 180] width 23 height 17
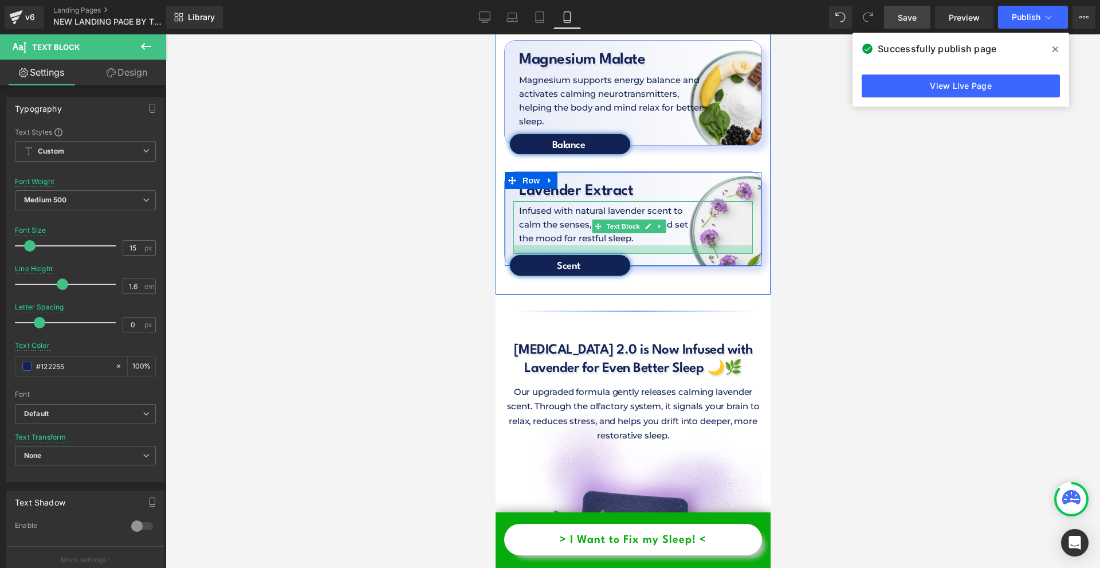
click at [572, 245] on div at bounding box center [632, 249] width 239 height 9
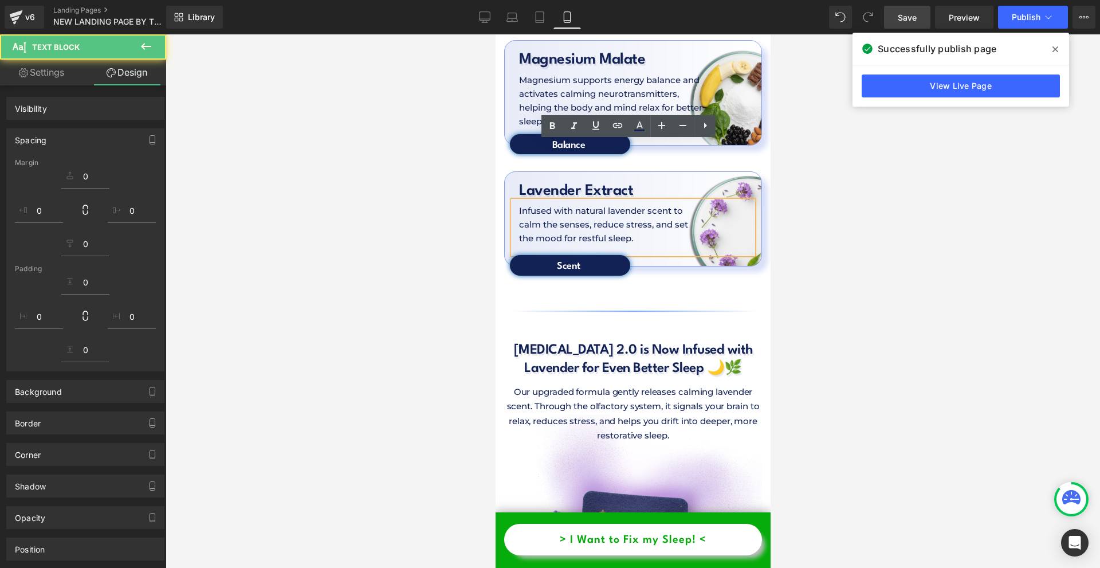
click at [821, 211] on div at bounding box center [633, 300] width 934 height 533
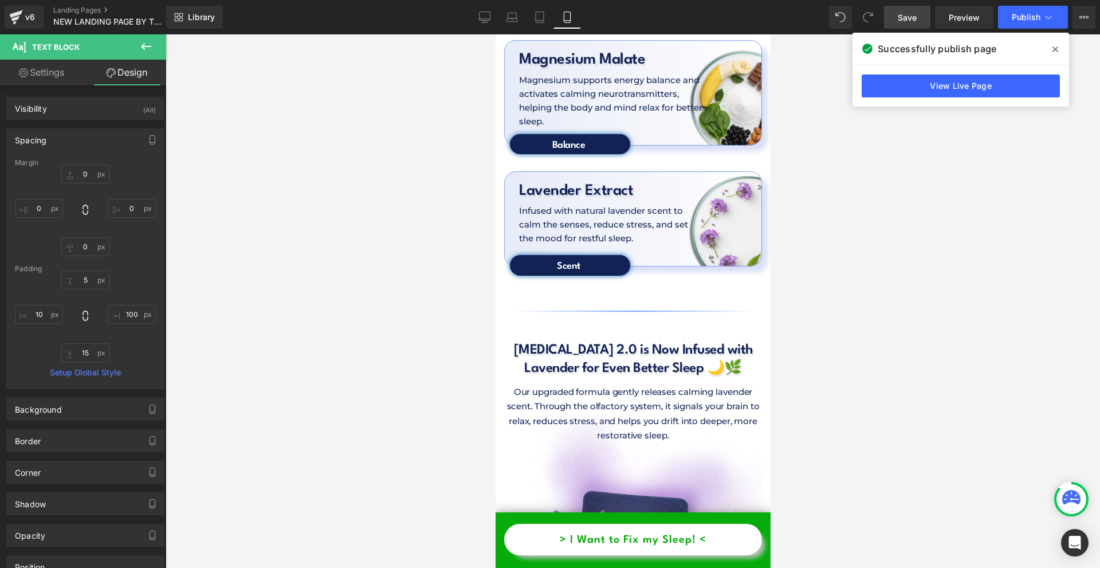
scroll to position [3695, 0]
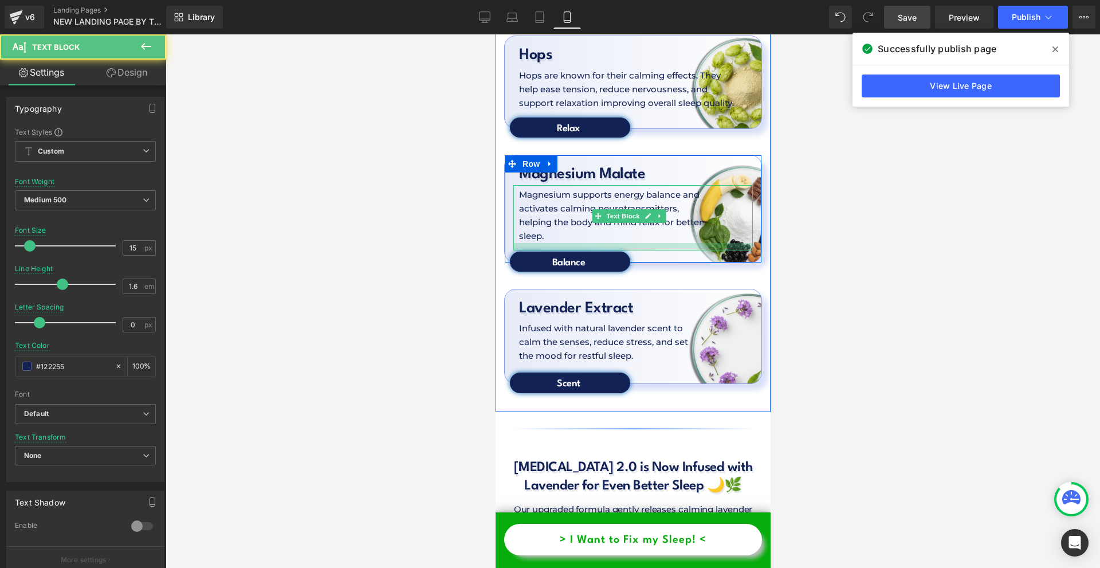
drag, startPoint x: 600, startPoint y: 183, endPoint x: 1287, endPoint y: 231, distance: 688.5
click at [599, 243] on div at bounding box center [632, 246] width 239 height 7
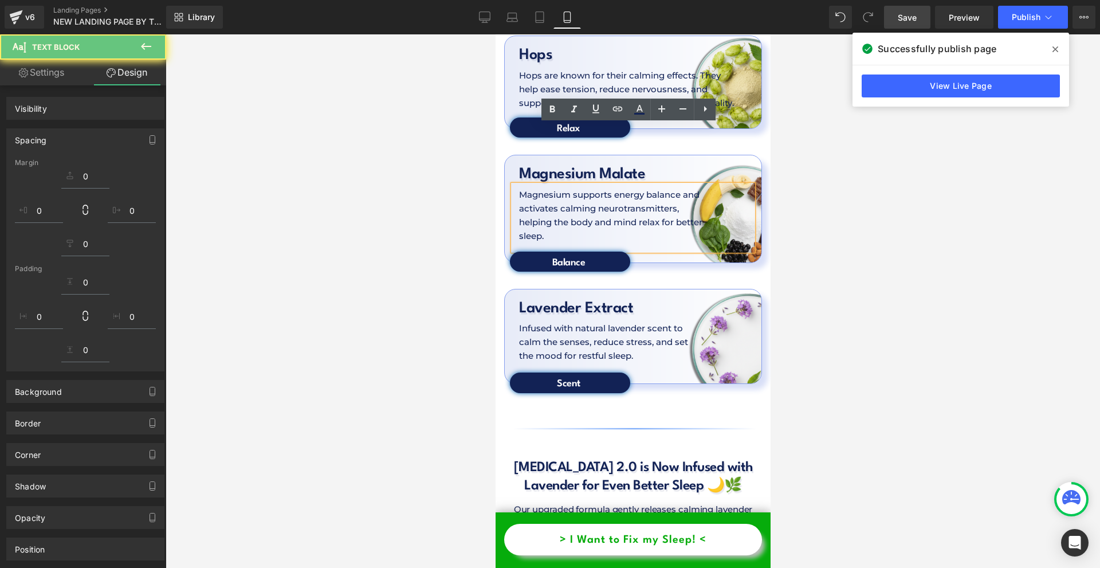
click at [820, 200] on div at bounding box center [633, 300] width 934 height 533
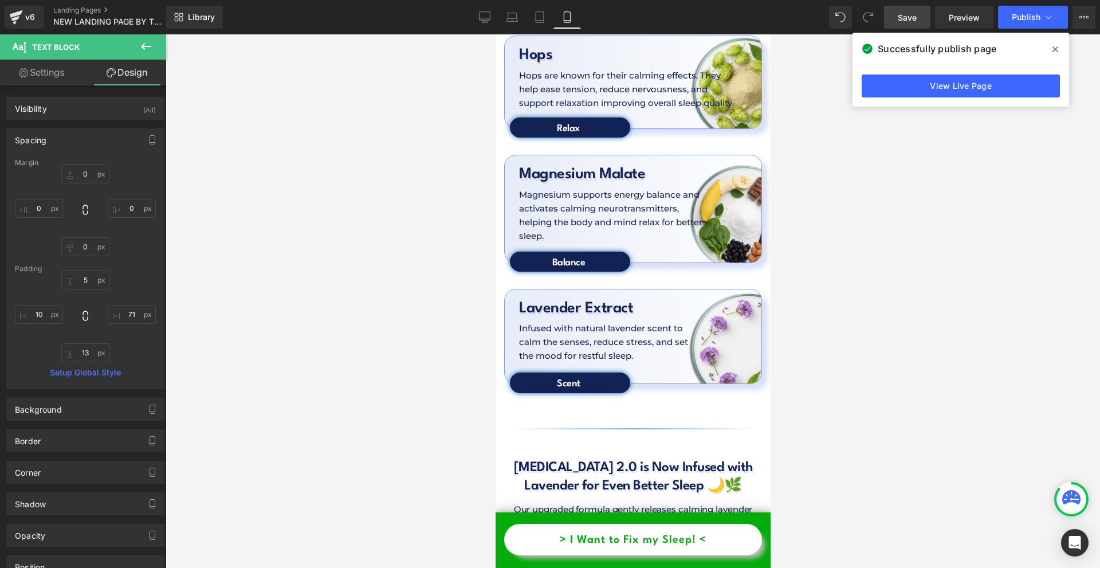
scroll to position [3580, 0]
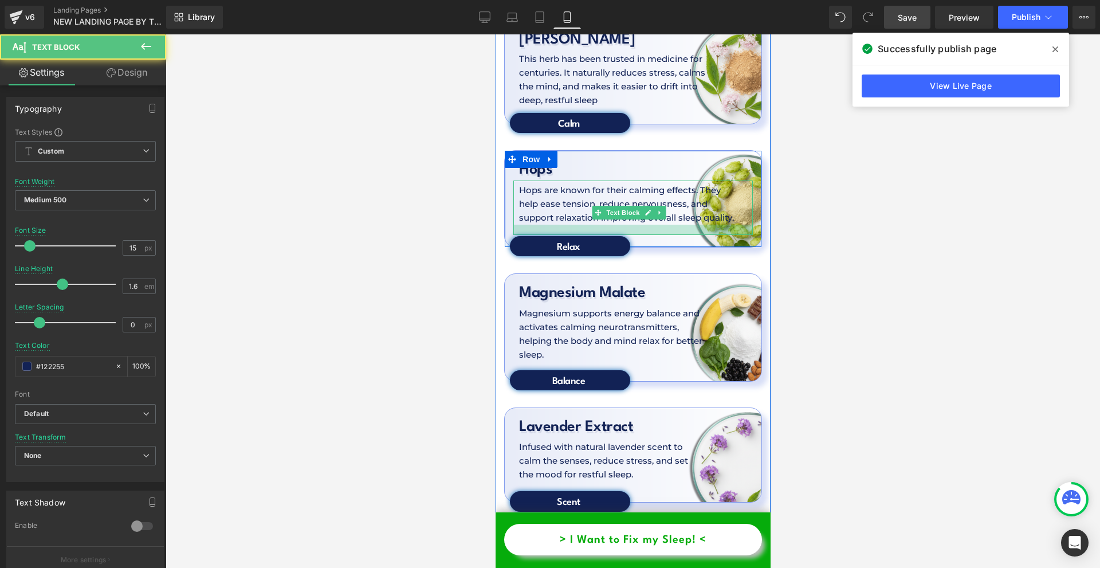
click at [604, 225] on div at bounding box center [632, 230] width 239 height 10
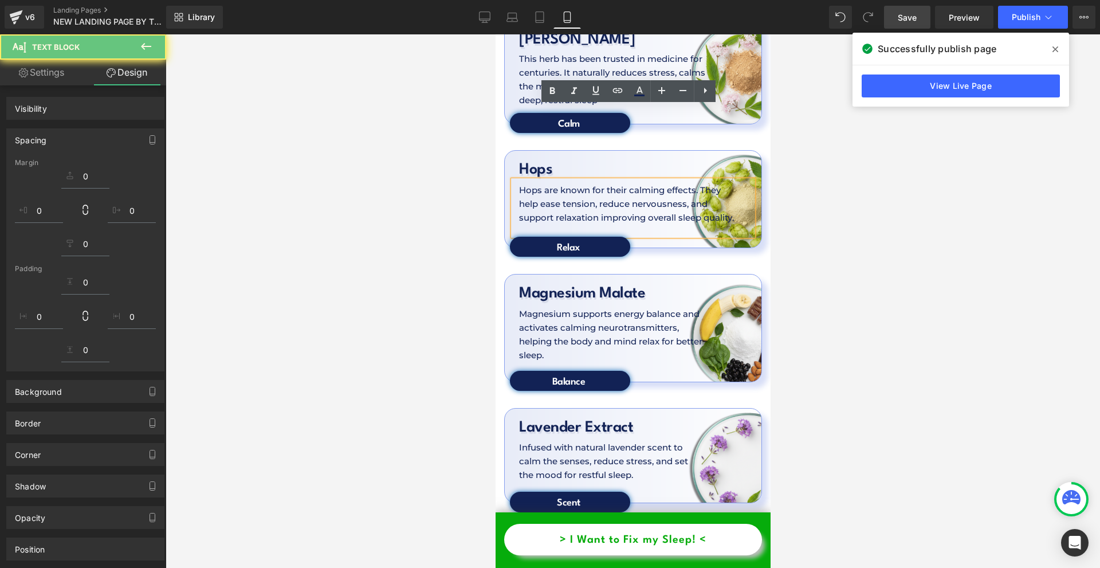
click at [833, 187] on div at bounding box center [633, 300] width 934 height 533
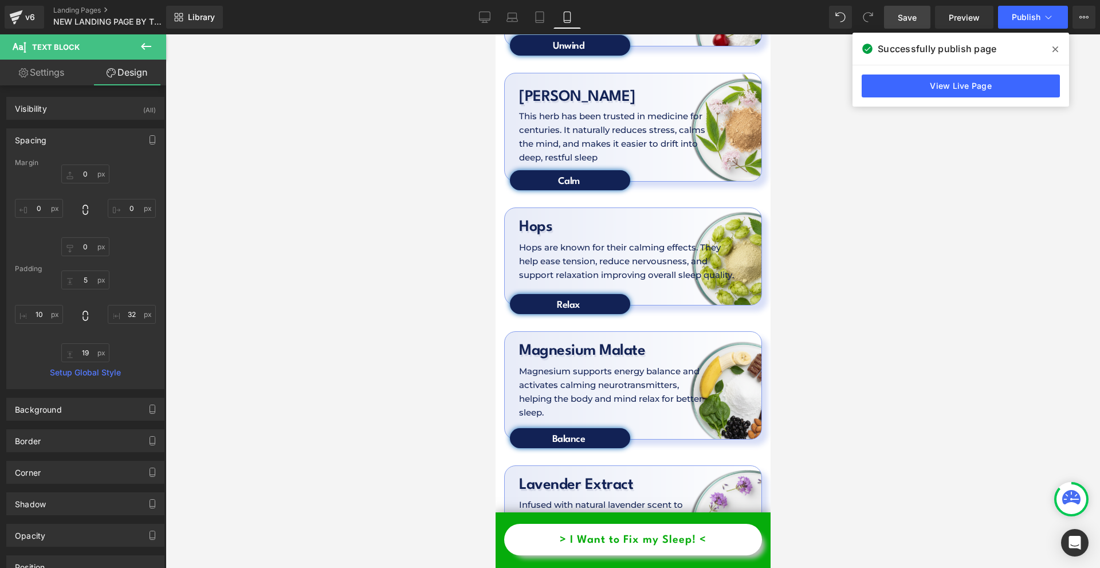
scroll to position [3408, 0]
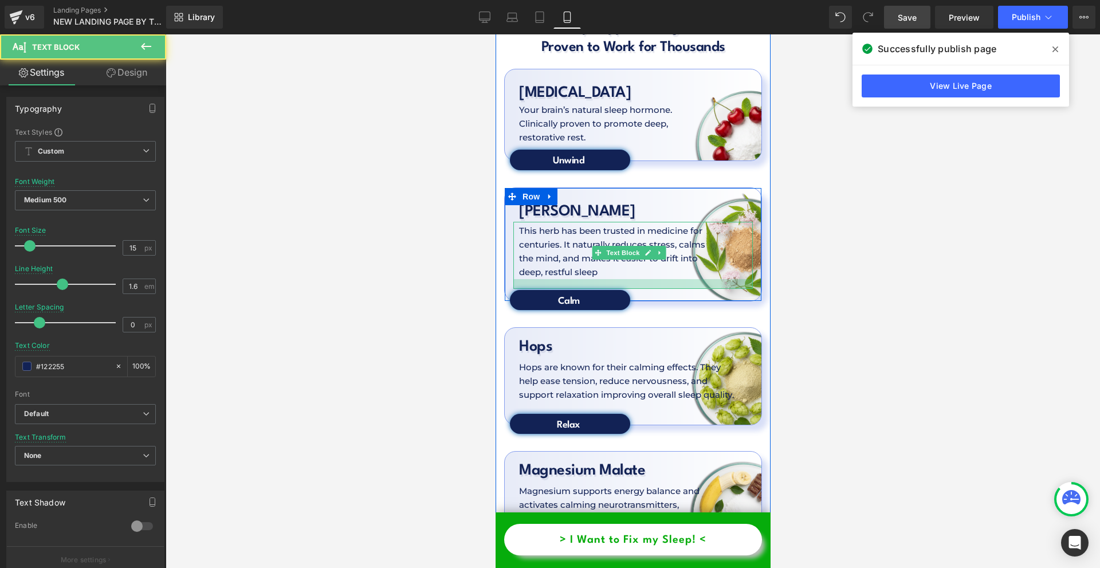
click at [607, 279] on div at bounding box center [632, 284] width 239 height 10
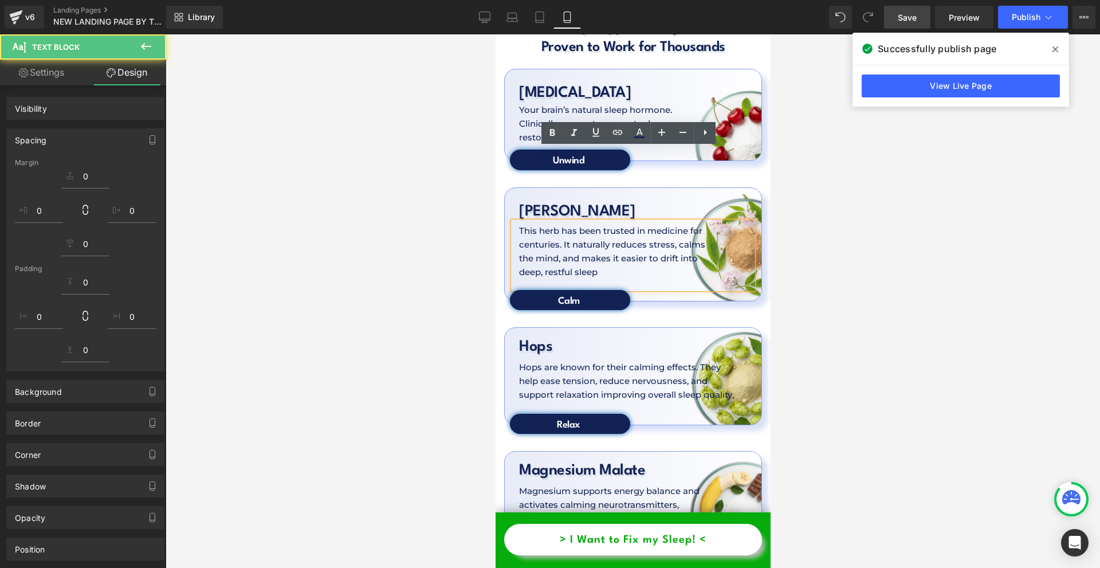
click at [862, 232] on div at bounding box center [633, 300] width 934 height 533
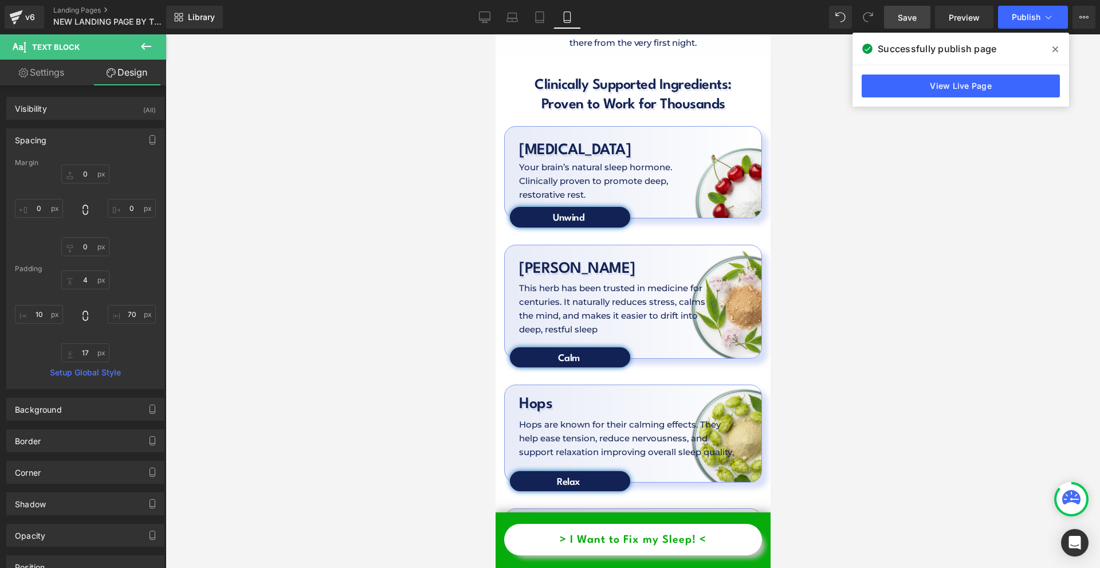
scroll to position [3294, 0]
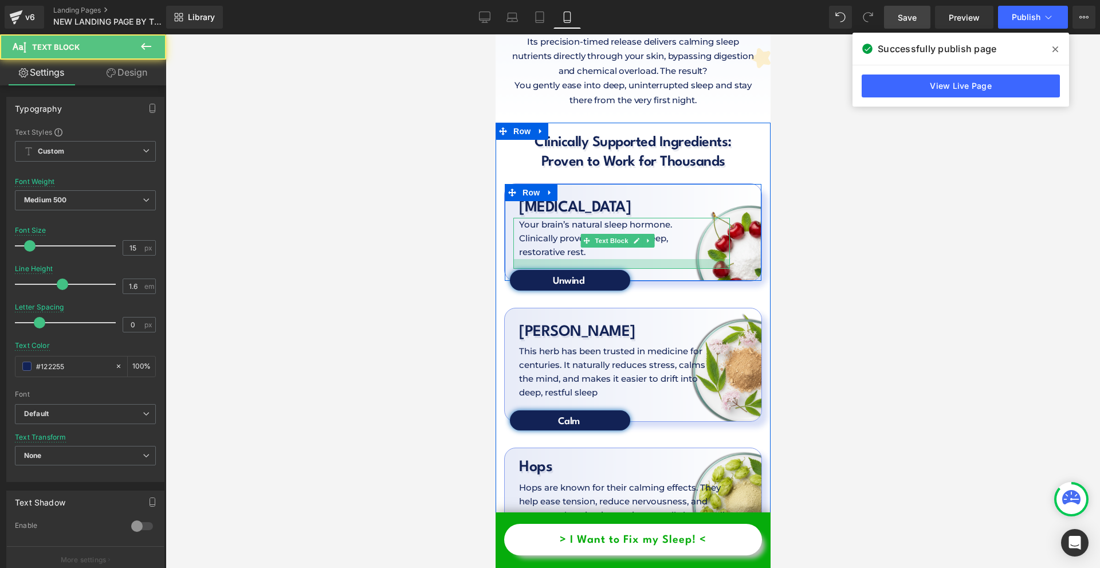
drag, startPoint x: 621, startPoint y: 188, endPoint x: 622, endPoint y: 194, distance: 5.8
click at [622, 259] on div at bounding box center [621, 264] width 217 height 10
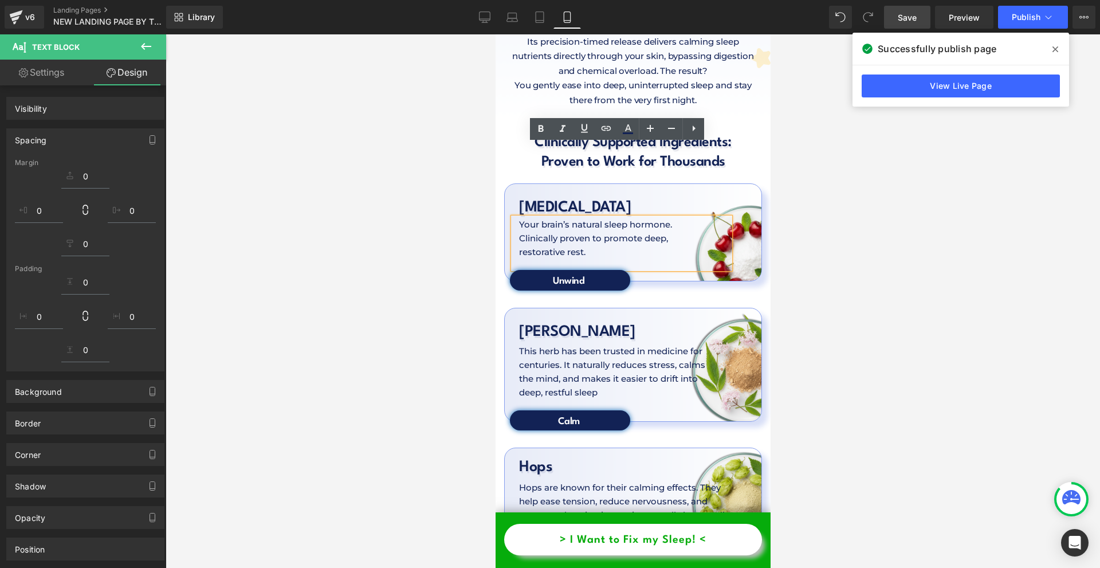
click at [824, 229] on div at bounding box center [633, 300] width 934 height 533
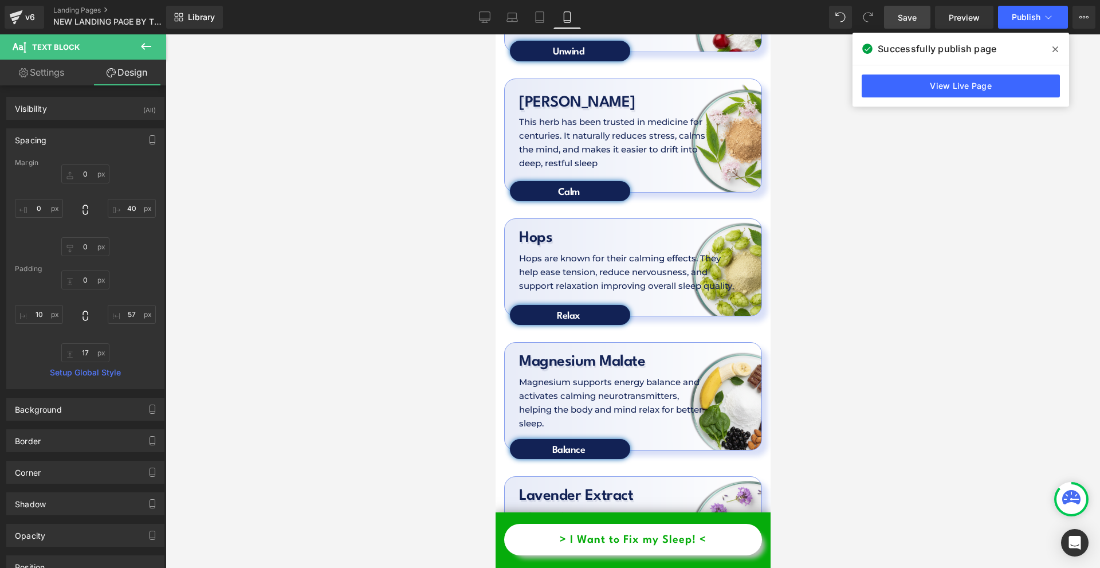
scroll to position [3695, 0]
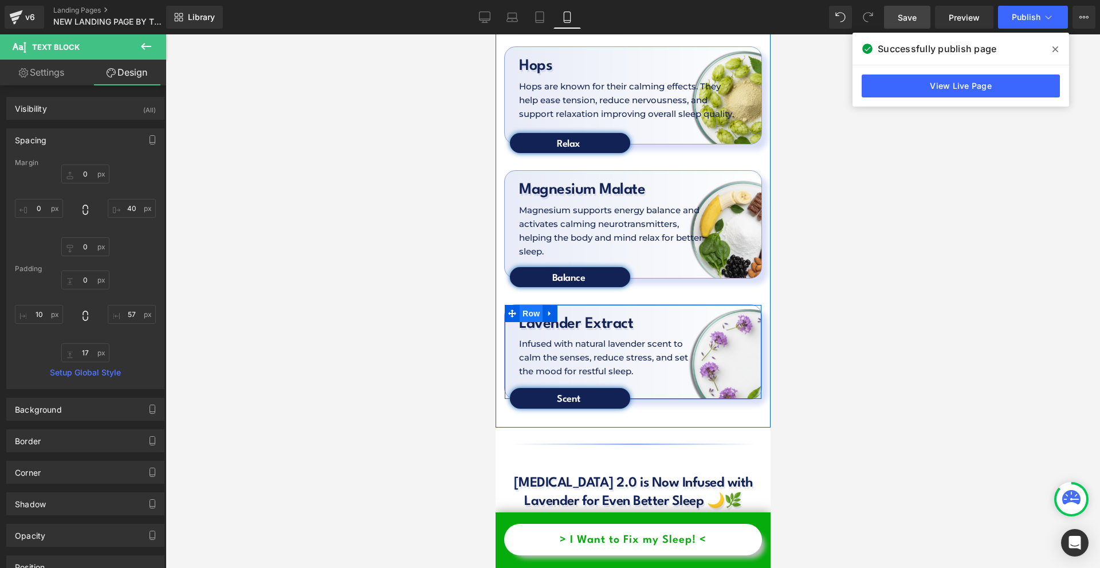
click at [528, 305] on span "Row" at bounding box center [530, 313] width 23 height 17
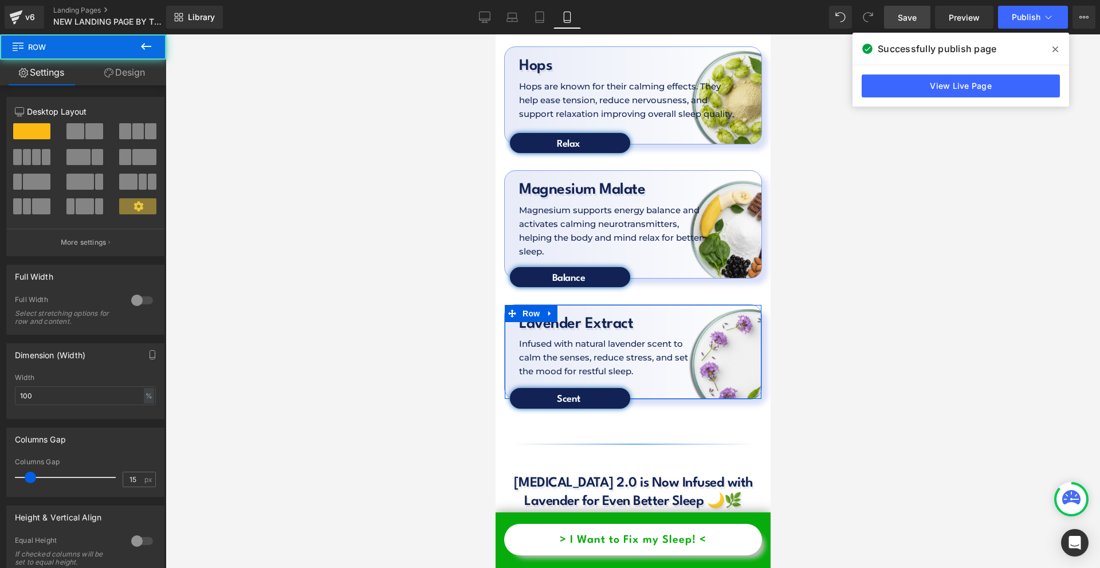
click at [148, 83] on link "Design" at bounding box center [124, 73] width 83 height 26
click at [0, 0] on div "Background" at bounding box center [0, 0] width 0 height 0
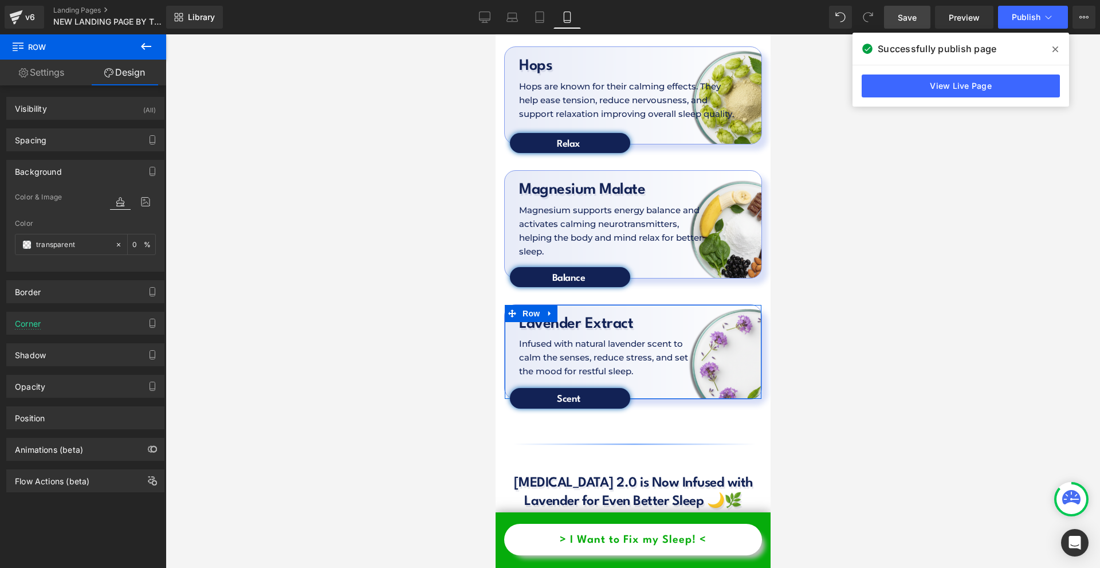
click at [139, 193] on div at bounding box center [133, 201] width 46 height 31
click at [140, 196] on icon at bounding box center [145, 201] width 21 height 15
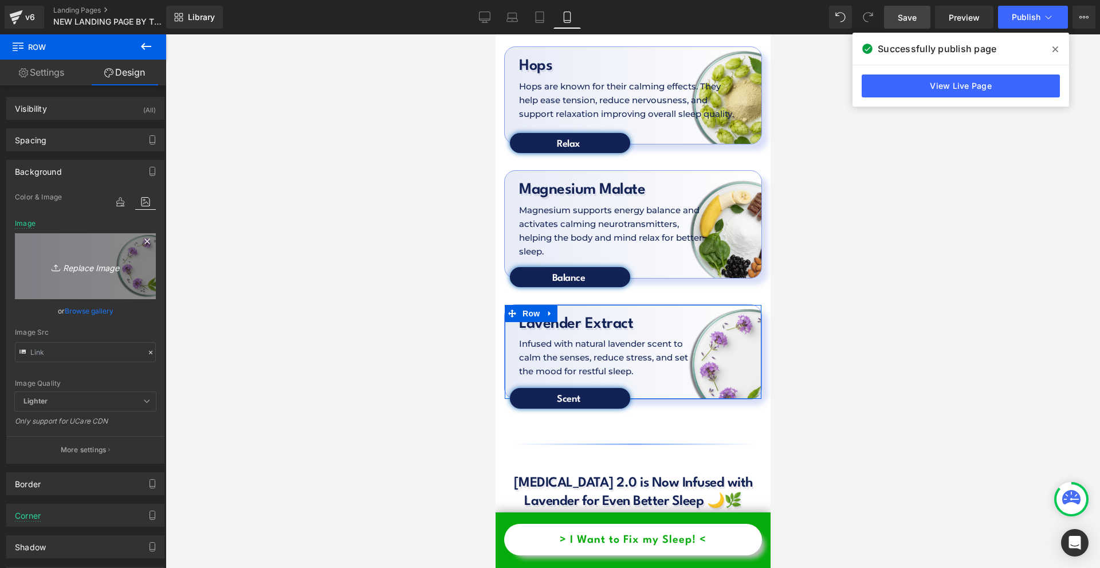
click at [88, 254] on link "Replace Image" at bounding box center [85, 266] width 141 height 66
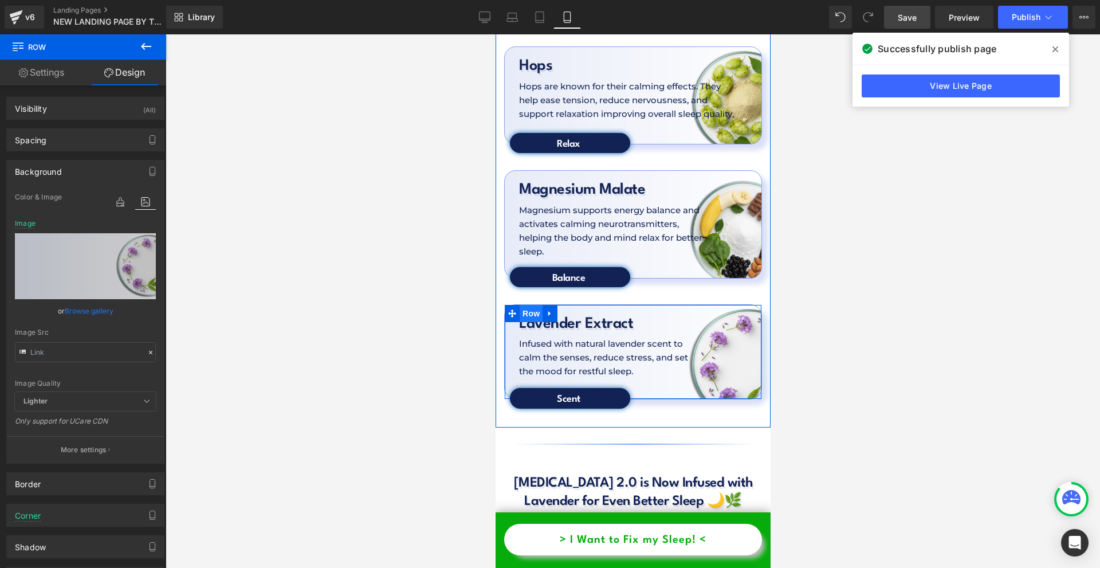
click at [526, 305] on span "Row" at bounding box center [530, 313] width 23 height 17
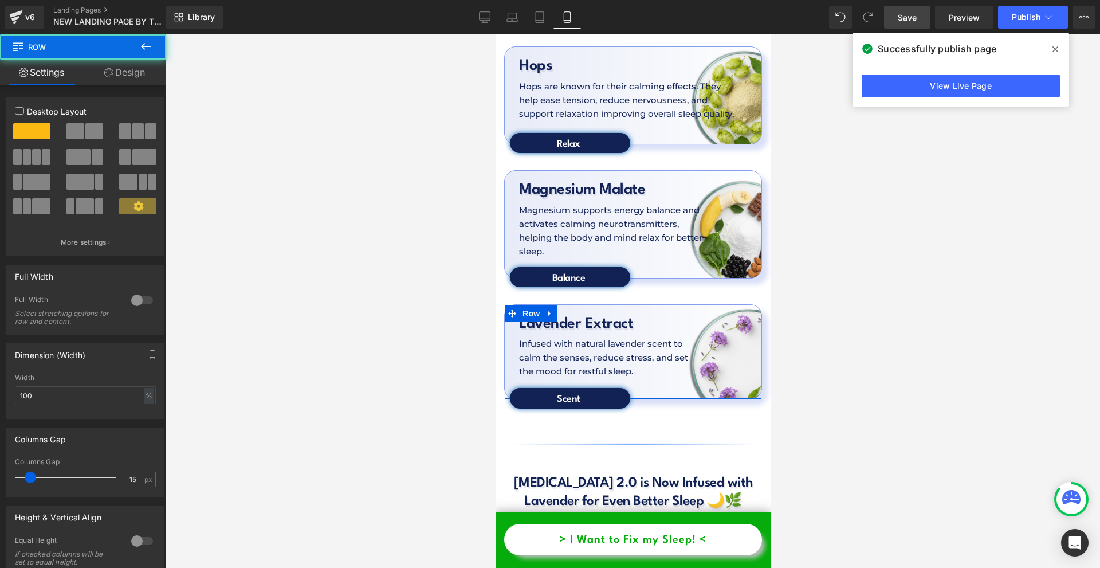
click at [116, 78] on link "Design" at bounding box center [124, 73] width 83 height 26
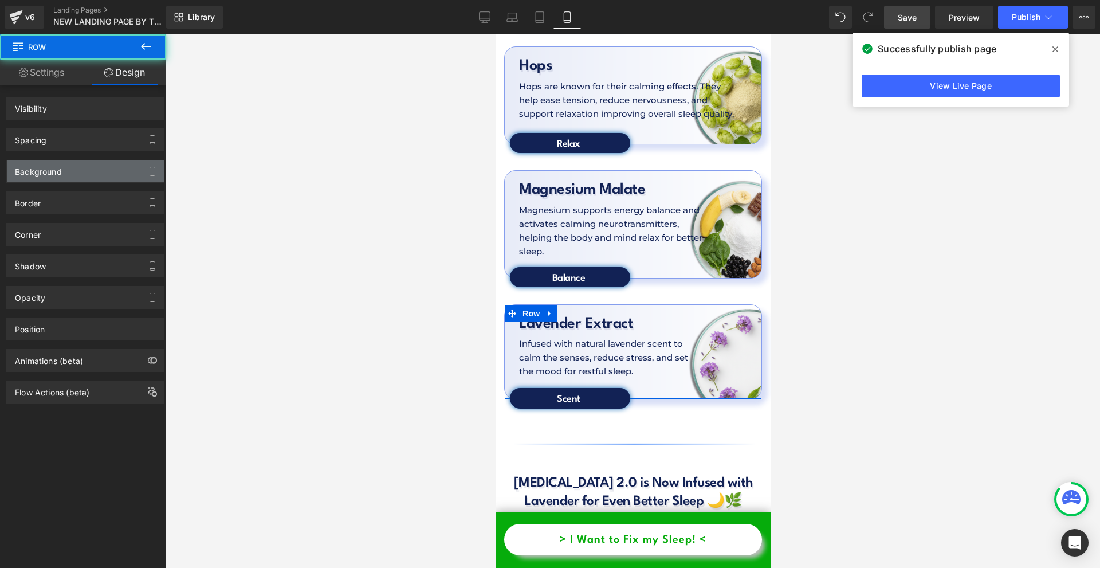
click at [69, 166] on div "Background" at bounding box center [85, 171] width 157 height 22
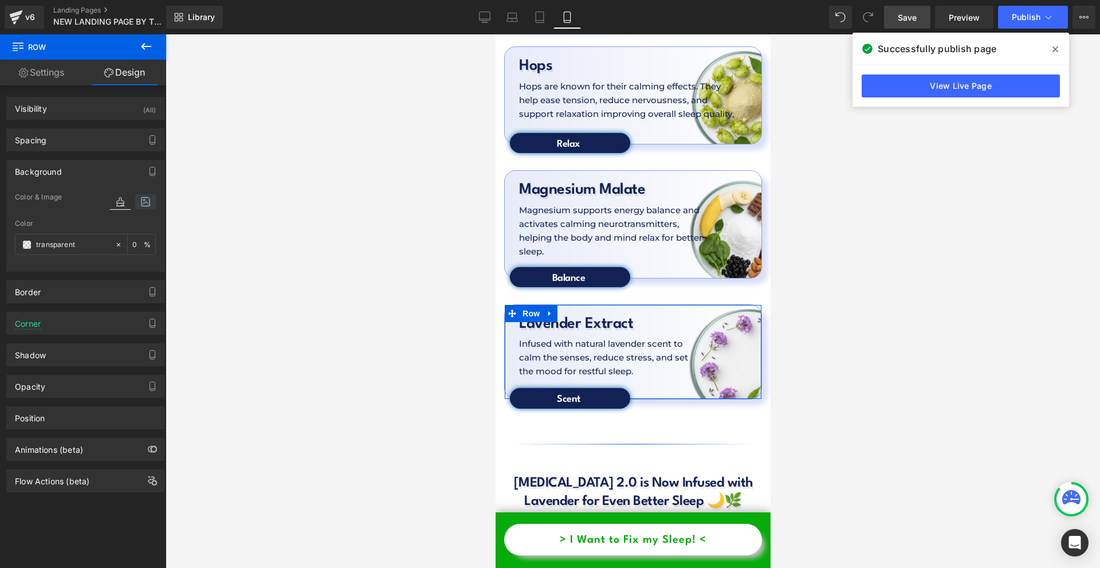
click at [140, 205] on icon at bounding box center [145, 201] width 21 height 15
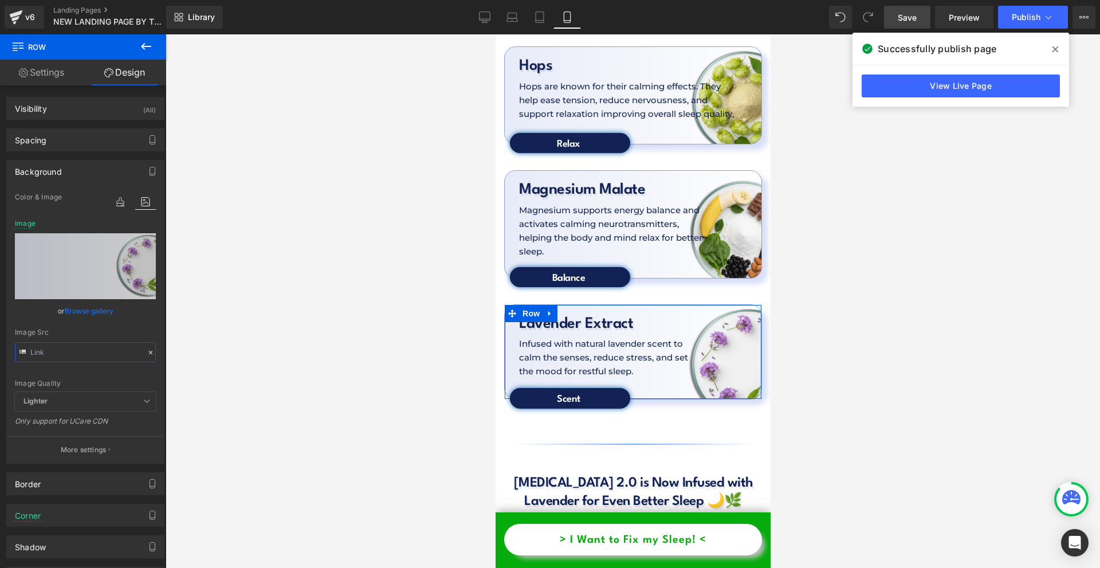
click at [78, 347] on input "text" at bounding box center [85, 352] width 141 height 20
paste input "5.png?v=1758182185"
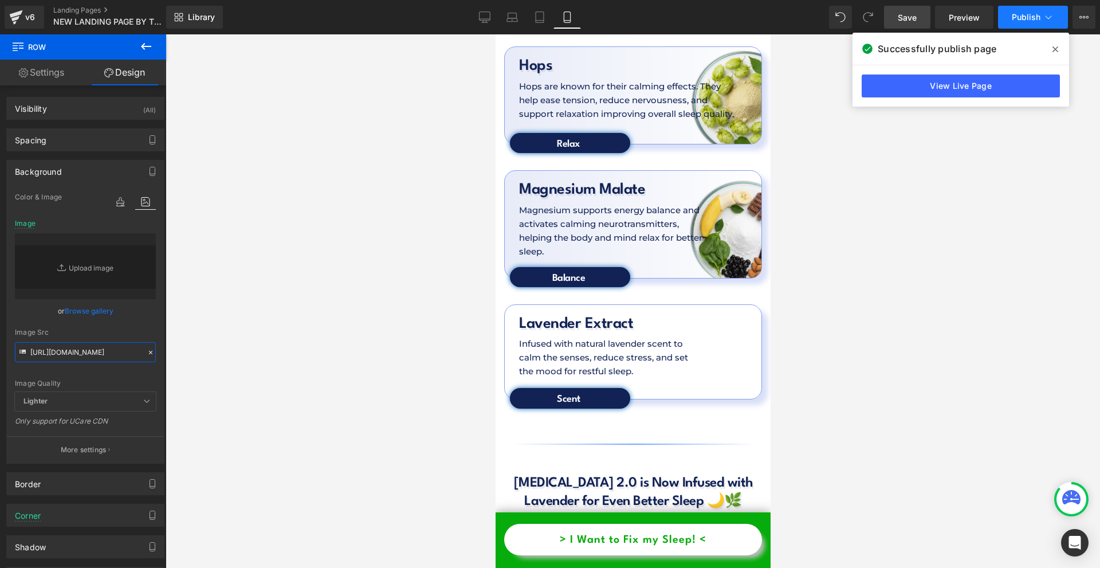
type input "https://cdn.shopify.com/s/files/1/0897/0449/7416/files/Nevtelen_1980_x_1480_kep…"
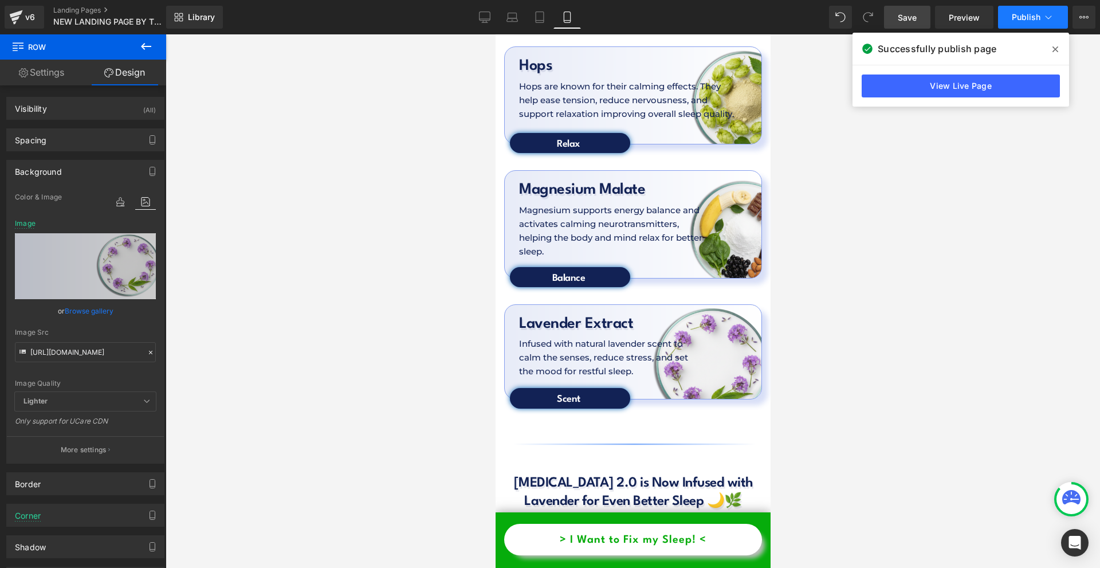
scroll to position [0, 0]
click at [1039, 17] on span "Publish" at bounding box center [1026, 17] width 29 height 9
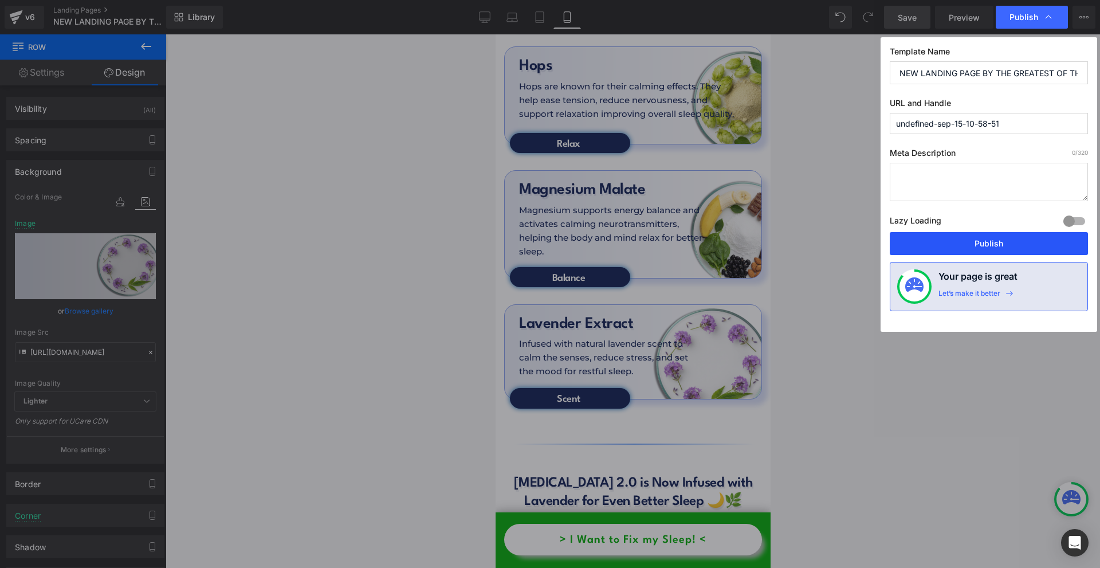
click at [1005, 246] on button "Publish" at bounding box center [989, 243] width 198 height 23
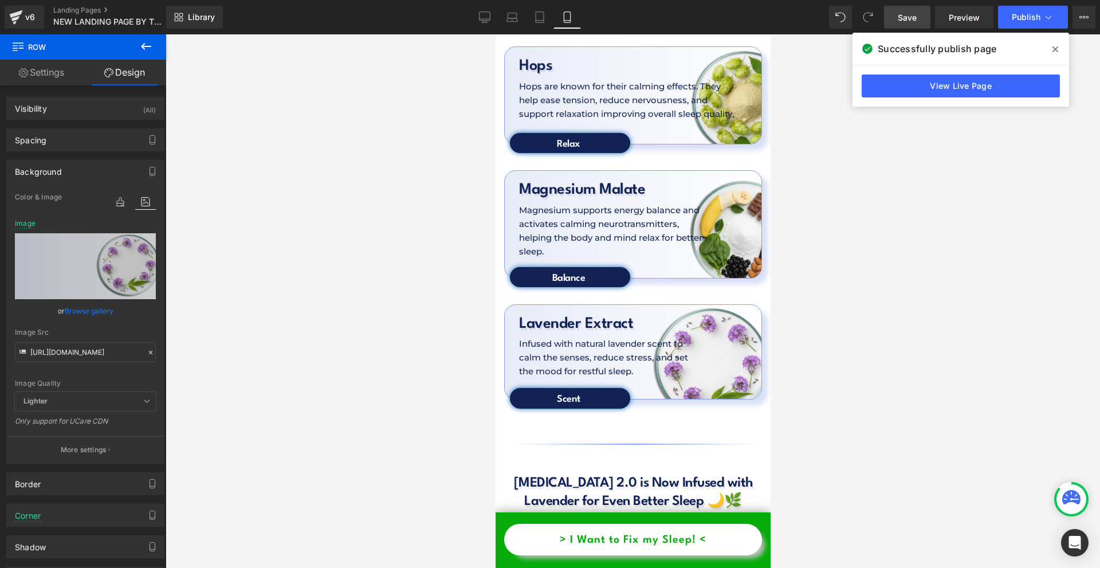
scroll to position [3637, 0]
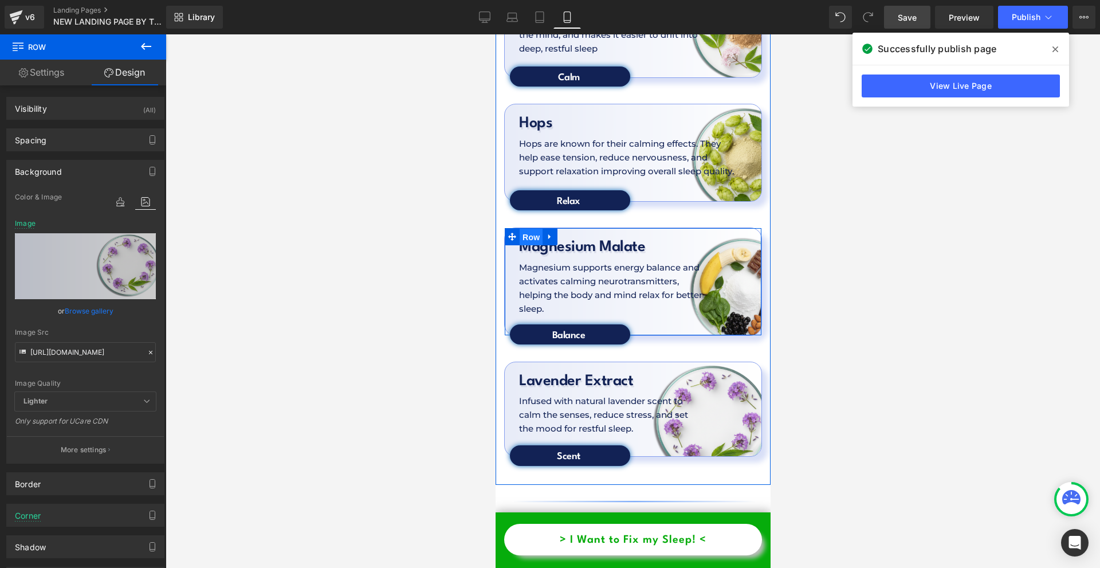
drag, startPoint x: 528, startPoint y: 177, endPoint x: 894, endPoint y: 195, distance: 366.5
click at [528, 229] on span "Row" at bounding box center [530, 237] width 23 height 17
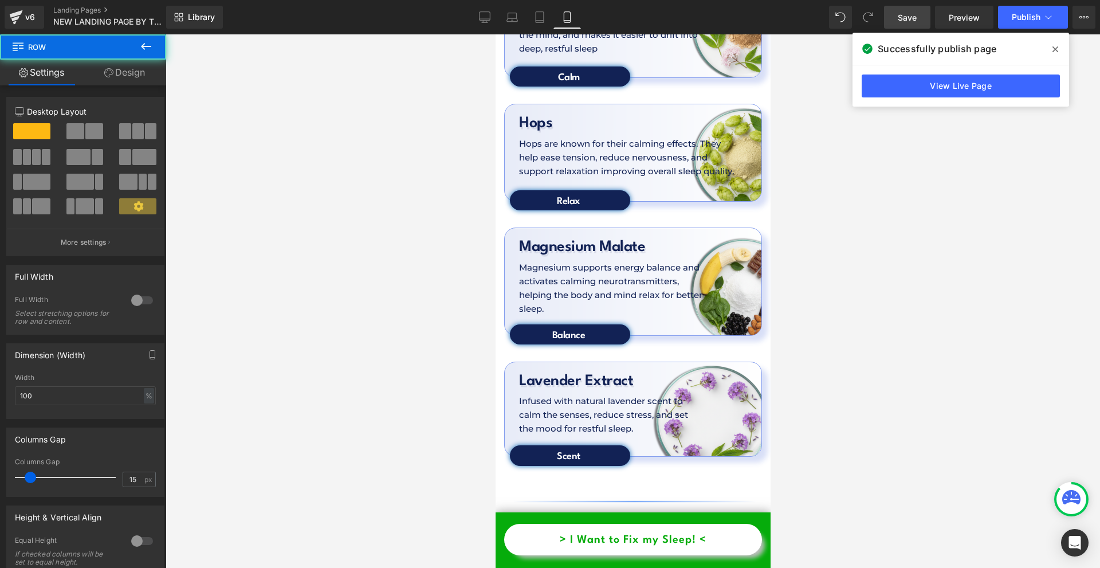
click at [142, 77] on link "Design" at bounding box center [124, 73] width 83 height 26
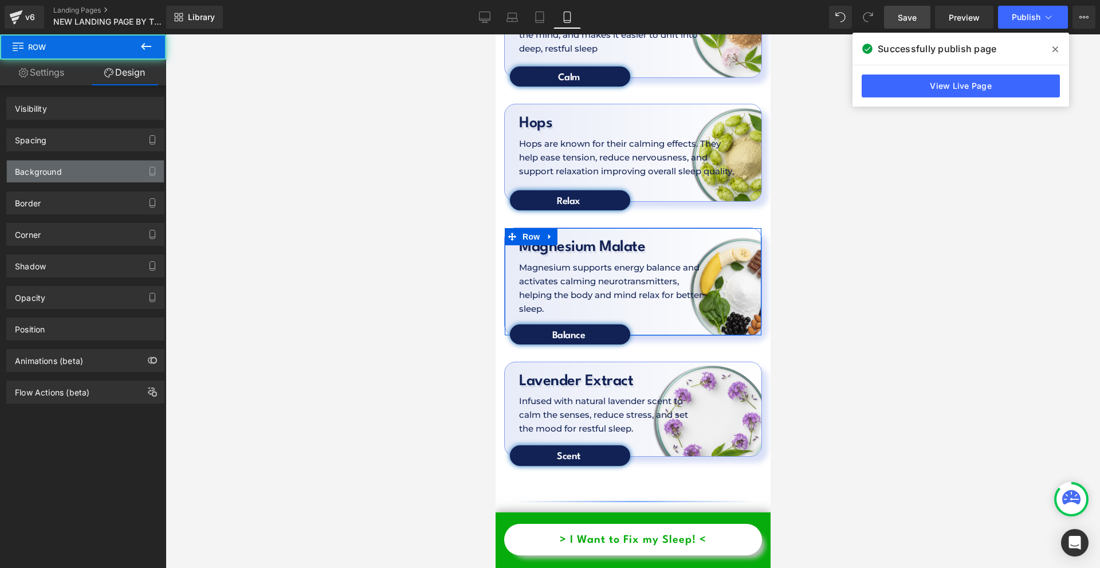
click at [81, 173] on div "Background" at bounding box center [85, 171] width 157 height 22
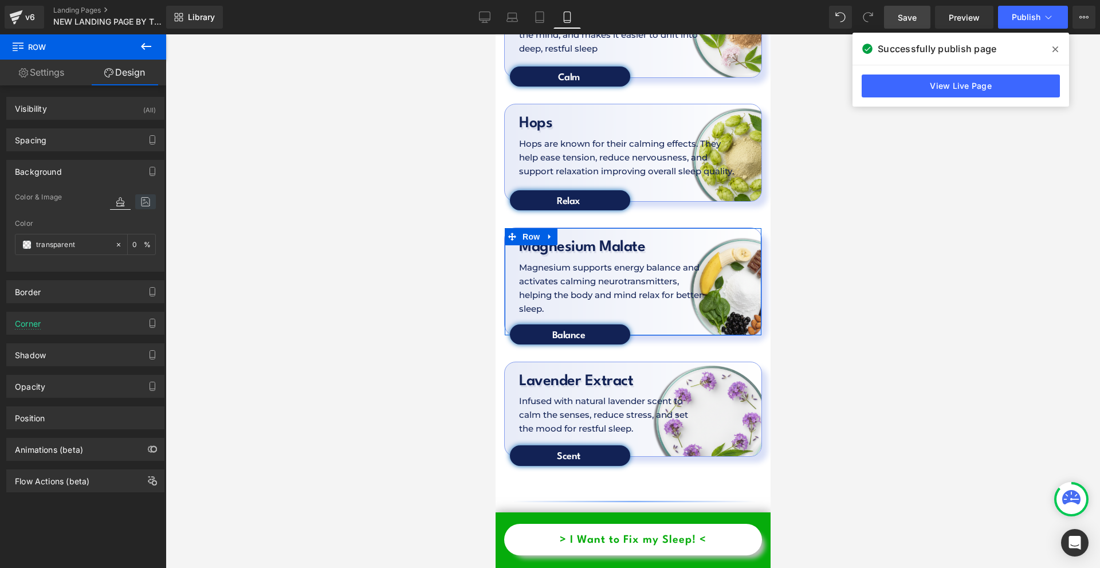
drag, startPoint x: 155, startPoint y: 202, endPoint x: 142, endPoint y: 200, distance: 13.4
click at [154, 202] on div "Color & Image color Color transparent 0 % Image Replace Image Upload image or B…" at bounding box center [85, 230] width 157 height 81
click at [142, 200] on icon at bounding box center [145, 201] width 21 height 15
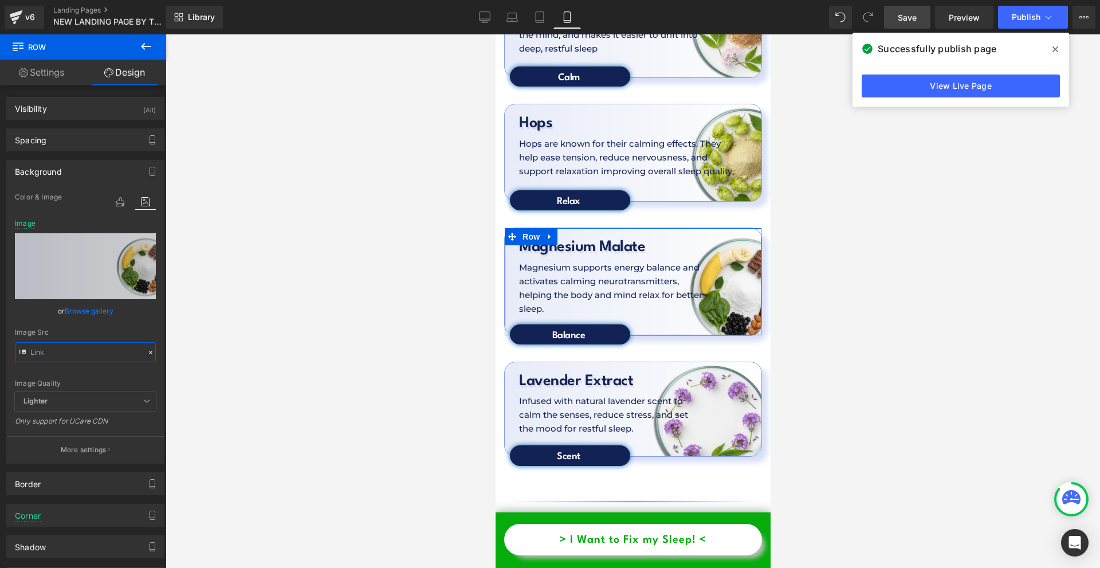
click at [81, 345] on input "text" at bounding box center [85, 352] width 141 height 20
paste input "6.png?v=1758182312"
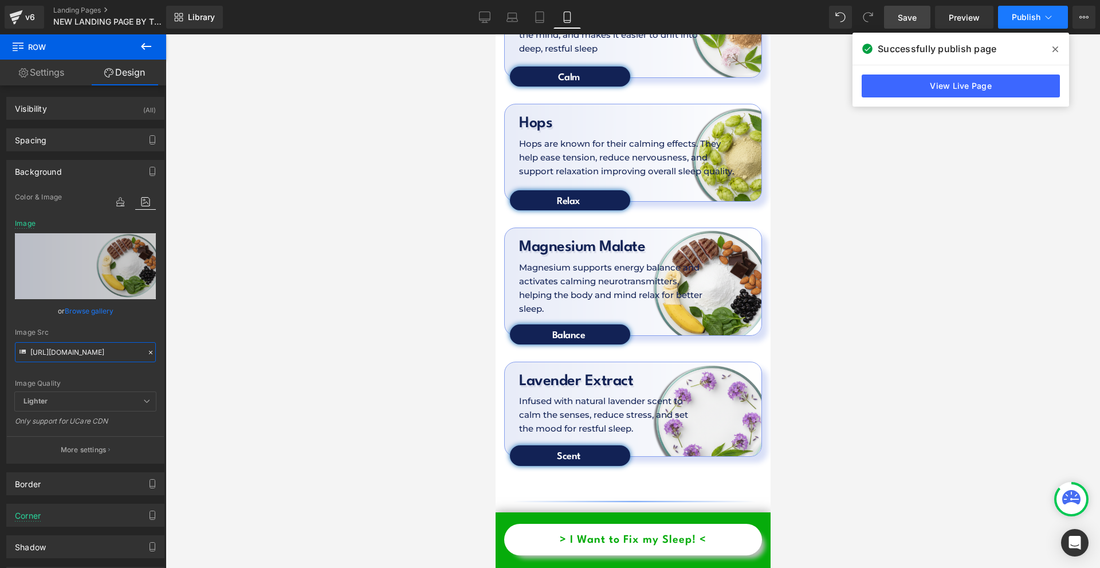
type input "https://cdn.shopify.com/s/files/1/0897/0449/7416/files/Nevtelen_1980_x_1480_kep…"
click at [1033, 13] on span "Publish" at bounding box center [1026, 17] width 29 height 9
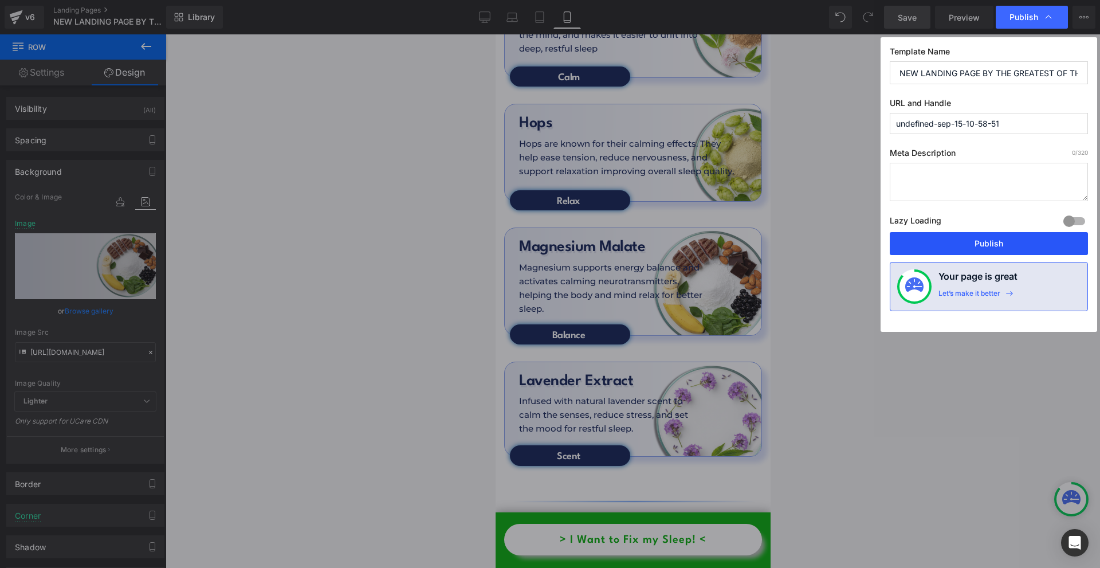
click at [994, 249] on button "Publish" at bounding box center [989, 243] width 198 height 23
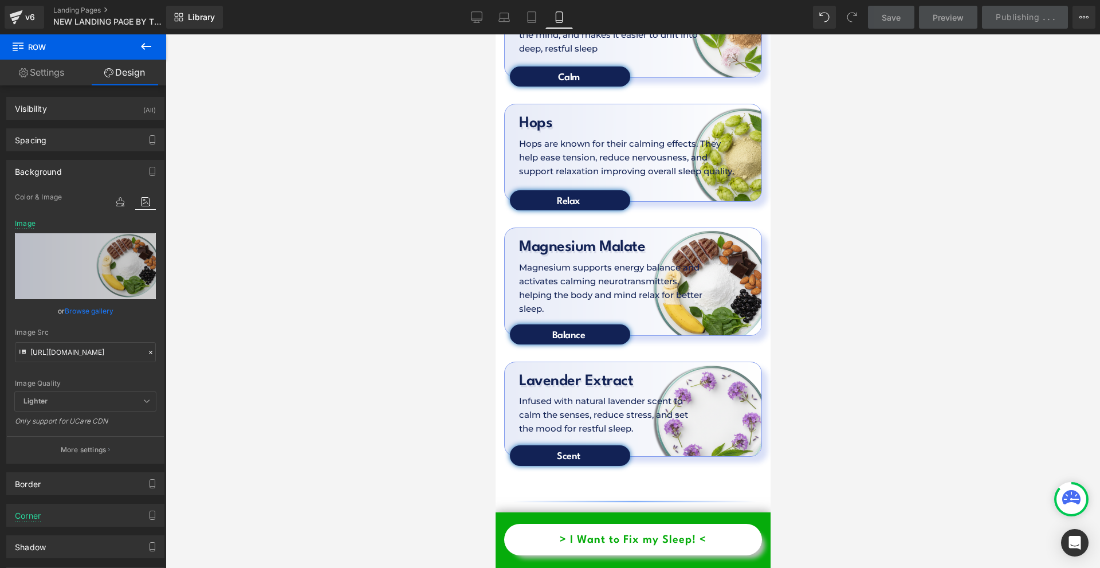
scroll to position [3351, 0]
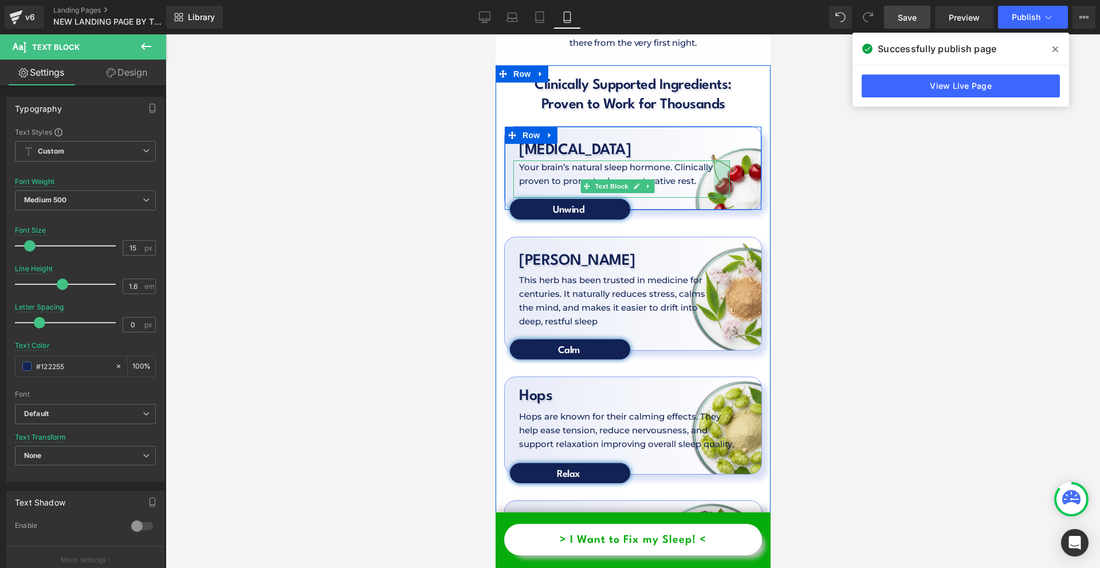
drag, startPoint x: 724, startPoint y: 106, endPoint x: 731, endPoint y: 105, distance: 7.5
click at [733, 135] on div "Melatonin Heading Your brain’s natural sleep hormone. Clinically proven to prom…" at bounding box center [632, 166] width 257 height 62
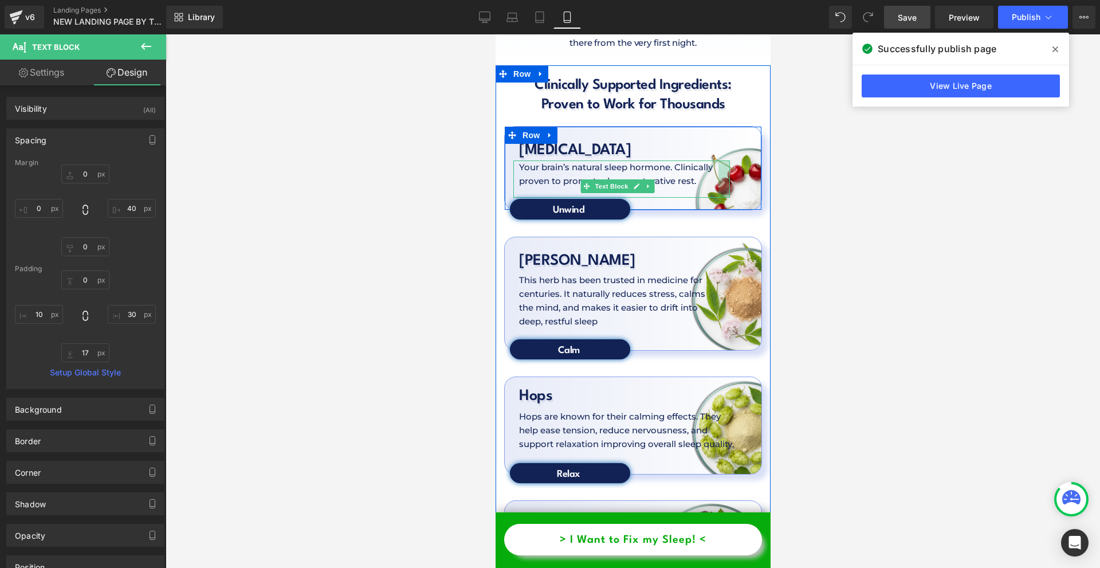
drag, startPoint x: 709, startPoint y: 114, endPoint x: 714, endPoint y: 115, distance: 5.8
click at [718, 160] on div at bounding box center [723, 178] width 11 height 37
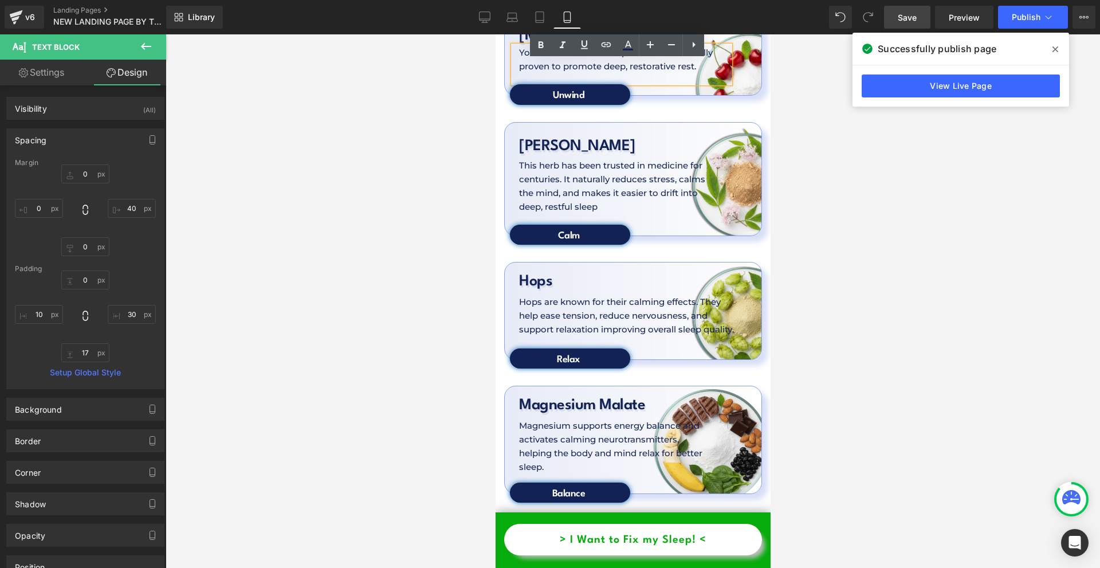
click at [808, 310] on div at bounding box center [633, 300] width 934 height 533
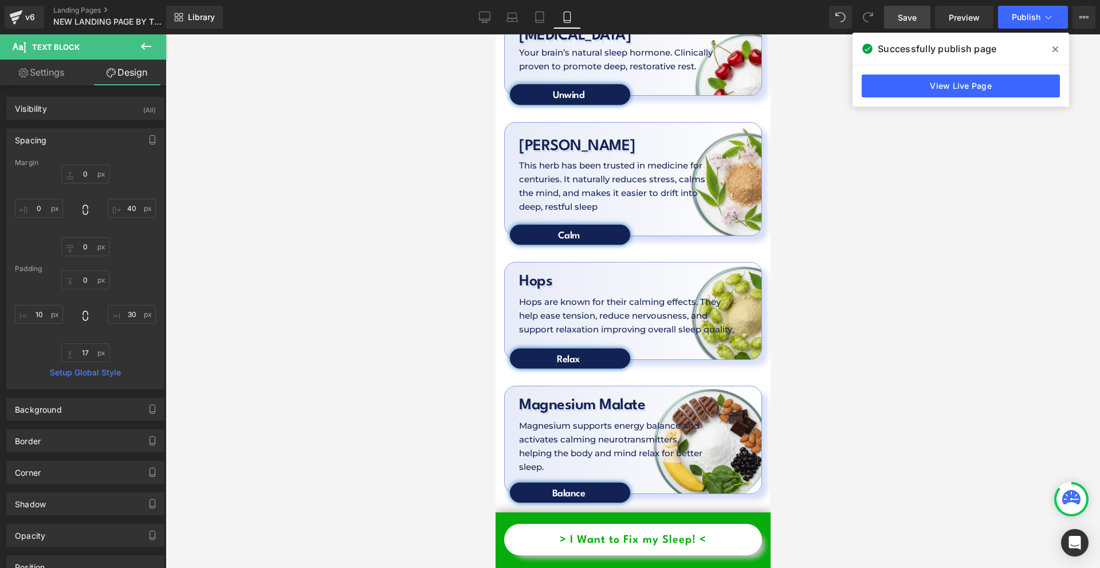
scroll to position [3637, 0]
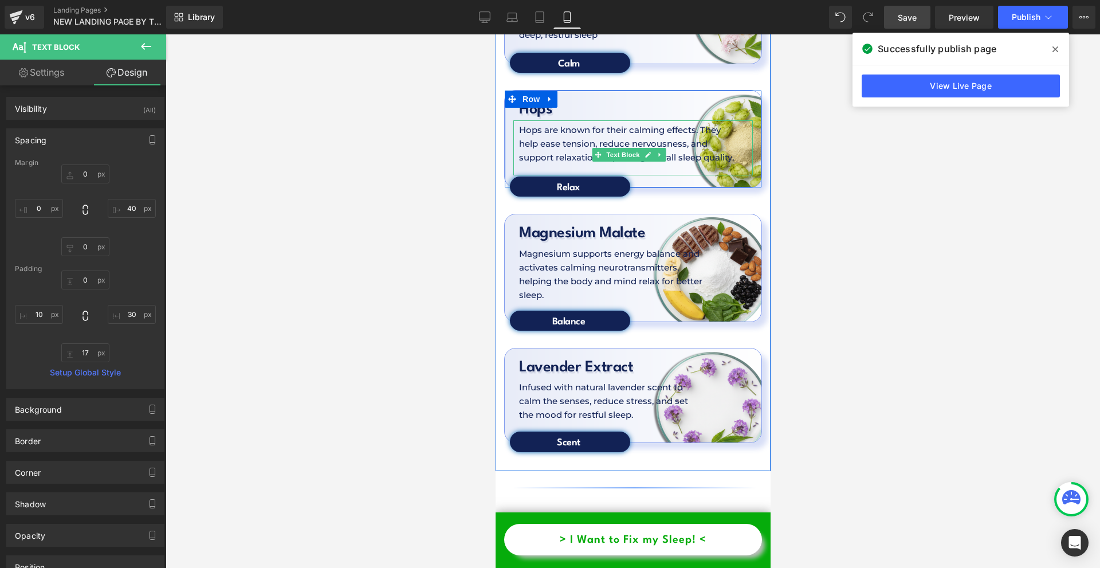
click at [573, 123] on p "Hops are known for their calming effects. They help ease tension, reduce nervou…" at bounding box center [625, 143] width 215 height 41
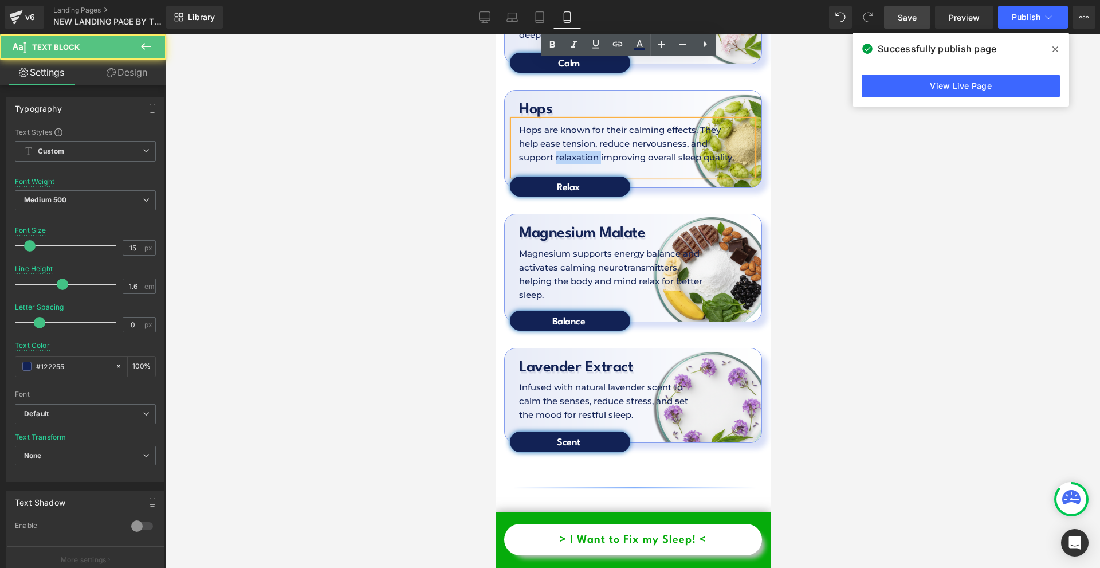
click at [573, 123] on p "Hops are known for their calming effects. They help ease tension, reduce nervou…" at bounding box center [625, 143] width 215 height 41
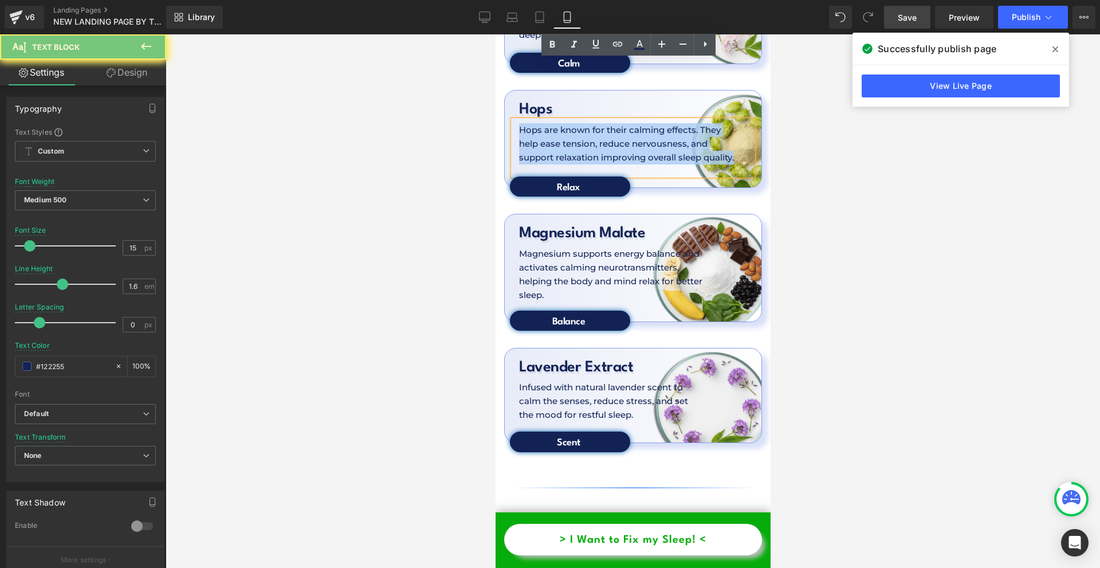
click at [573, 123] on p "Hops are known for their calming effects. They help ease tension, reduce nervou…" at bounding box center [625, 143] width 215 height 41
copy p "Hops are known for their calming effects. They help ease tension, reduce nervou…"
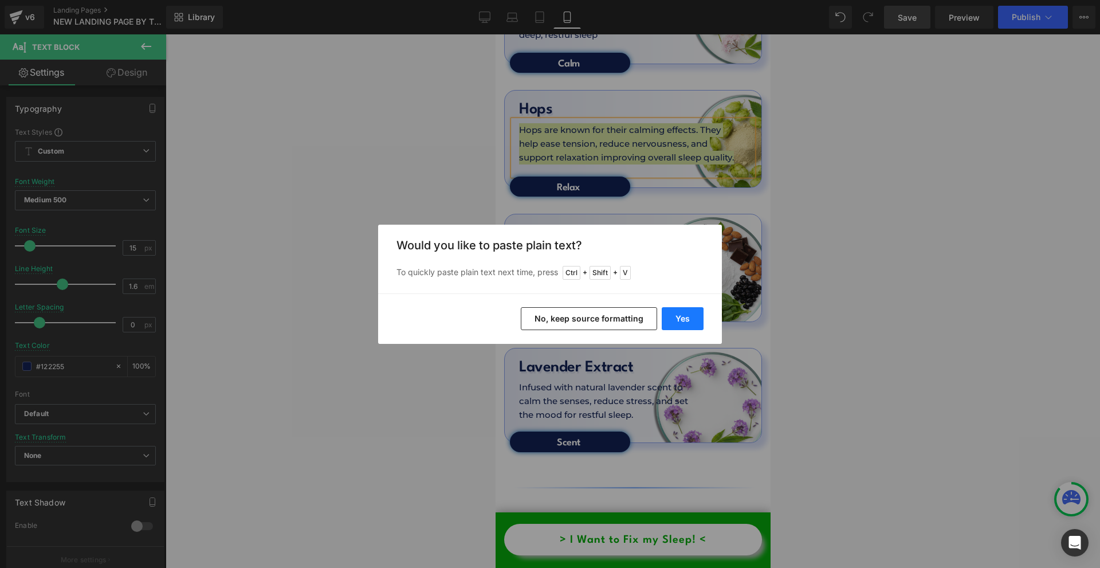
click at [678, 314] on button "Yes" at bounding box center [683, 318] width 42 height 23
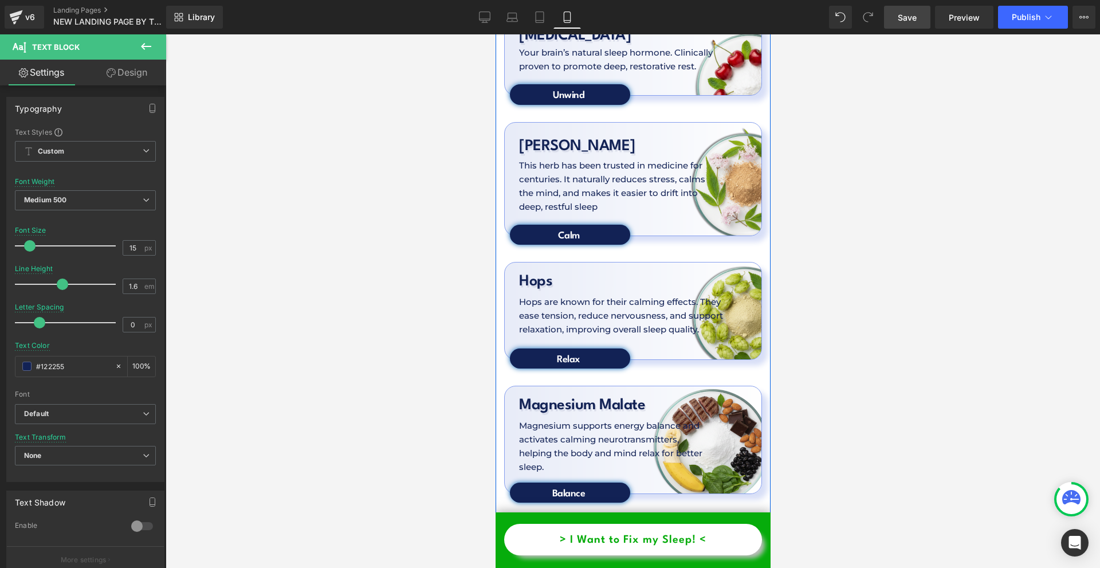
scroll to position [3695, 0]
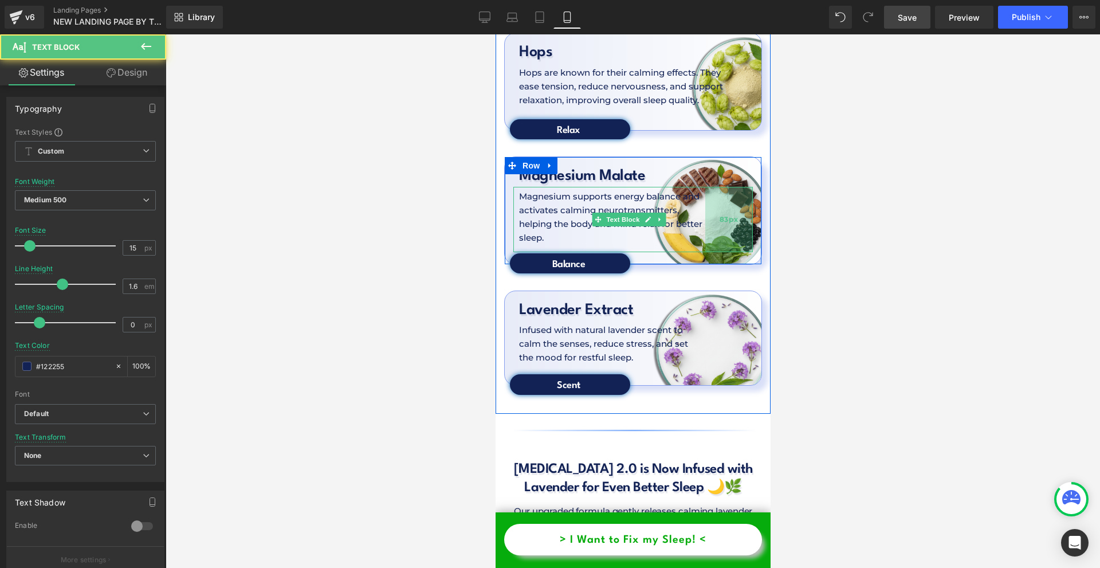
click at [734, 187] on div "83px" at bounding box center [729, 219] width 48 height 65
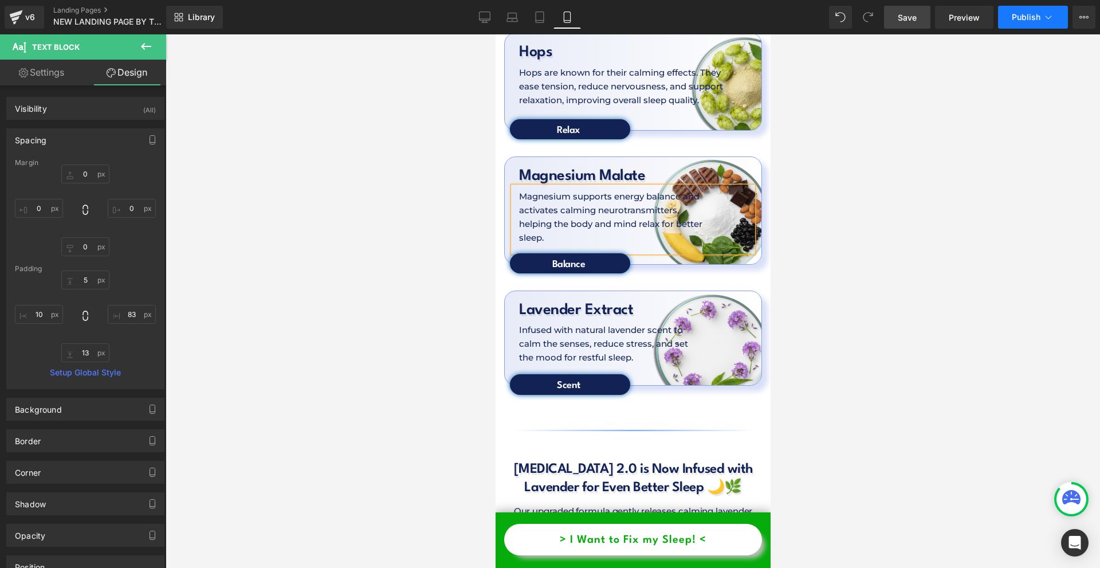
click at [1031, 18] on span "Publish" at bounding box center [1026, 17] width 29 height 9
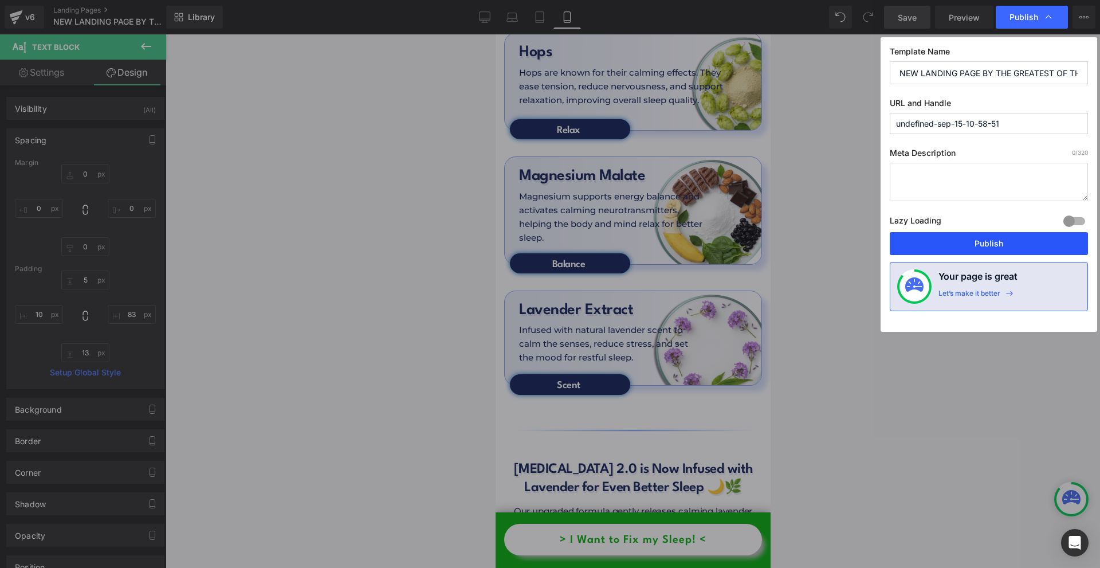
click at [982, 239] on button "Publish" at bounding box center [989, 243] width 198 height 23
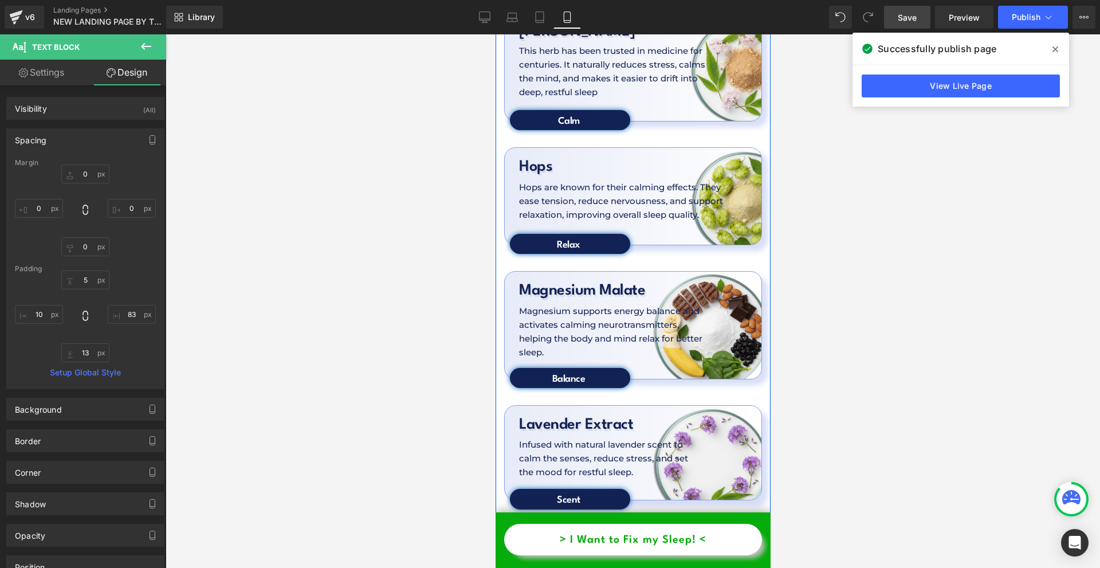
scroll to position [3523, 0]
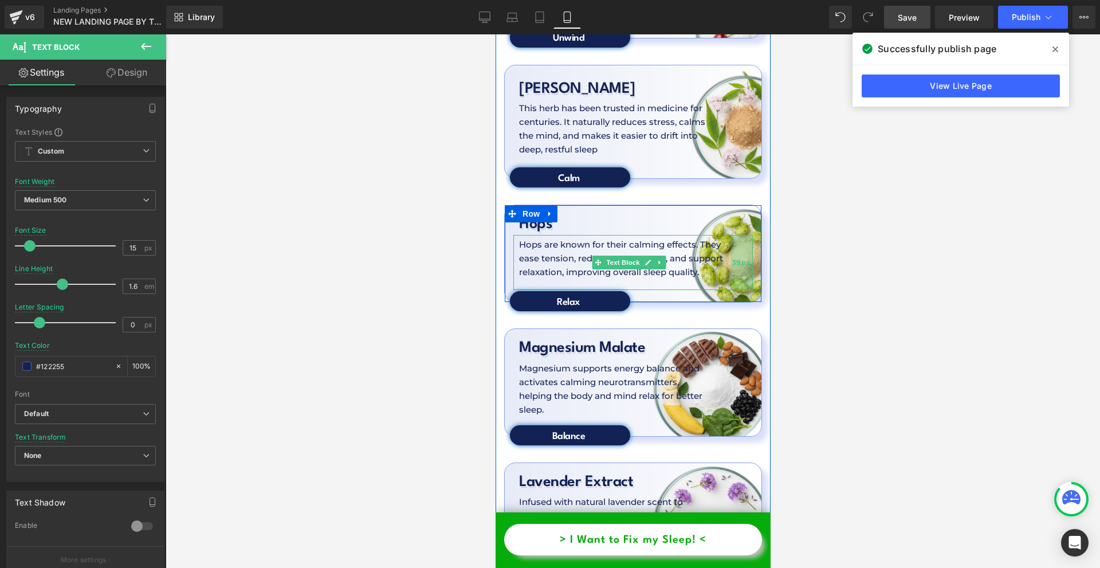
click at [737, 235] on div "39px" at bounding box center [741, 262] width 22 height 55
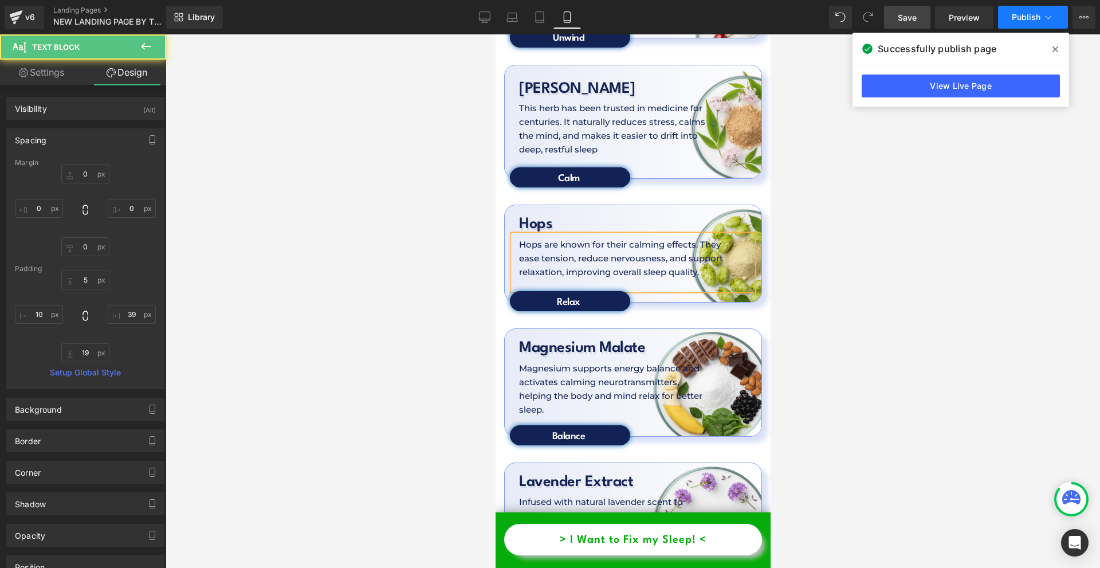
click at [1033, 23] on button "Publish" at bounding box center [1033, 17] width 70 height 23
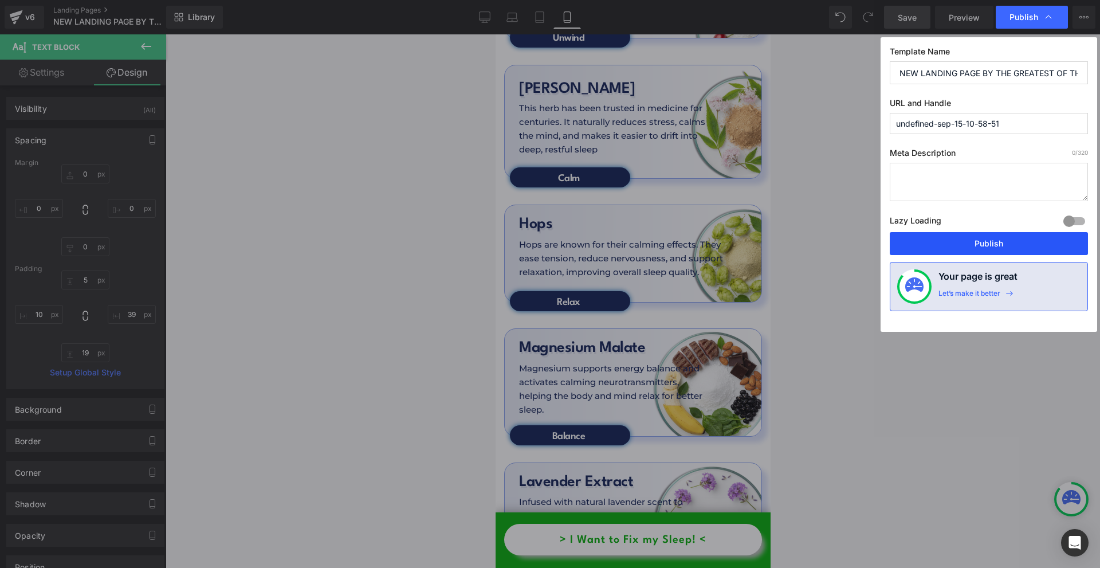
click at [1000, 238] on button "Publish" at bounding box center [989, 243] width 198 height 23
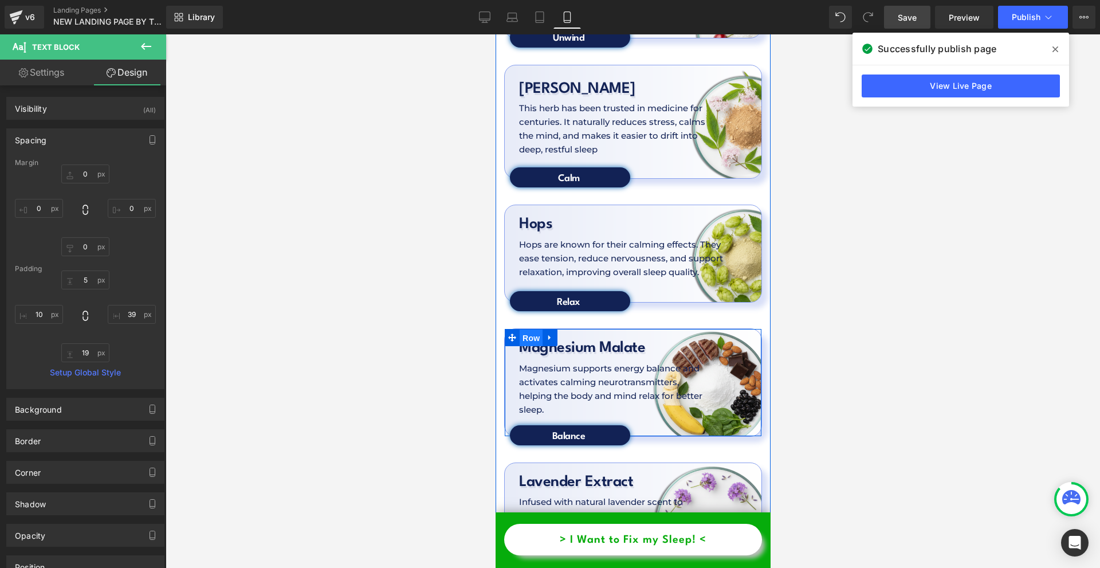
click at [539, 329] on span "Row" at bounding box center [530, 337] width 23 height 17
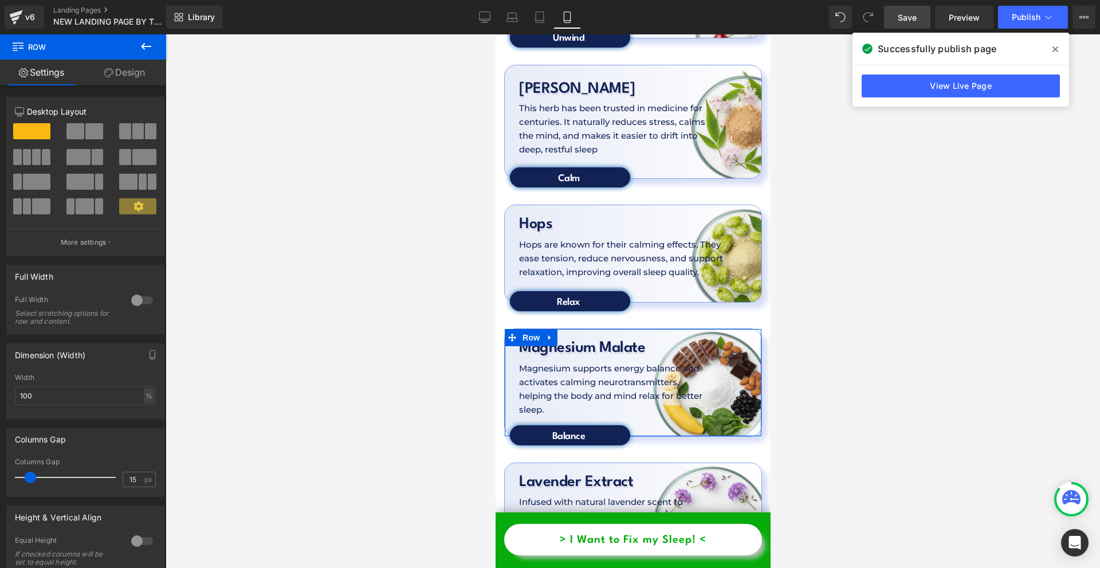
click at [123, 74] on link "Design" at bounding box center [124, 73] width 83 height 26
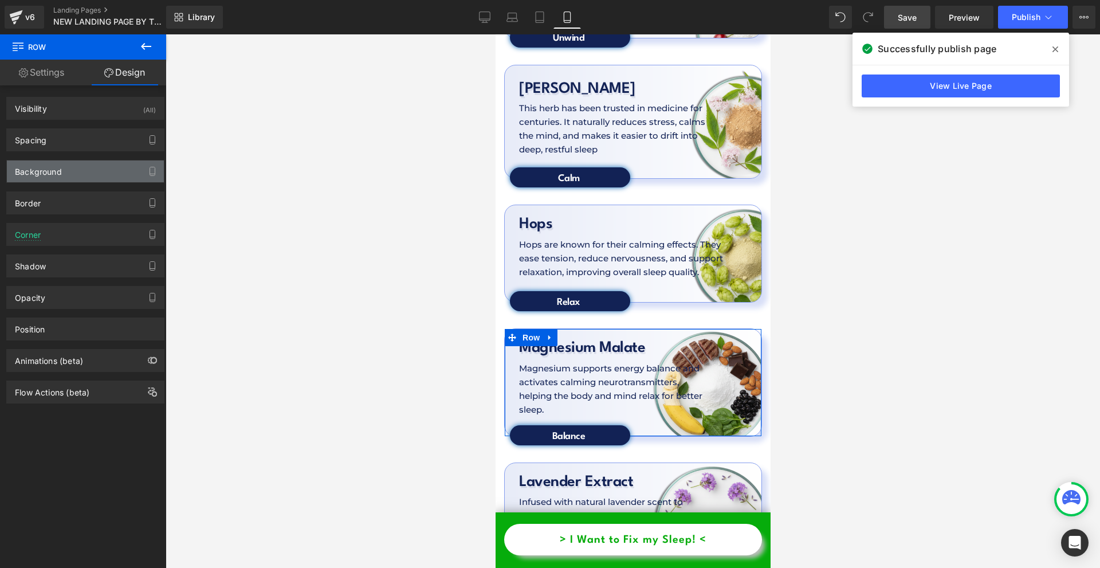
click at [84, 166] on div "Background" at bounding box center [85, 171] width 157 height 22
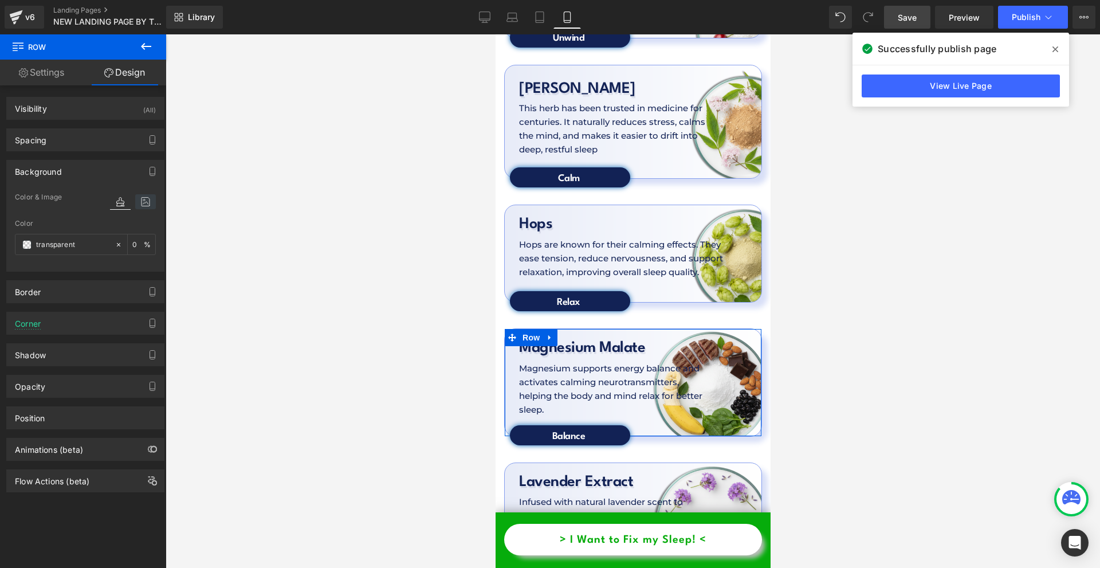
click at [144, 200] on icon at bounding box center [145, 201] width 21 height 15
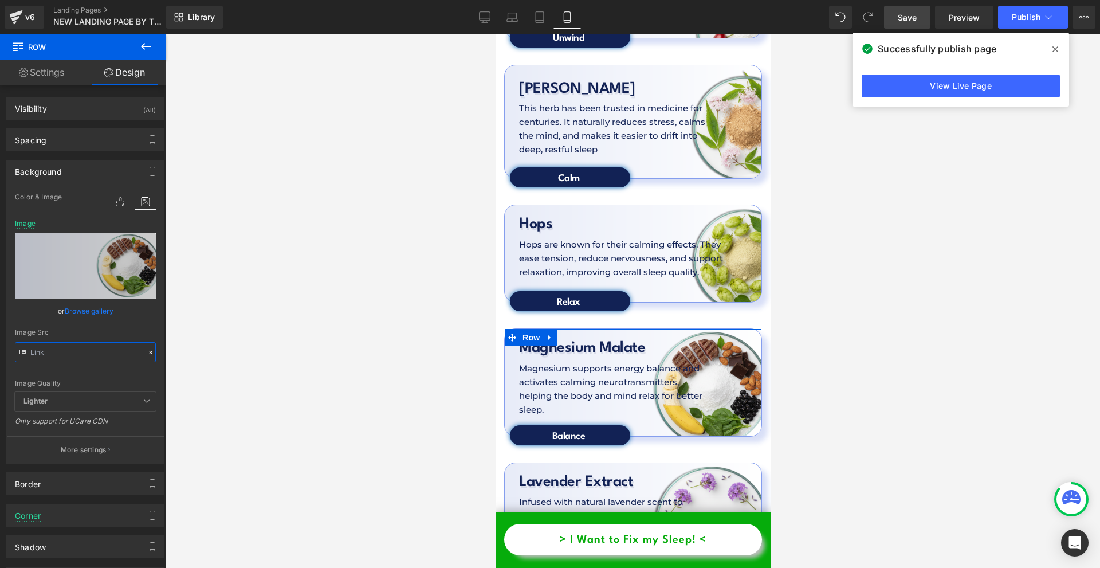
click at [80, 361] on input "text" at bounding box center [85, 352] width 141 height 20
paste input "8.png?v=1758182879"
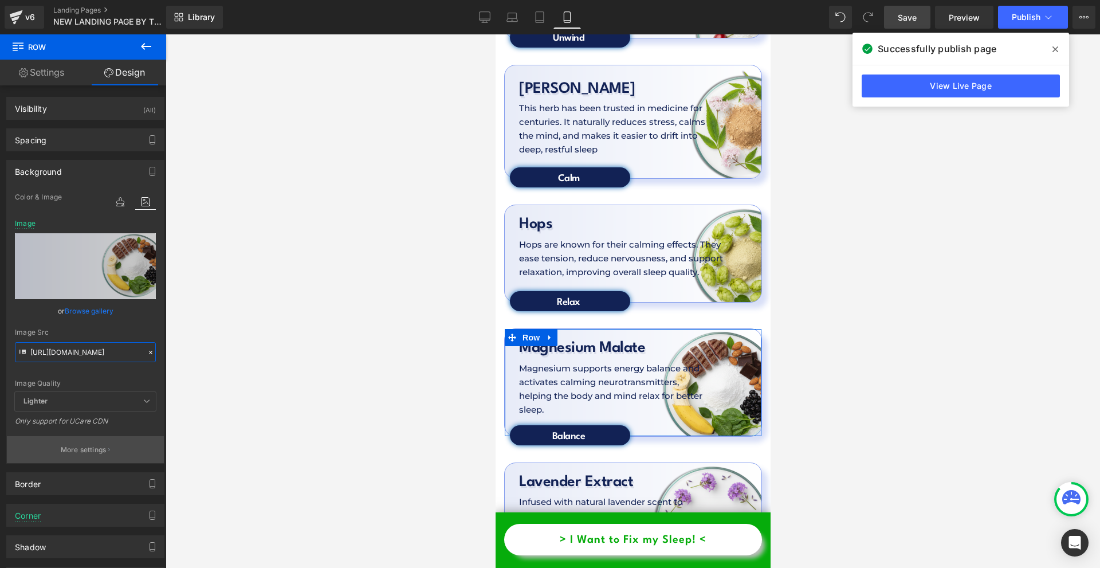
type input "https://cdn.shopify.com/s/files/1/0897/0449/7416/files/Nevtelen_1980_x_1480_kep…"
click at [97, 443] on button "More settings" at bounding box center [85, 449] width 157 height 27
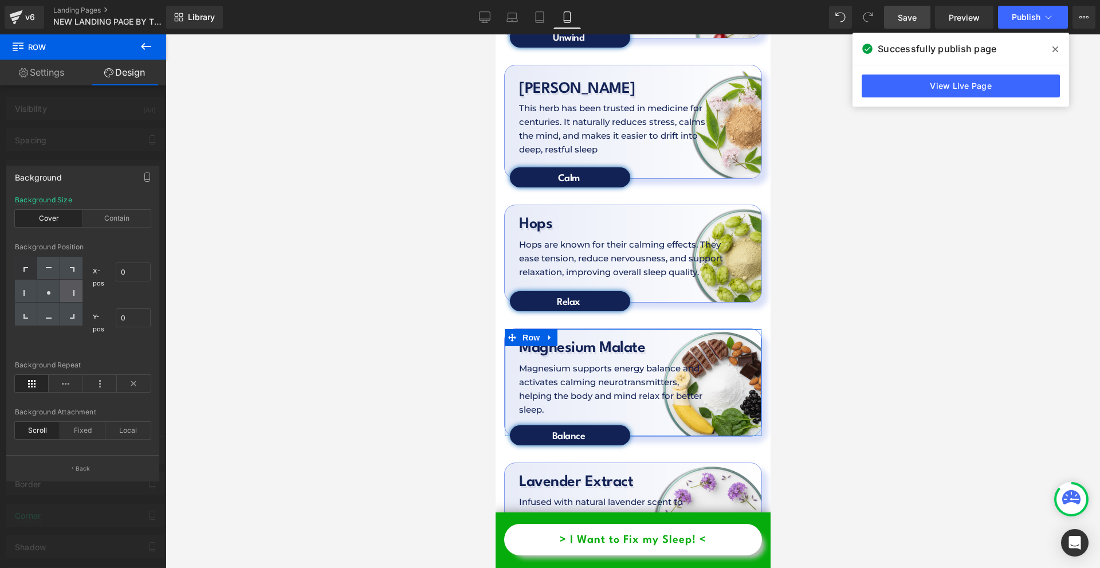
click at [71, 293] on icon at bounding box center [72, 293] width 6 height 6
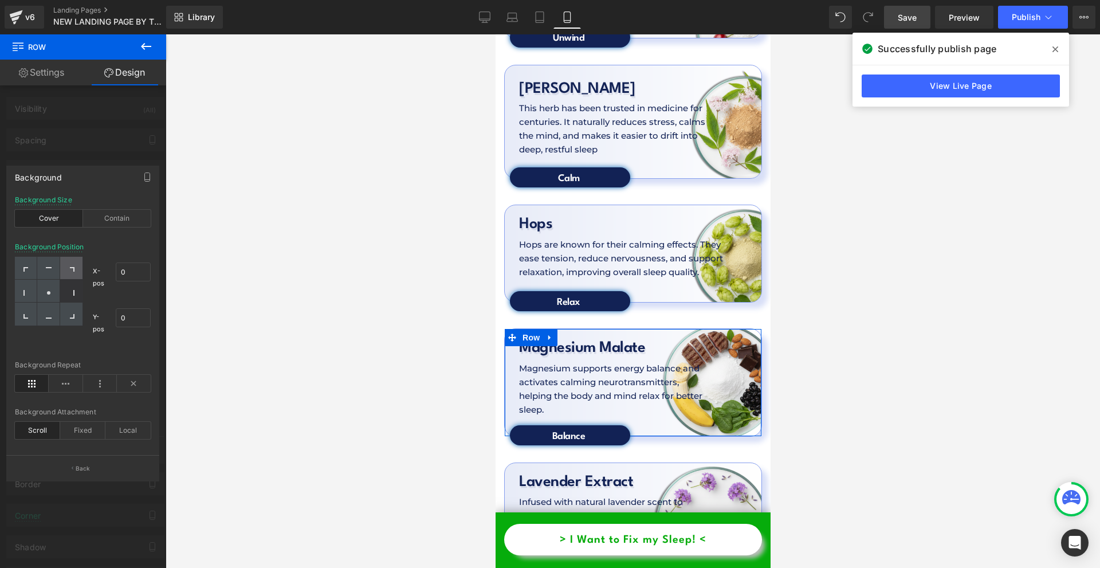
click at [64, 265] on div at bounding box center [71, 268] width 22 height 23
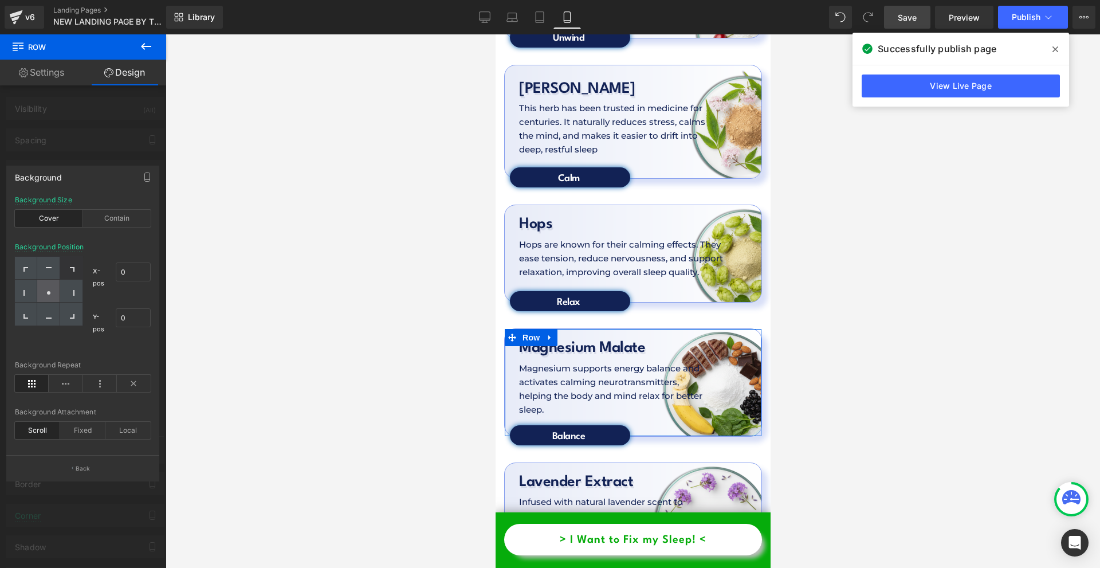
drag, startPoint x: 58, startPoint y: 268, endPoint x: 53, endPoint y: 289, distance: 22.5
click at [58, 269] on div at bounding box center [48, 268] width 22 height 23
click at [53, 290] on div at bounding box center [48, 291] width 22 height 23
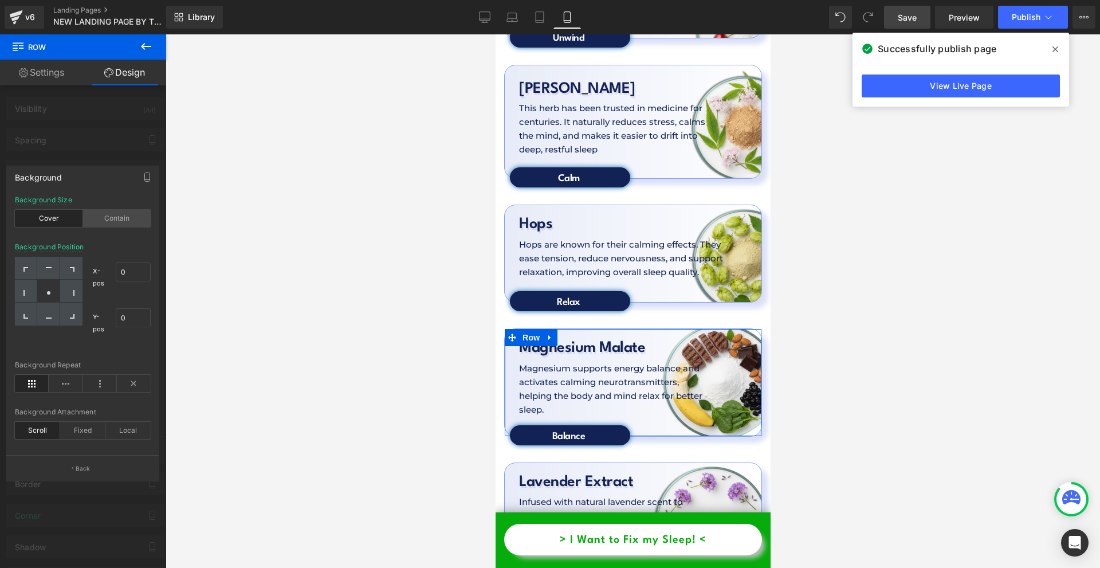
click at [127, 221] on div "Contain" at bounding box center [117, 218] width 68 height 17
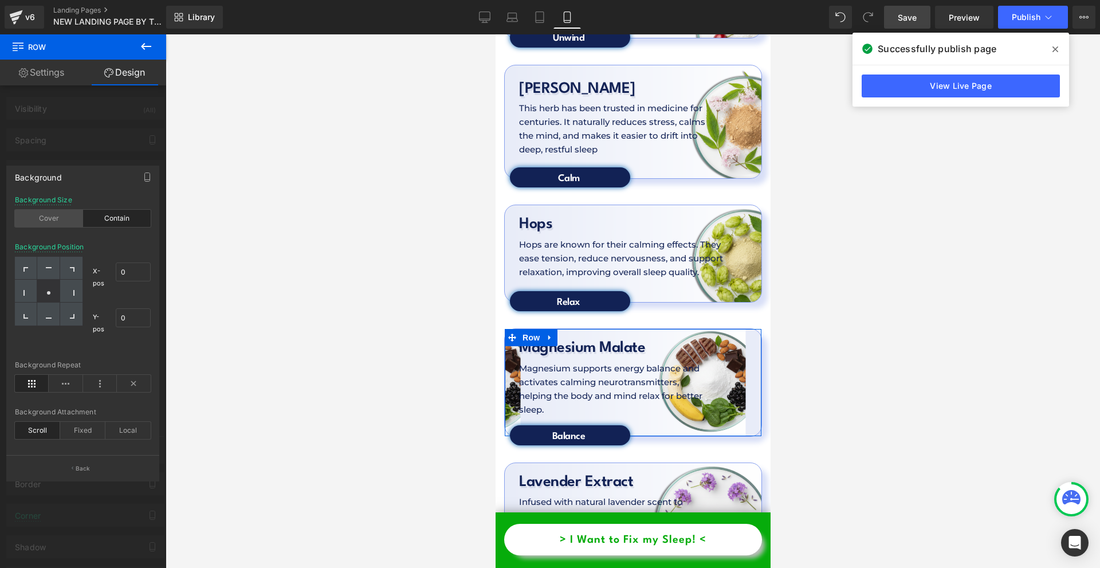
click at [48, 219] on div "Cover" at bounding box center [49, 218] width 68 height 17
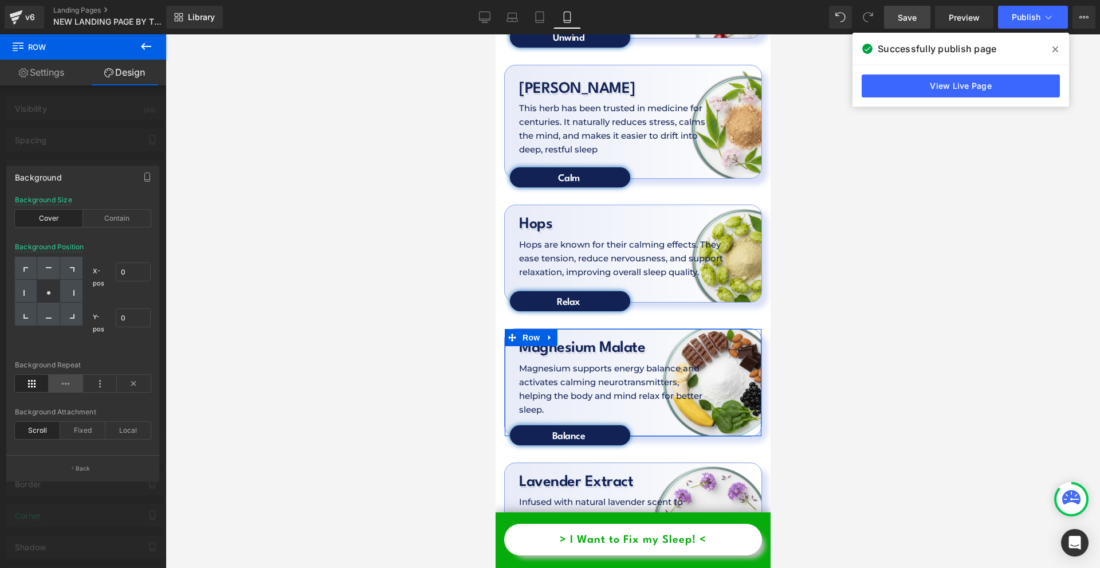
click at [68, 381] on icon at bounding box center [66, 383] width 34 height 17
click at [47, 381] on icon at bounding box center [32, 383] width 34 height 17
click at [73, 314] on icon at bounding box center [72, 316] width 5 height 5
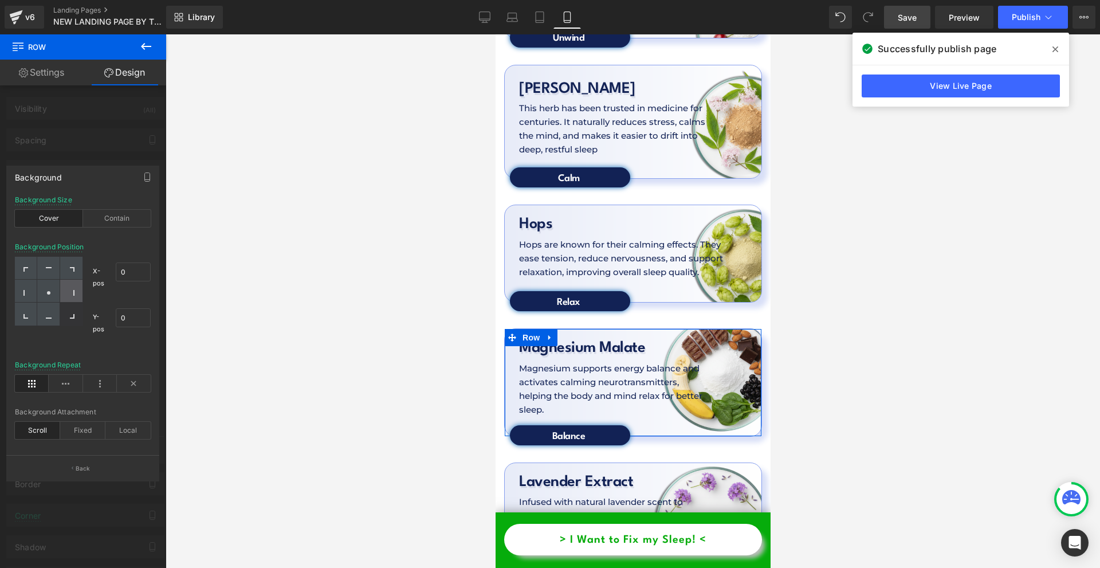
click at [69, 287] on div at bounding box center [71, 291] width 22 height 23
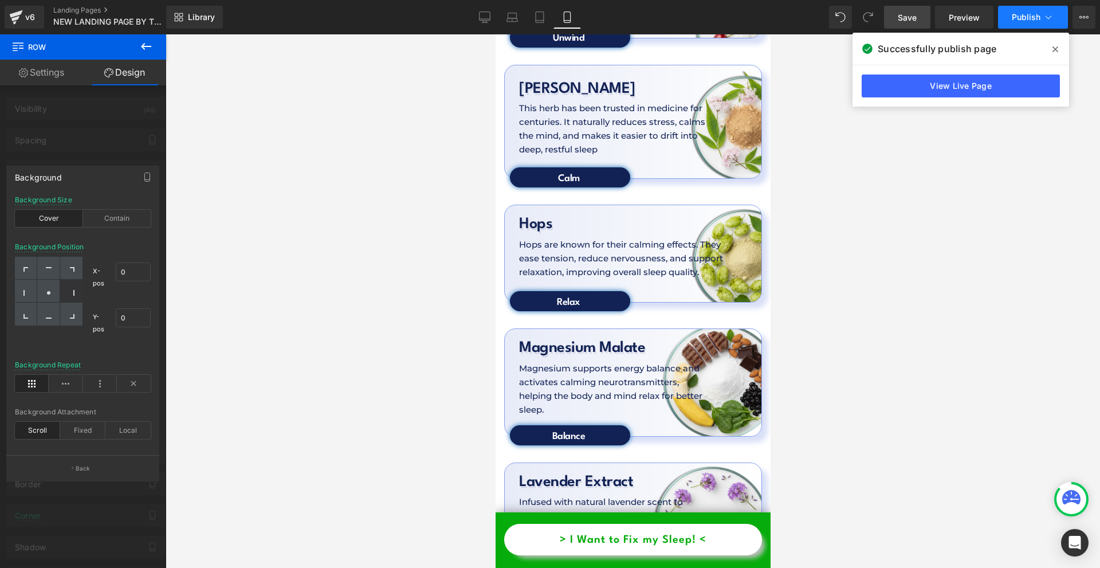
click at [1026, 22] on button "Publish" at bounding box center [1033, 17] width 70 height 23
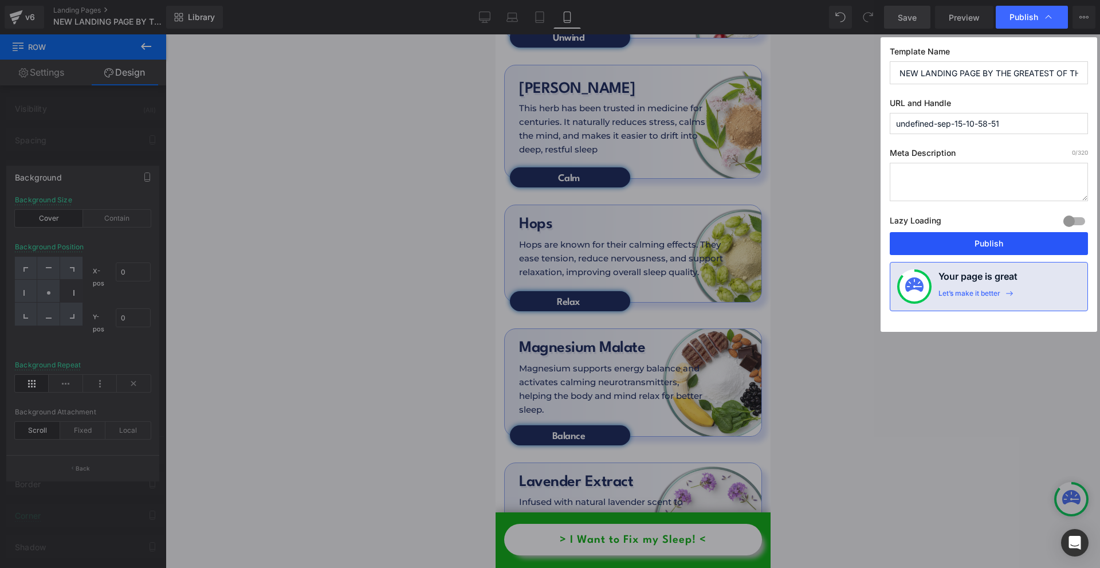
drag, startPoint x: 990, startPoint y: 240, endPoint x: 188, endPoint y: 221, distance: 802.8
click at [990, 240] on button "Publish" at bounding box center [989, 243] width 198 height 23
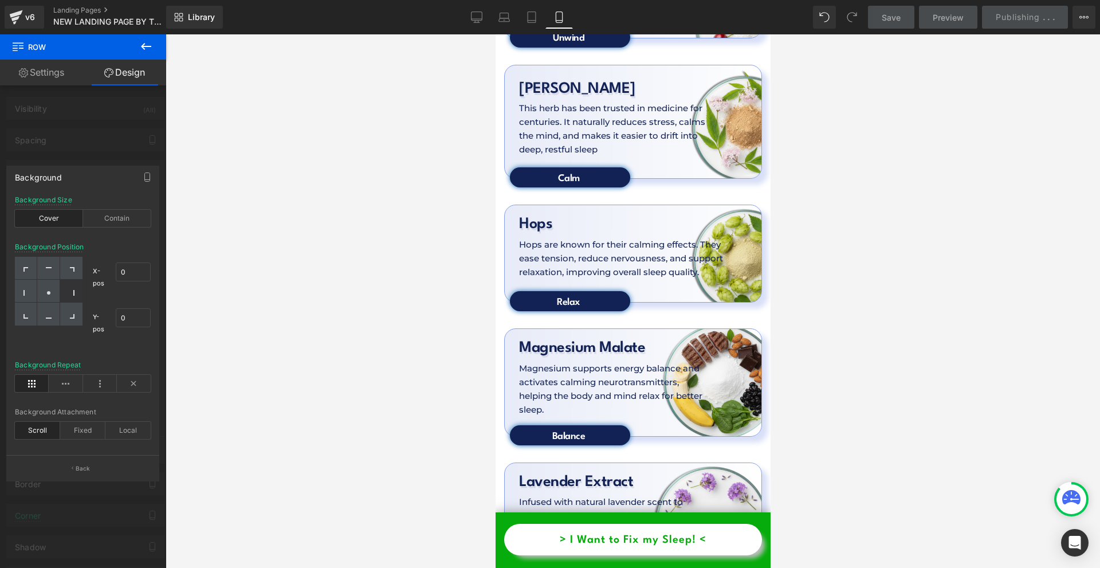
scroll to position [3637, 0]
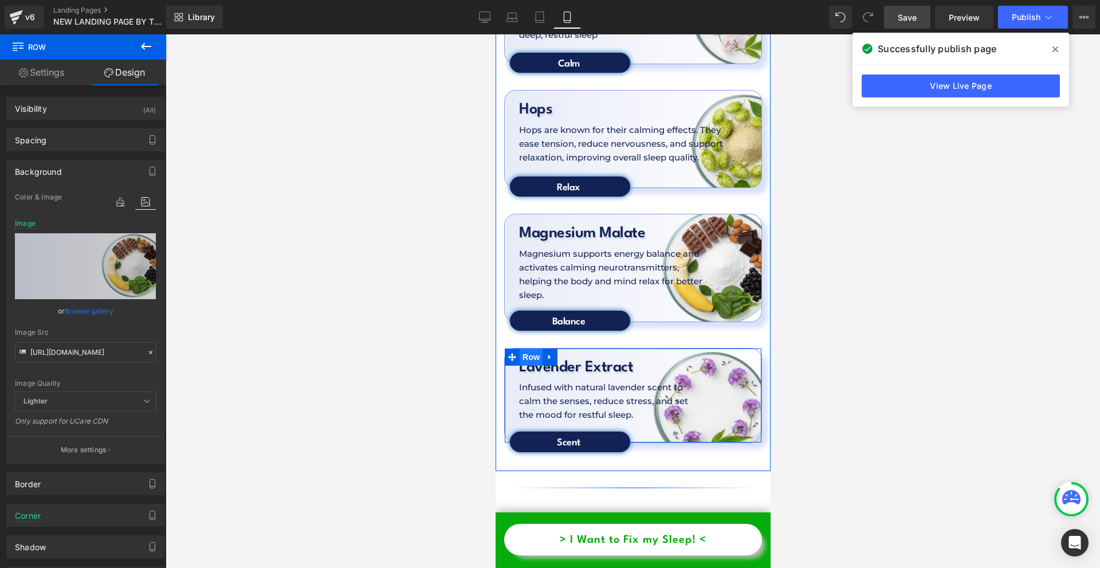
click at [529, 348] on span "Row" at bounding box center [530, 356] width 23 height 17
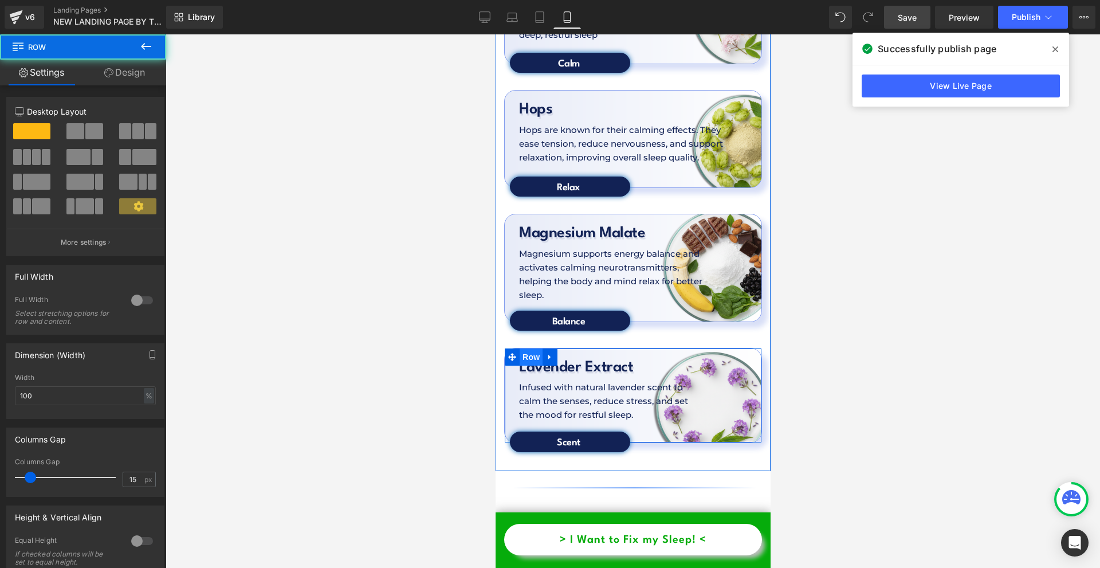
click at [527, 348] on span "Row" at bounding box center [530, 356] width 23 height 17
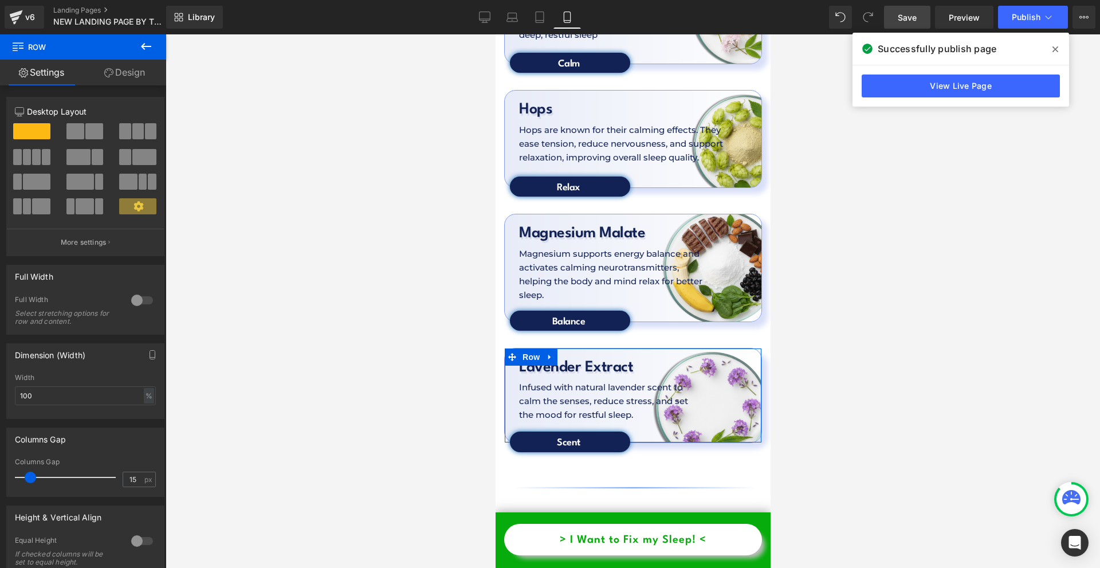
click at [128, 61] on link "Design" at bounding box center [124, 73] width 83 height 26
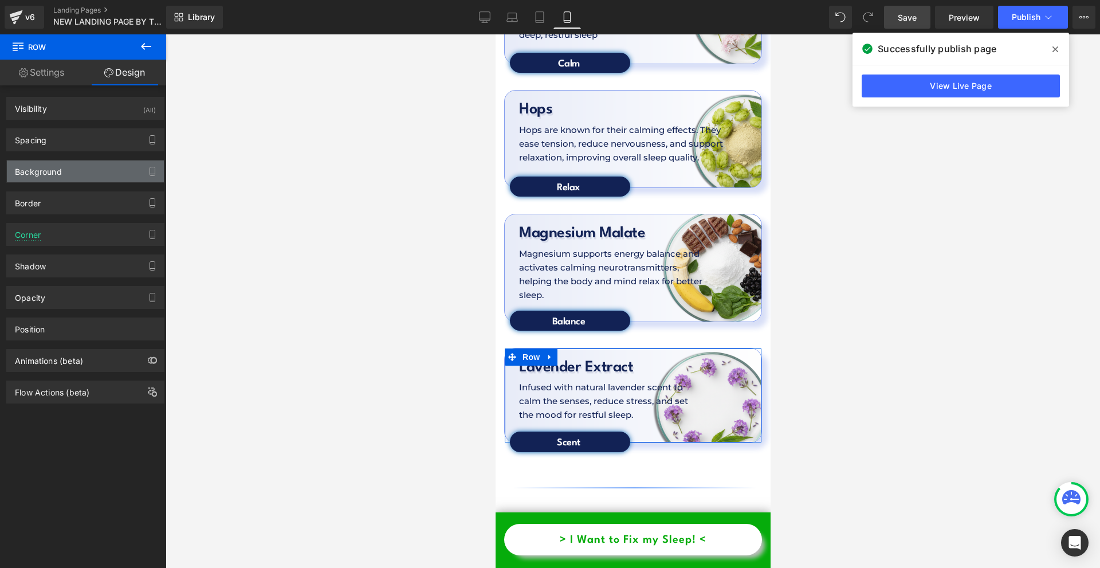
click at [41, 170] on div "Background" at bounding box center [38, 168] width 47 height 16
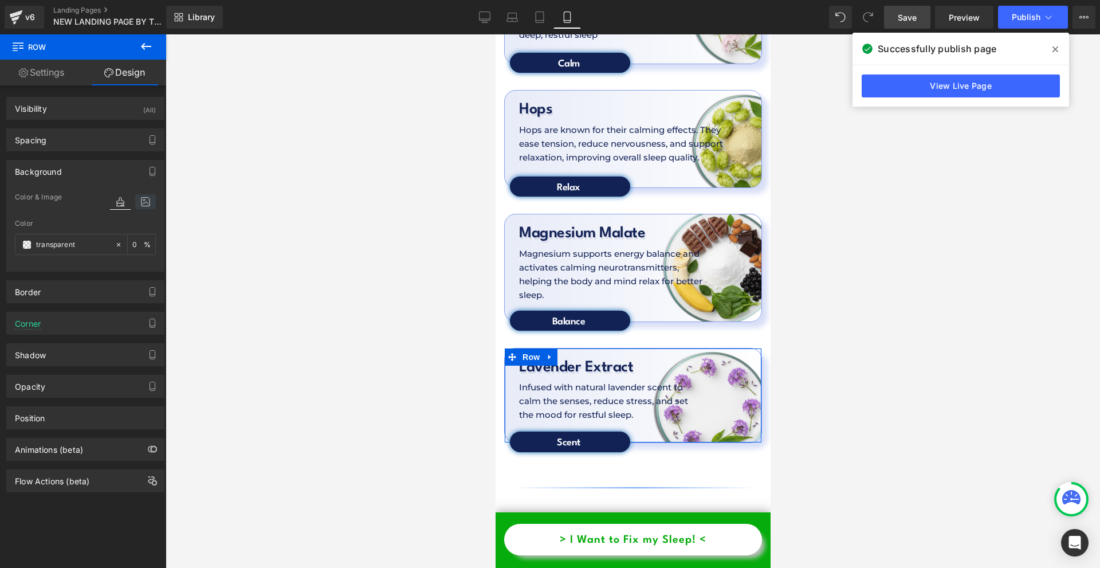
click at [141, 204] on icon at bounding box center [145, 201] width 21 height 15
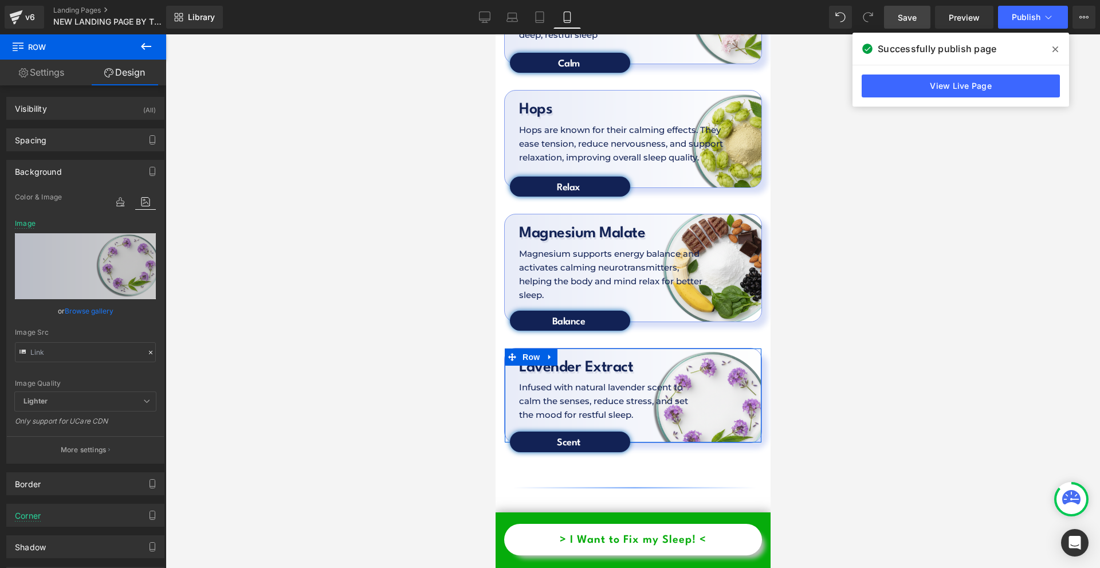
click at [73, 438] on button "More settings" at bounding box center [85, 449] width 157 height 27
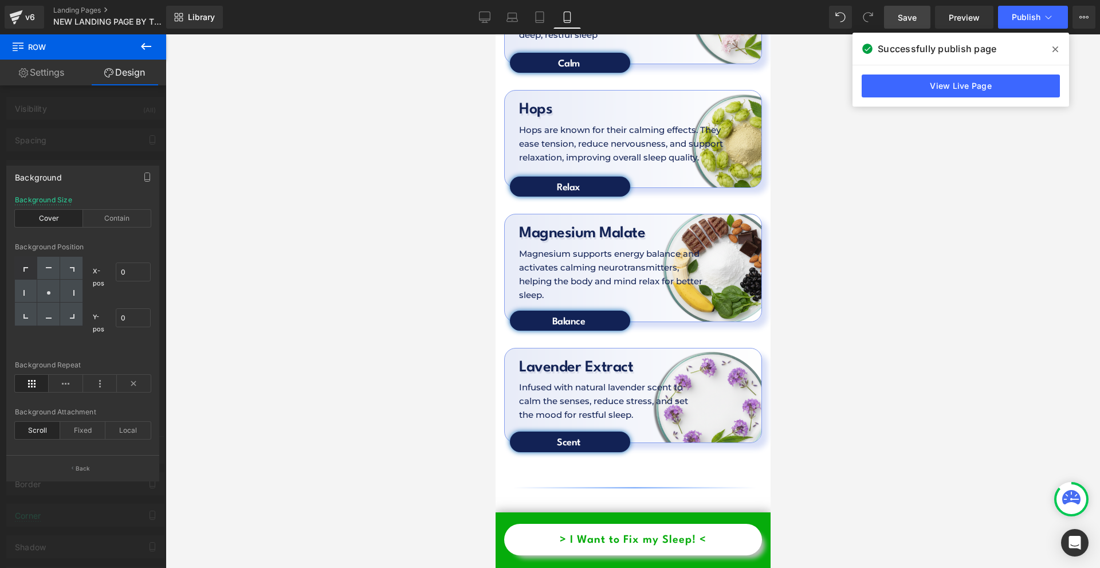
scroll to position [3580, 0]
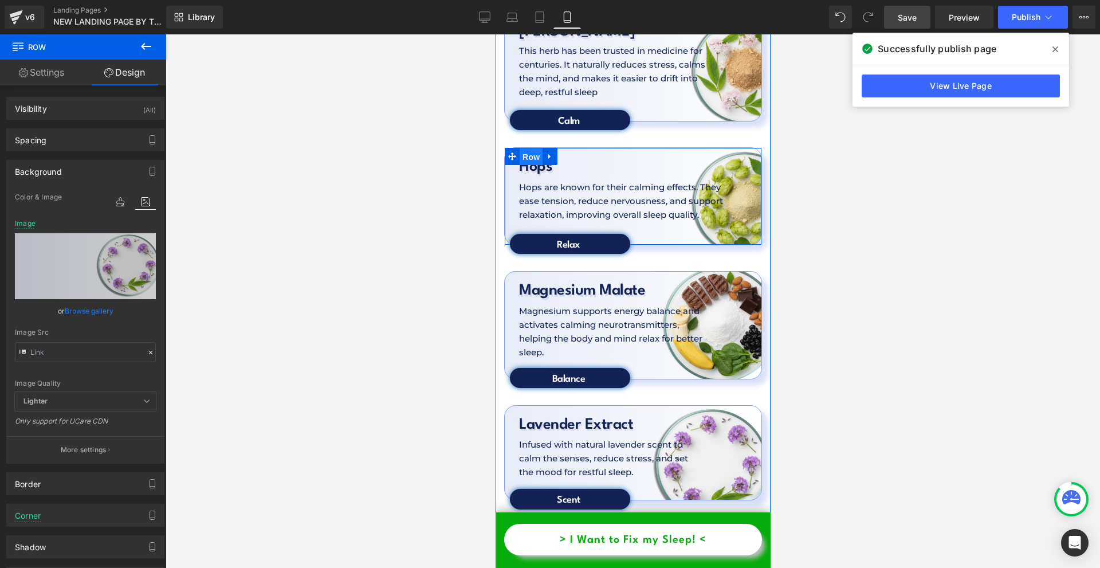
click at [522, 148] on span "Row" at bounding box center [530, 156] width 23 height 17
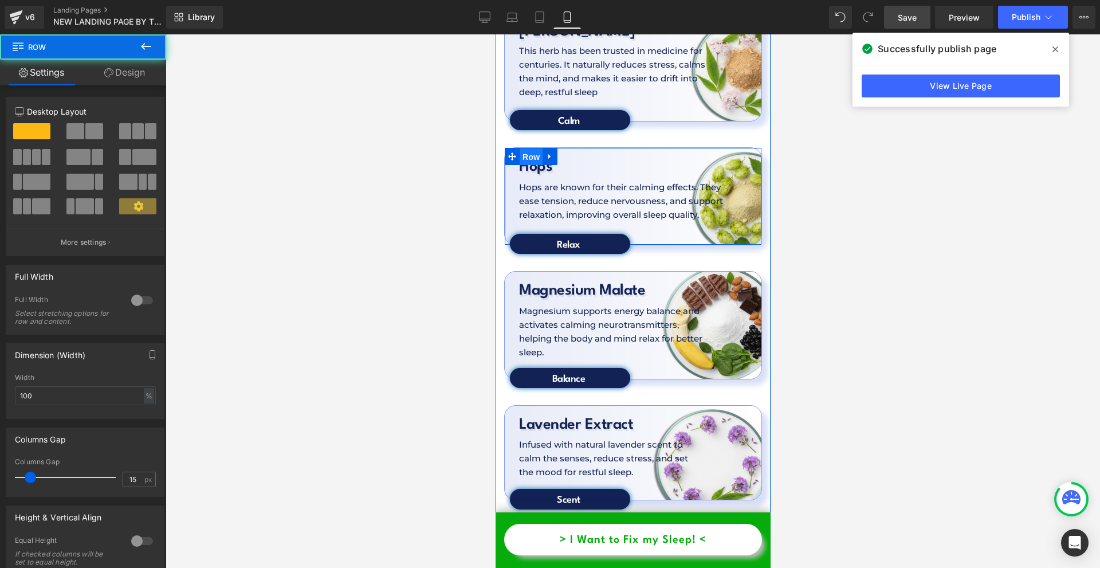
click at [522, 148] on span "Row" at bounding box center [530, 156] width 23 height 17
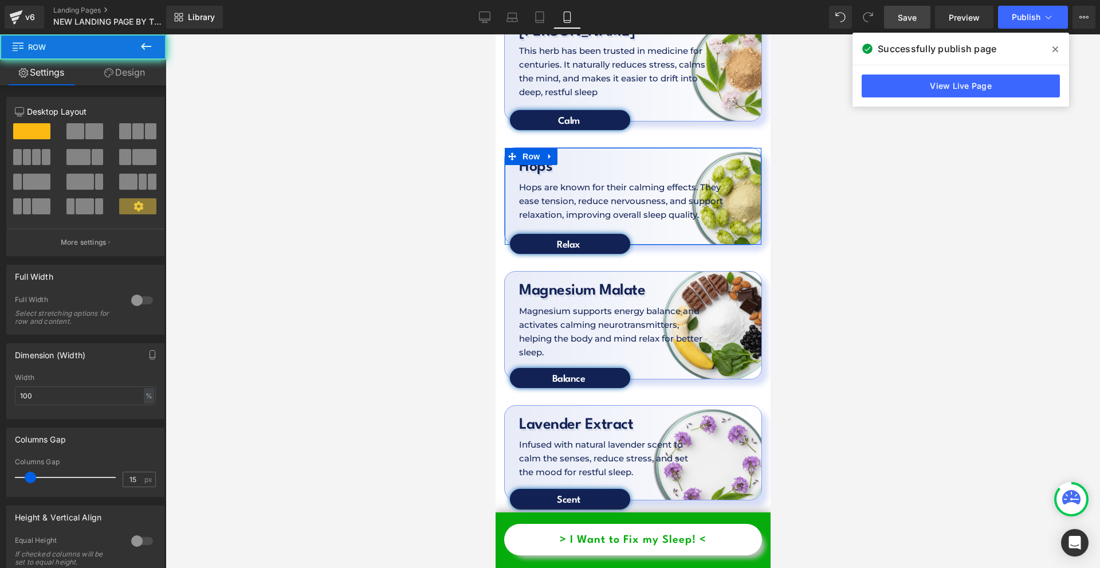
click at [116, 75] on link "Design" at bounding box center [124, 73] width 83 height 26
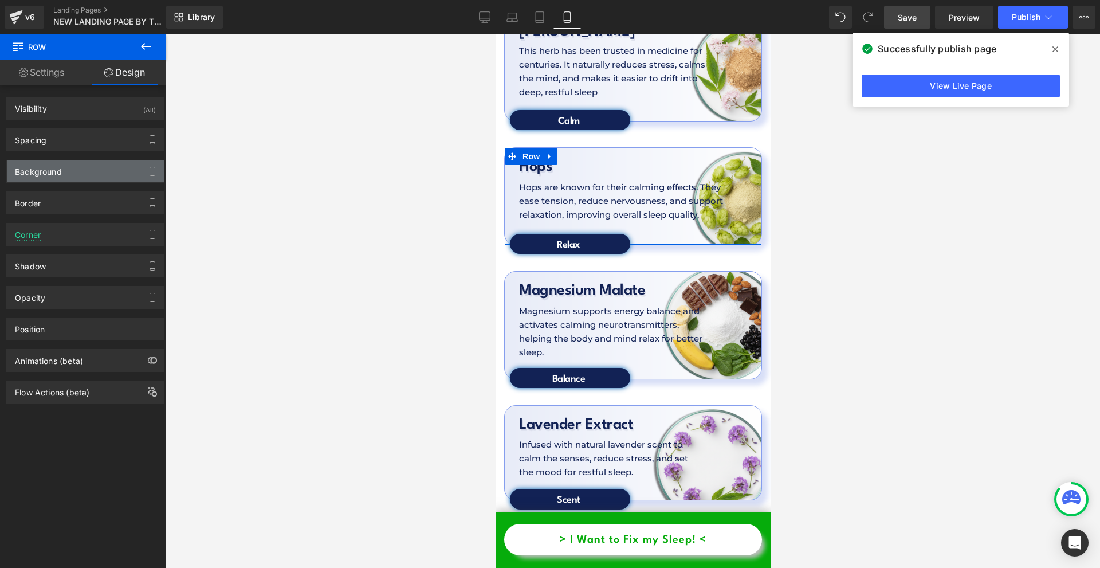
click at [62, 169] on div "Background" at bounding box center [85, 171] width 157 height 22
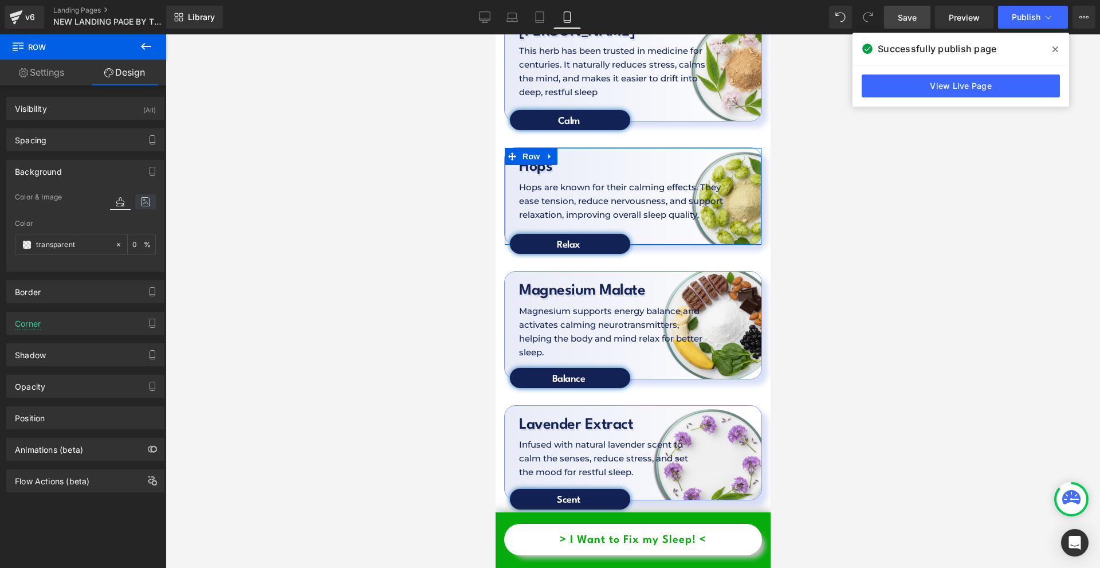
click at [135, 203] on icon at bounding box center [145, 201] width 21 height 15
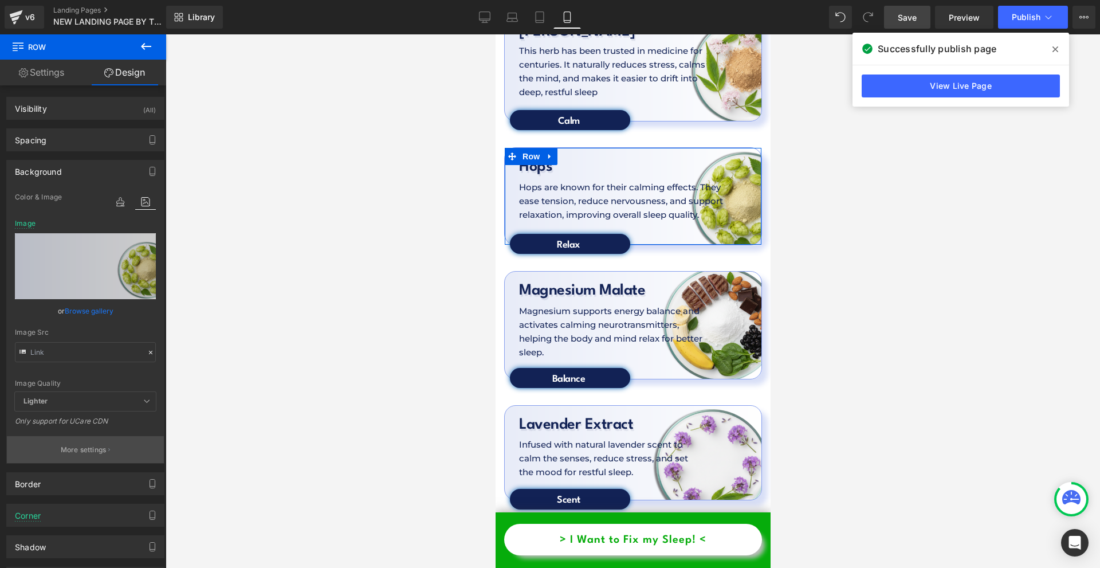
click at [65, 438] on button "More settings" at bounding box center [85, 449] width 157 height 27
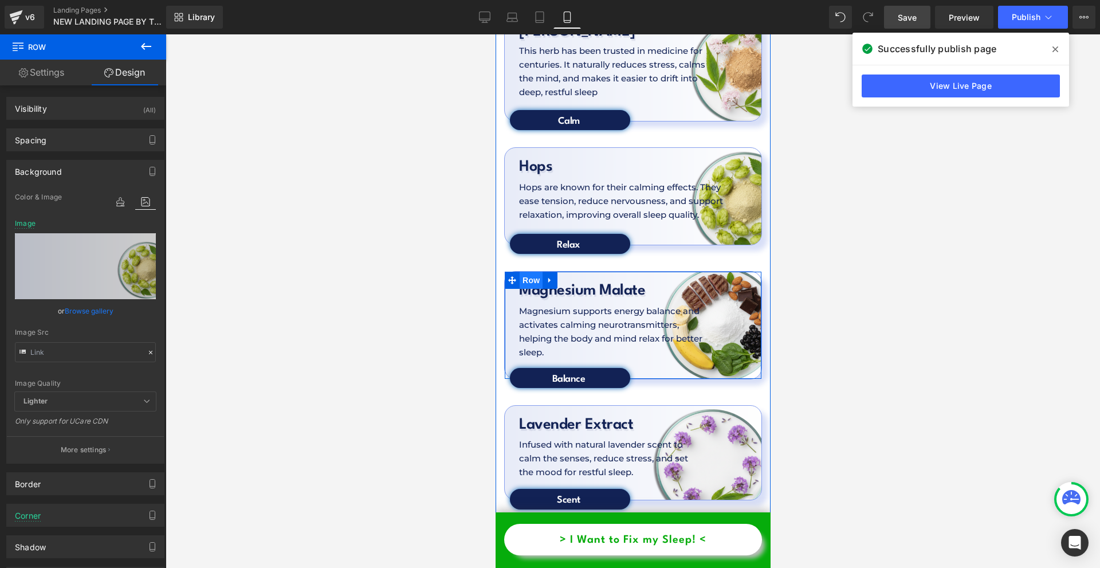
click at [528, 272] on span "Row" at bounding box center [530, 280] width 23 height 17
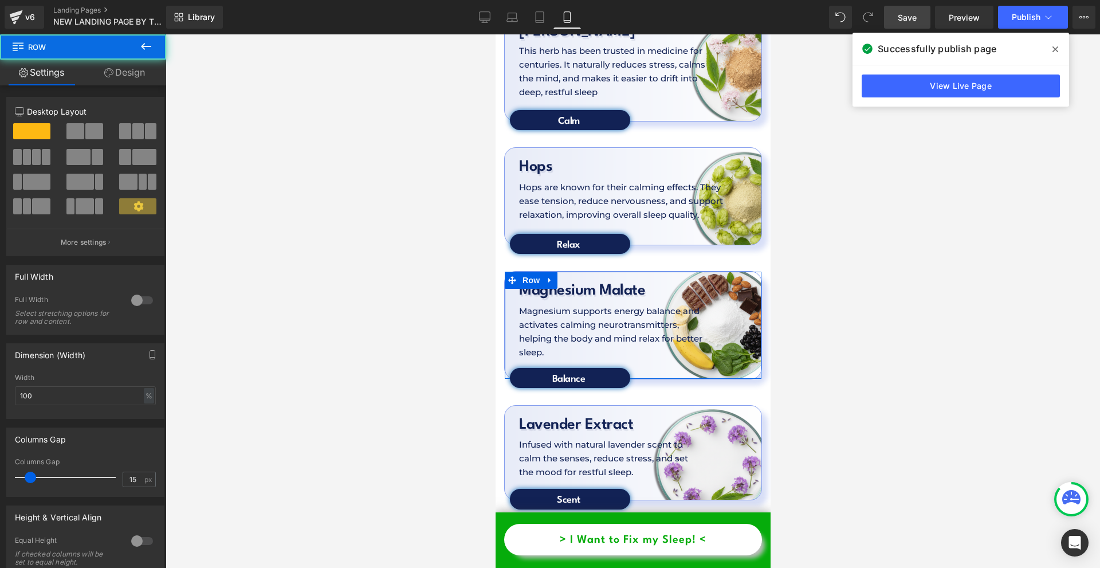
click at [118, 77] on link "Design" at bounding box center [124, 73] width 83 height 26
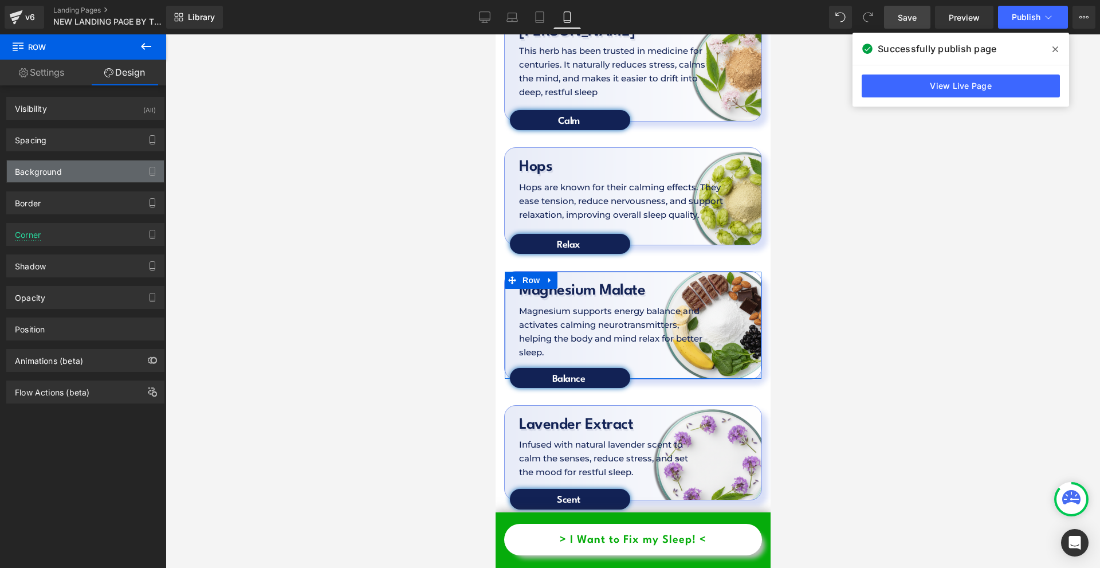
click at [65, 170] on div "Background" at bounding box center [85, 171] width 157 height 22
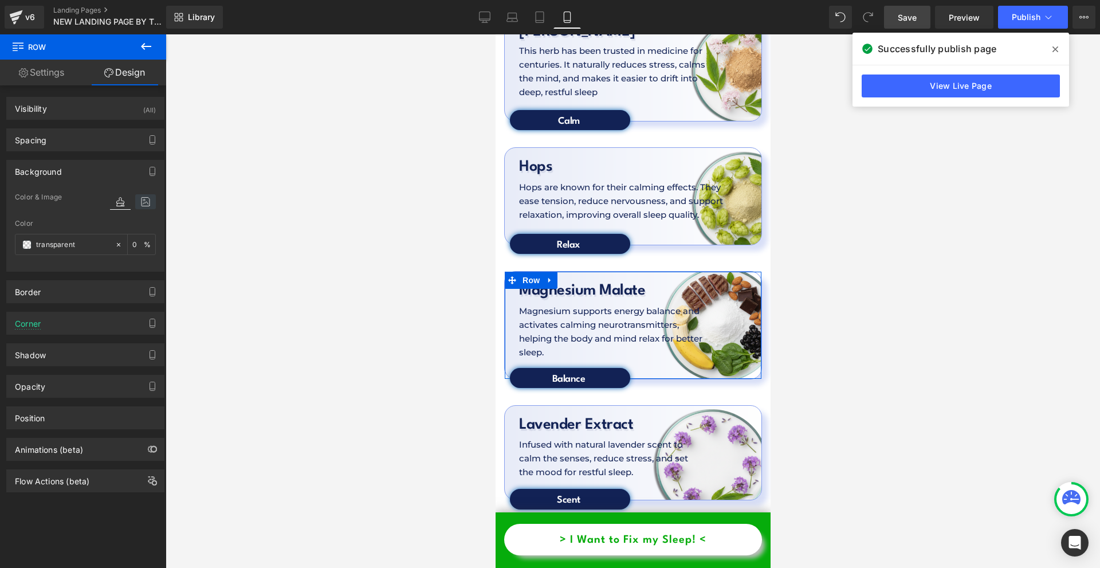
click at [145, 196] on icon at bounding box center [145, 201] width 21 height 15
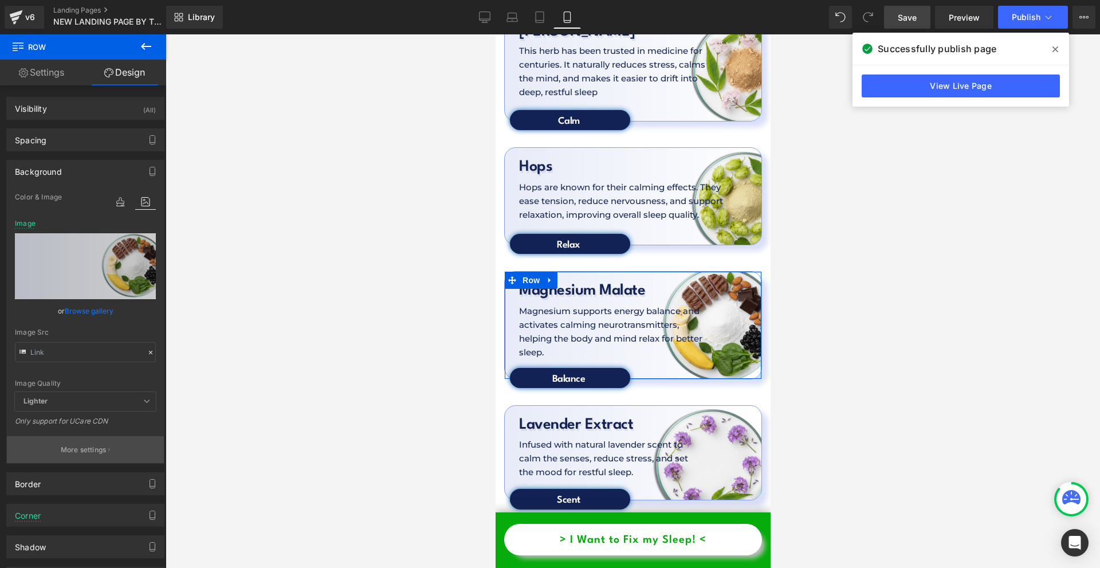
click at [43, 447] on button "More settings" at bounding box center [85, 449] width 157 height 27
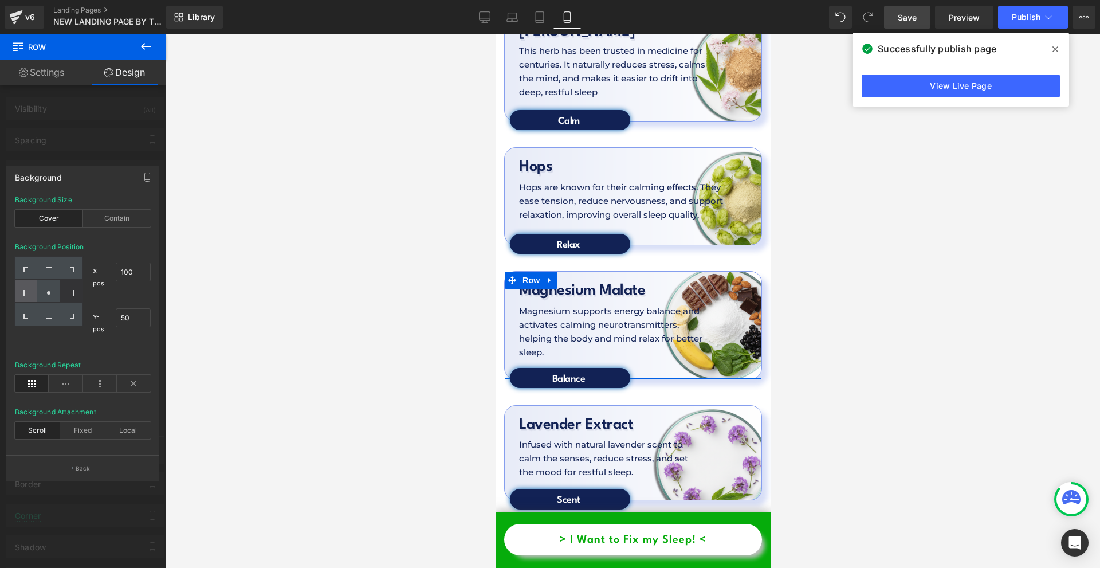
click at [24, 294] on icon at bounding box center [23, 293] width 1 height 6
click at [1017, 6] on button "Publish" at bounding box center [1033, 17] width 70 height 23
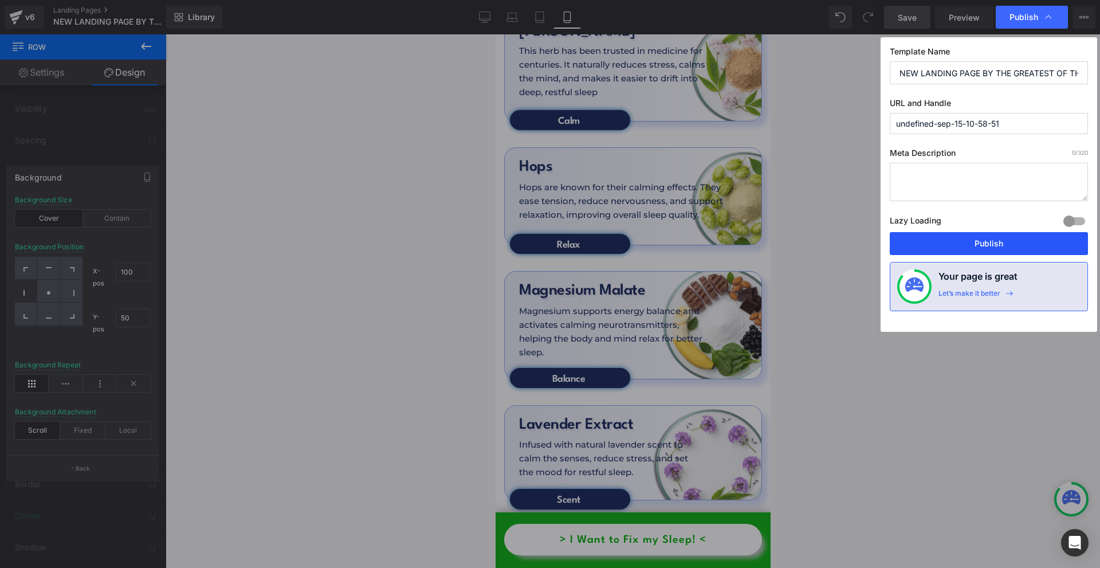
click at [973, 241] on button "Publish" at bounding box center [989, 243] width 198 height 23
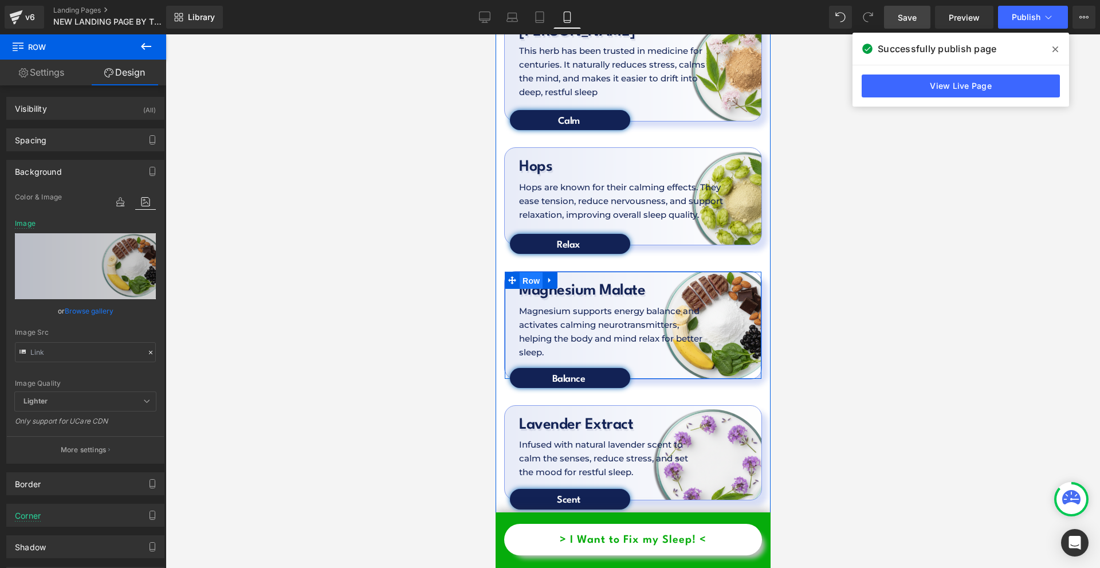
click at [528, 272] on span "Row" at bounding box center [530, 280] width 23 height 17
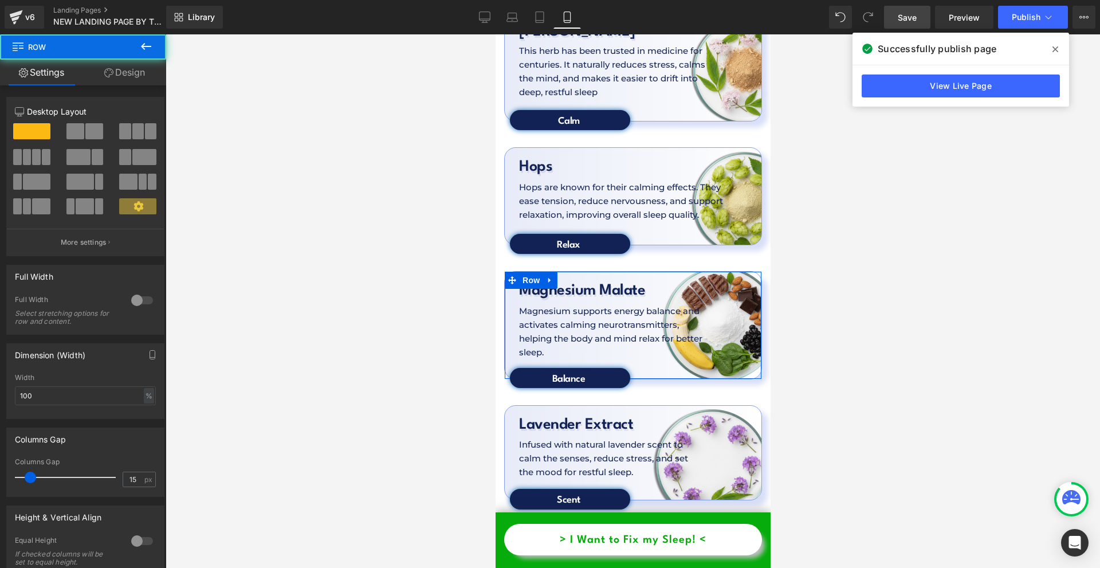
click at [100, 74] on link "Design" at bounding box center [124, 73] width 83 height 26
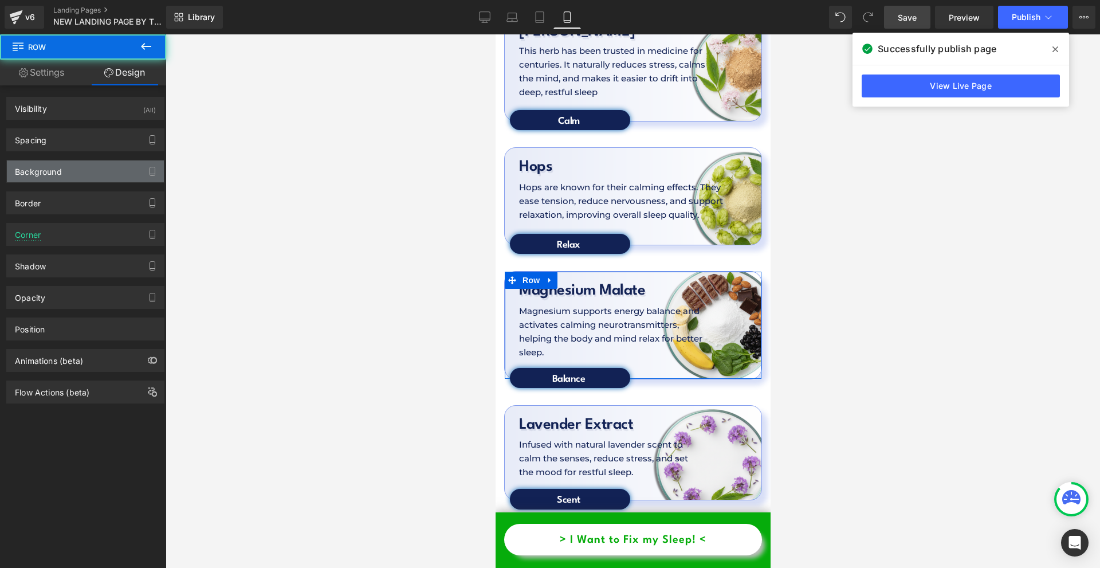
click at [48, 175] on div "Background" at bounding box center [38, 168] width 47 height 16
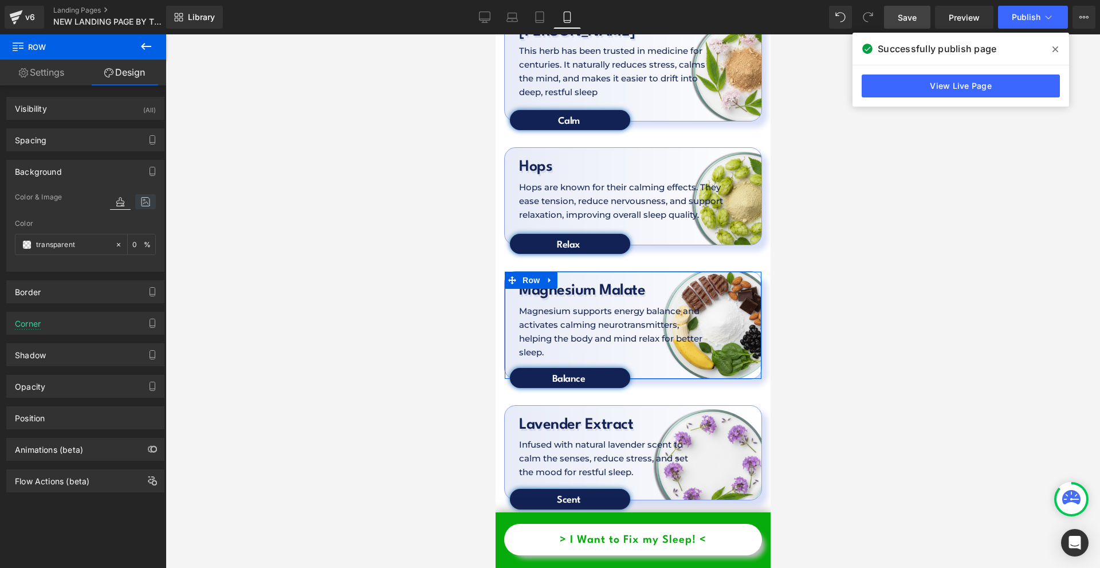
click at [143, 200] on icon at bounding box center [145, 201] width 21 height 15
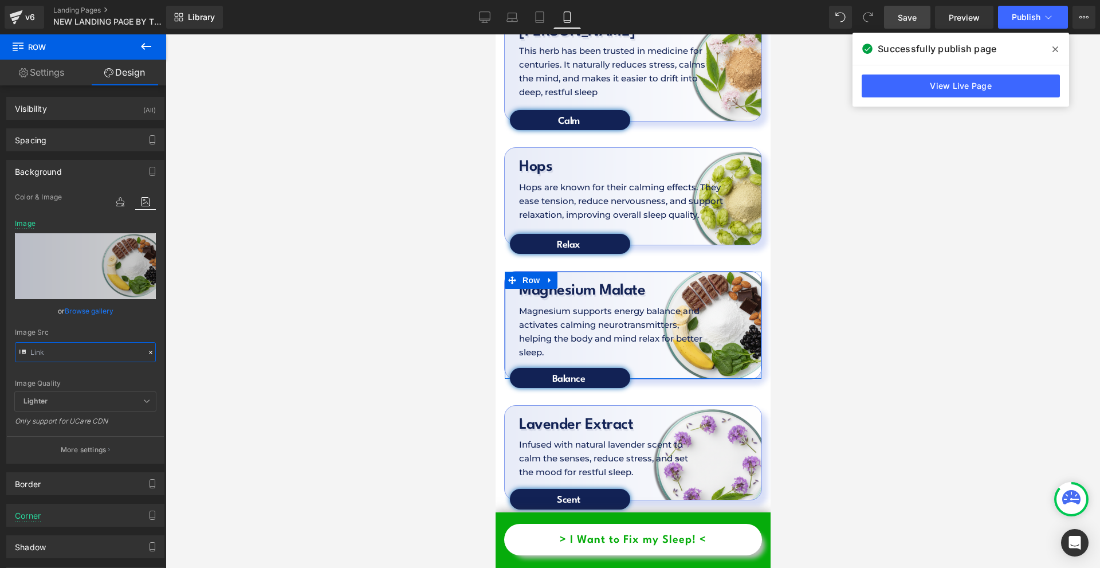
click at [83, 355] on input "text" at bounding box center [85, 352] width 141 height 20
paste input "9.png?v=175818305"
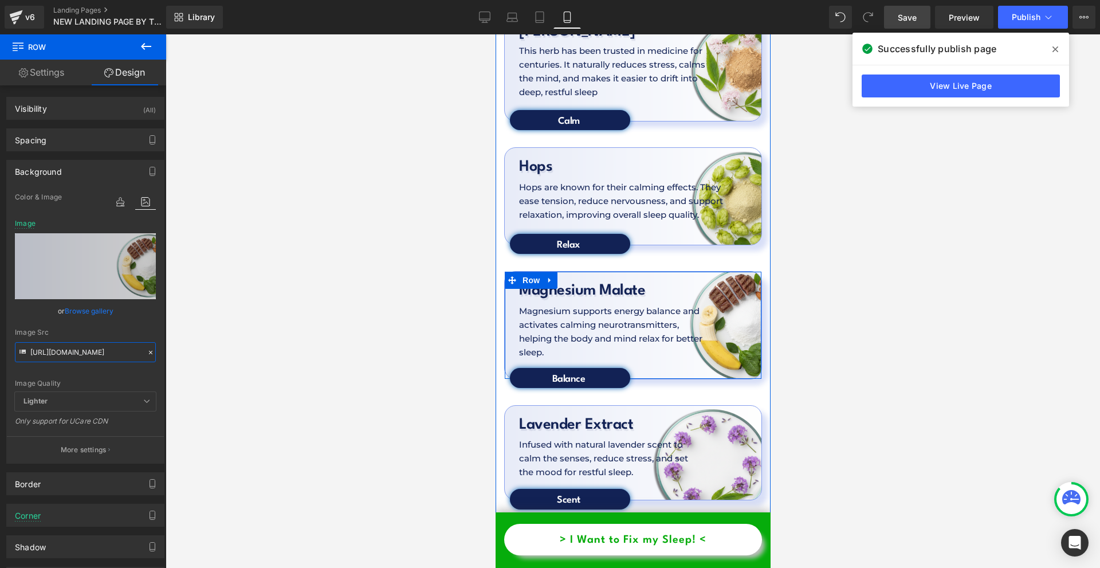
type input "https://cdn.shopify.com/s/files/1/0897/0449/7416/files/Nevtelen_1980_x_1480_kep…"
click at [896, 228] on div at bounding box center [633, 300] width 934 height 533
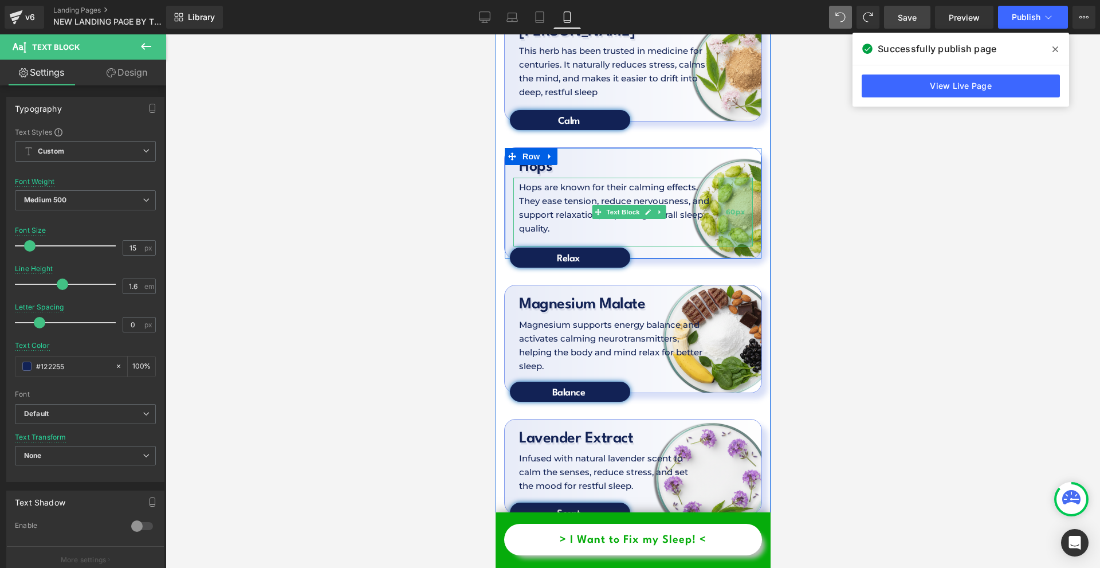
drag, startPoint x: 739, startPoint y: 141, endPoint x: 726, endPoint y: 139, distance: 12.8
click at [726, 178] on div "60px" at bounding box center [735, 212] width 34 height 69
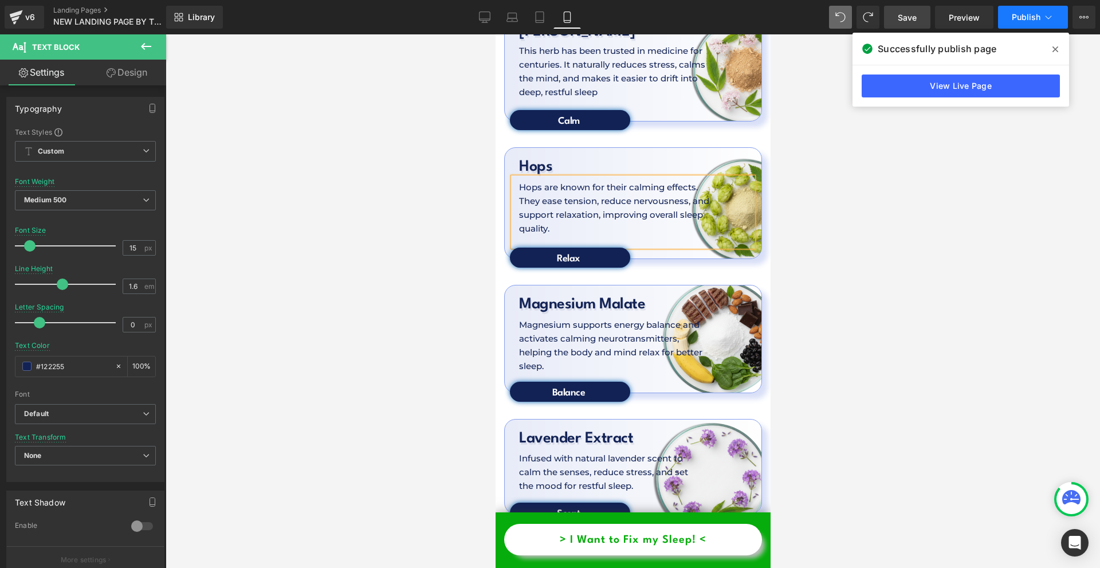
click at [1059, 14] on button "Publish" at bounding box center [1033, 17] width 70 height 23
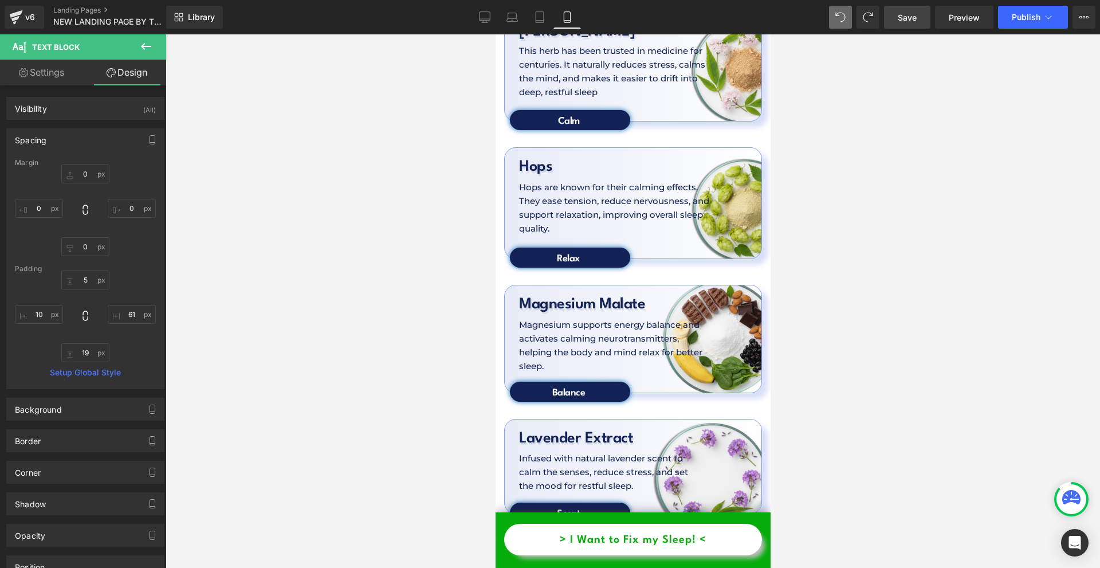
click at [910, 19] on span "Save" at bounding box center [907, 17] width 19 height 12
click at [960, 10] on link "Preview" at bounding box center [964, 17] width 58 height 23
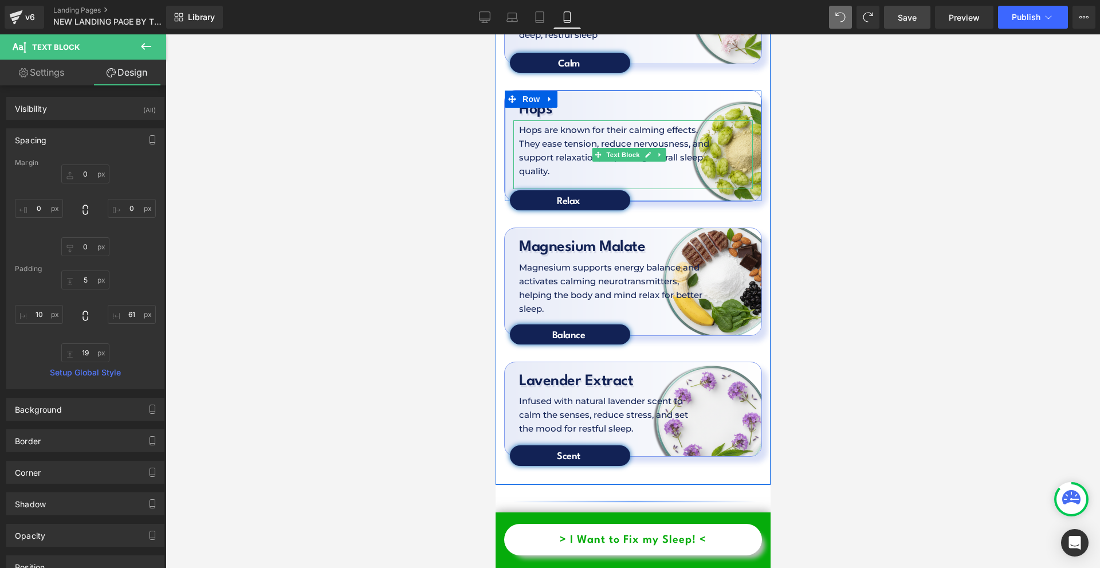
scroll to position [3580, 0]
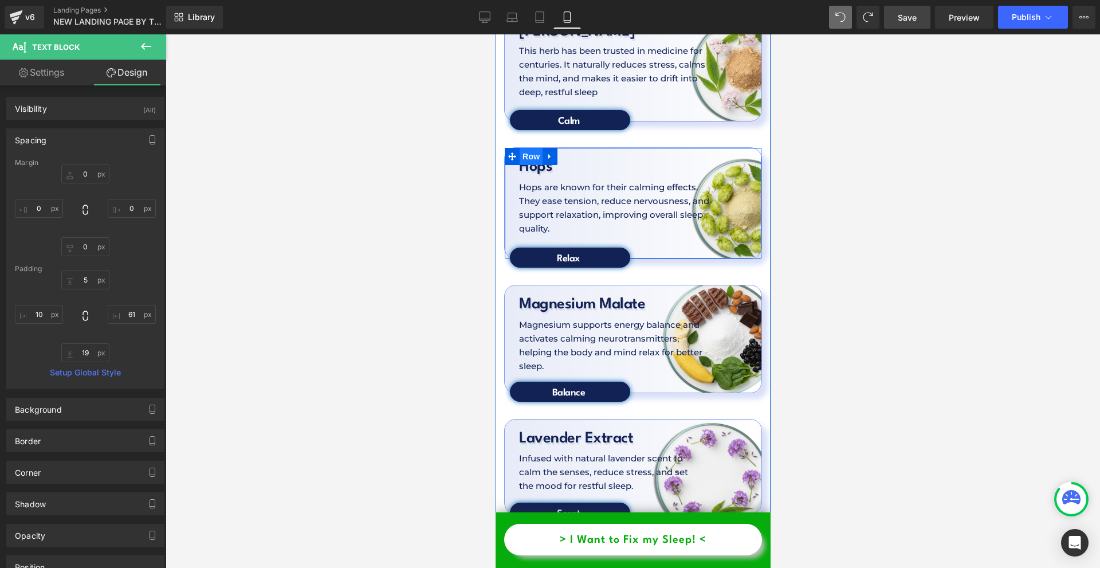
click at [530, 148] on span "Row" at bounding box center [530, 156] width 23 height 17
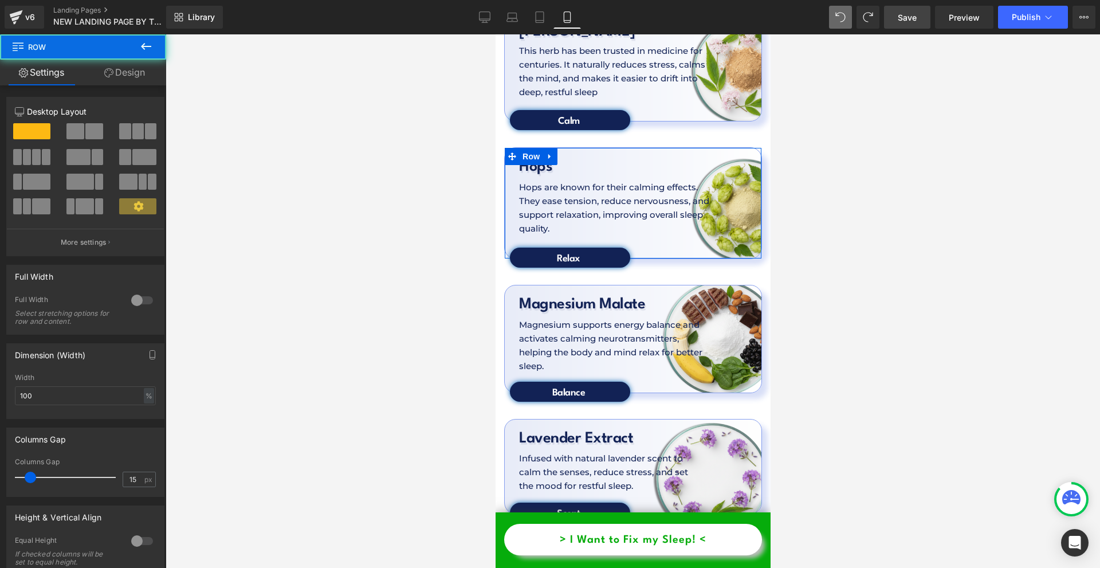
click at [111, 77] on link "Design" at bounding box center [124, 73] width 83 height 26
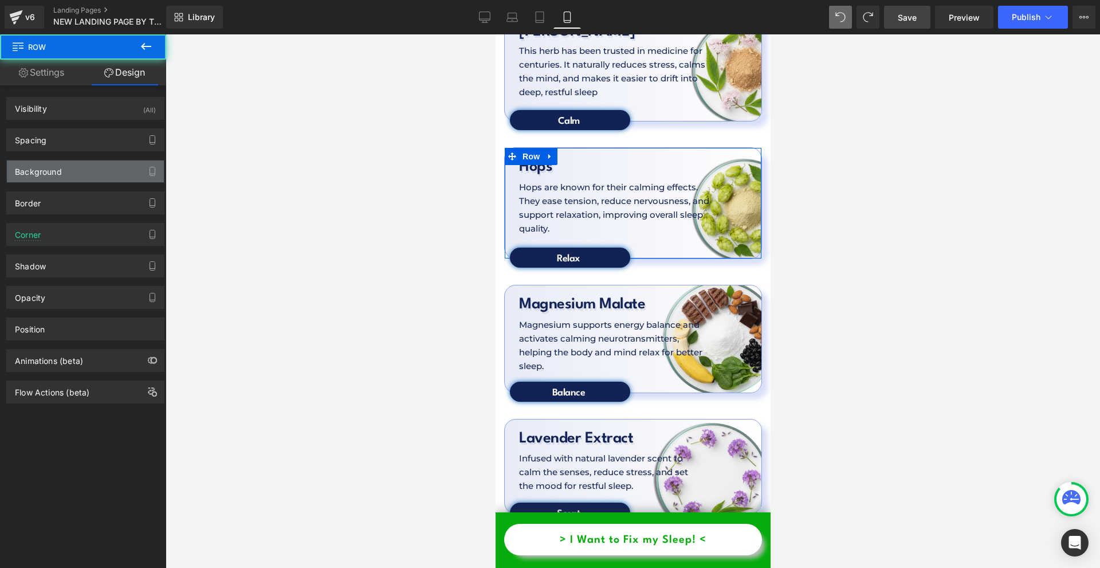
click at [68, 170] on div "Background" at bounding box center [85, 171] width 157 height 22
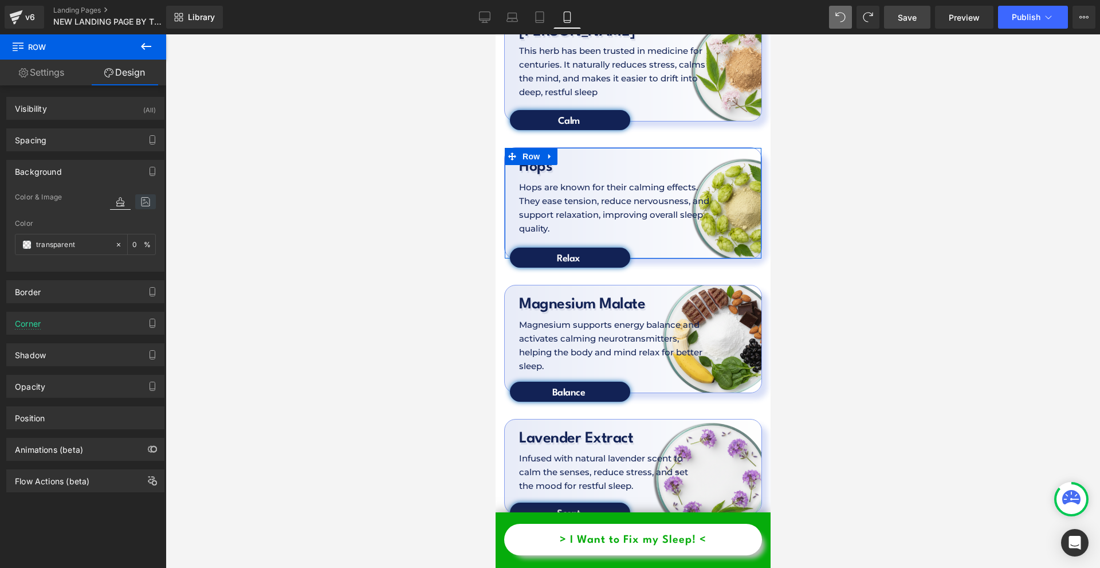
click at [137, 206] on icon at bounding box center [145, 201] width 21 height 15
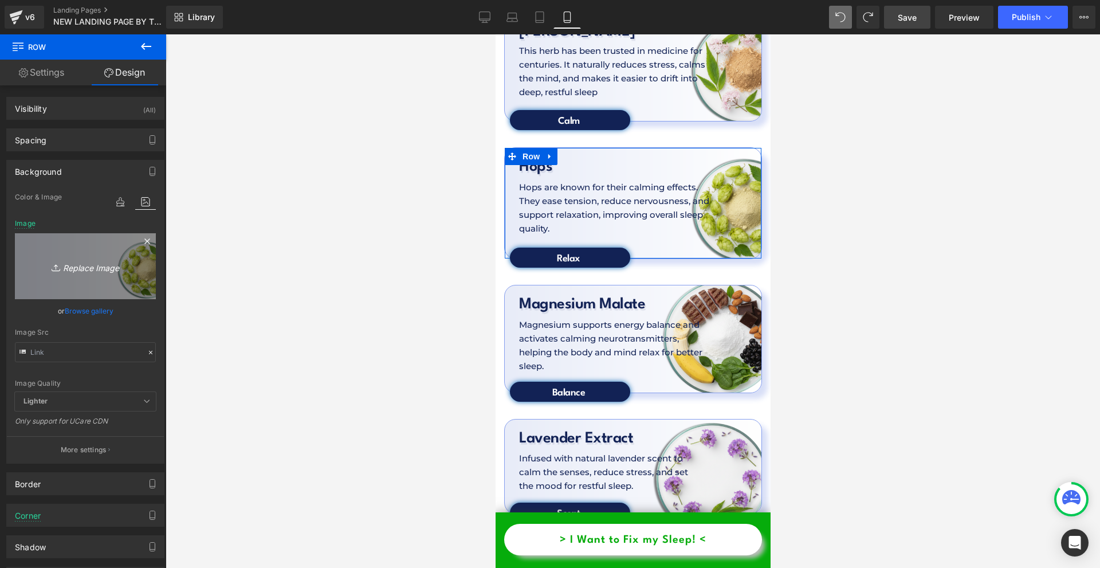
click at [89, 259] on icon "Replace Image" at bounding box center [86, 266] width 92 height 14
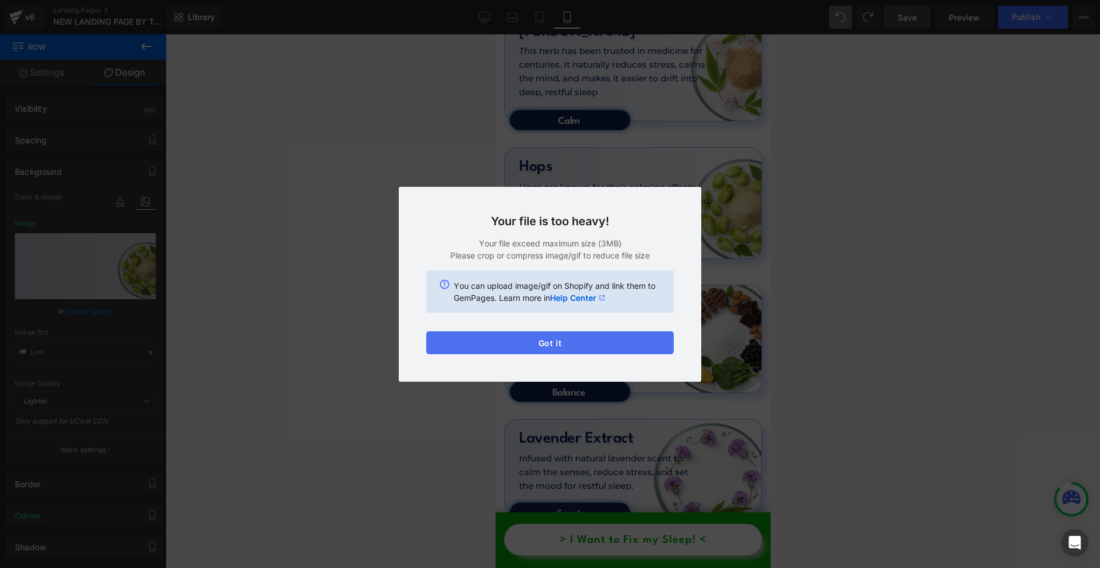
click at [550, 348] on button "Got it" at bounding box center [549, 342] width 247 height 23
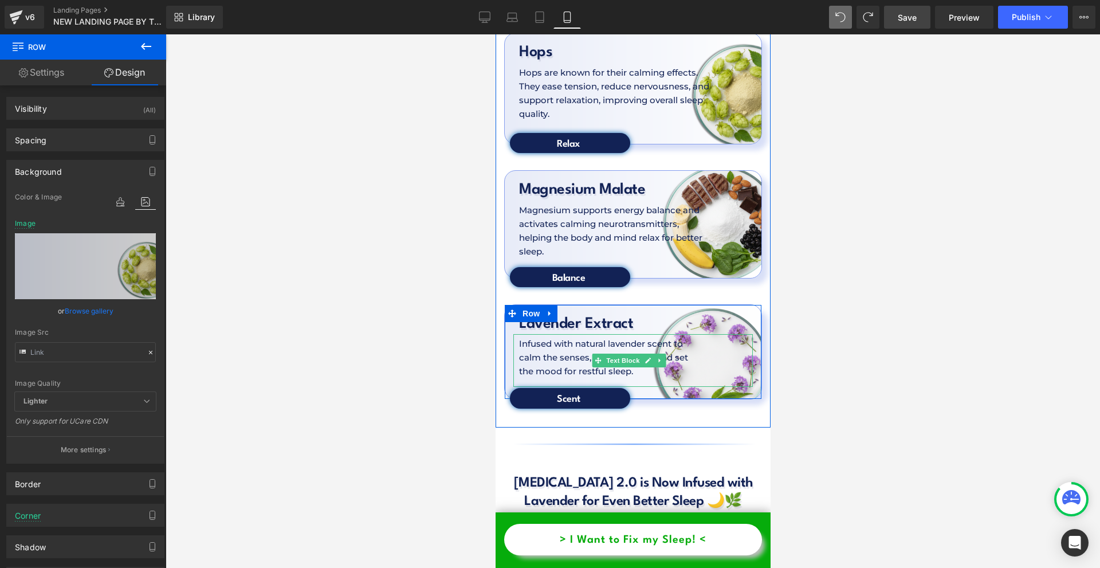
scroll to position [3637, 0]
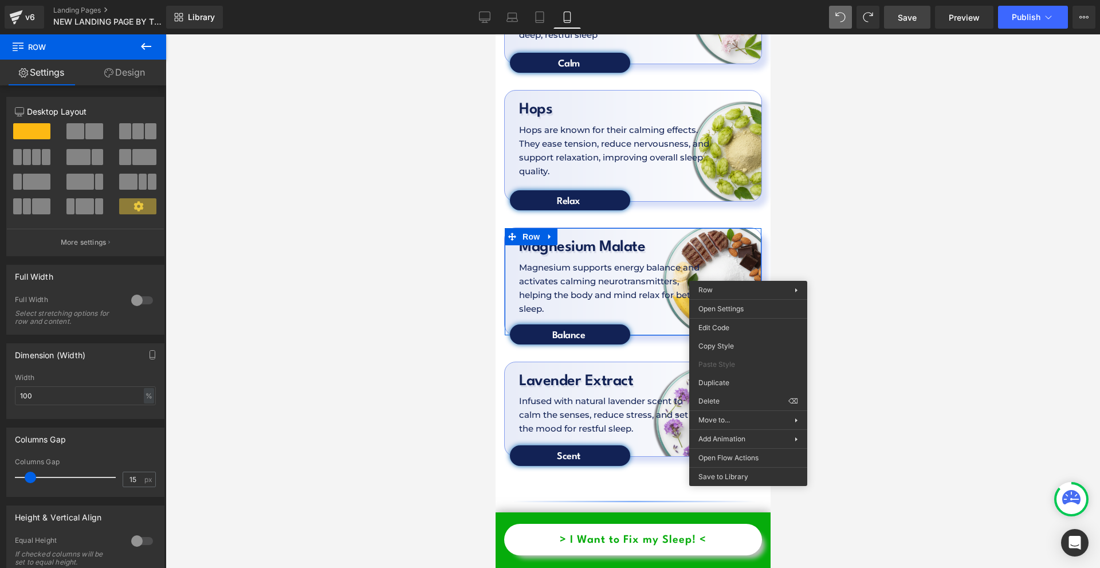
click at [776, 209] on div at bounding box center [633, 300] width 934 height 533
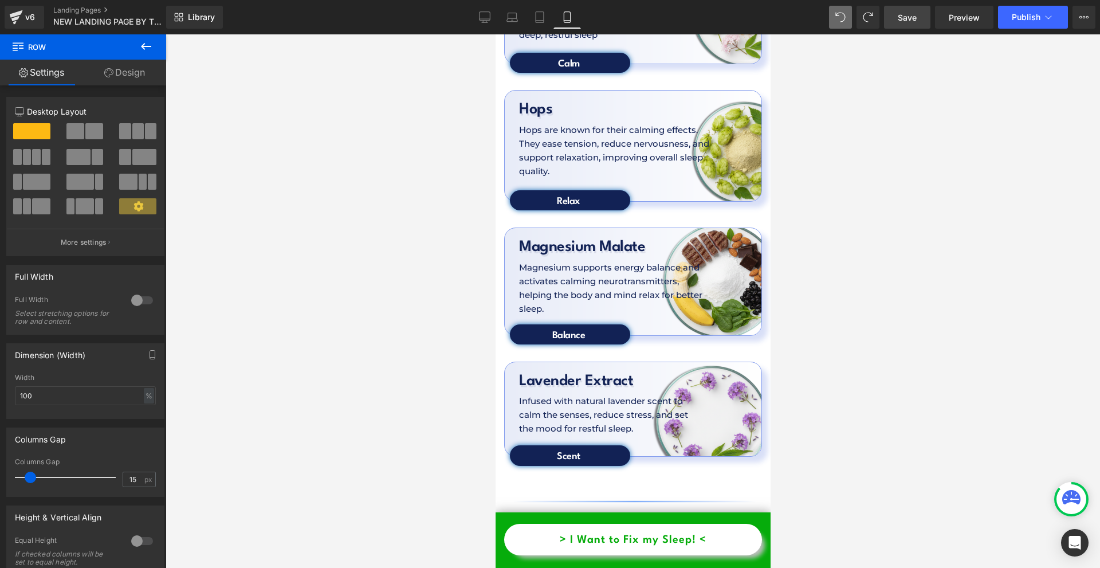
scroll to position [3523, 0]
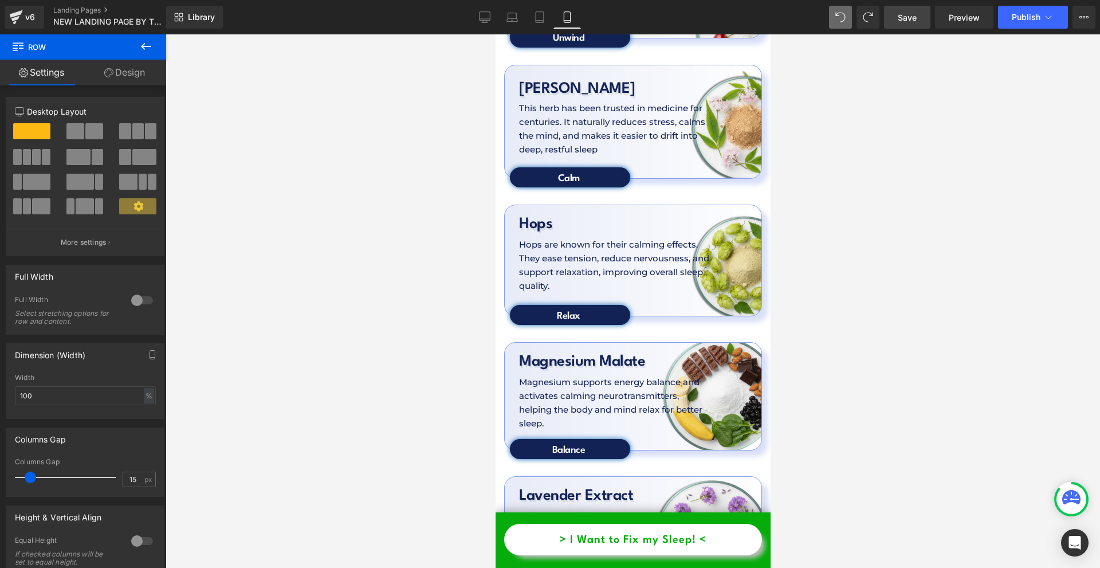
click at [904, 16] on span "Save" at bounding box center [907, 17] width 19 height 12
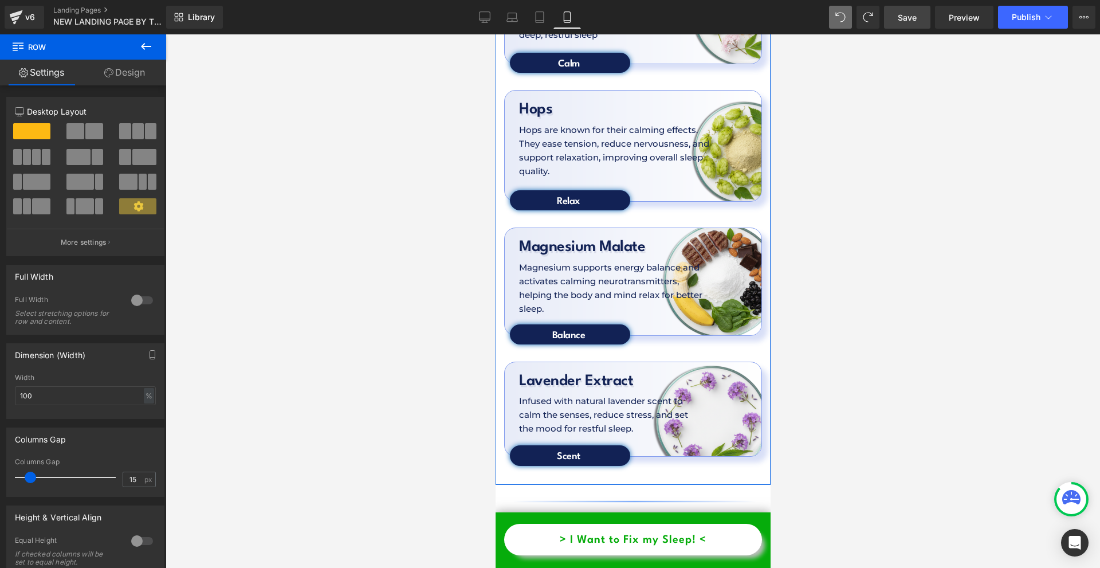
scroll to position [3809, 0]
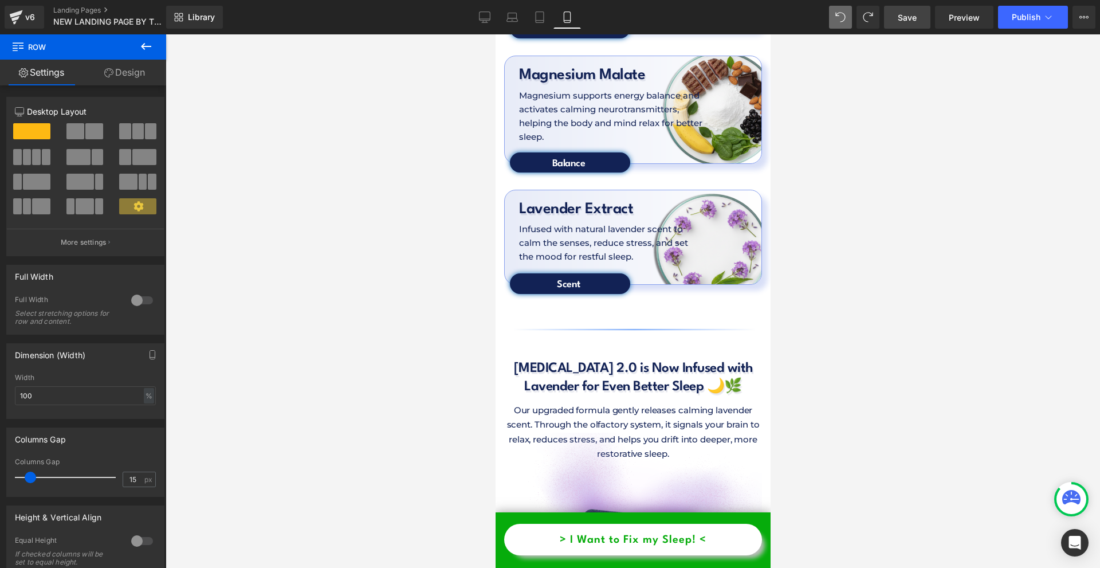
click at [905, 14] on span "Save" at bounding box center [907, 17] width 19 height 12
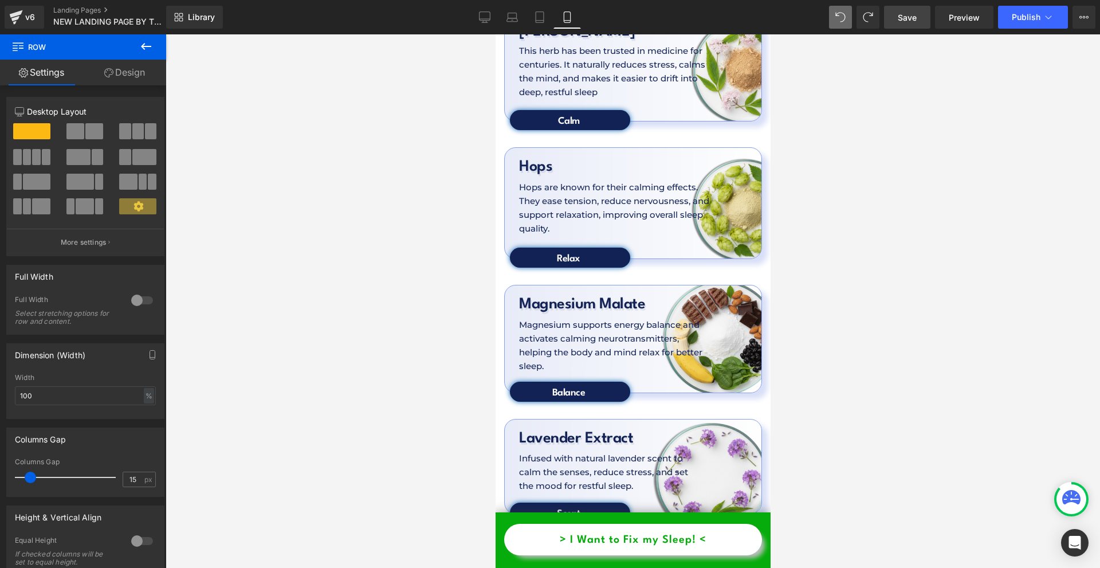
scroll to position [3466, 0]
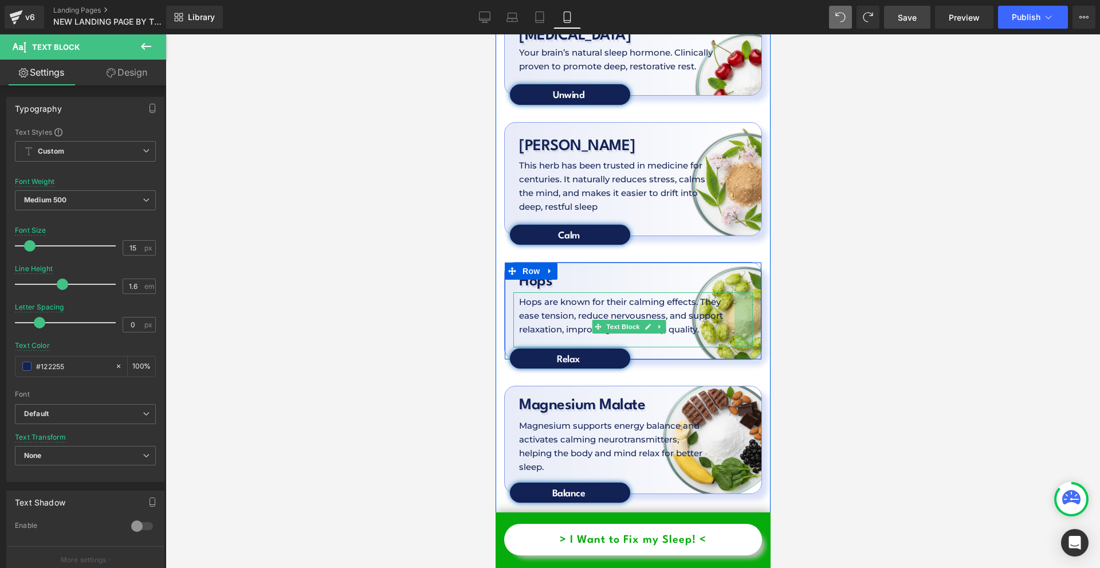
drag, startPoint x: 727, startPoint y: 260, endPoint x: 743, endPoint y: 260, distance: 16.0
click at [743, 292] on div "32px" at bounding box center [743, 319] width 18 height 55
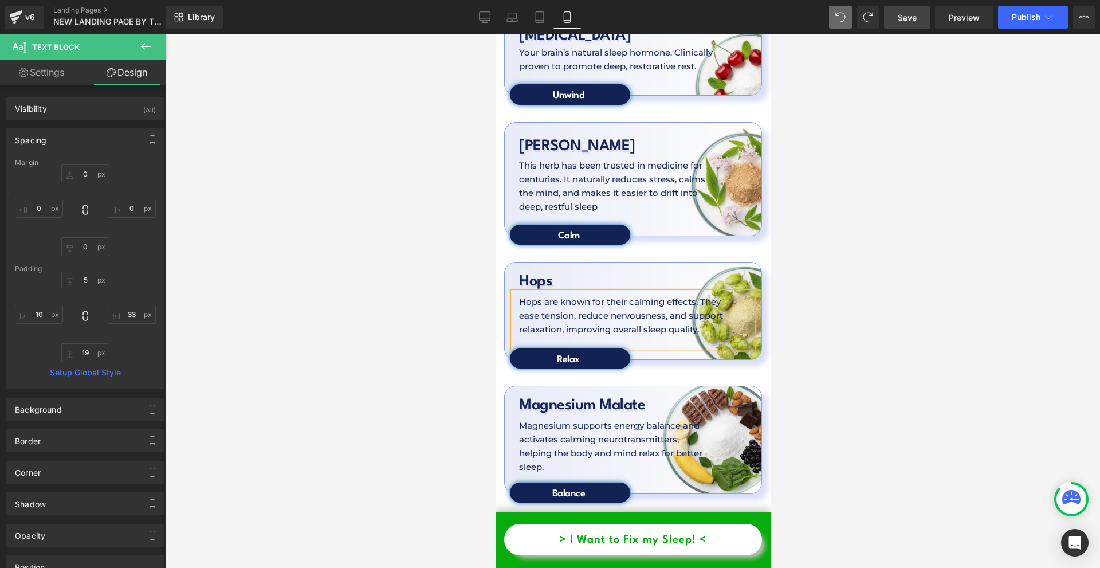
click at [898, 14] on link "Save" at bounding box center [907, 17] width 46 height 23
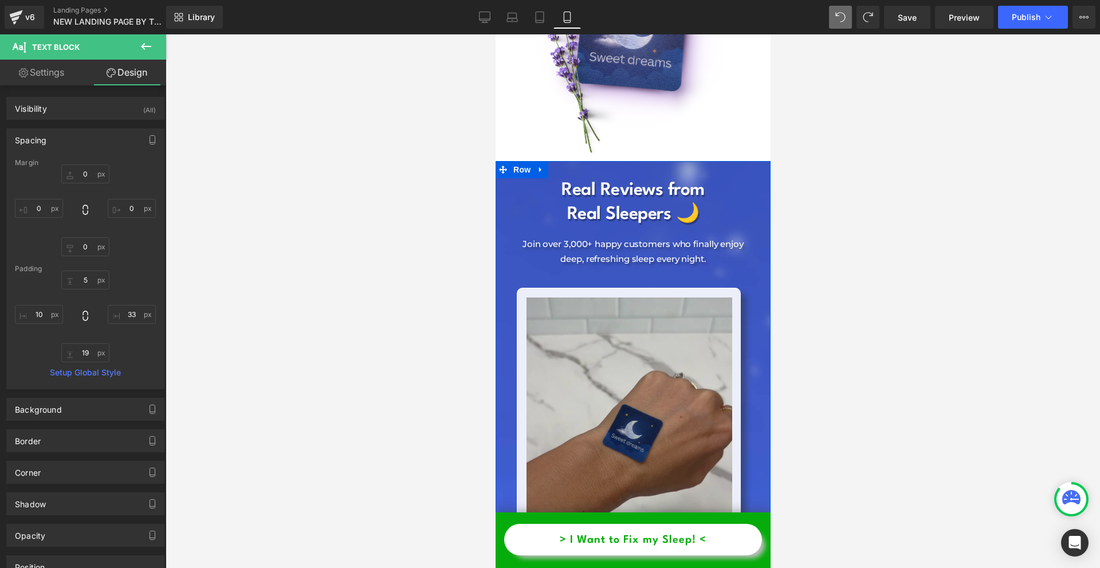
scroll to position [4611, 0]
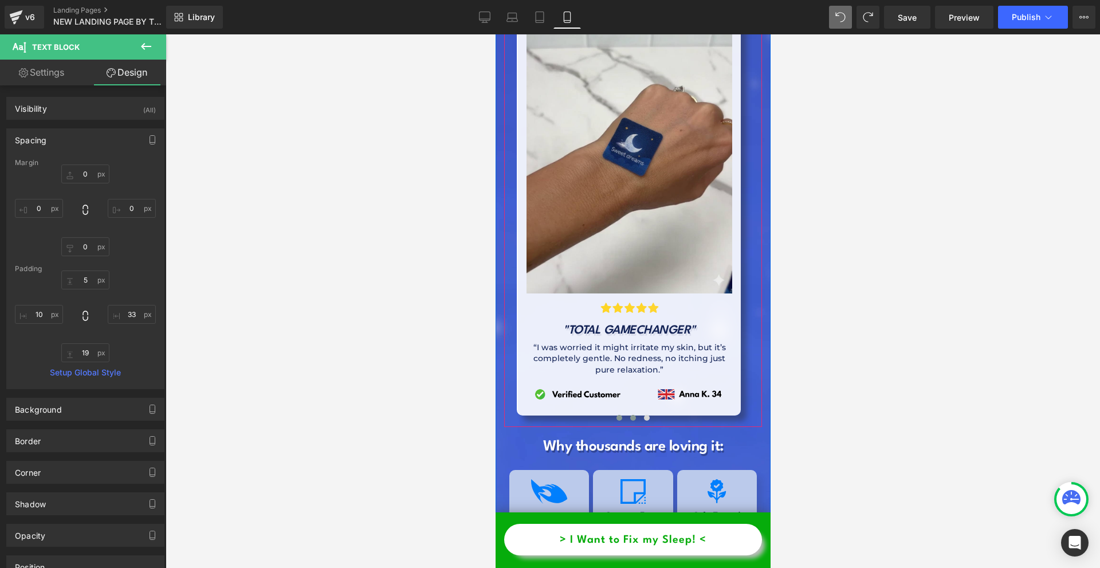
click at [630, 415] on span at bounding box center [633, 418] width 6 height 6
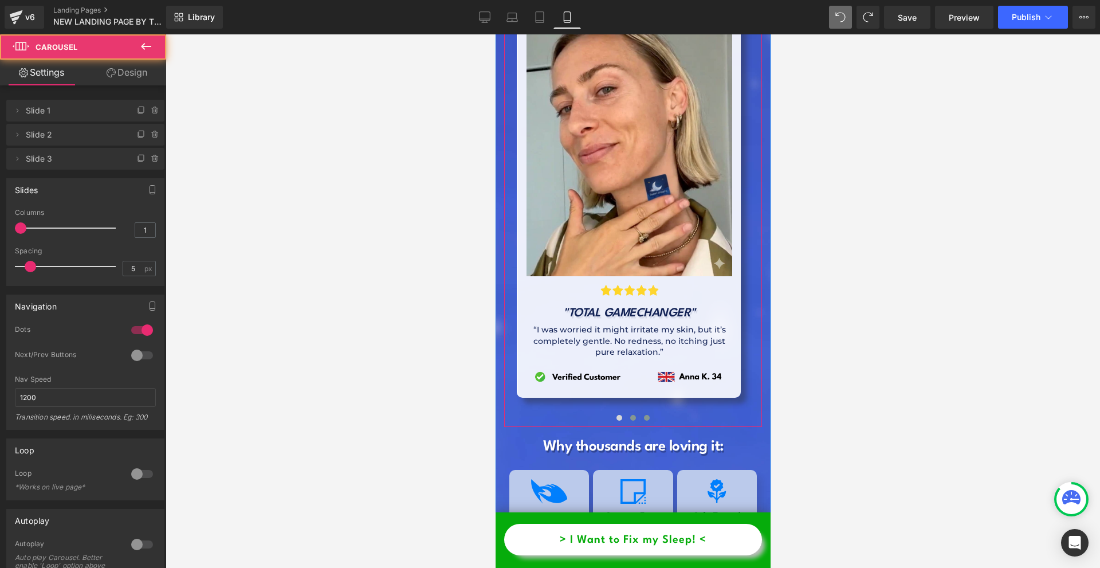
click at [643, 415] on span at bounding box center [646, 418] width 6 height 6
click at [616, 415] on span at bounding box center [619, 418] width 6 height 6
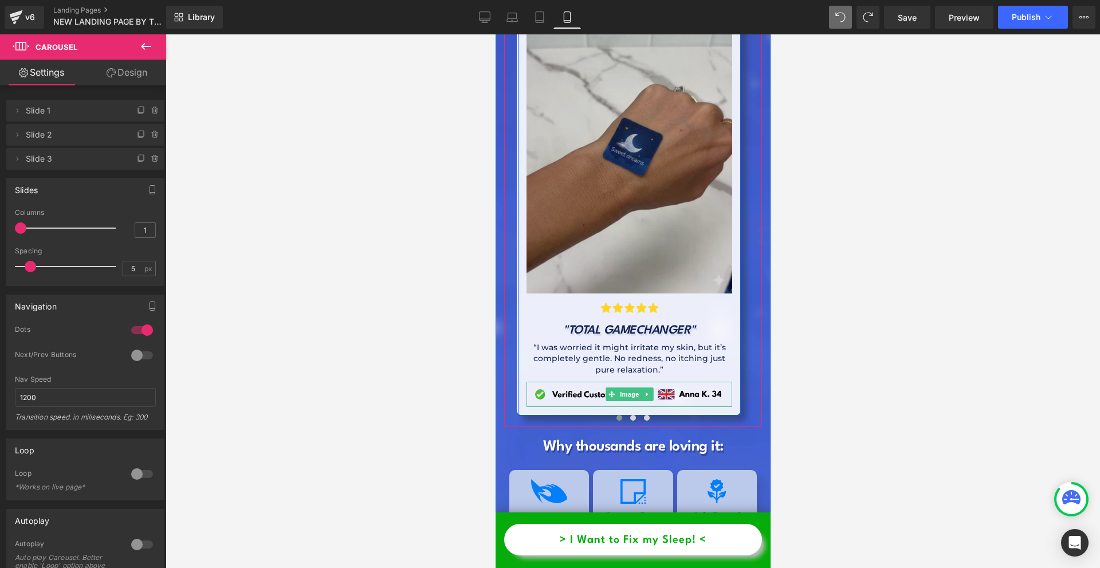
scroll to position [4439, 0]
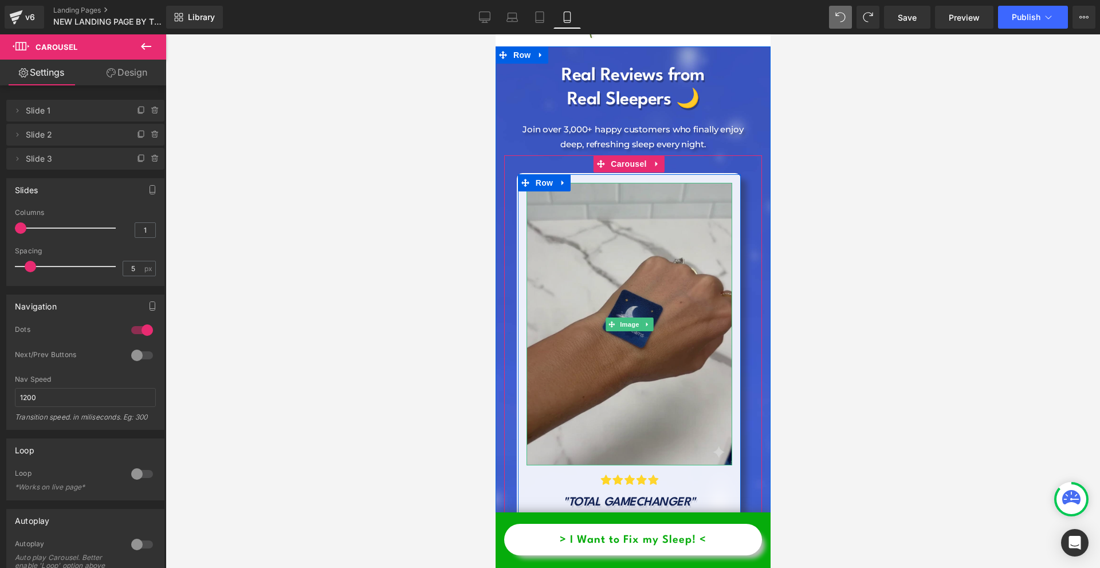
click at [674, 254] on img at bounding box center [629, 324] width 206 height 282
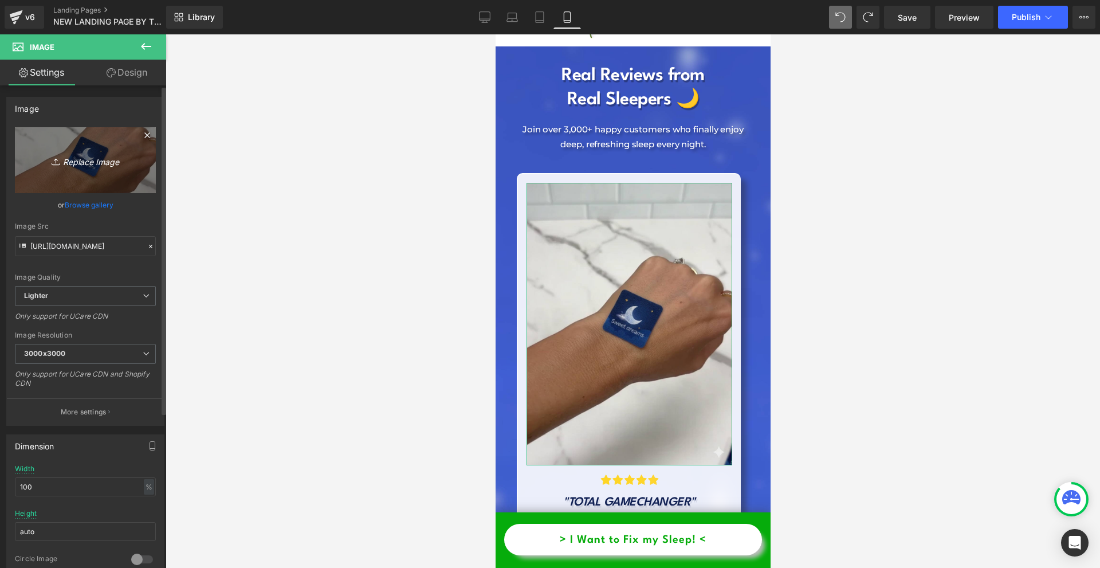
click at [107, 139] on link "Replace Image" at bounding box center [85, 160] width 141 height 66
type input "C:\fakepath\Névtelen terv - 2025-09-18T103415.658.png"
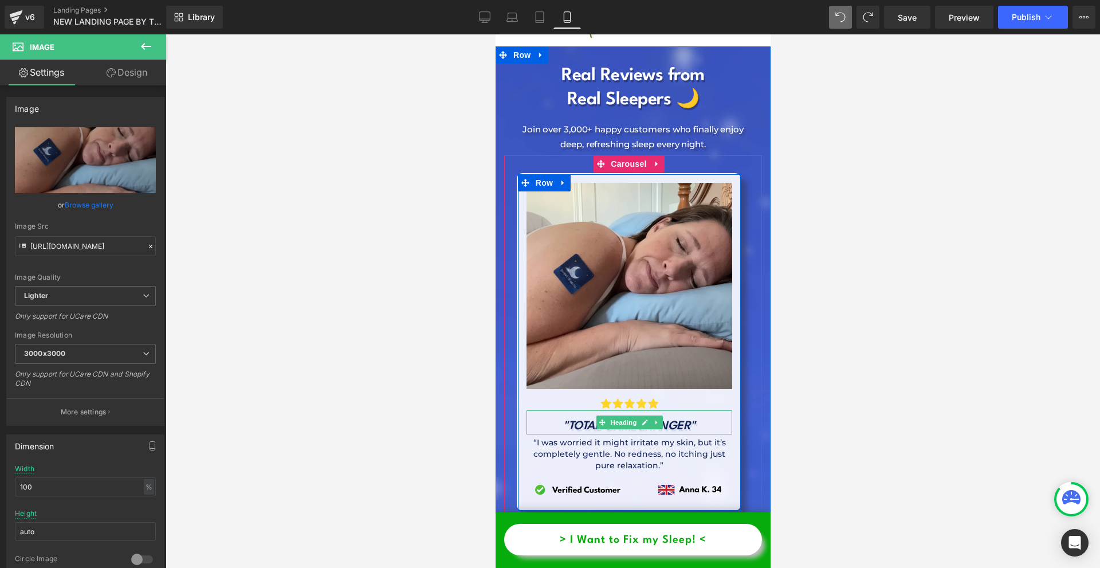
click at [583, 420] on icon ""TOTAL GAMECHANGER"" at bounding box center [629, 425] width 132 height 11
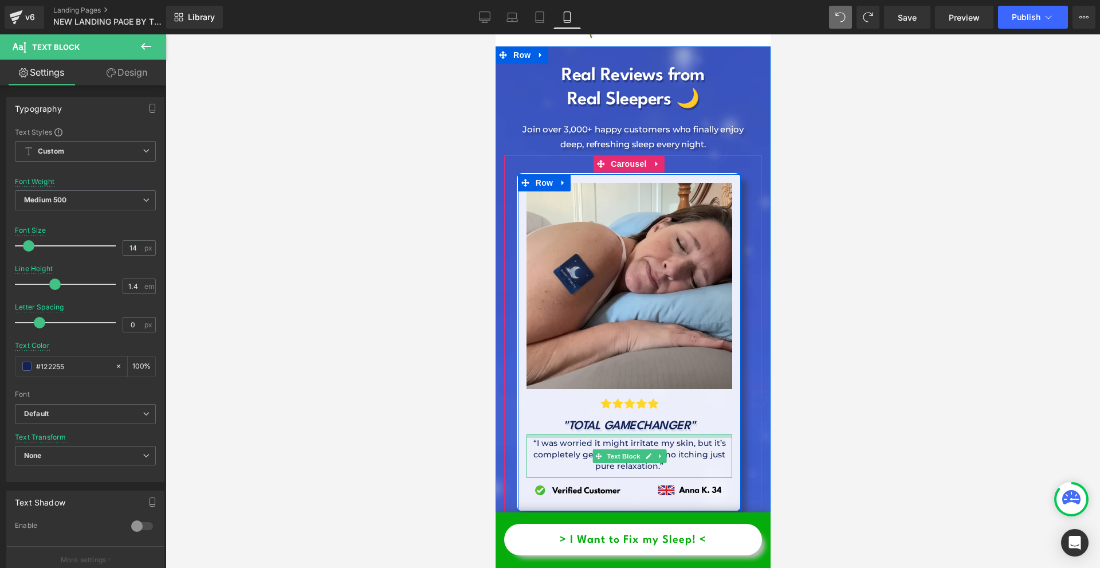
click at [671, 434] on div at bounding box center [629, 435] width 206 height 3
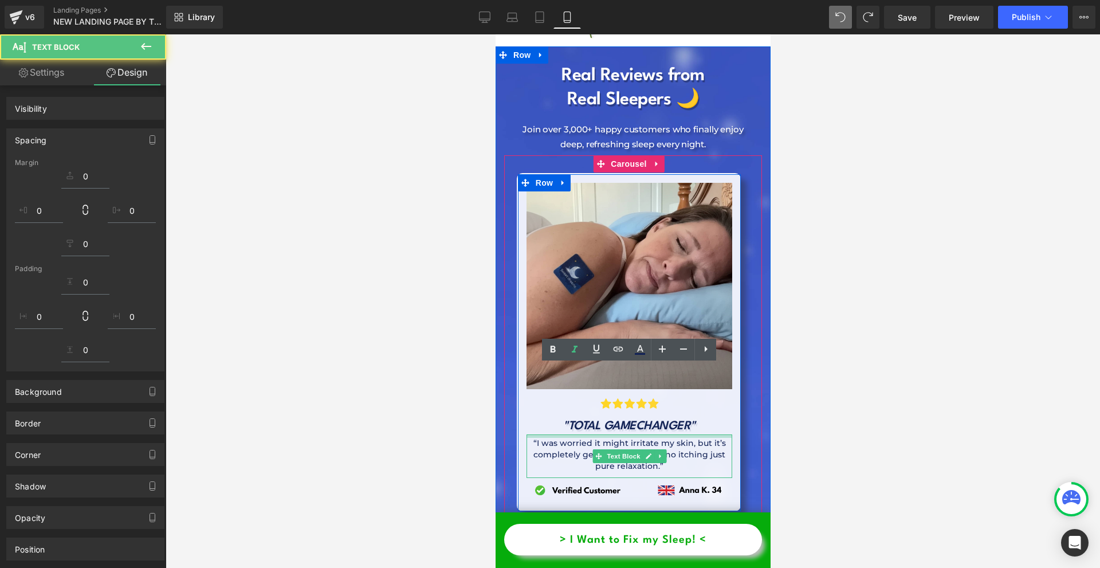
click at [1012, 355] on div at bounding box center [633, 300] width 934 height 533
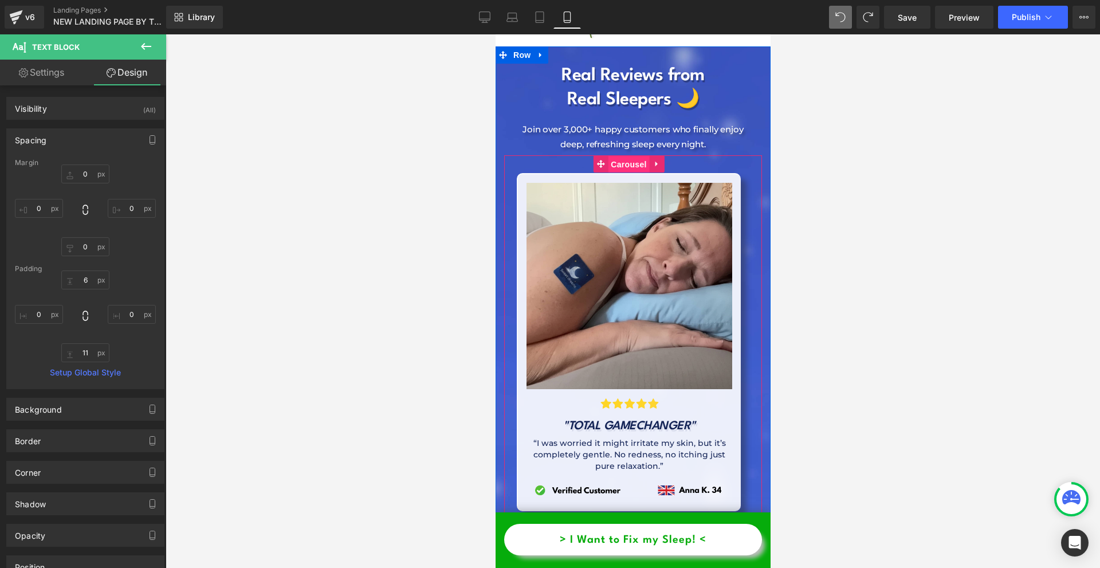
click at [619, 156] on span "Carousel" at bounding box center [627, 164] width 41 height 17
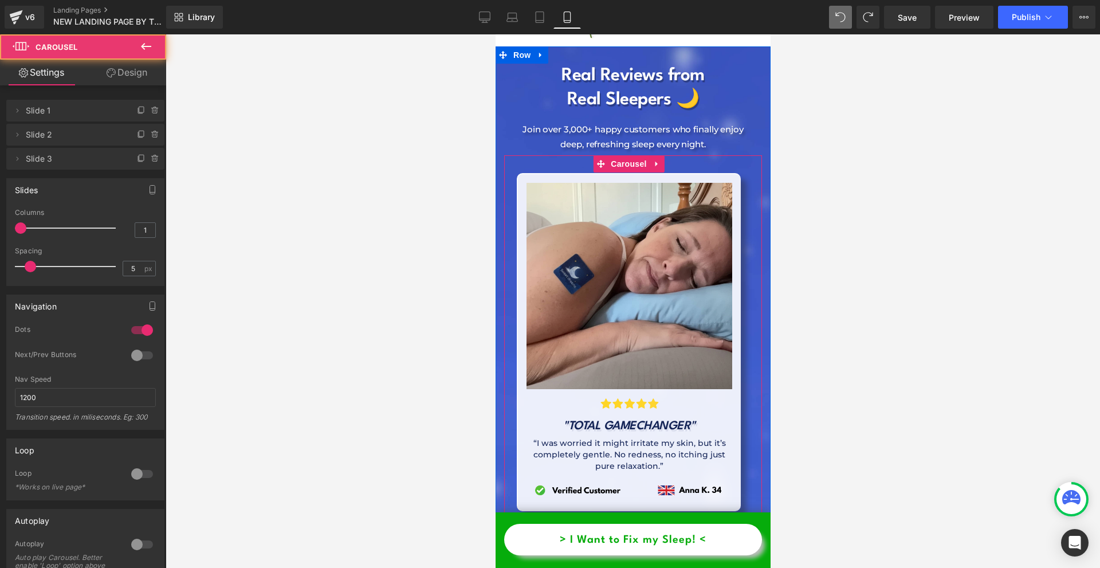
click at [616, 566] on button at bounding box center [619, 571] width 14 height 11
click at [630, 567] on span at bounding box center [633, 572] width 6 height 6
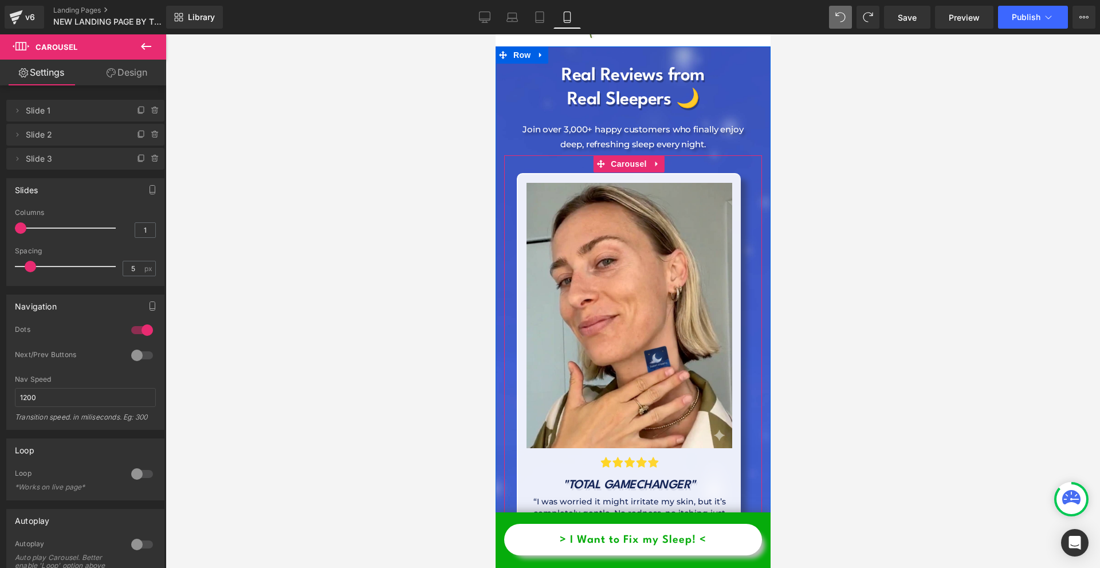
click at [616, 567] on span at bounding box center [619, 572] width 6 height 6
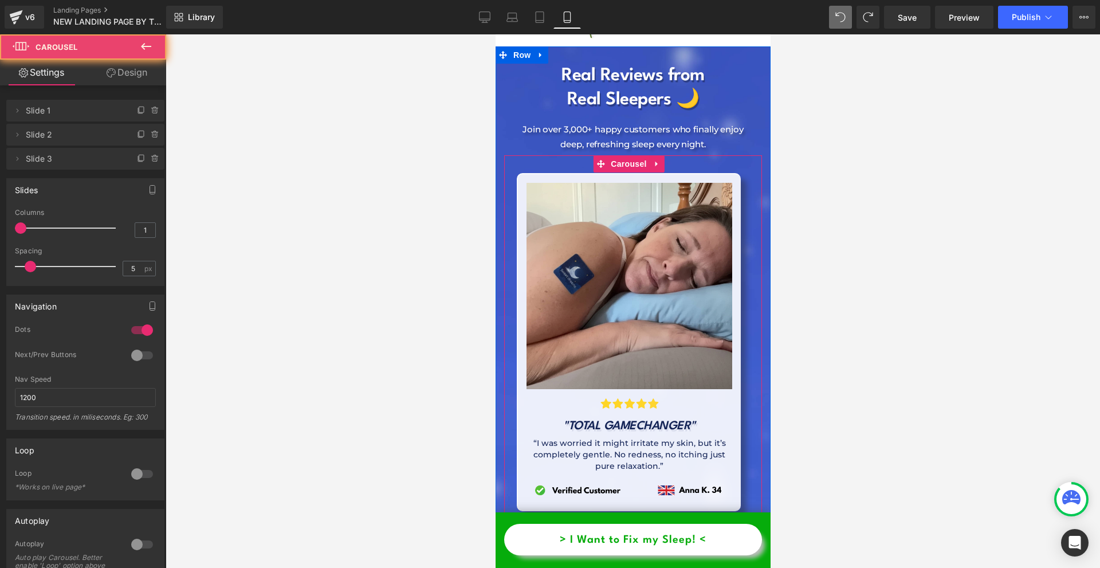
click at [630, 567] on span at bounding box center [633, 572] width 6 height 6
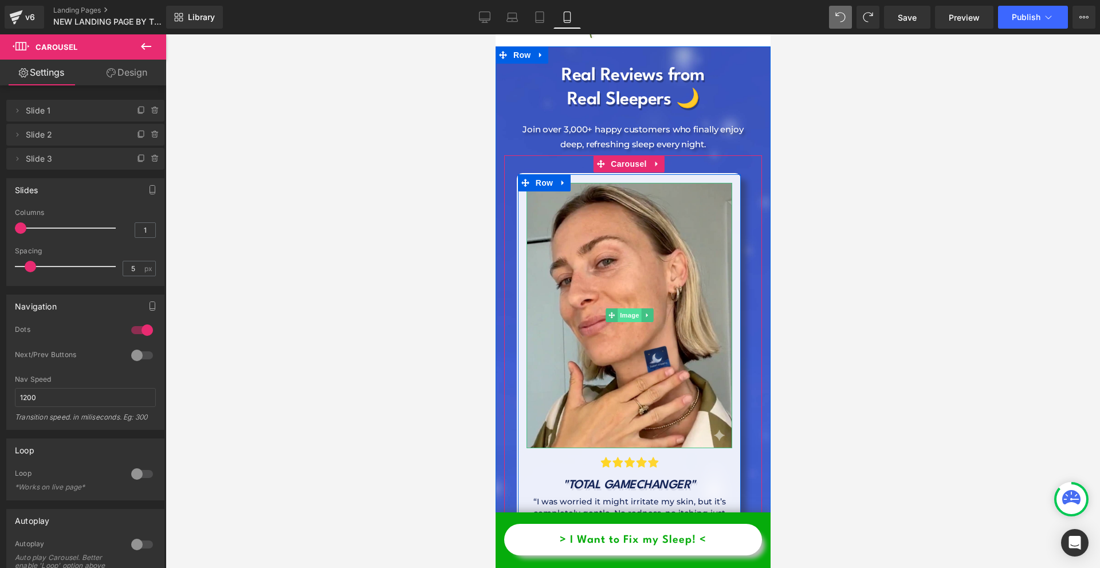
click at [631, 308] on span "Image" at bounding box center [629, 315] width 24 height 14
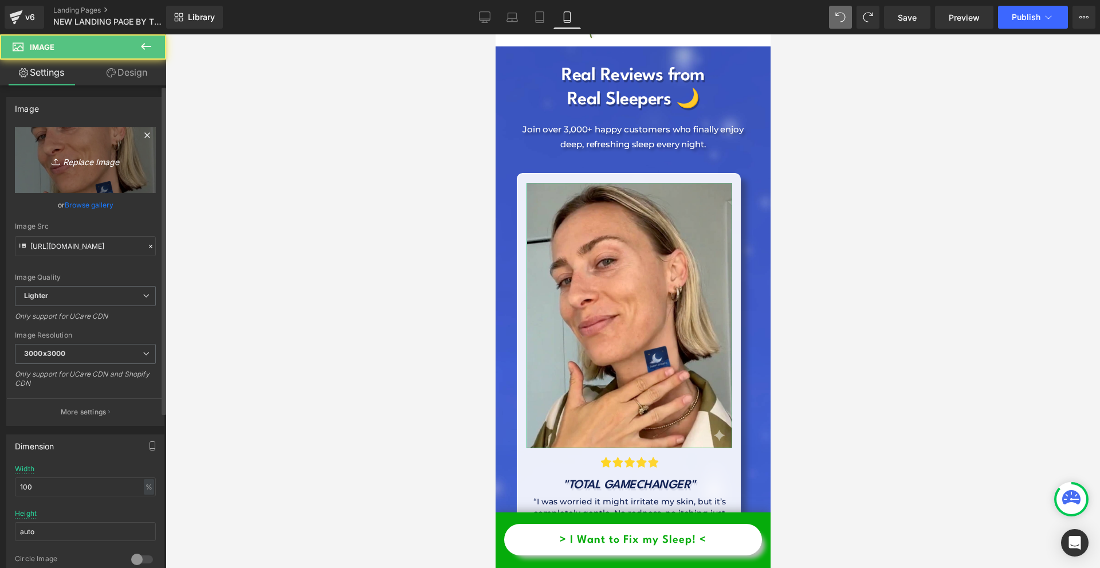
click at [60, 165] on icon at bounding box center [57, 161] width 11 height 11
type input "C:\fakepath\Névtelen terv - 2025-09-18T103533.810.png"
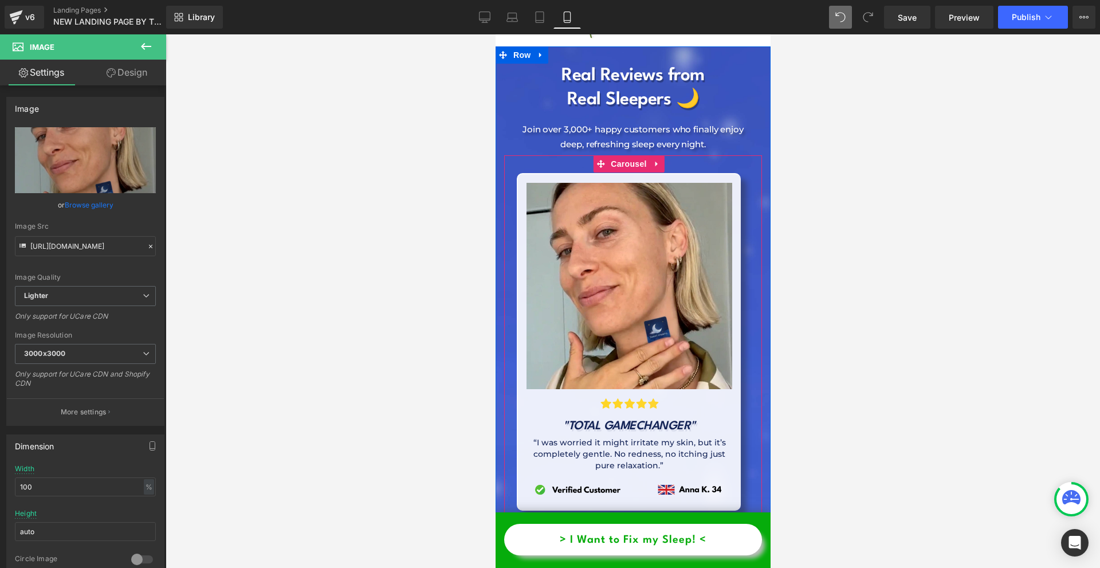
click at [612, 566] on button at bounding box center [619, 571] width 14 height 11
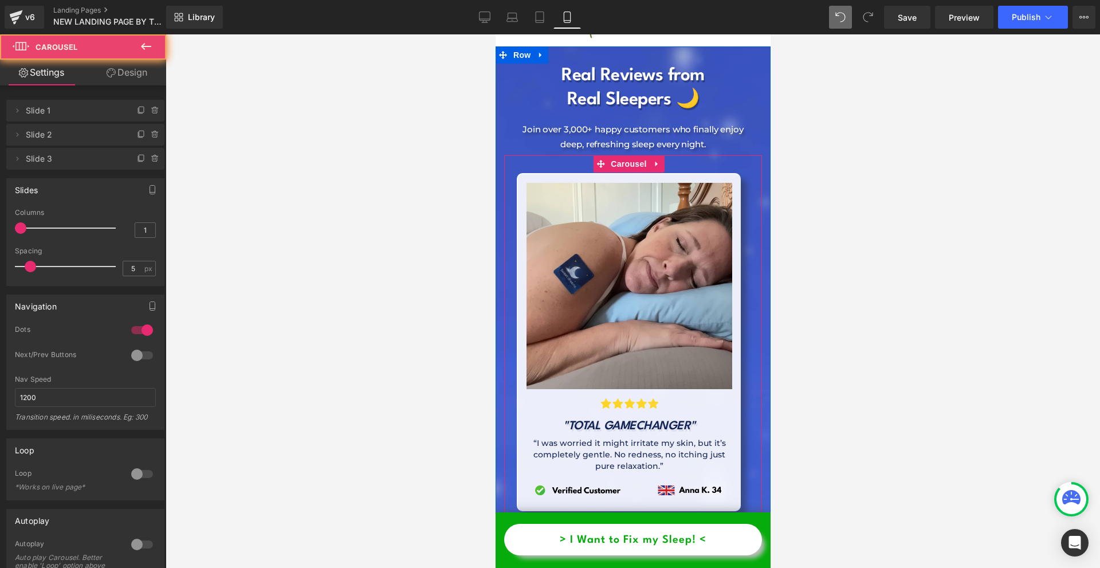
click at [613, 566] on button at bounding box center [619, 571] width 14 height 11
click at [633, 566] on button at bounding box center [633, 571] width 14 height 11
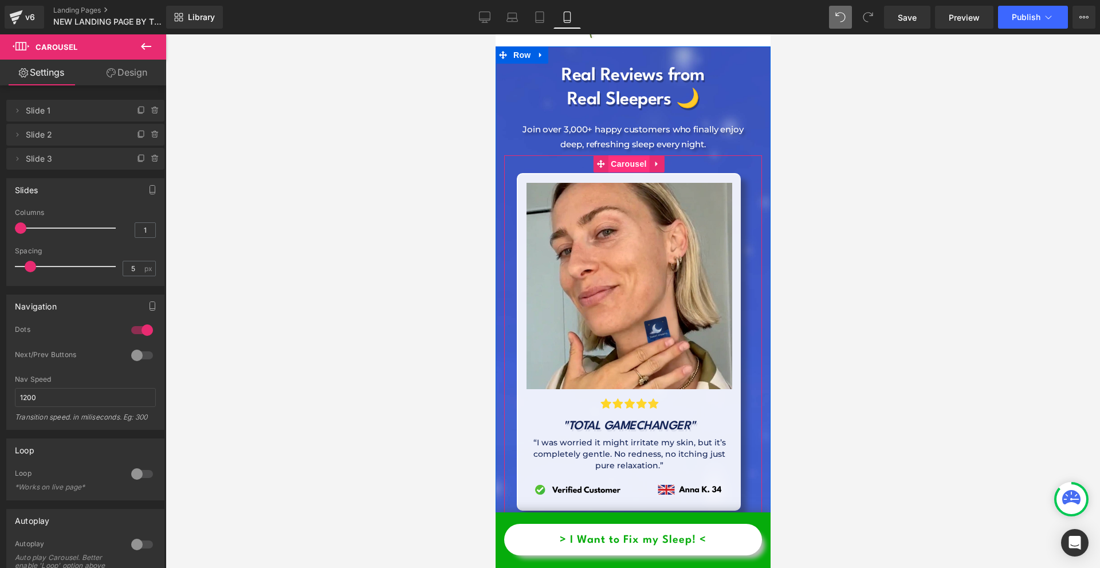
click at [621, 155] on span "Carousel" at bounding box center [627, 163] width 41 height 17
click at [639, 566] on button at bounding box center [646, 571] width 14 height 11
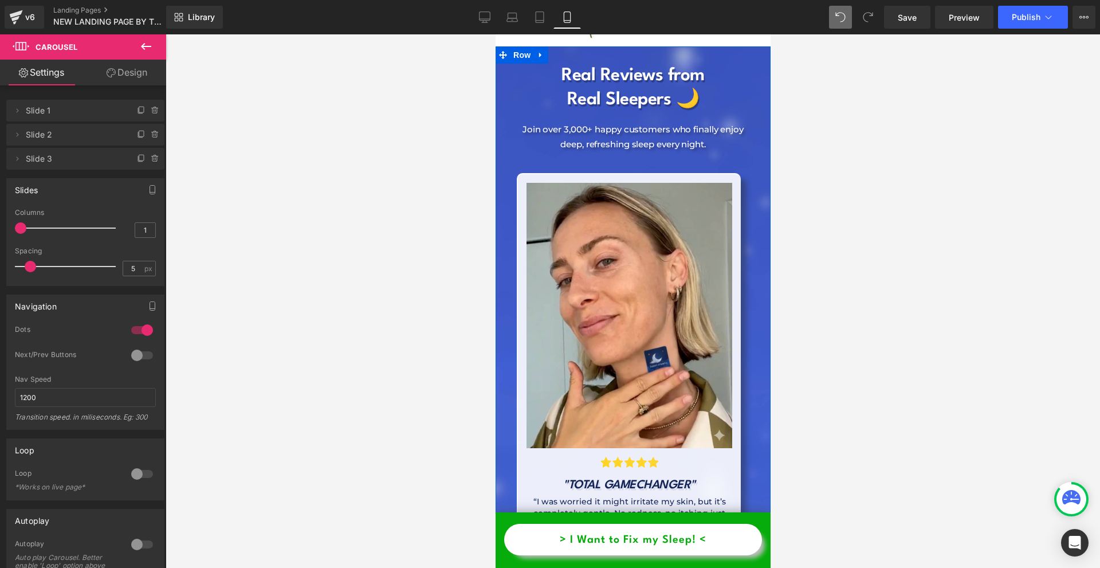
click at [632, 155] on div "Image Image "TOTAL GAMECHANGER" Heading “I was worried it might irritate my ski…" at bounding box center [633, 368] width 258 height 426
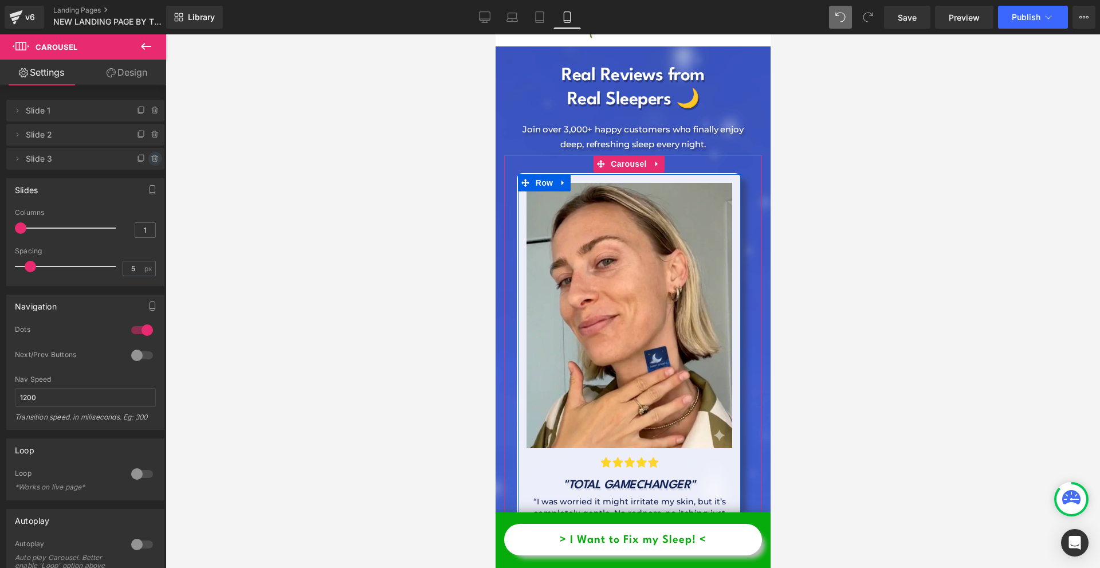
click at [151, 158] on icon at bounding box center [155, 158] width 9 height 9
click at [147, 158] on button "Delete" at bounding box center [143, 159] width 36 height 15
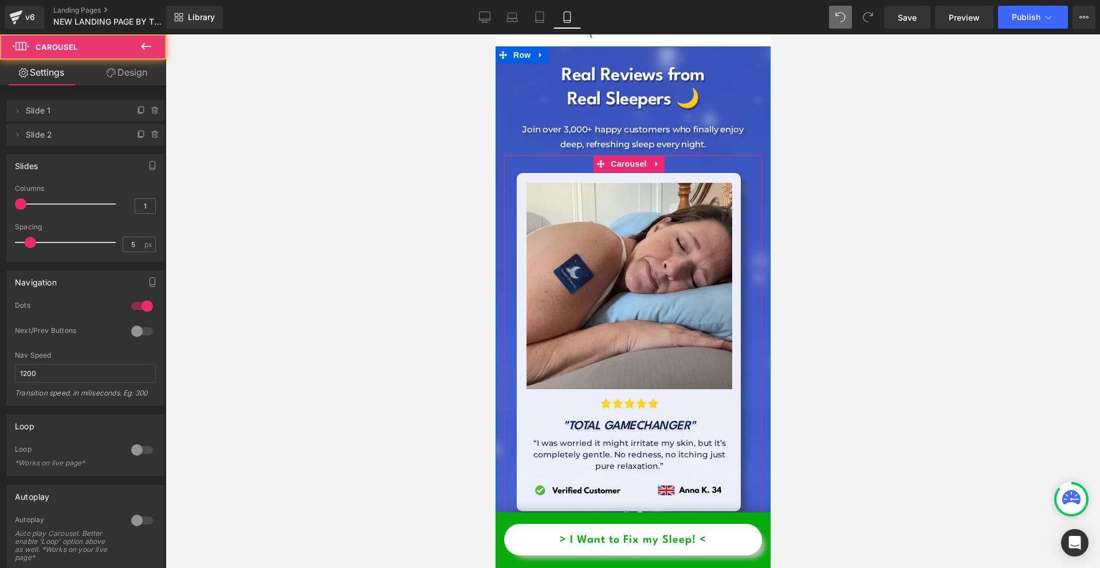
click at [619, 508] on button at bounding box center [626, 513] width 14 height 11
click at [623, 510] on span at bounding box center [626, 513] width 6 height 6
click at [632, 508] on button at bounding box center [639, 513] width 14 height 11
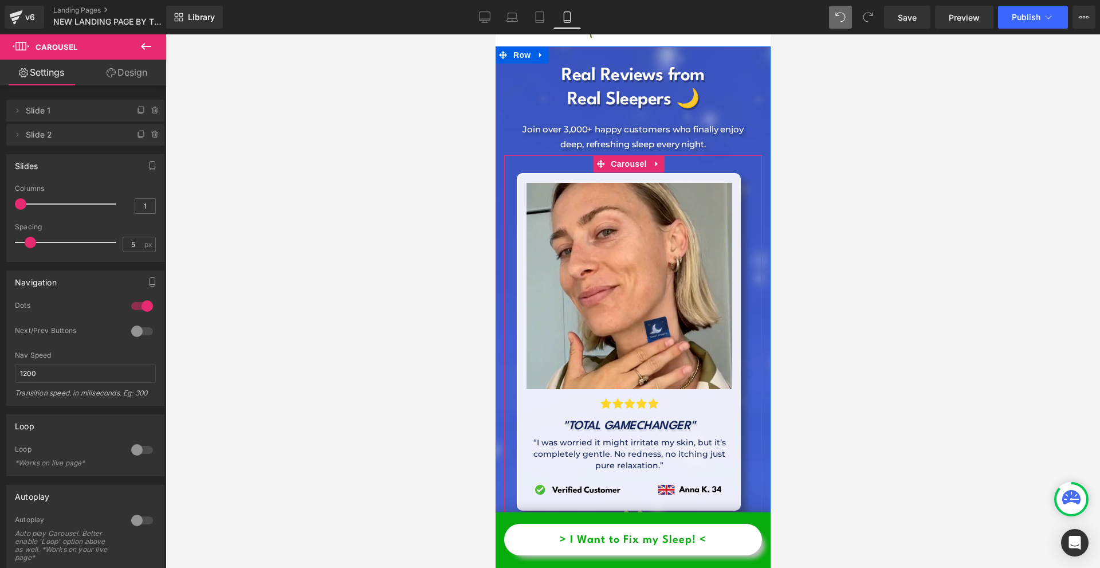
click at [623, 510] on span at bounding box center [626, 513] width 6 height 6
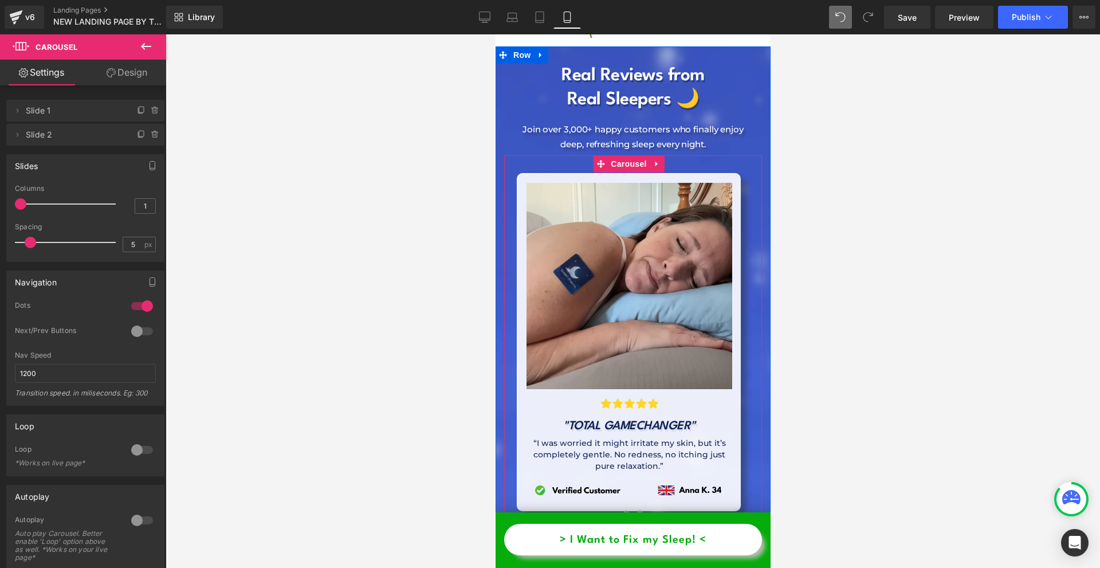
click at [636, 510] on span at bounding box center [639, 513] width 6 height 6
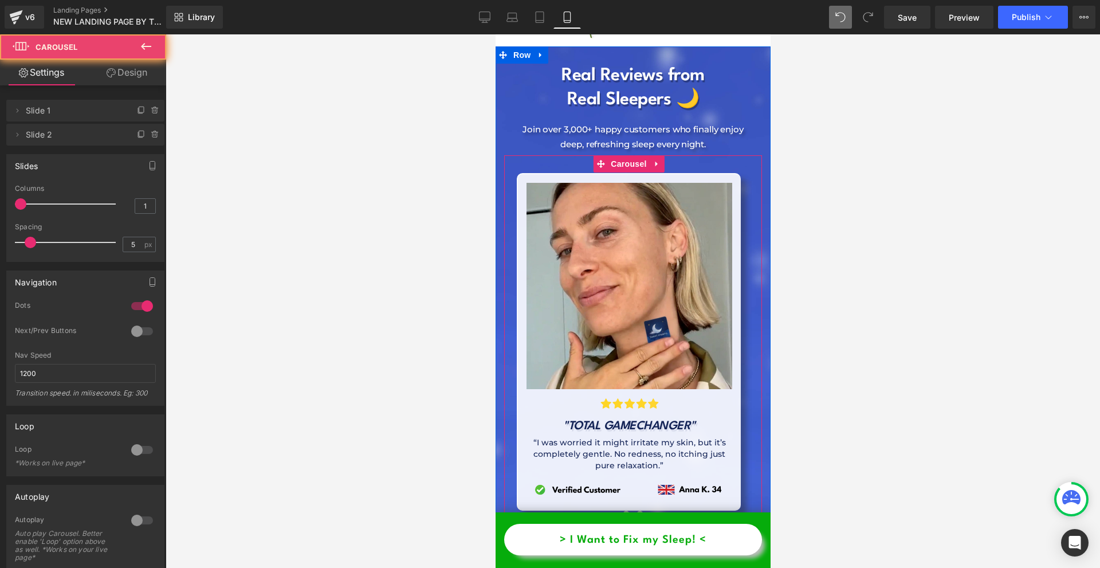
click at [623, 508] on button at bounding box center [626, 513] width 14 height 11
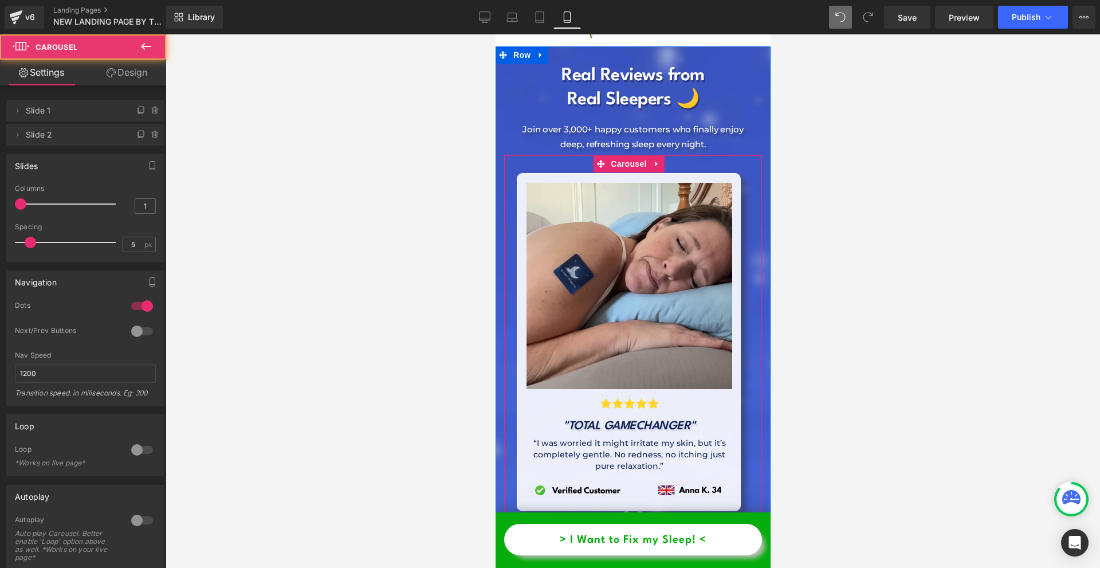
click at [636, 510] on span at bounding box center [639, 513] width 6 height 6
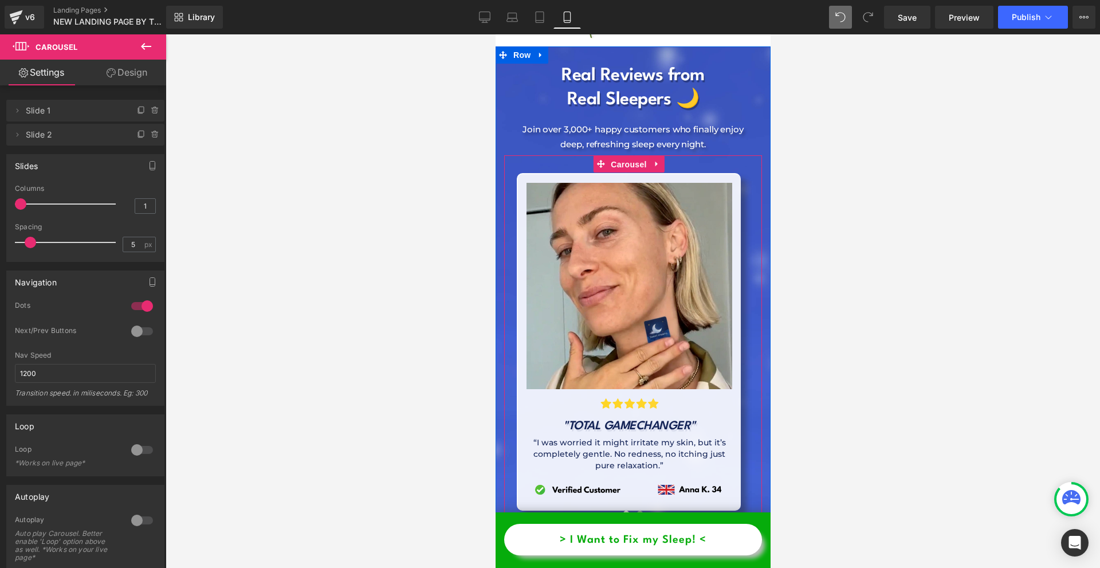
click at [626, 156] on span "Carousel" at bounding box center [627, 164] width 41 height 17
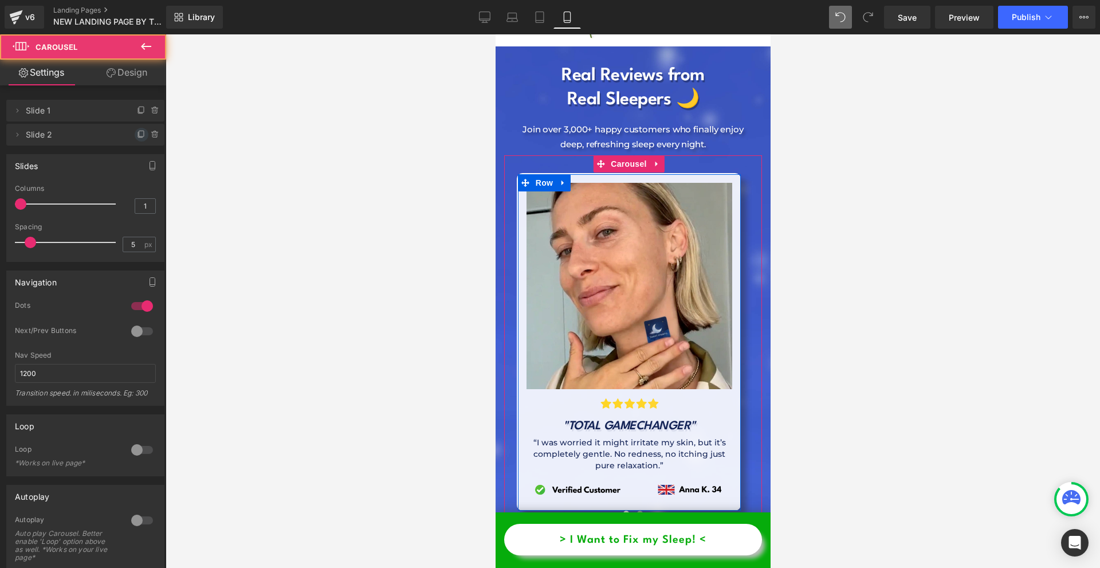
click at [136, 139] on span at bounding box center [142, 135] width 14 height 14
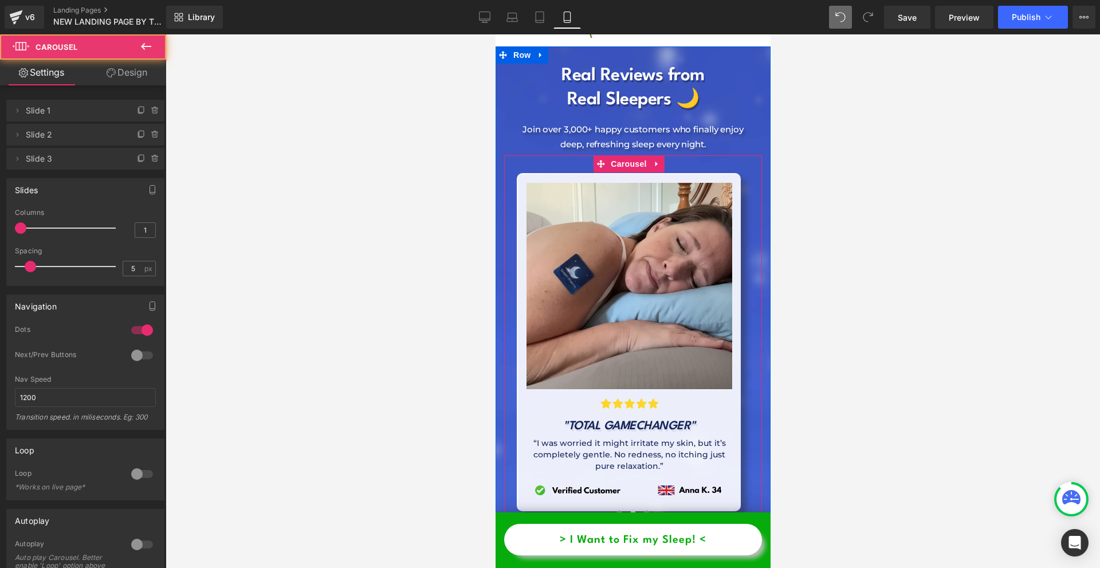
click at [639, 508] on button at bounding box center [646, 513] width 14 height 11
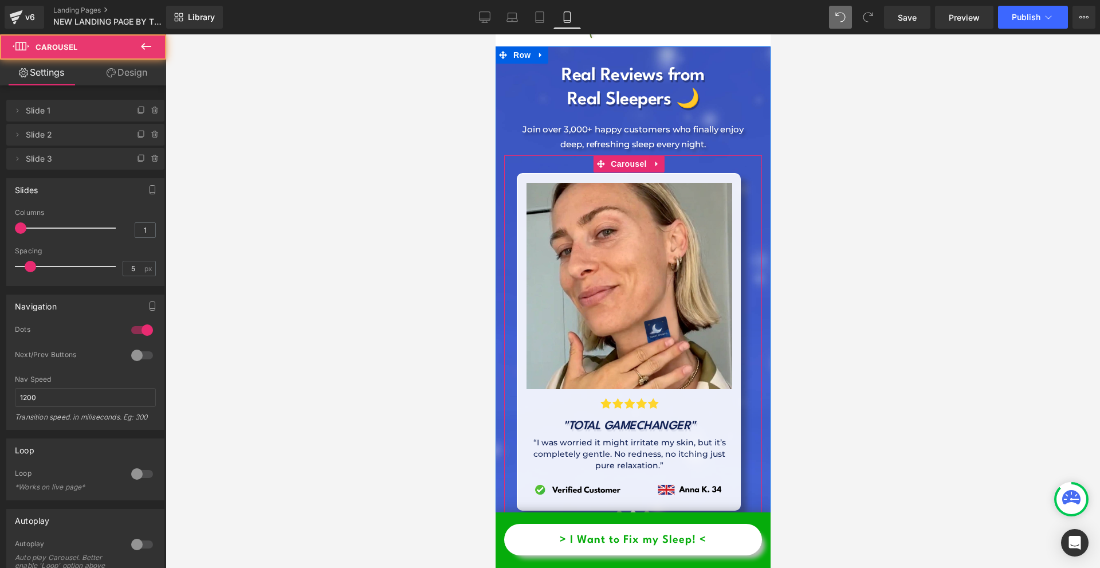
click at [620, 508] on button at bounding box center [619, 513] width 14 height 11
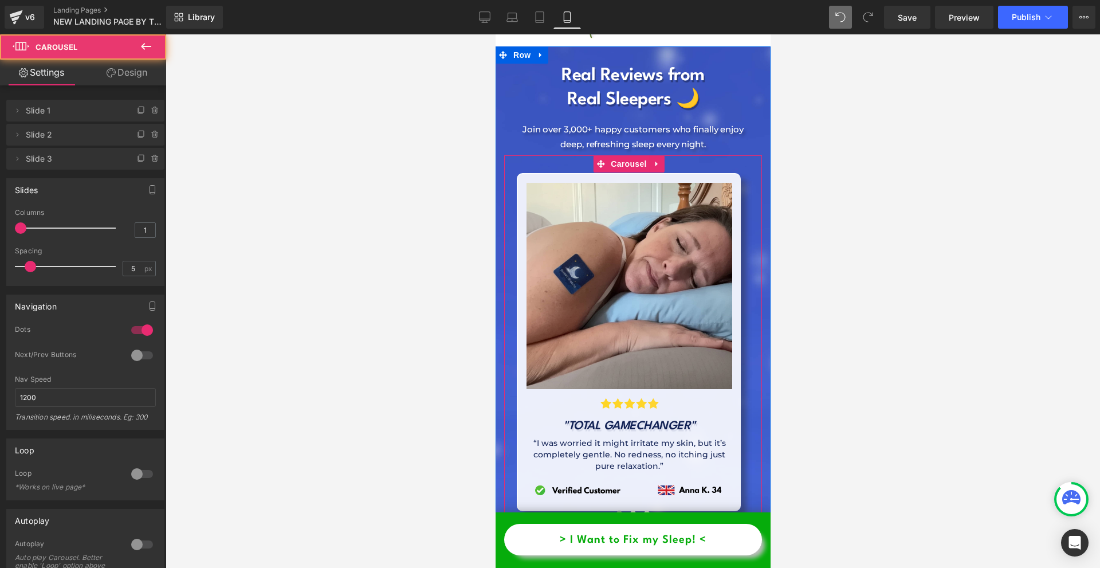
click at [616, 510] on span at bounding box center [619, 513] width 6 height 6
click at [630, 510] on span at bounding box center [633, 513] width 6 height 6
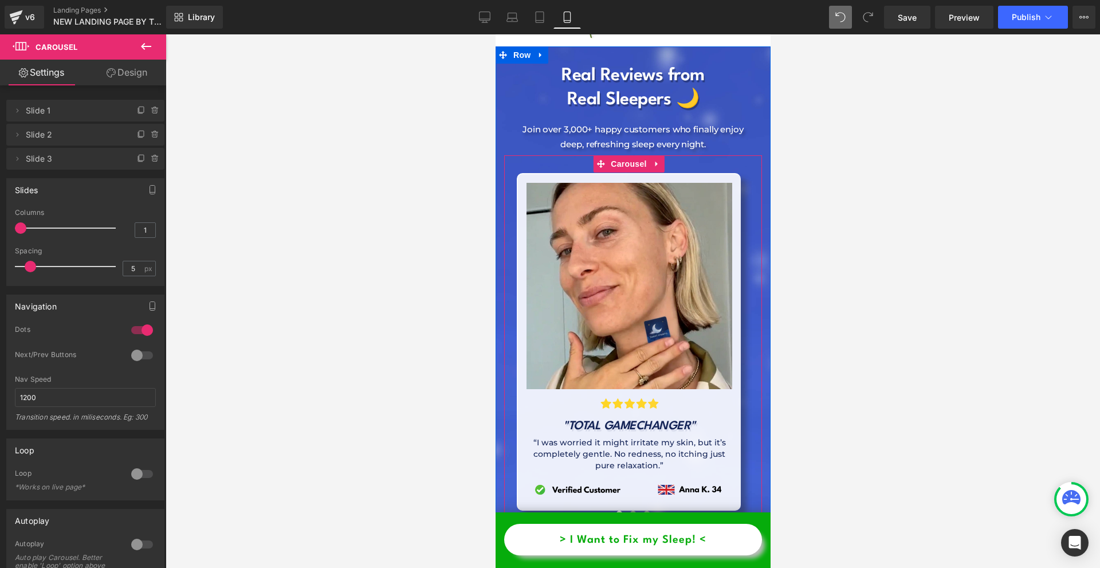
click at [645, 508] on button at bounding box center [646, 513] width 14 height 11
click at [643, 510] on span at bounding box center [646, 513] width 6 height 6
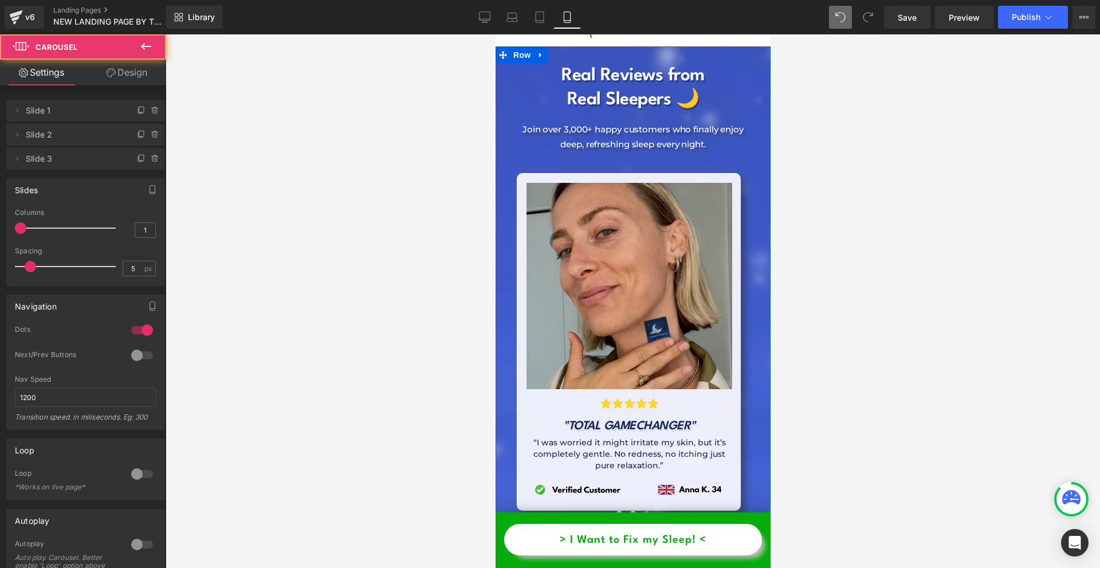
click at [611, 297] on img at bounding box center [629, 286] width 206 height 206
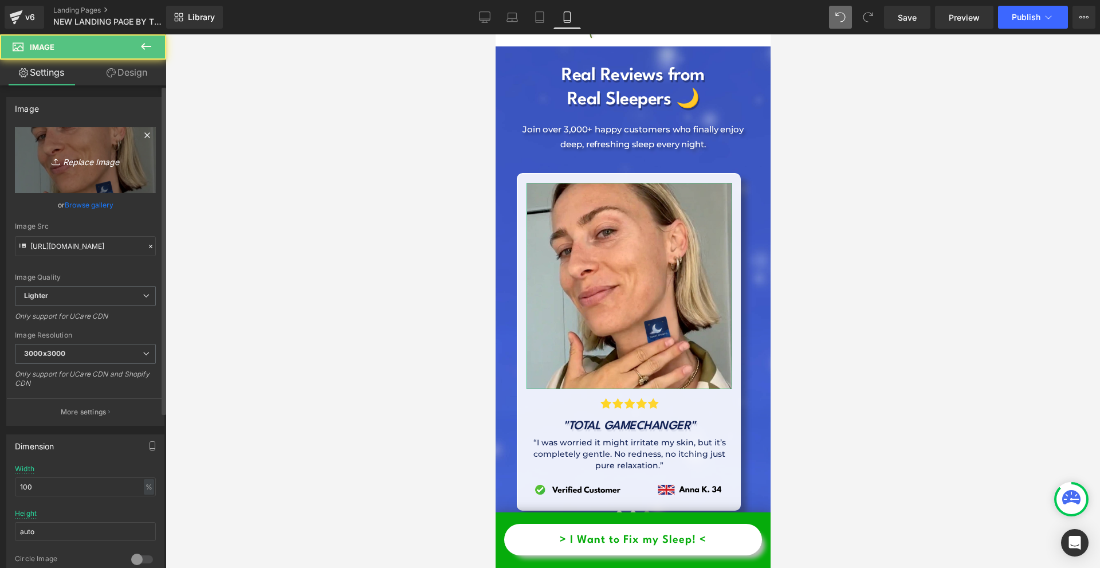
click at [60, 166] on icon "Replace Image" at bounding box center [86, 160] width 92 height 14
type input "C:\fakepath\Névtelen terv - 2025-09-18T103828.783.png"
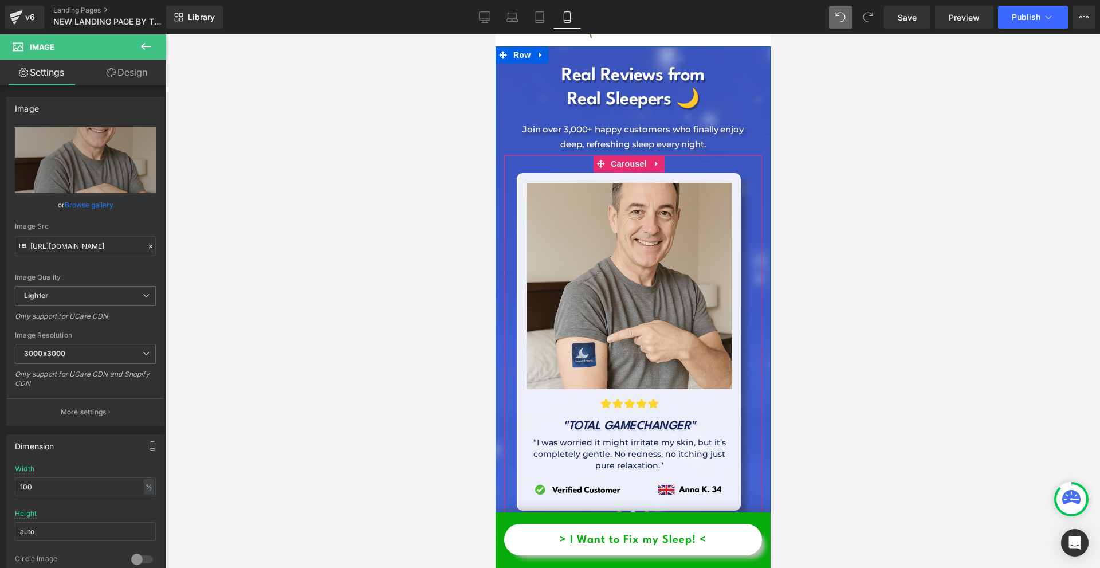
click at [626, 508] on button at bounding box center [633, 513] width 14 height 11
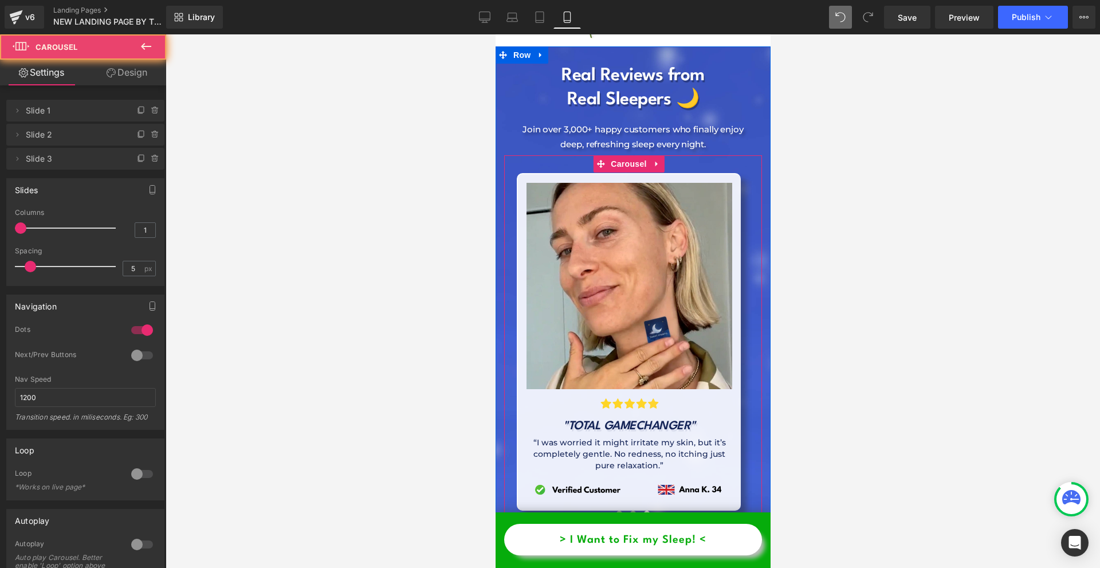
click at [616, 510] on span at bounding box center [619, 513] width 6 height 6
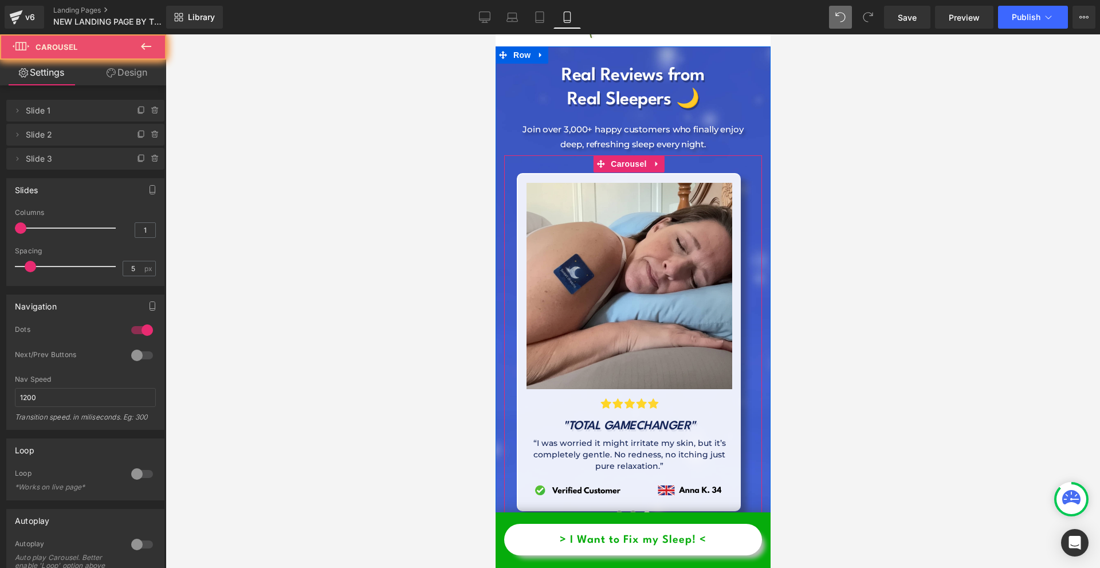
click at [630, 510] on span at bounding box center [633, 513] width 6 height 6
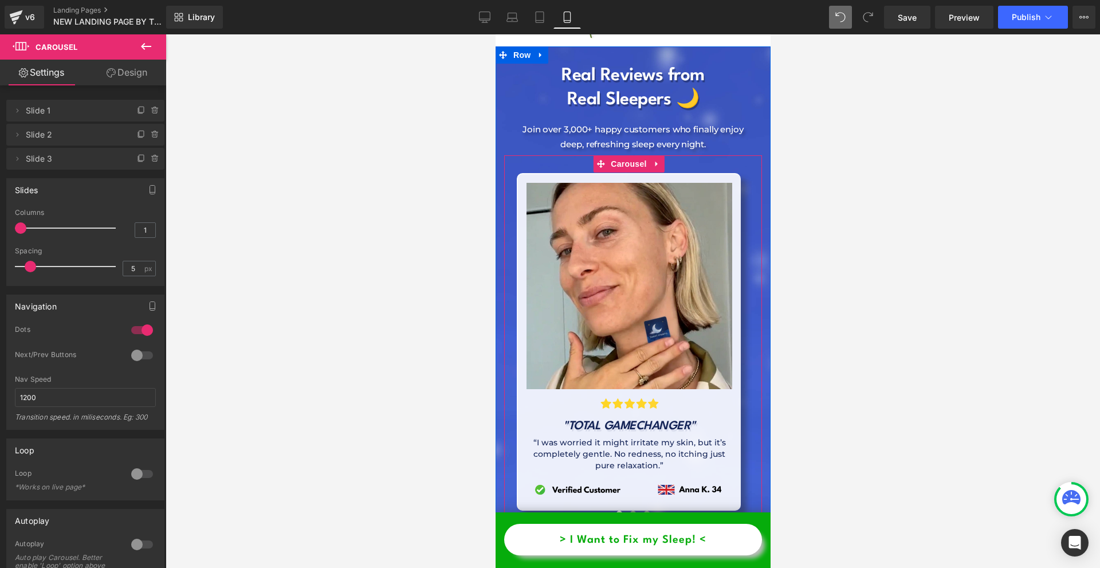
click at [643, 510] on span at bounding box center [646, 513] width 6 height 6
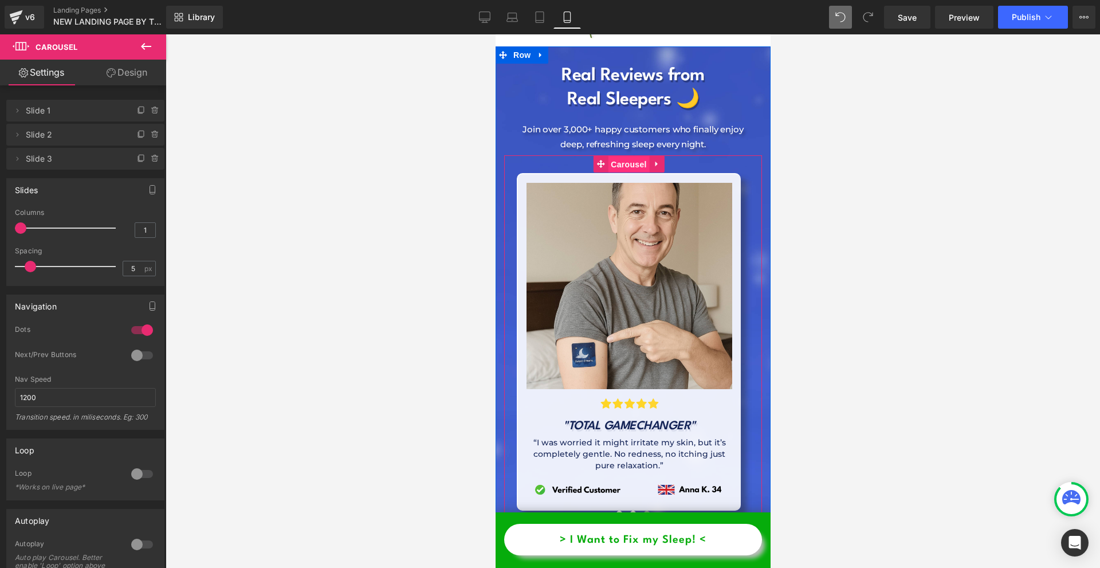
click at [620, 156] on span "Carousel" at bounding box center [627, 164] width 41 height 17
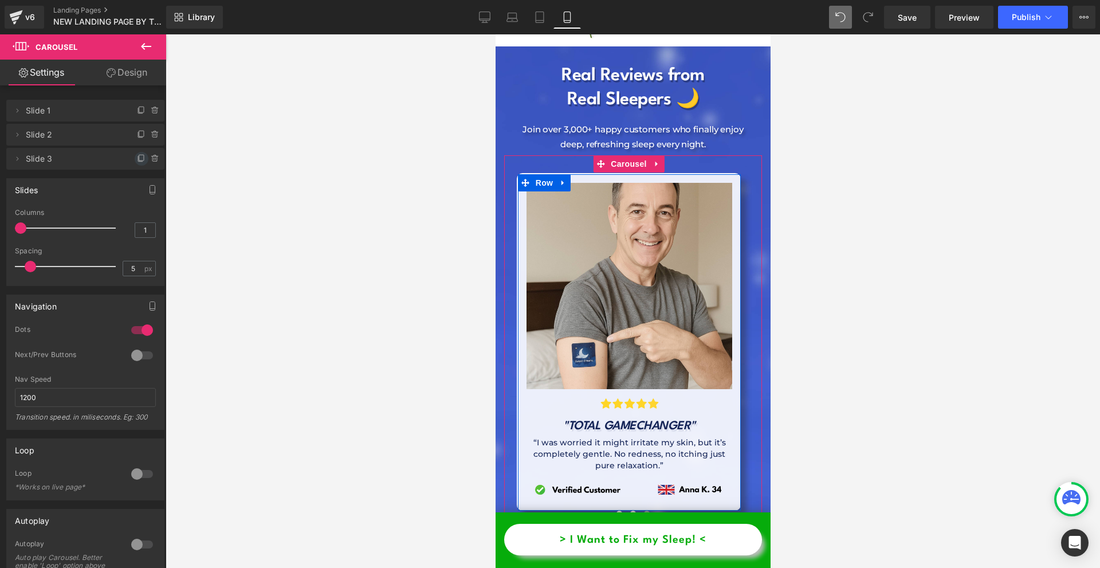
click at [139, 159] on icon at bounding box center [141, 158] width 9 height 9
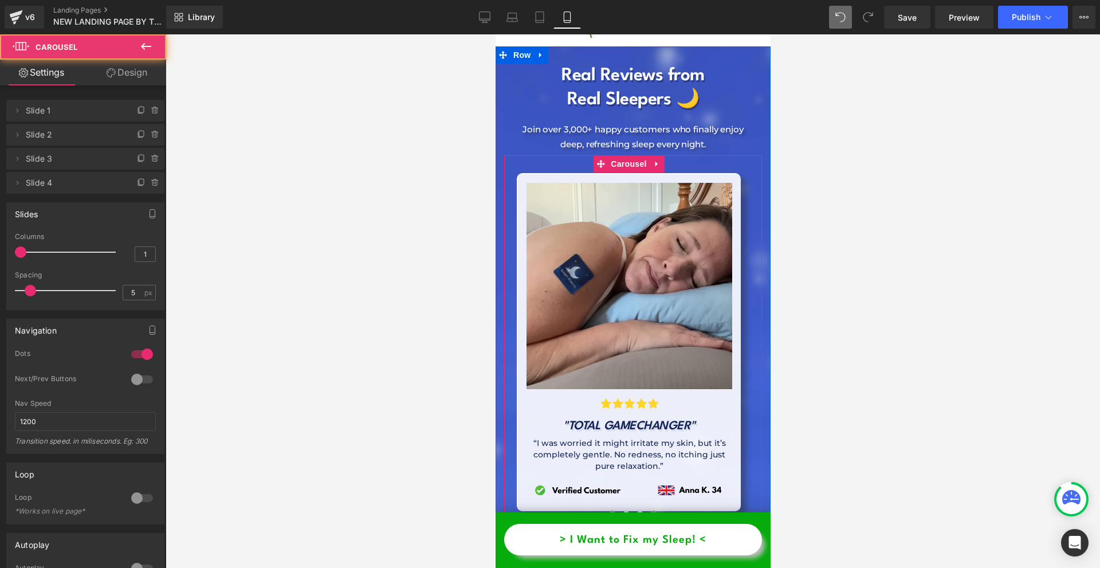
click at [650, 510] on span at bounding box center [653, 513] width 6 height 6
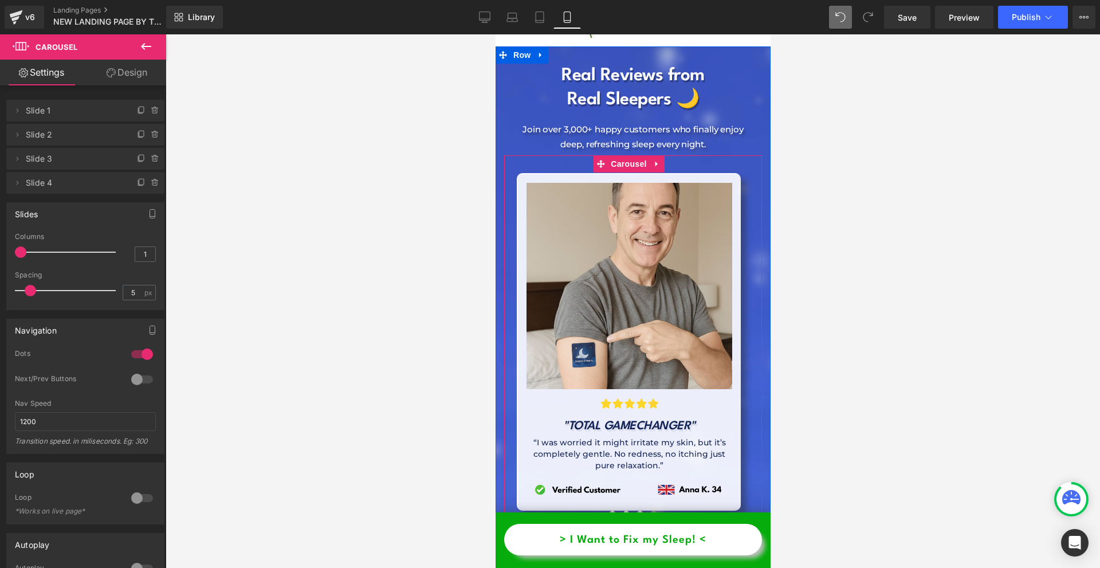
click at [651, 510] on span at bounding box center [653, 513] width 6 height 6
click at [636, 510] on span at bounding box center [639, 513] width 6 height 6
click at [623, 510] on span at bounding box center [626, 513] width 6 height 6
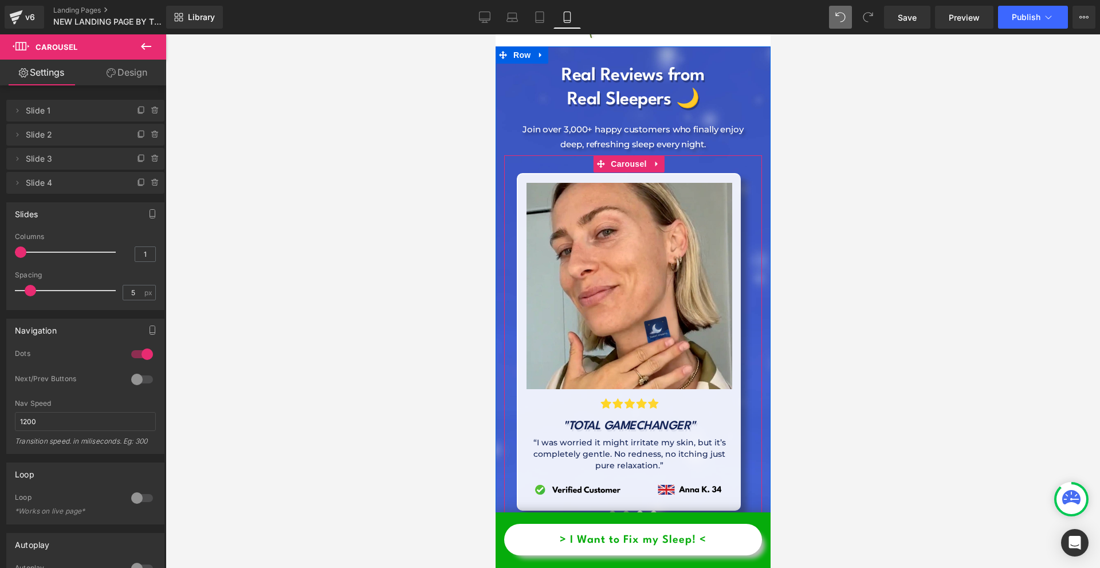
click at [609, 510] on span at bounding box center [612, 513] width 6 height 6
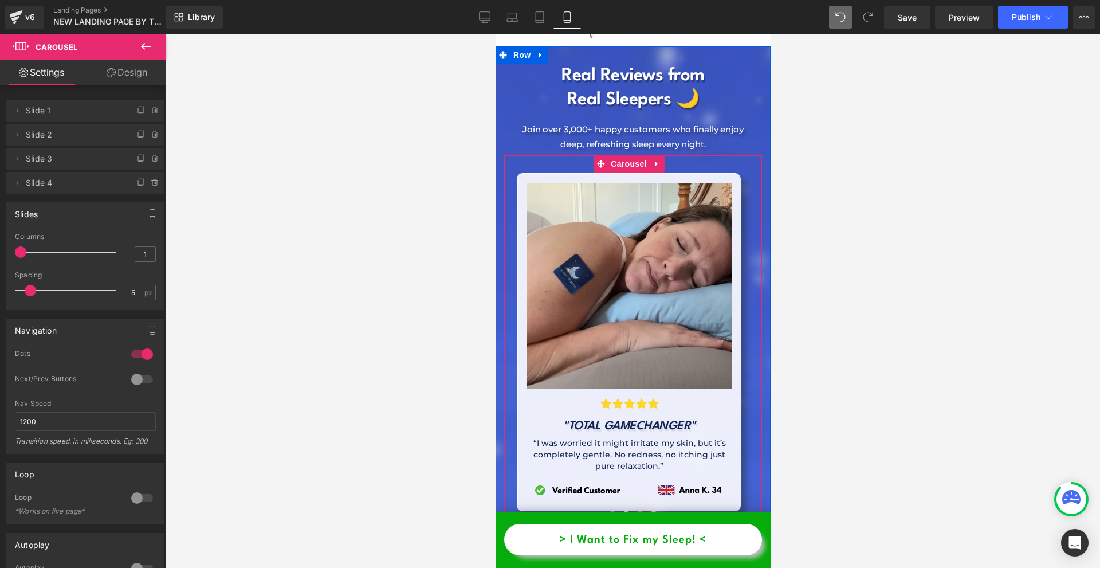
click at [632, 508] on button at bounding box center [639, 513] width 14 height 11
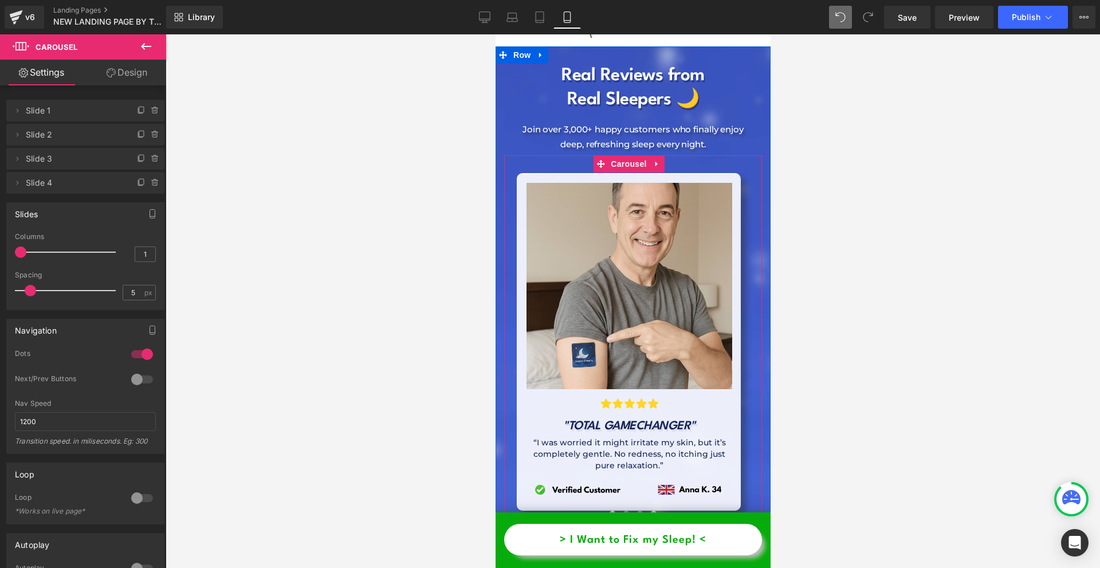
click at [624, 508] on button at bounding box center [626, 513] width 14 height 11
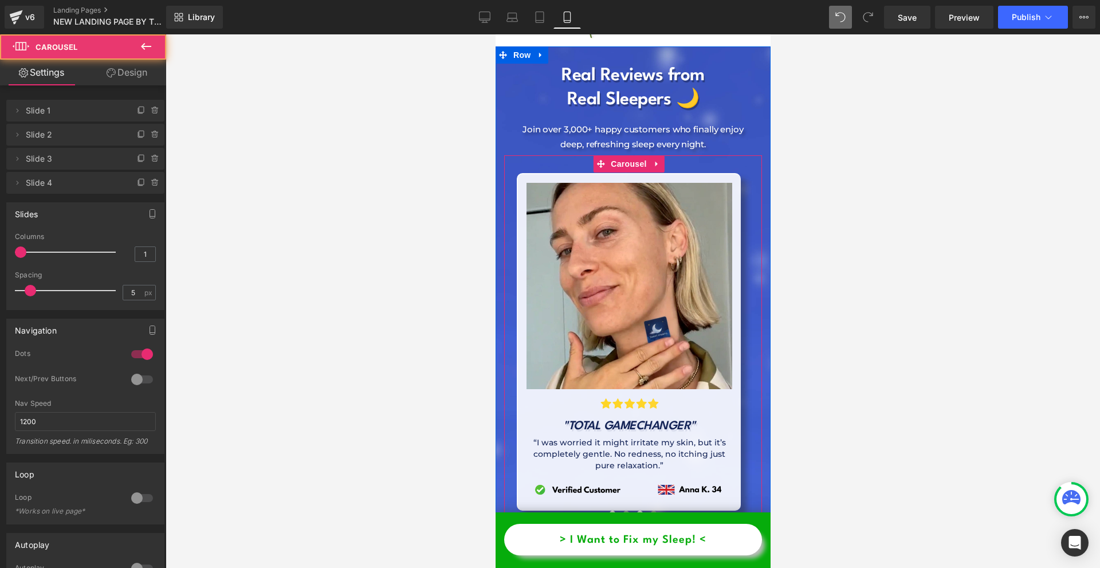
click at [650, 510] on span at bounding box center [653, 513] width 6 height 6
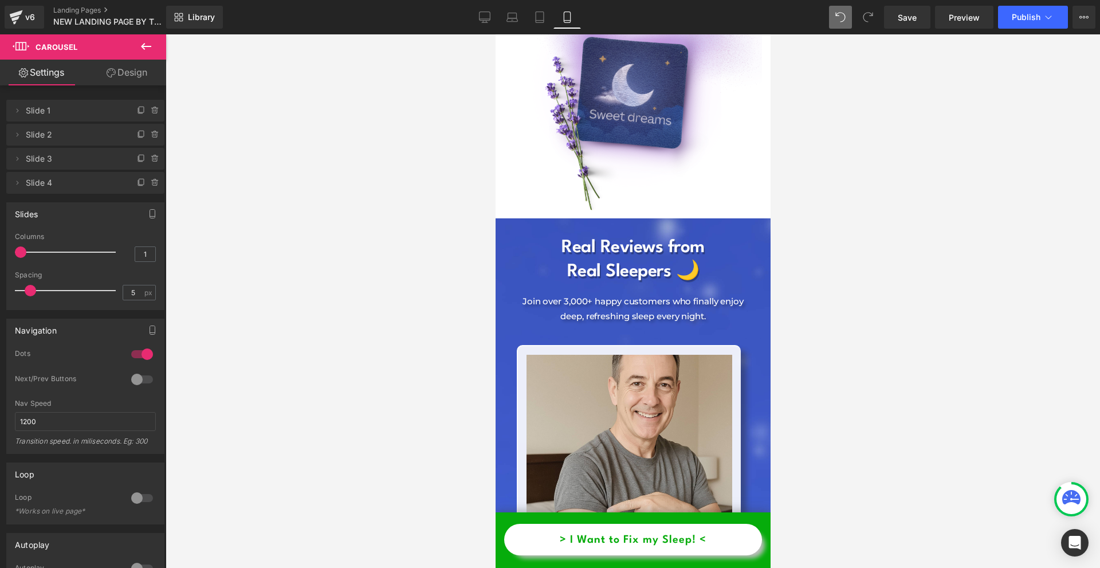
scroll to position [4497, 0]
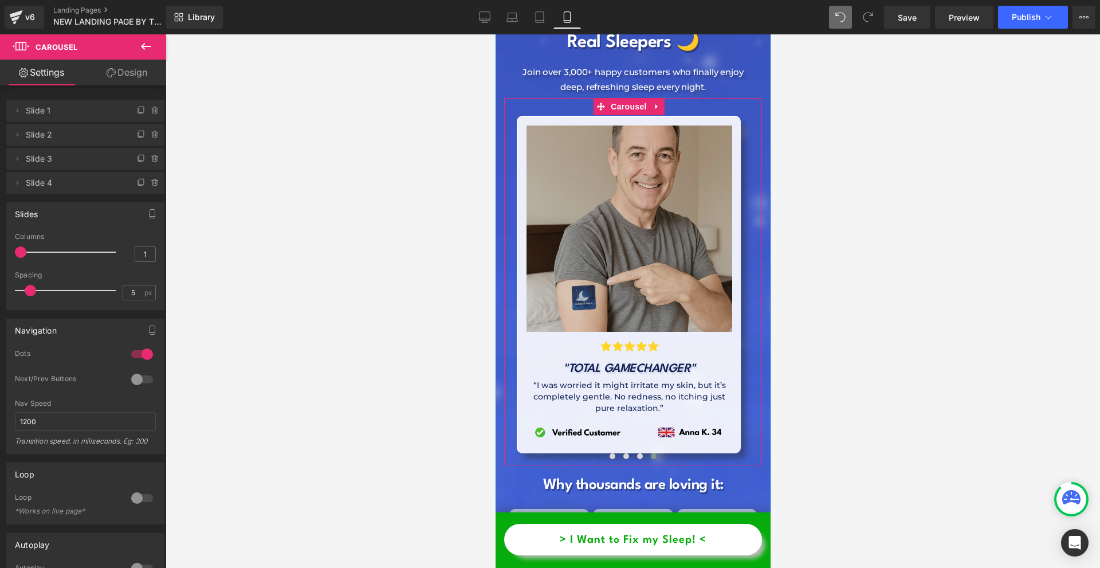
click at [686, 188] on img at bounding box center [629, 228] width 206 height 206
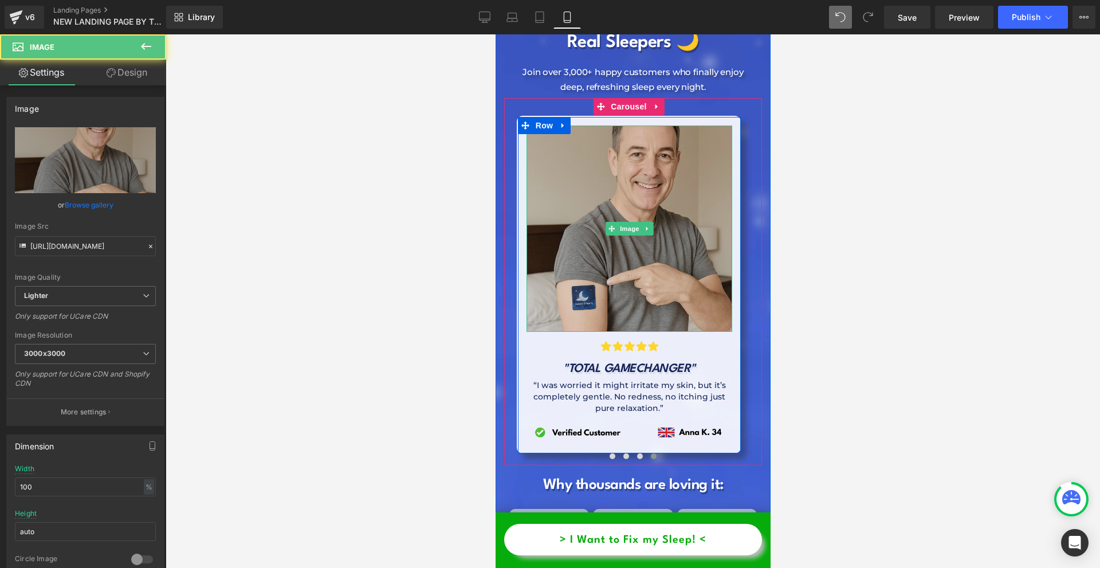
click at [620, 214] on img at bounding box center [629, 228] width 206 height 206
drag, startPoint x: 584, startPoint y: 206, endPoint x: 576, endPoint y: 199, distance: 10.6
click at [583, 205] on img at bounding box center [629, 228] width 206 height 206
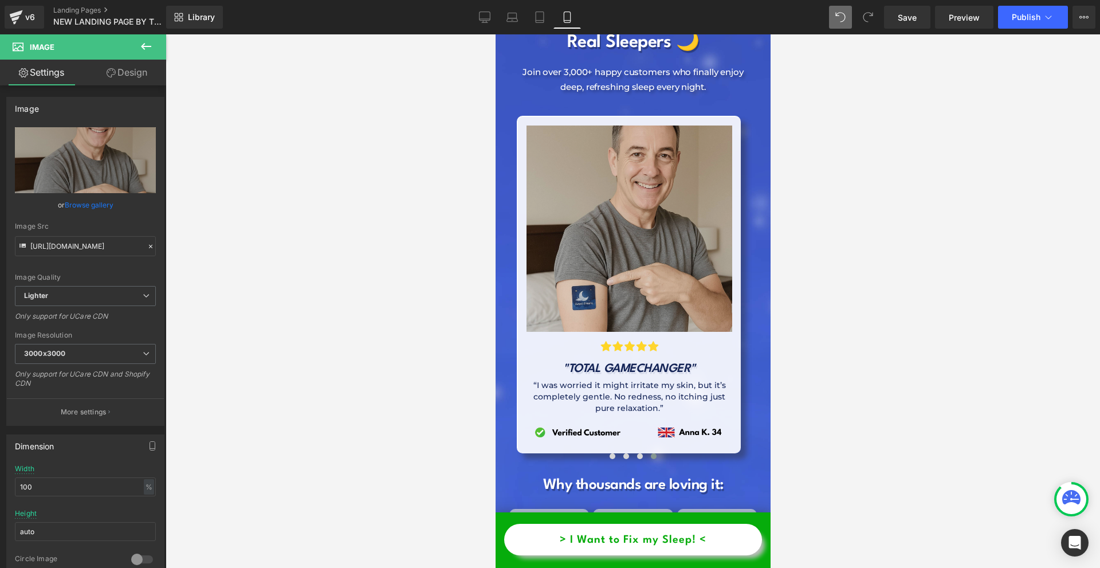
click at [618, 201] on img at bounding box center [629, 228] width 206 height 206
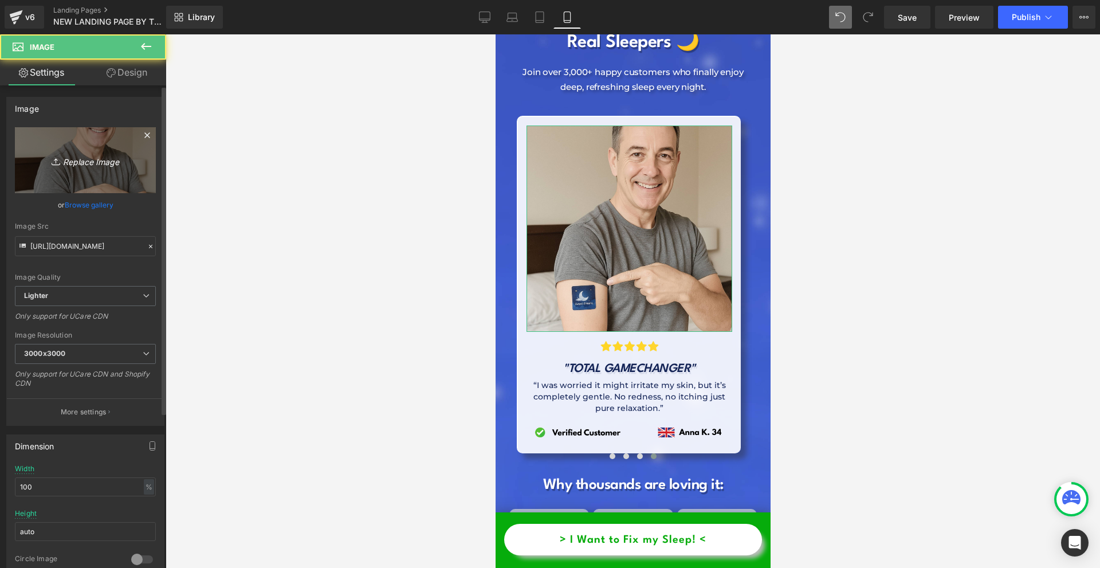
click at [53, 166] on icon at bounding box center [57, 161] width 11 height 11
type input "C:\fakepath\Névtelen terv - 2025-09-18T104551.728.png"
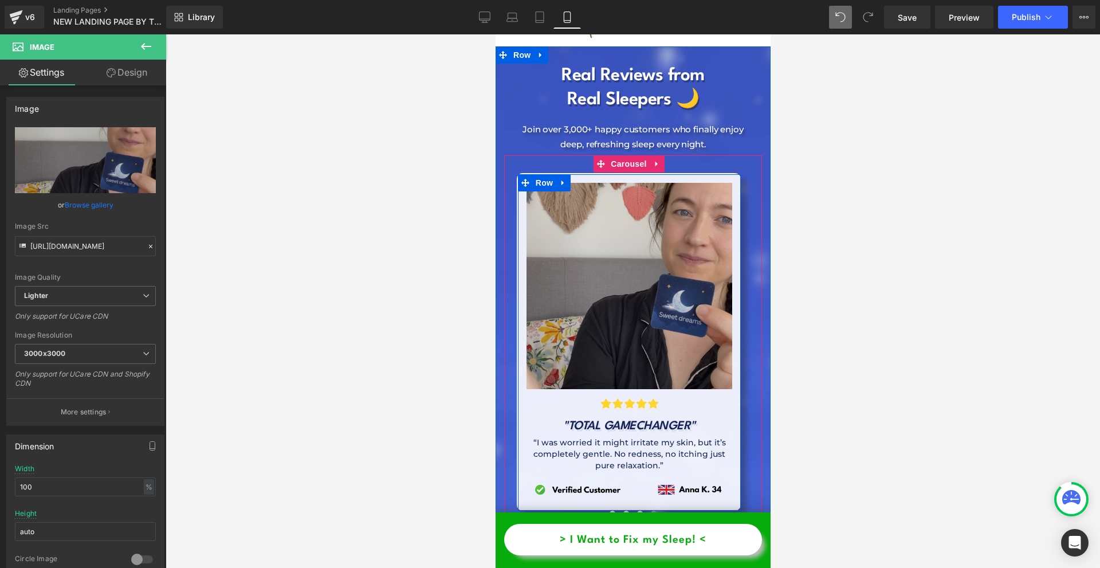
scroll to position [4382, 0]
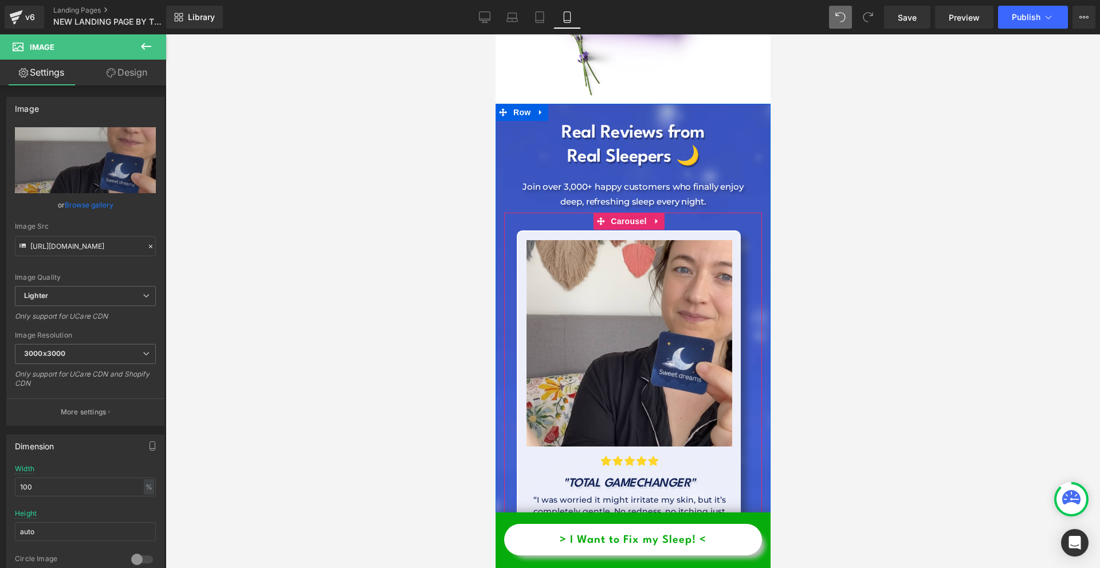
click at [636, 567] on span at bounding box center [639, 571] width 6 height 6
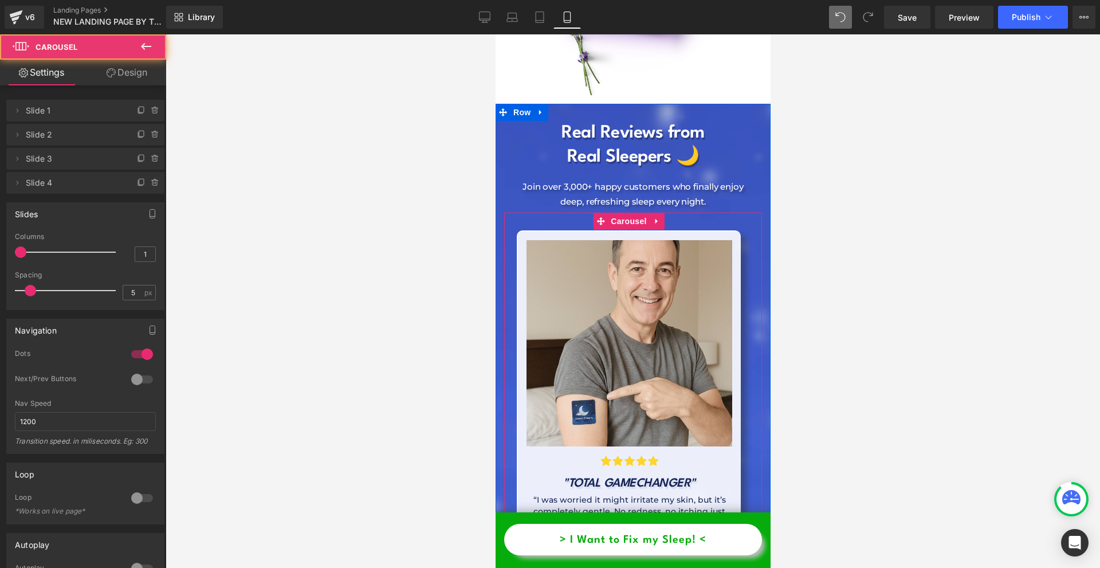
drag, startPoint x: 619, startPoint y: 499, endPoint x: 608, endPoint y: 498, distance: 10.9
click at [619, 565] on button at bounding box center [626, 570] width 14 height 11
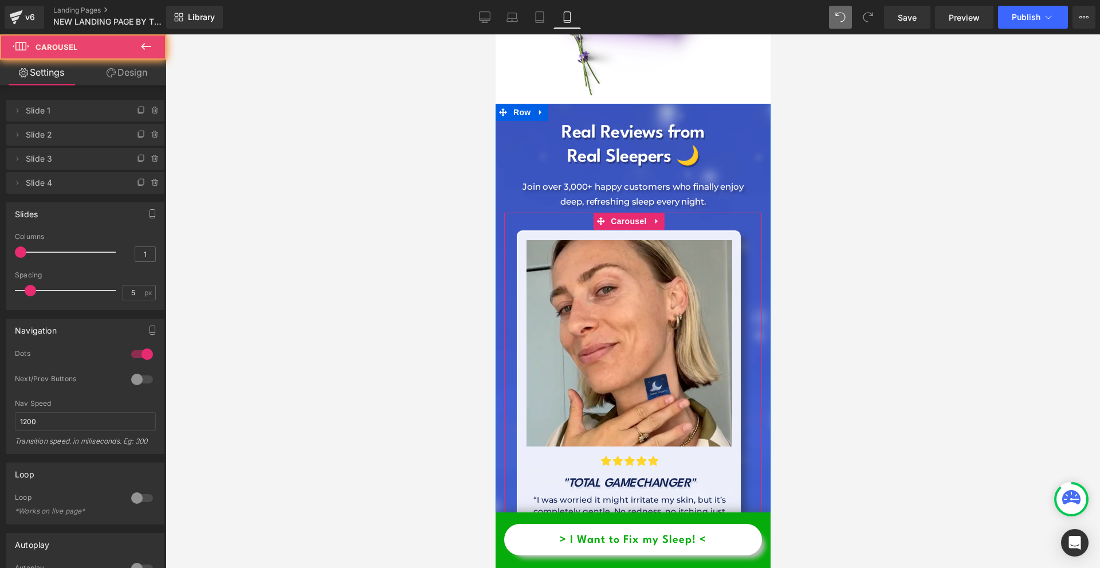
click at [609, 567] on span at bounding box center [612, 571] width 6 height 6
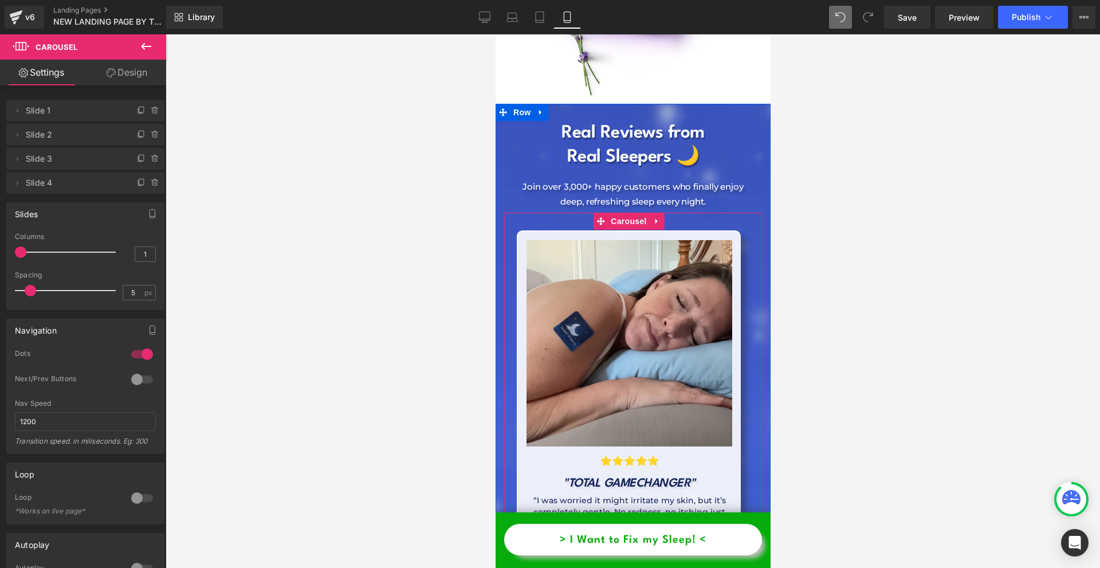
click at [650, 567] on span at bounding box center [653, 571] width 6 height 6
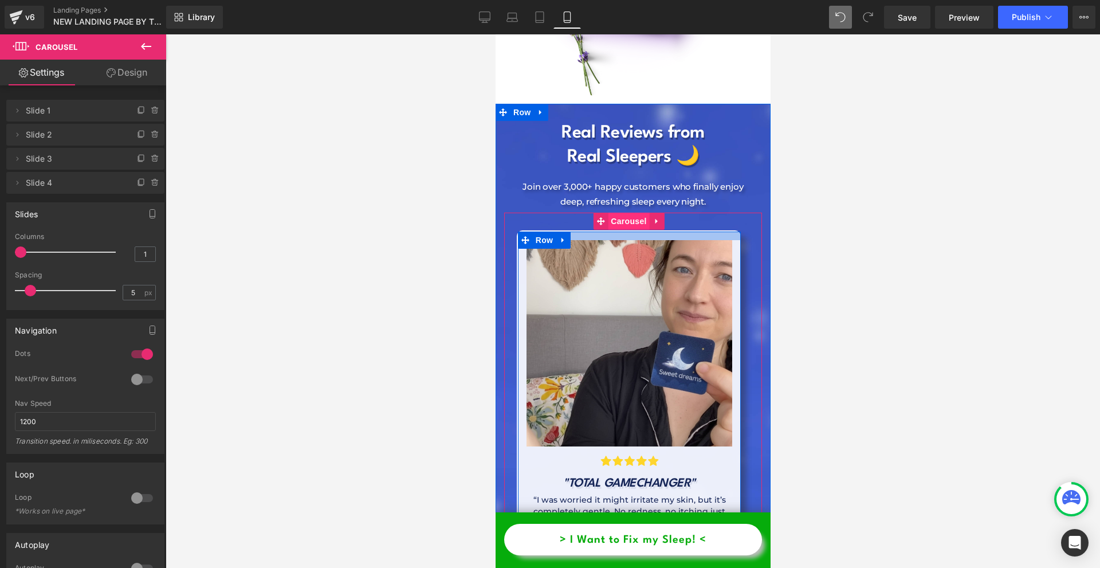
click at [628, 213] on span "Carousel" at bounding box center [627, 221] width 41 height 17
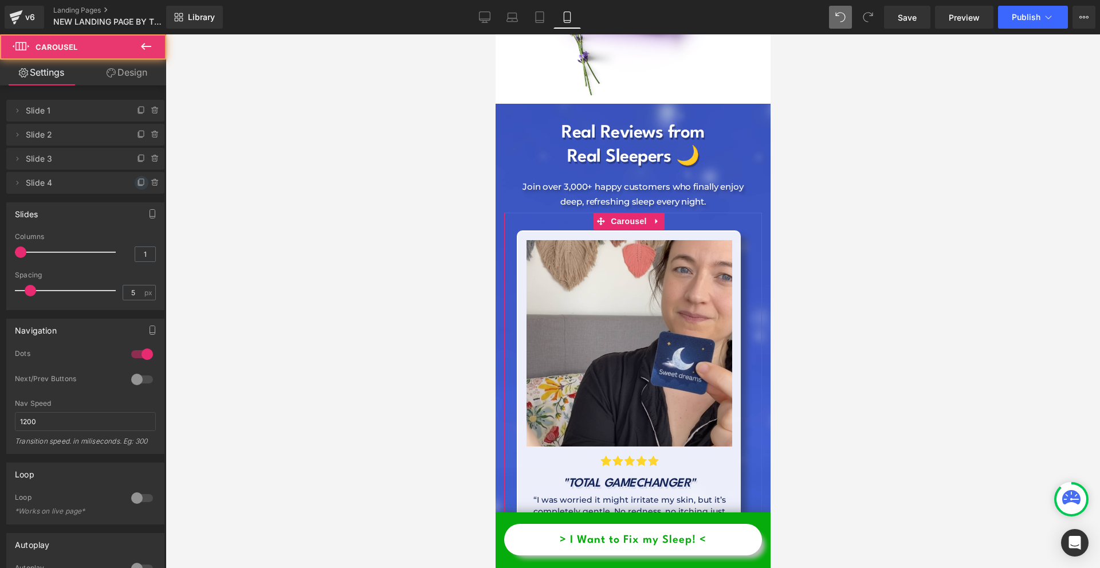
click at [137, 178] on icon at bounding box center [141, 182] width 9 height 9
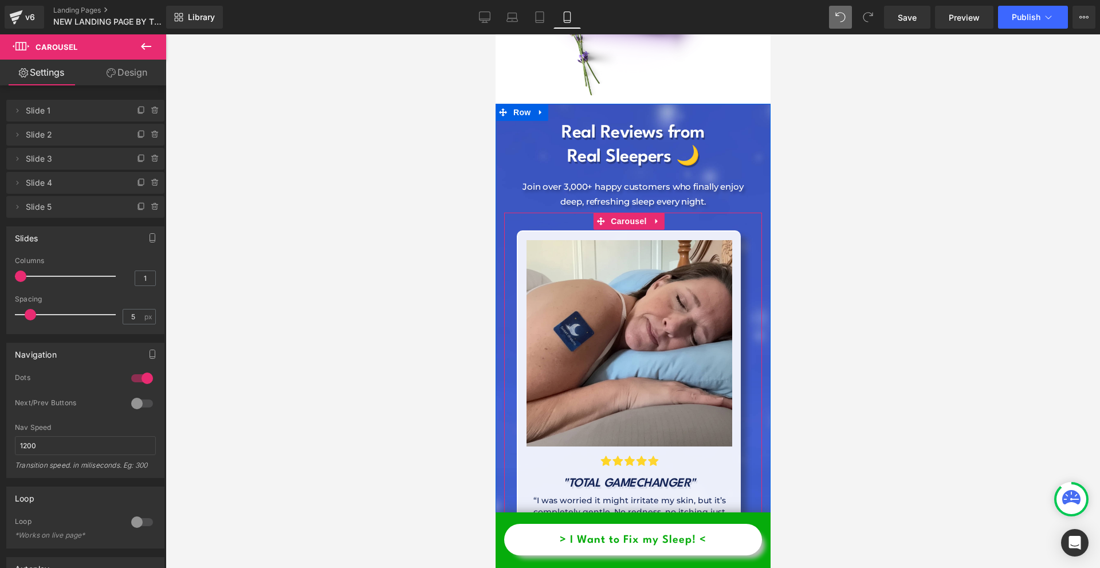
click at [657, 567] on span at bounding box center [660, 571] width 6 height 6
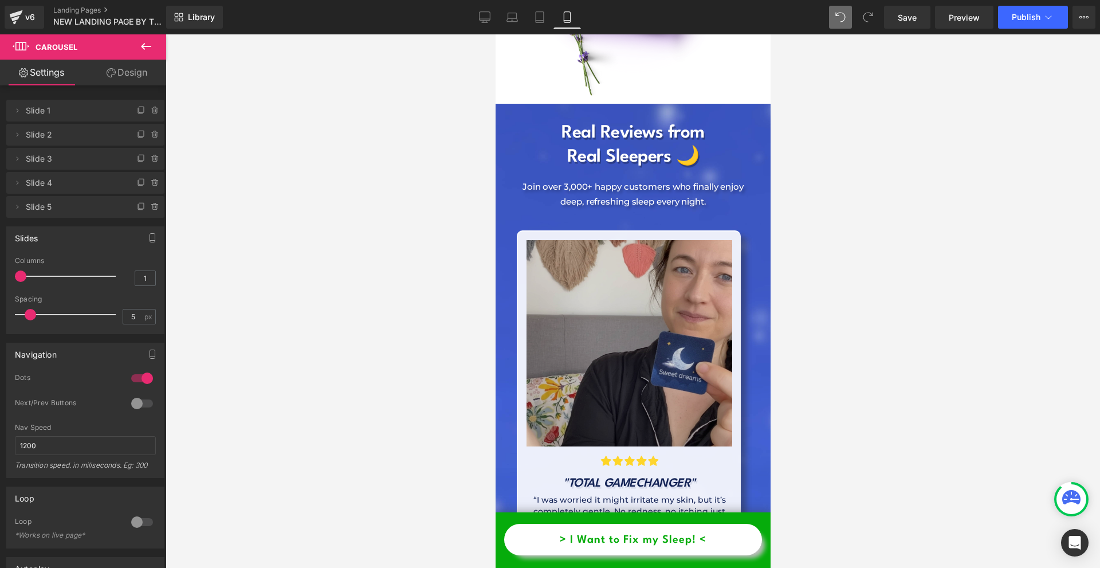
click at [663, 285] on img at bounding box center [629, 343] width 206 height 206
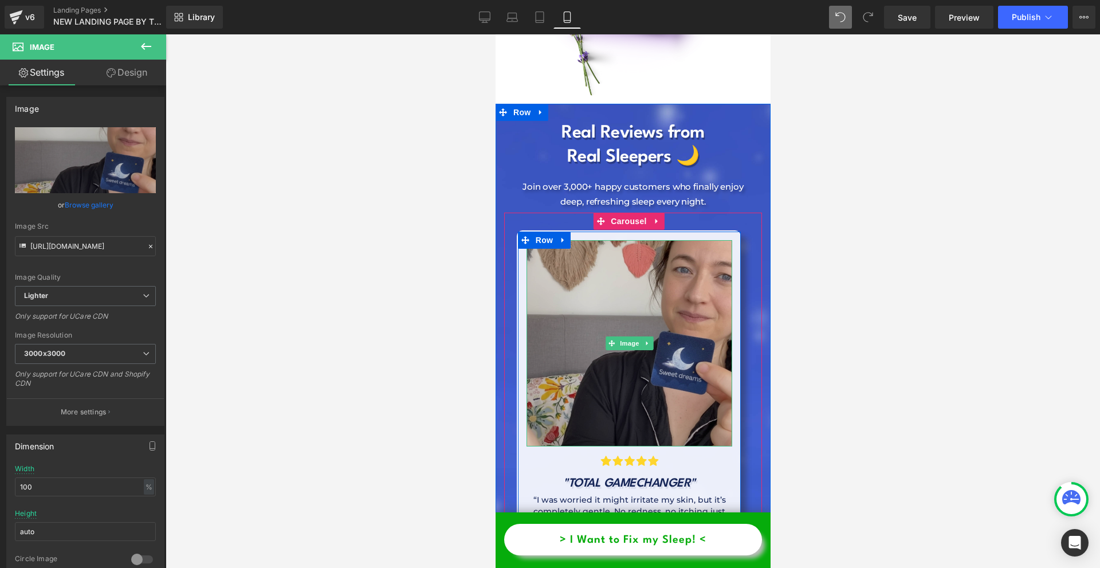
click at [674, 342] on img at bounding box center [629, 343] width 206 height 206
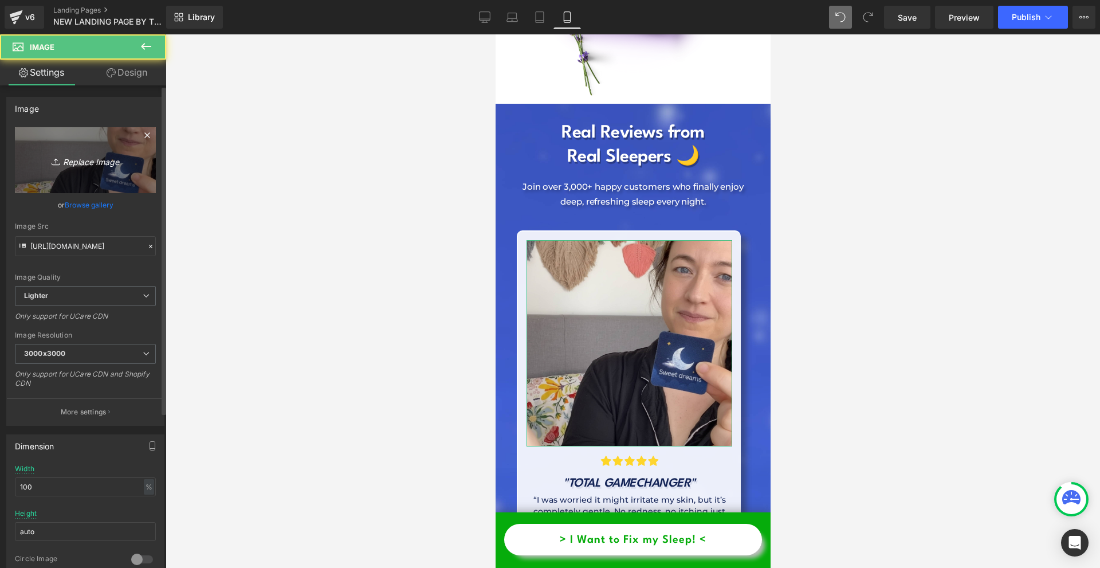
click at [81, 167] on link "Replace Image" at bounding box center [85, 160] width 141 height 66
type input "C:\fakepath\Névtelen terv - 2025-09-18T104807.631.png"
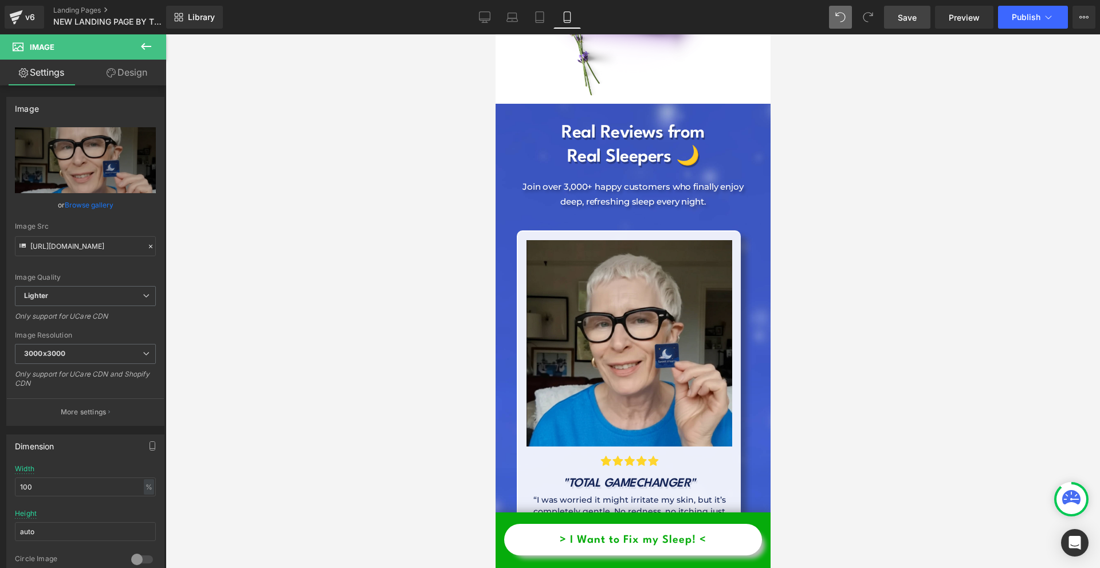
click at [898, 22] on span "Save" at bounding box center [907, 17] width 19 height 12
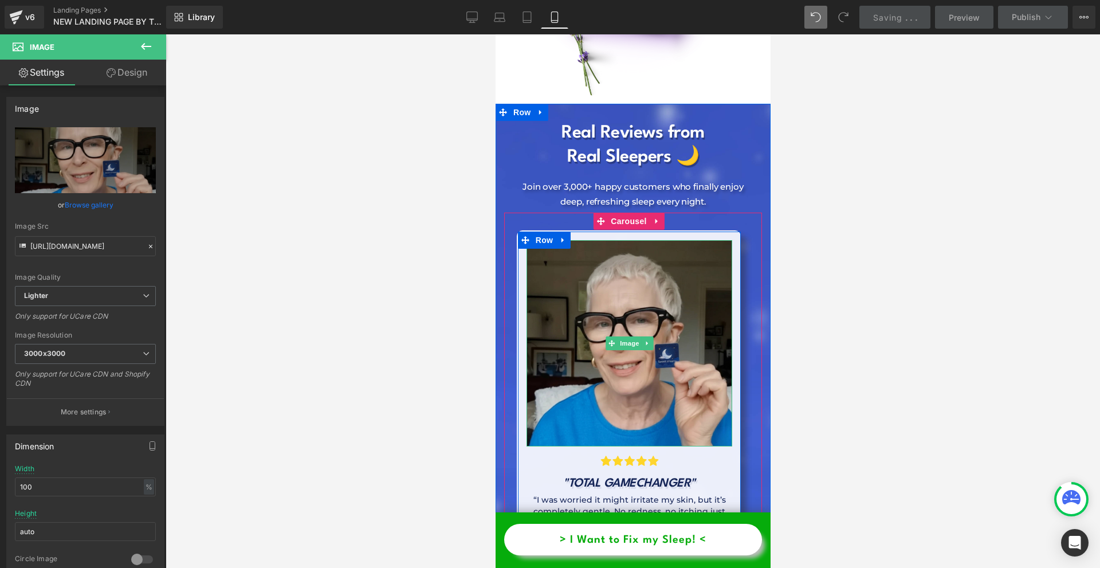
scroll to position [4210, 0]
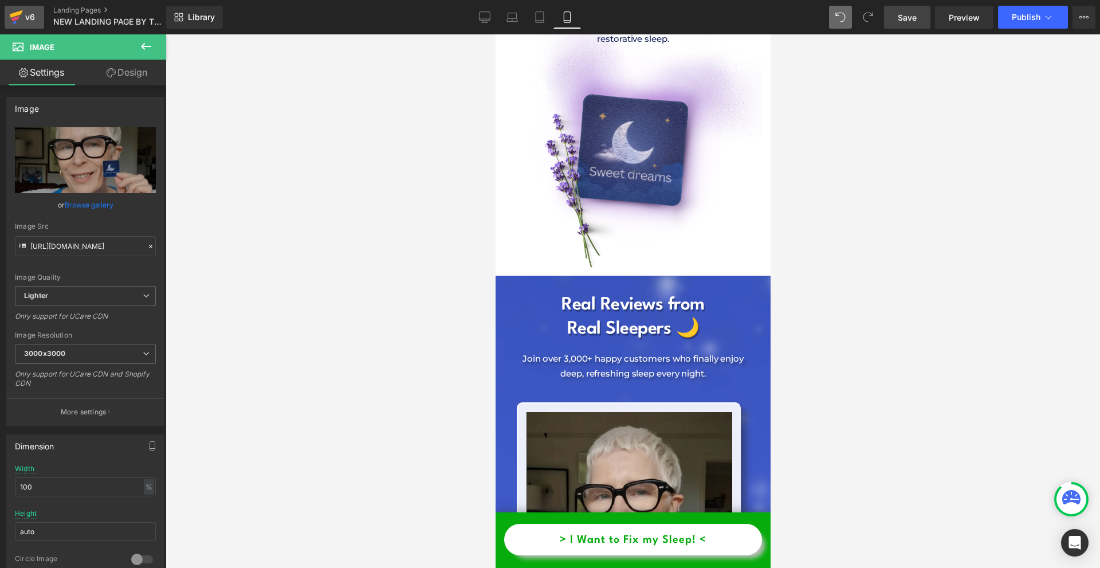
click at [8, 18] on link "v6" at bounding box center [25, 17] width 40 height 23
